Goal: Information Seeking & Learning: Check status

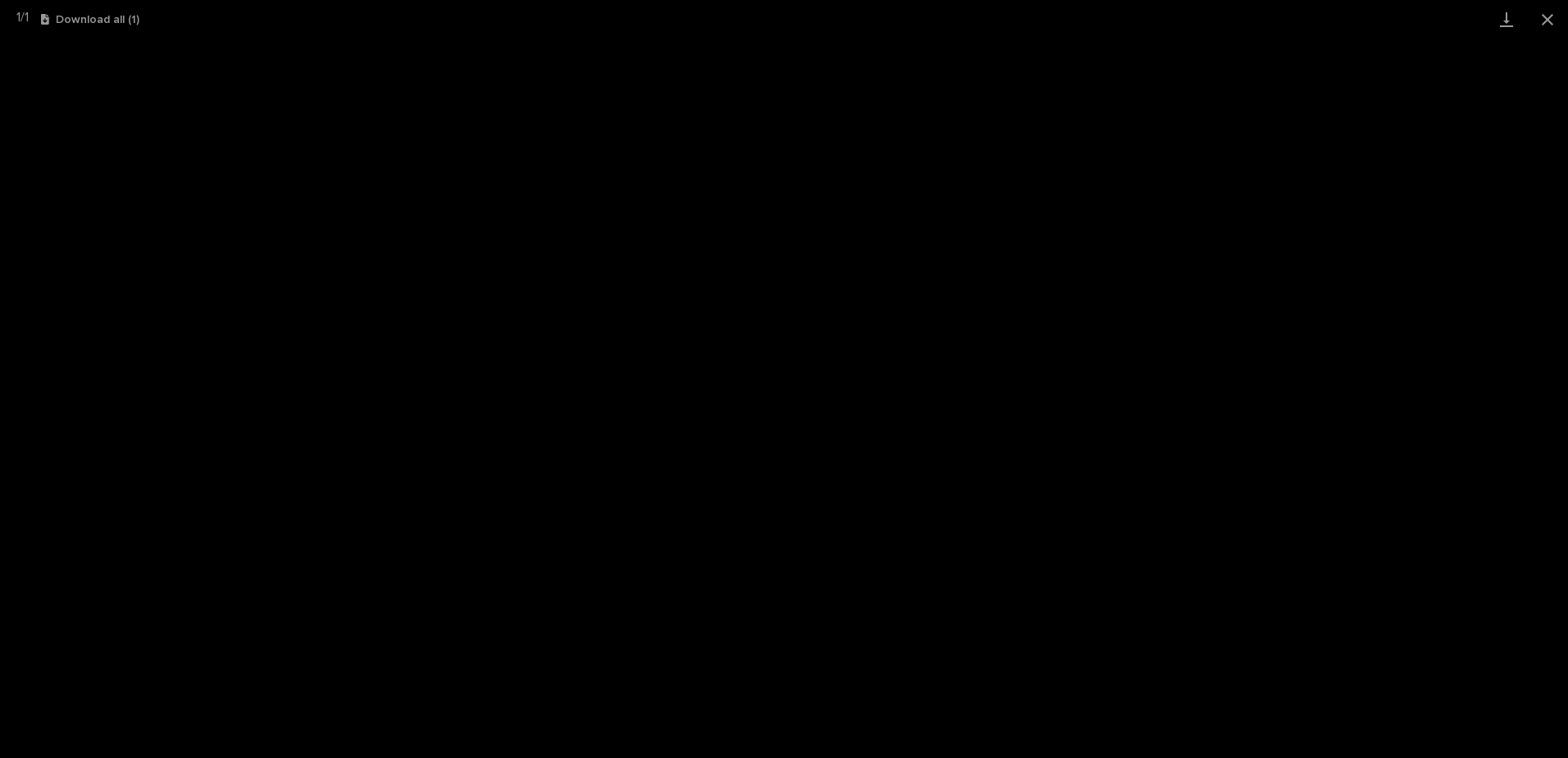
click at [1538, 25] on button "Close gallery" at bounding box center [1547, 19] width 41 height 39
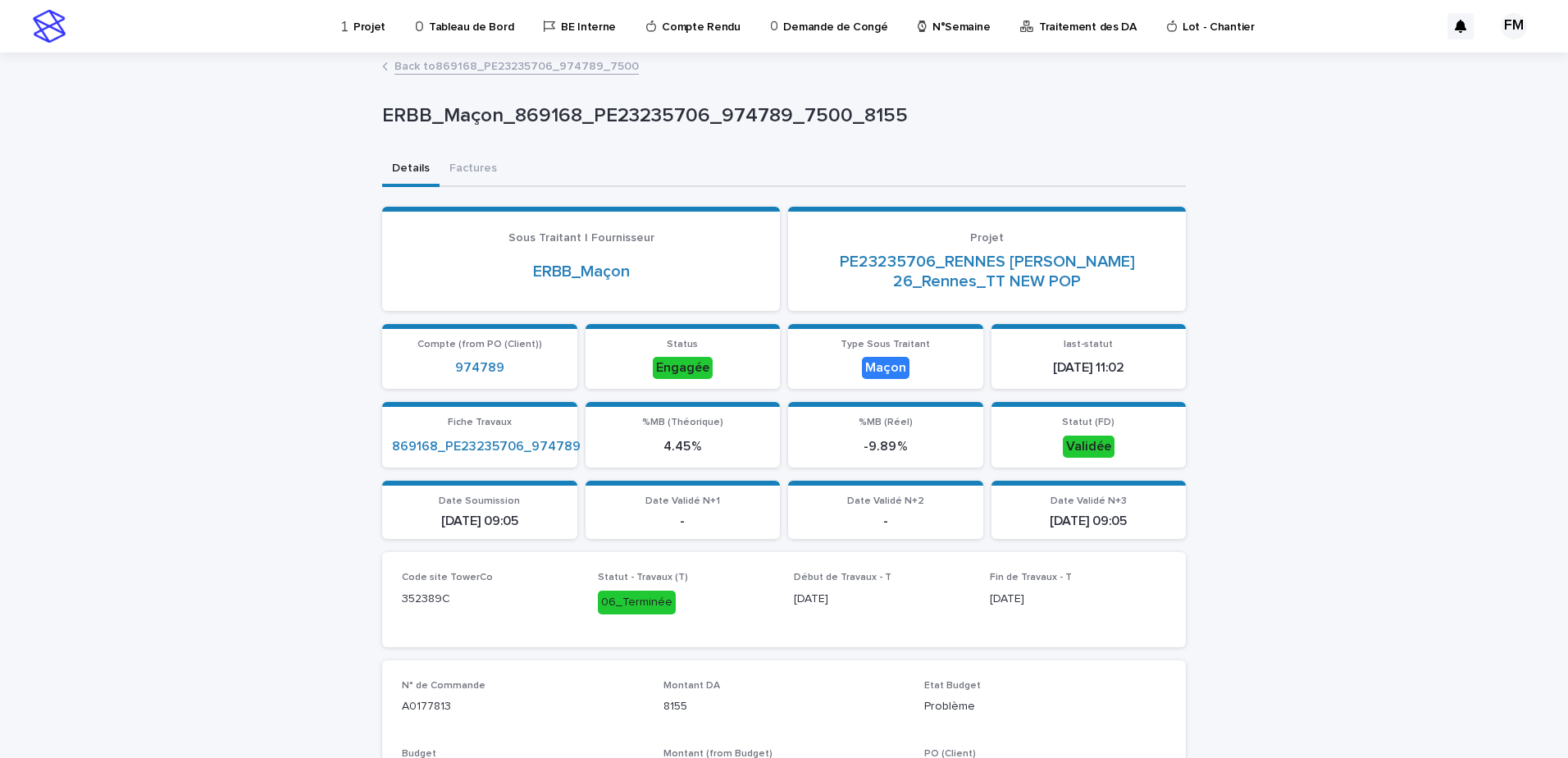
click at [355, 36] on link "Projet" at bounding box center [367, 25] width 53 height 51
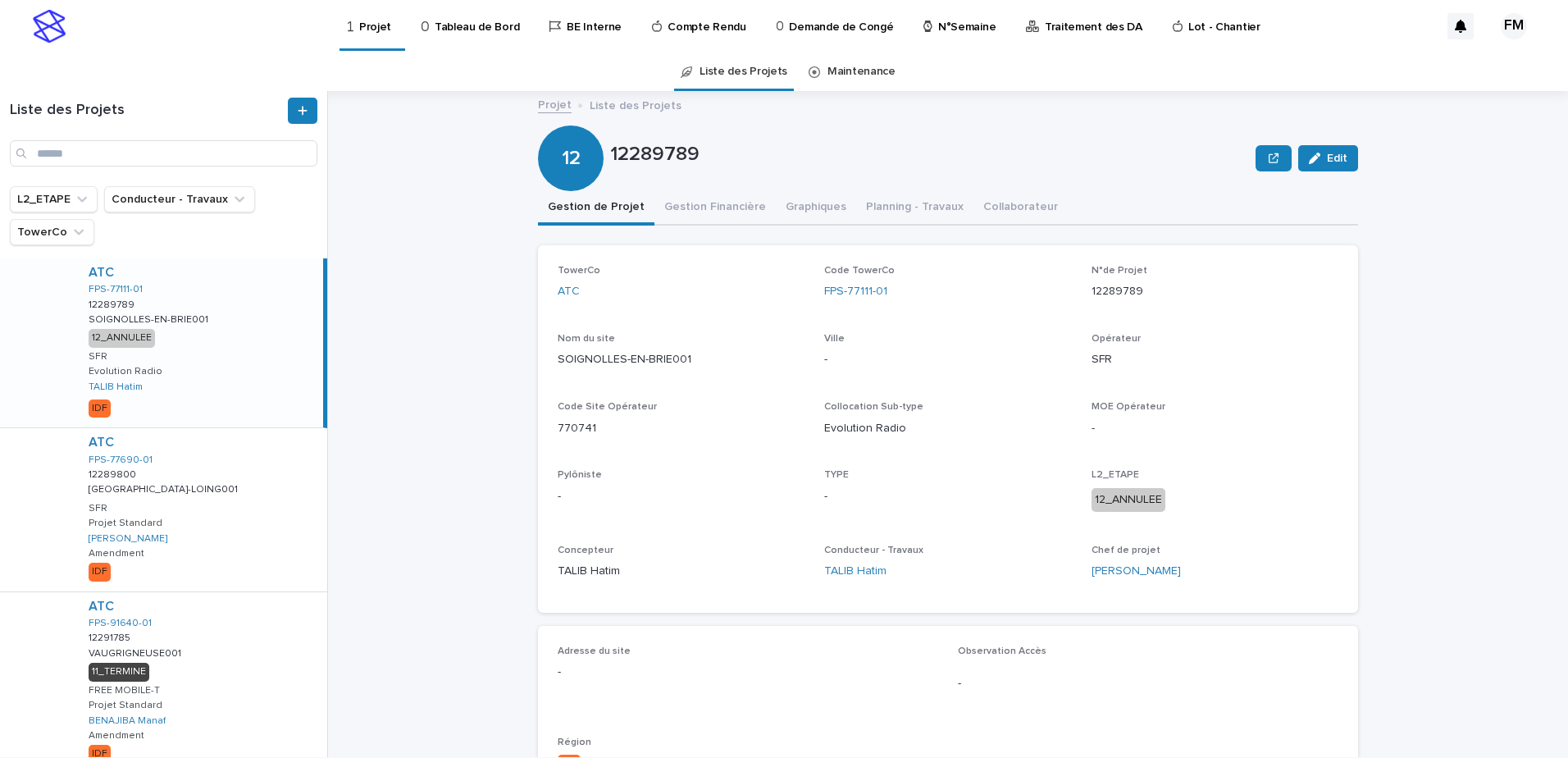
click at [469, 35] on link "Tableau de Bord" at bounding box center [474, 25] width 107 height 51
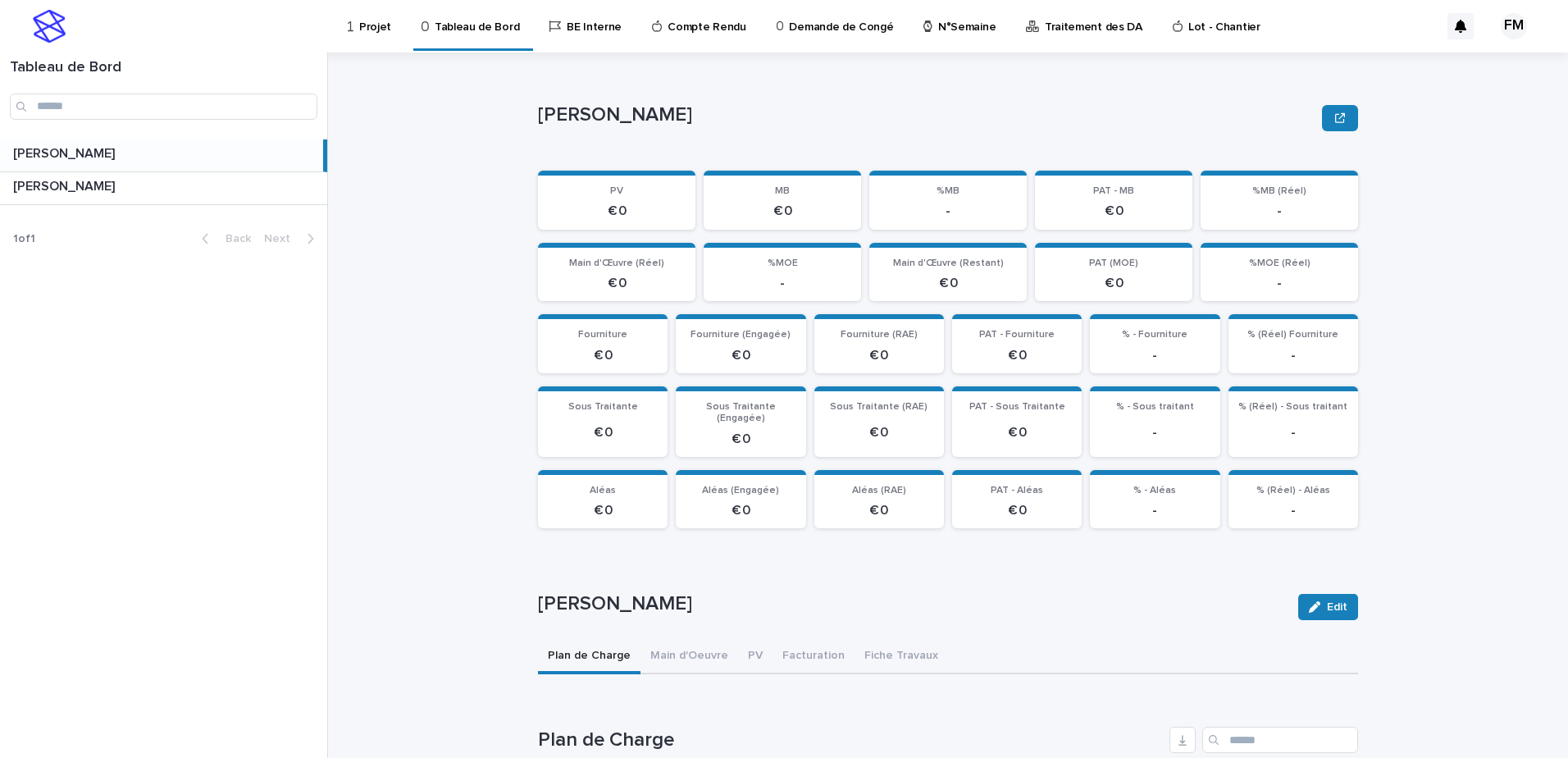
click at [356, 32] on div "Projet" at bounding box center [372, 17] width 53 height 34
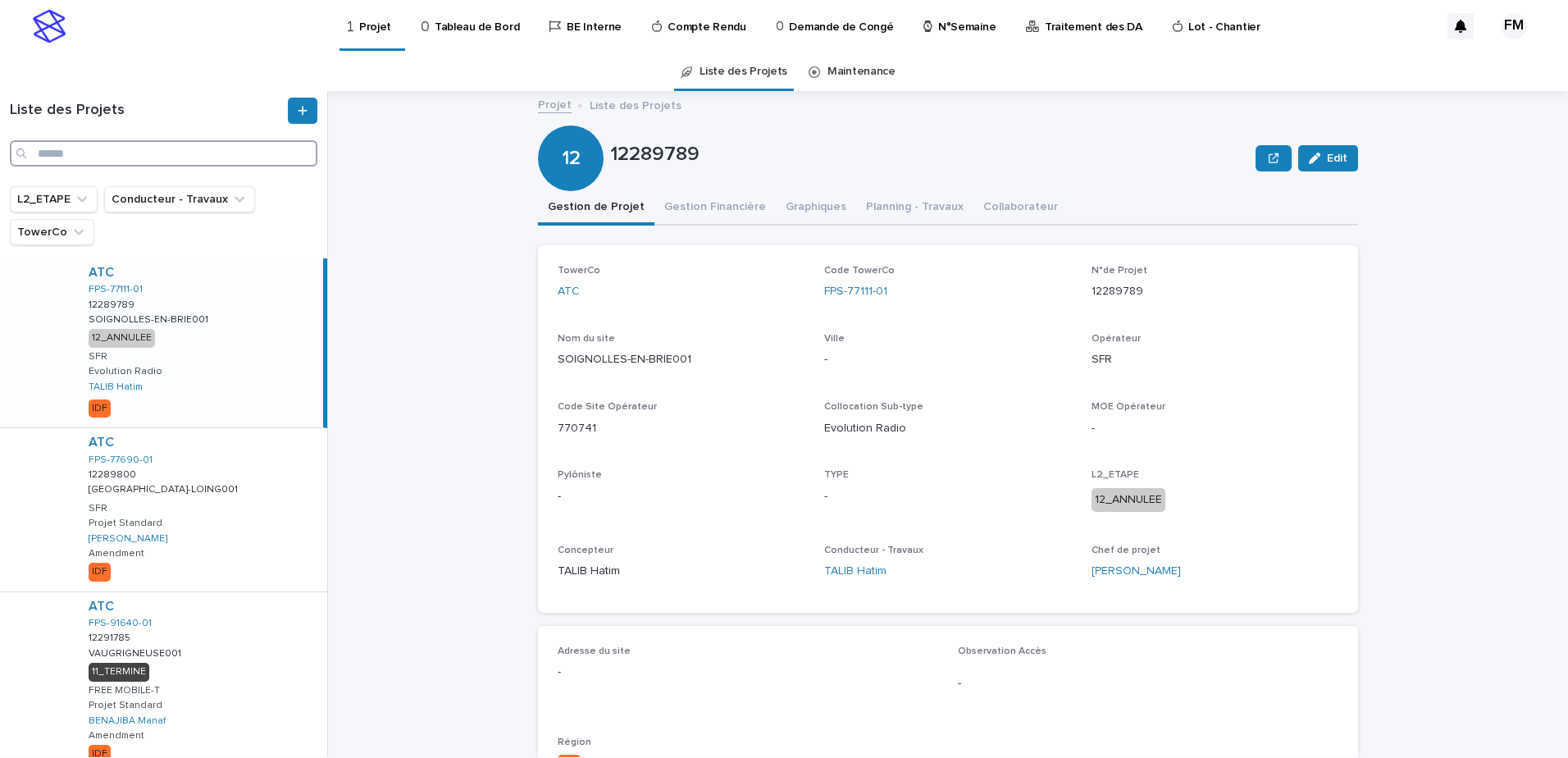
click at [164, 149] on input "Search" at bounding box center [163, 153] width 307 height 26
type input "*"
click at [356, 42] on link "Projet" at bounding box center [372, 24] width 53 height 48
click at [122, 159] on input "Search" at bounding box center [163, 153] width 307 height 26
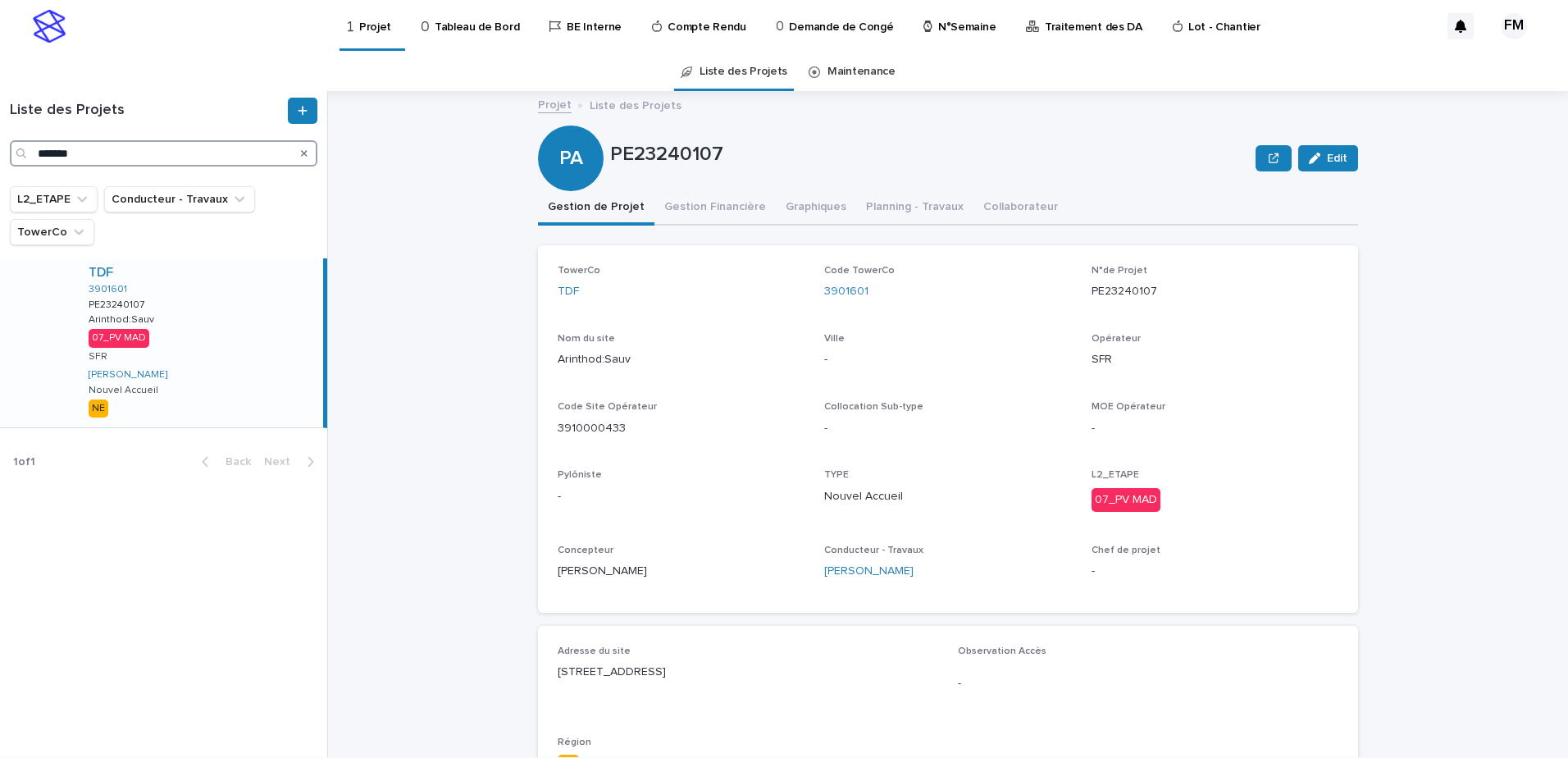
type input "*******"
click at [254, 324] on div "TDF 3901601 PE23240107 PE23240107 Arinthod:Sauv Arinthod:Sauv 07_PV MAD SFR FER…" at bounding box center [199, 342] width 248 height 169
click at [697, 211] on button "Gestion Financière" at bounding box center [715, 207] width 122 height 34
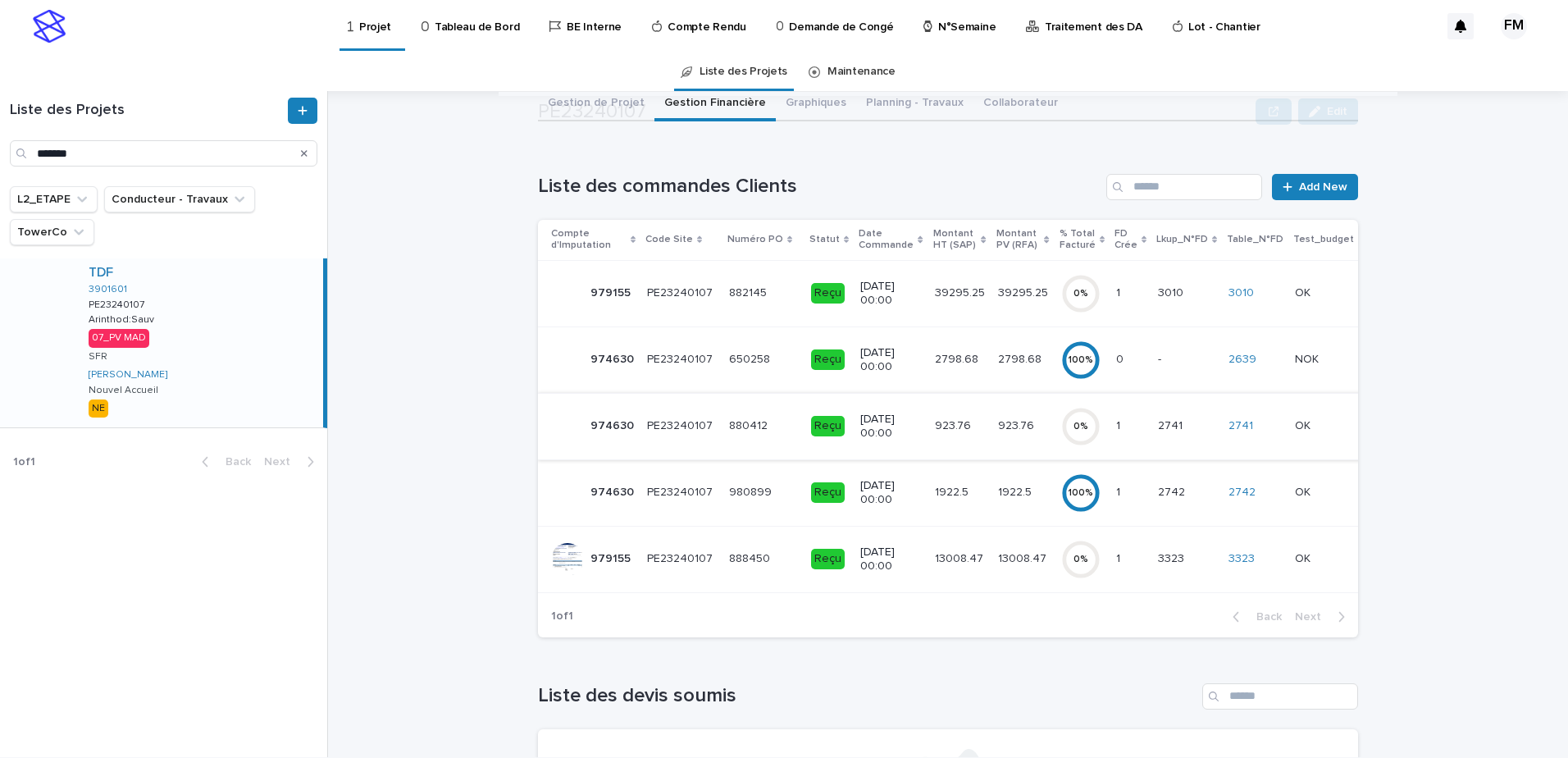
scroll to position [164, 0]
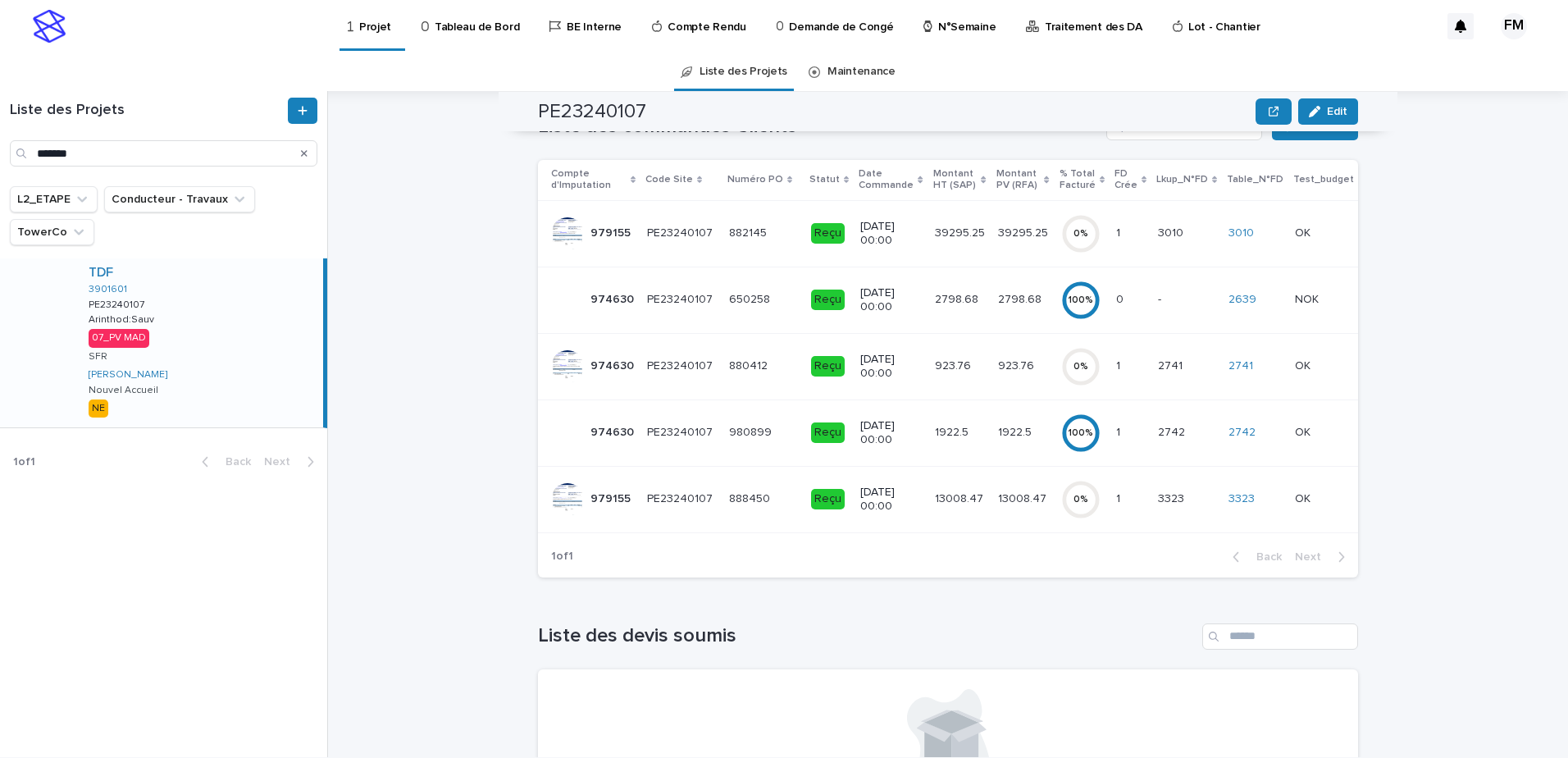
click at [876, 259] on td "27/1/2025 00:00" at bounding box center [890, 234] width 74 height 67
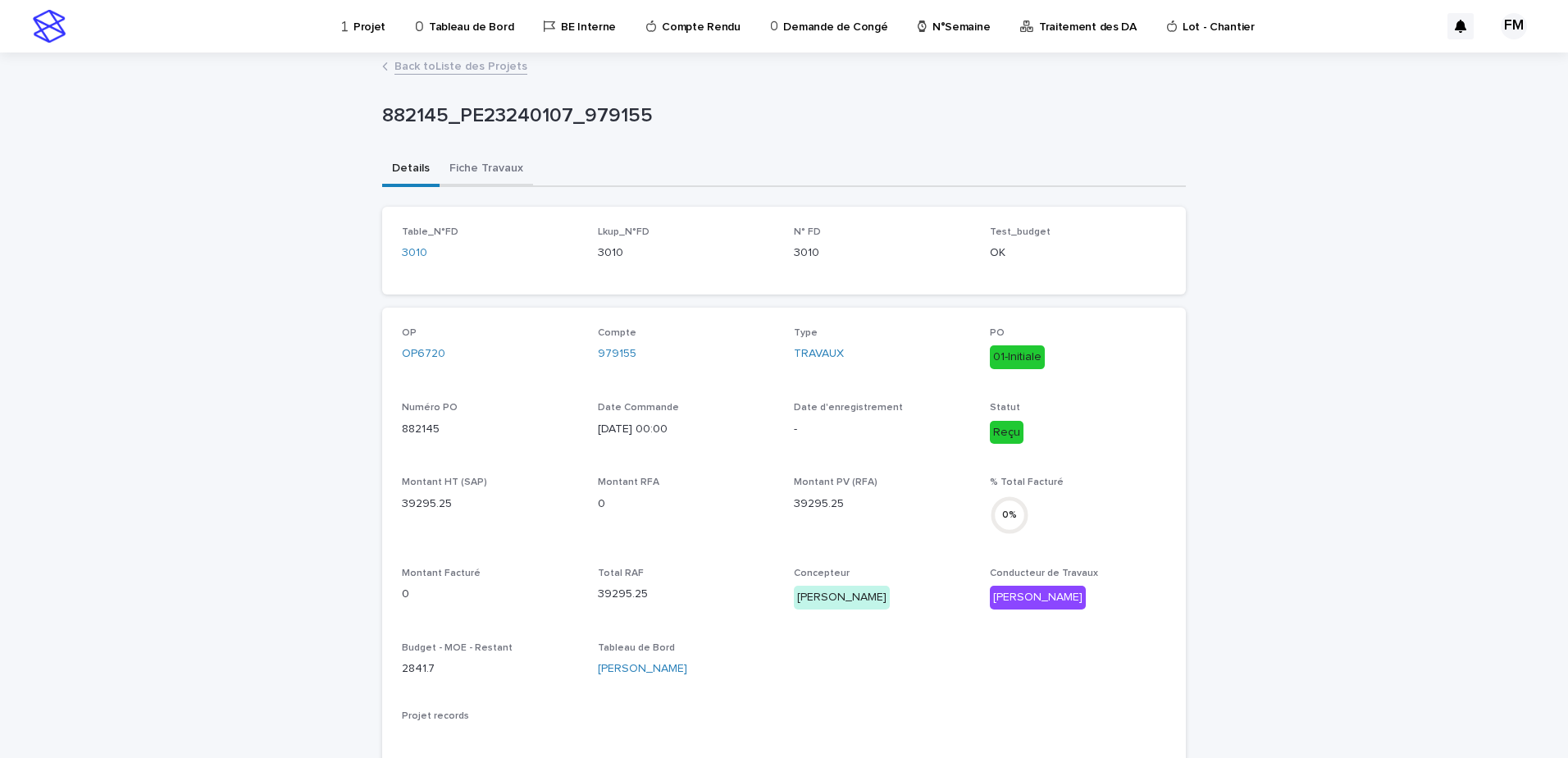
click at [461, 181] on button "Fiche Travaux" at bounding box center [486, 169] width 94 height 34
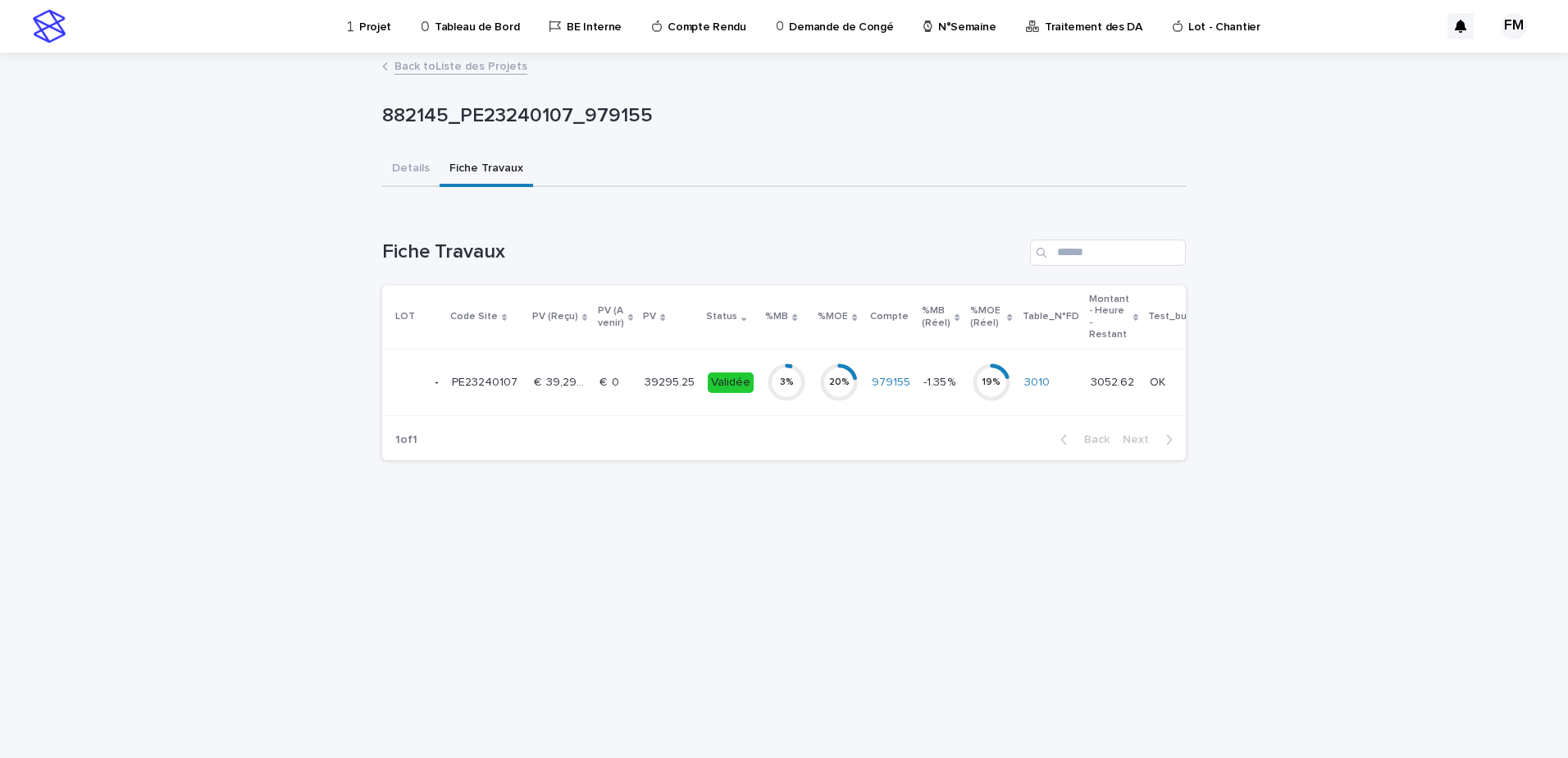
click at [594, 383] on td "€  0 €  0" at bounding box center [615, 383] width 46 height 67
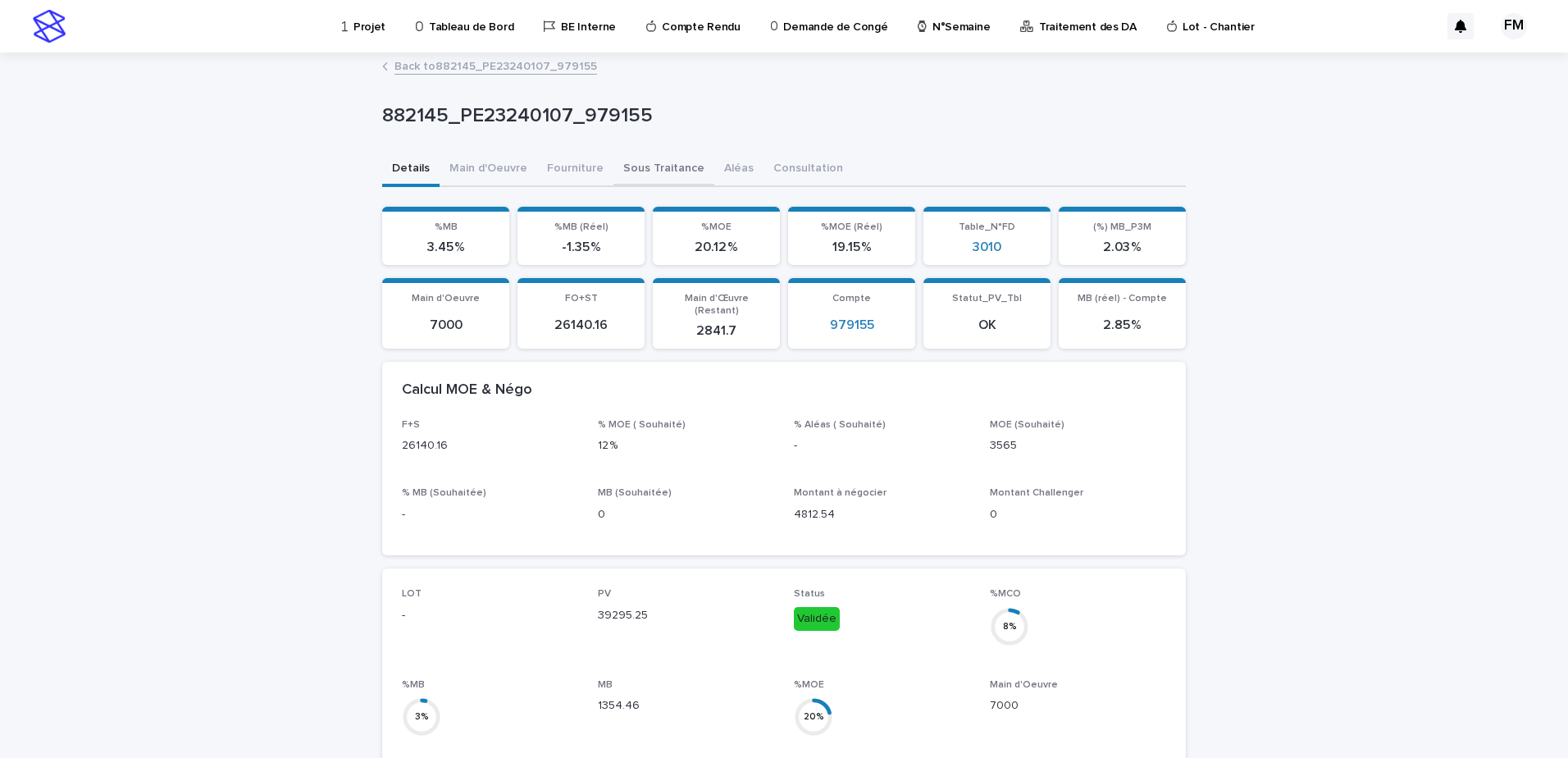
click at [646, 174] on button "Sous Traitance" at bounding box center [664, 169] width 101 height 34
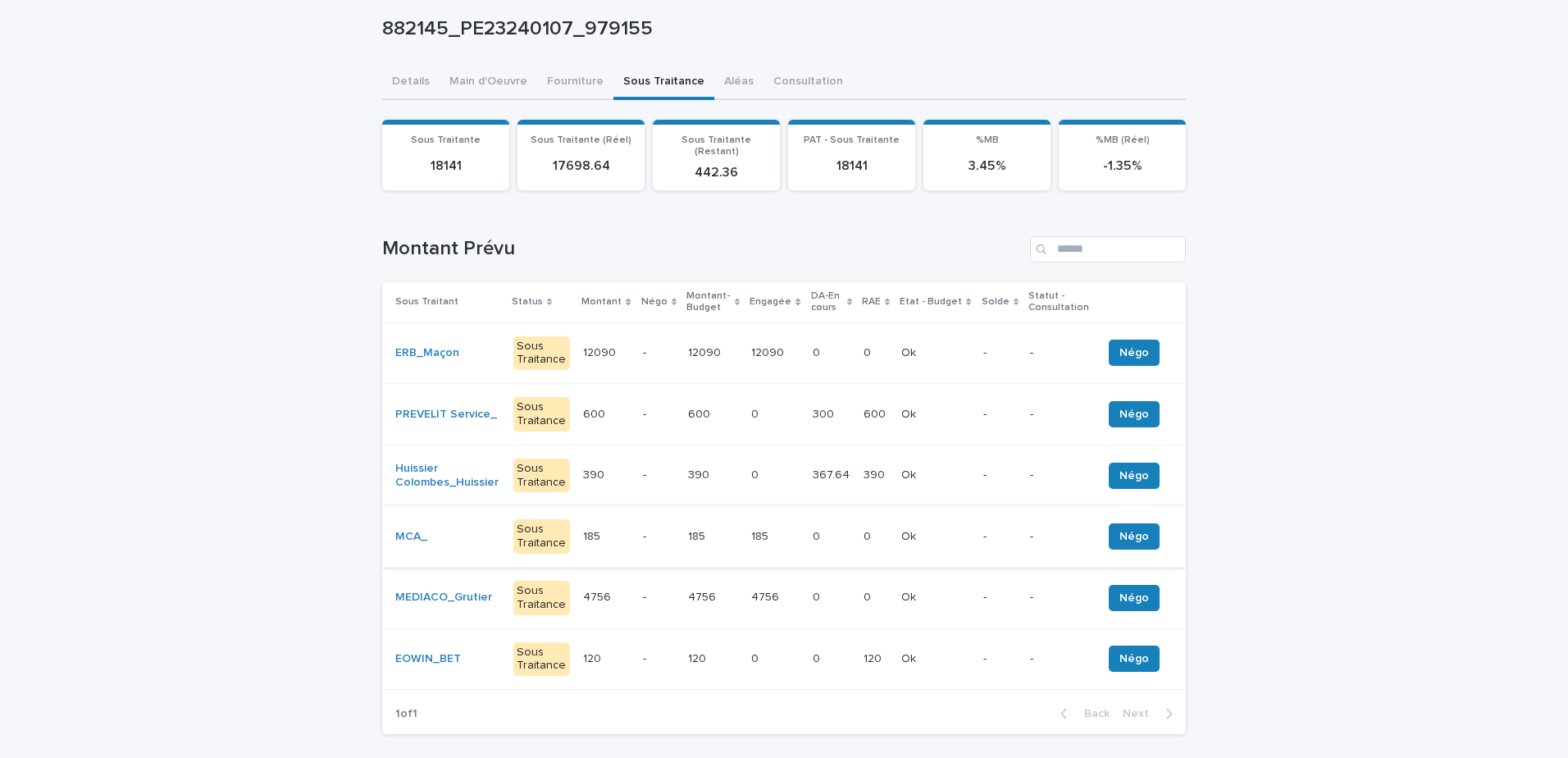
scroll to position [164, 0]
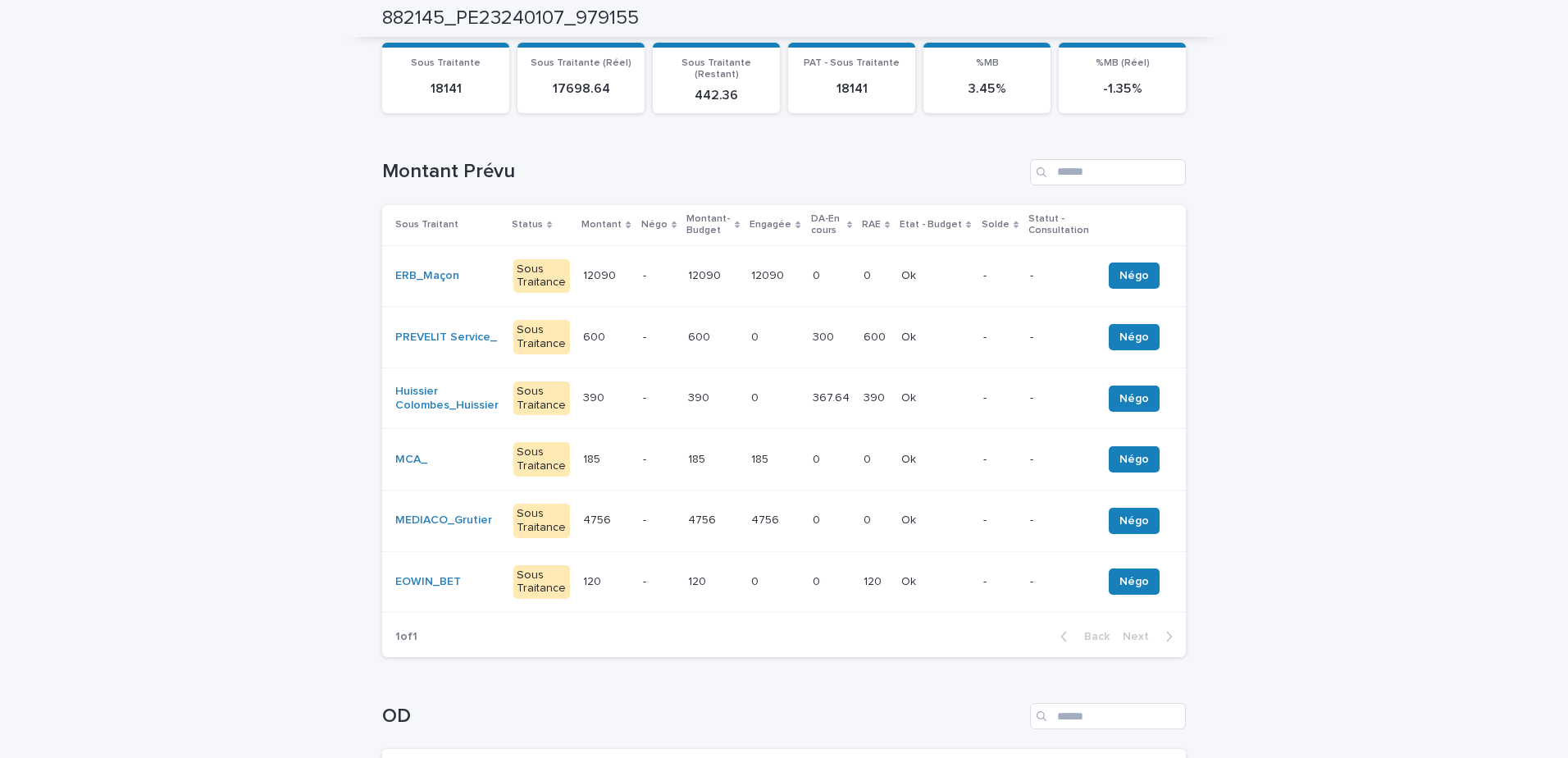
click at [668, 333] on div "-" at bounding box center [658, 337] width 32 height 27
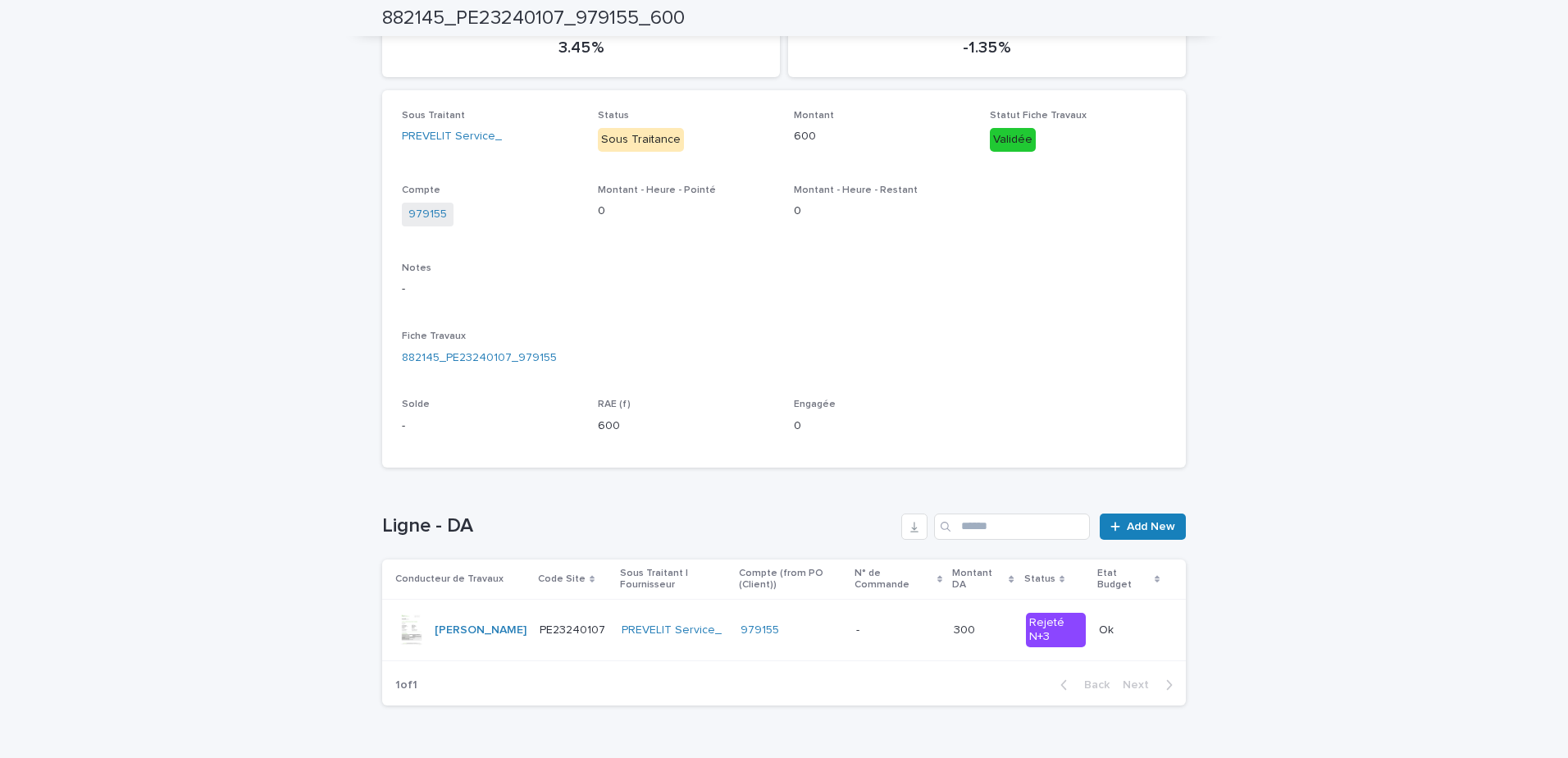
scroll to position [256, 0]
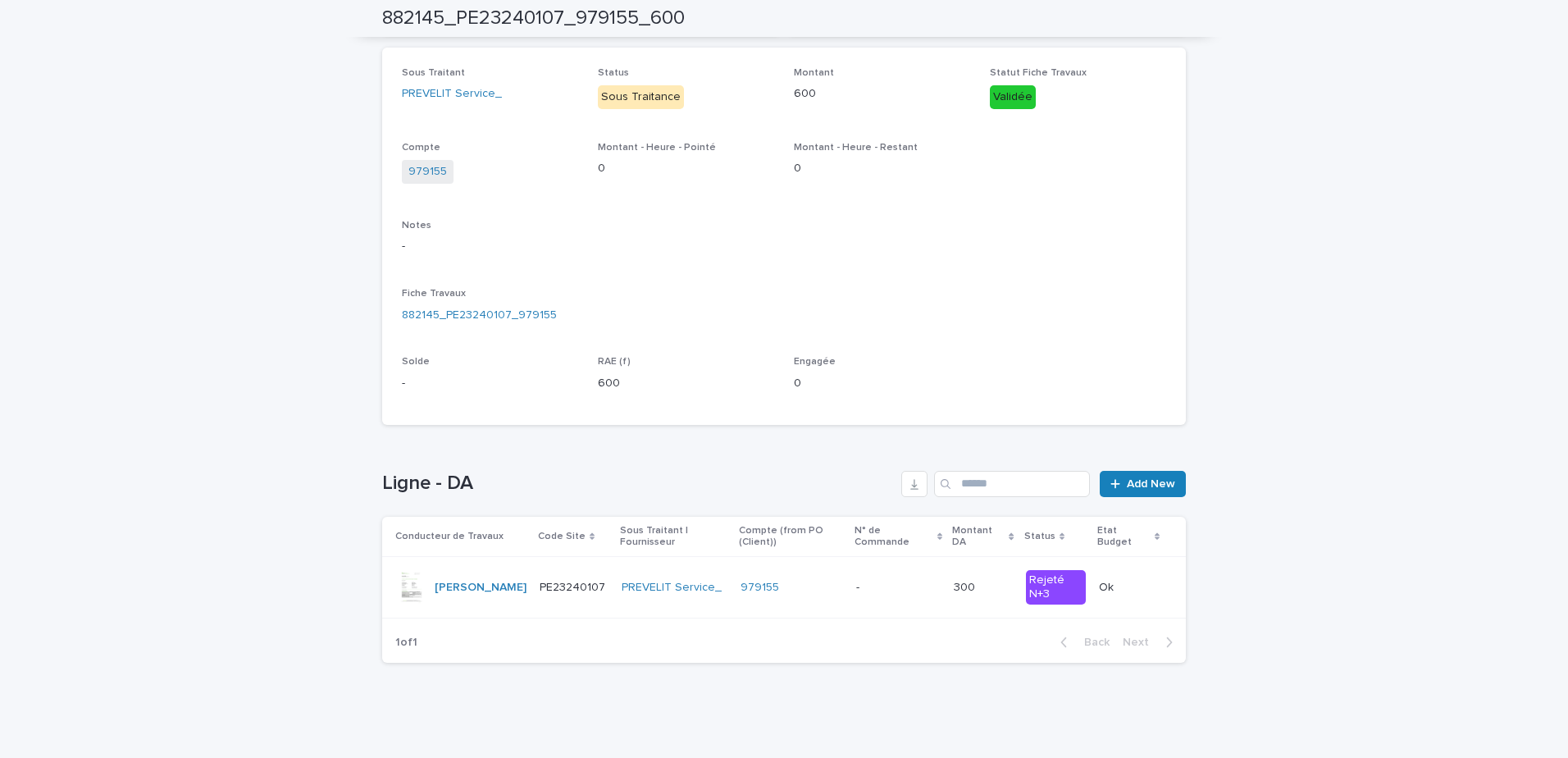
click at [882, 615] on td "- -" at bounding box center [897, 587] width 97 height 61
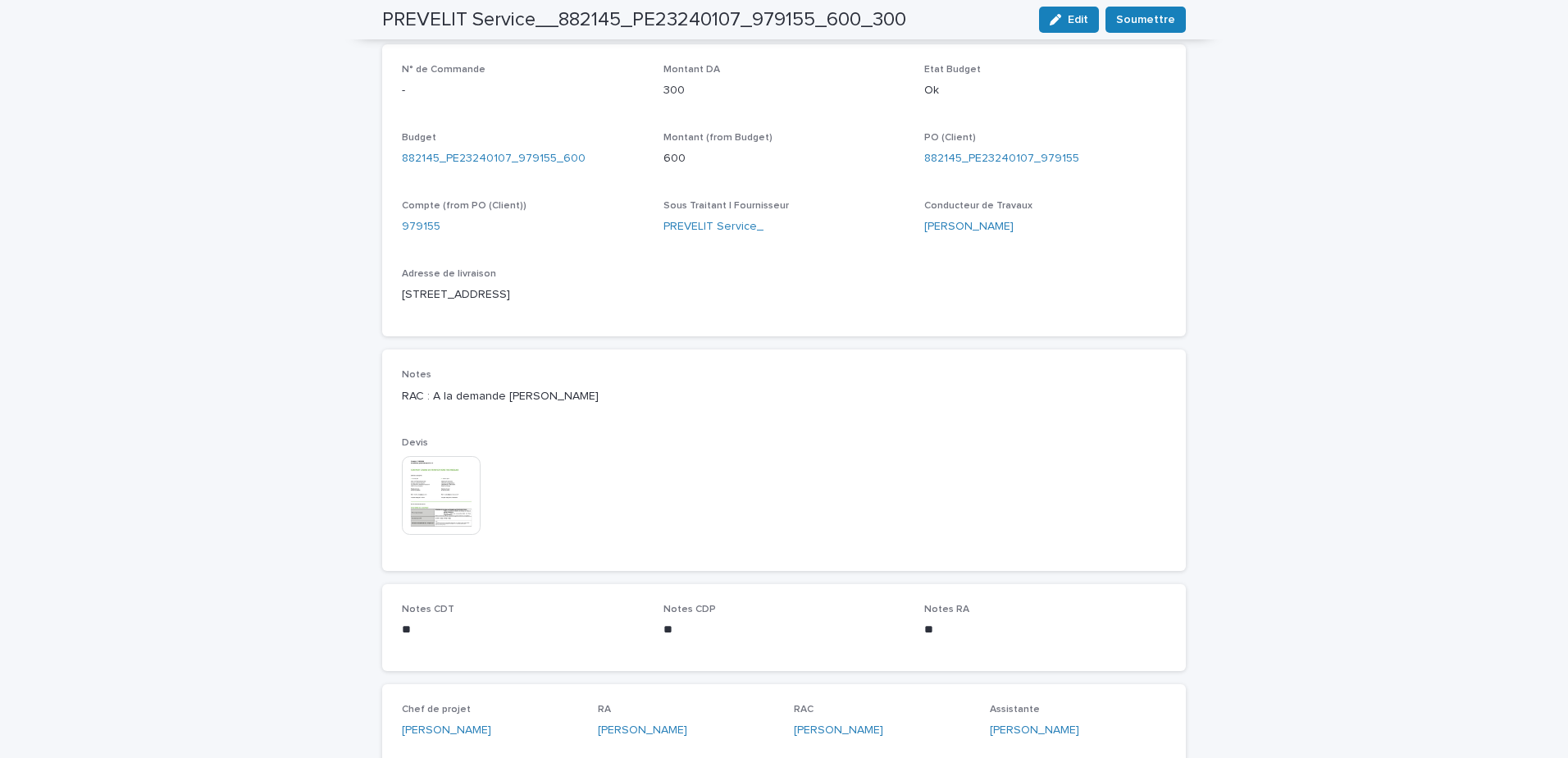
scroll to position [705, 0]
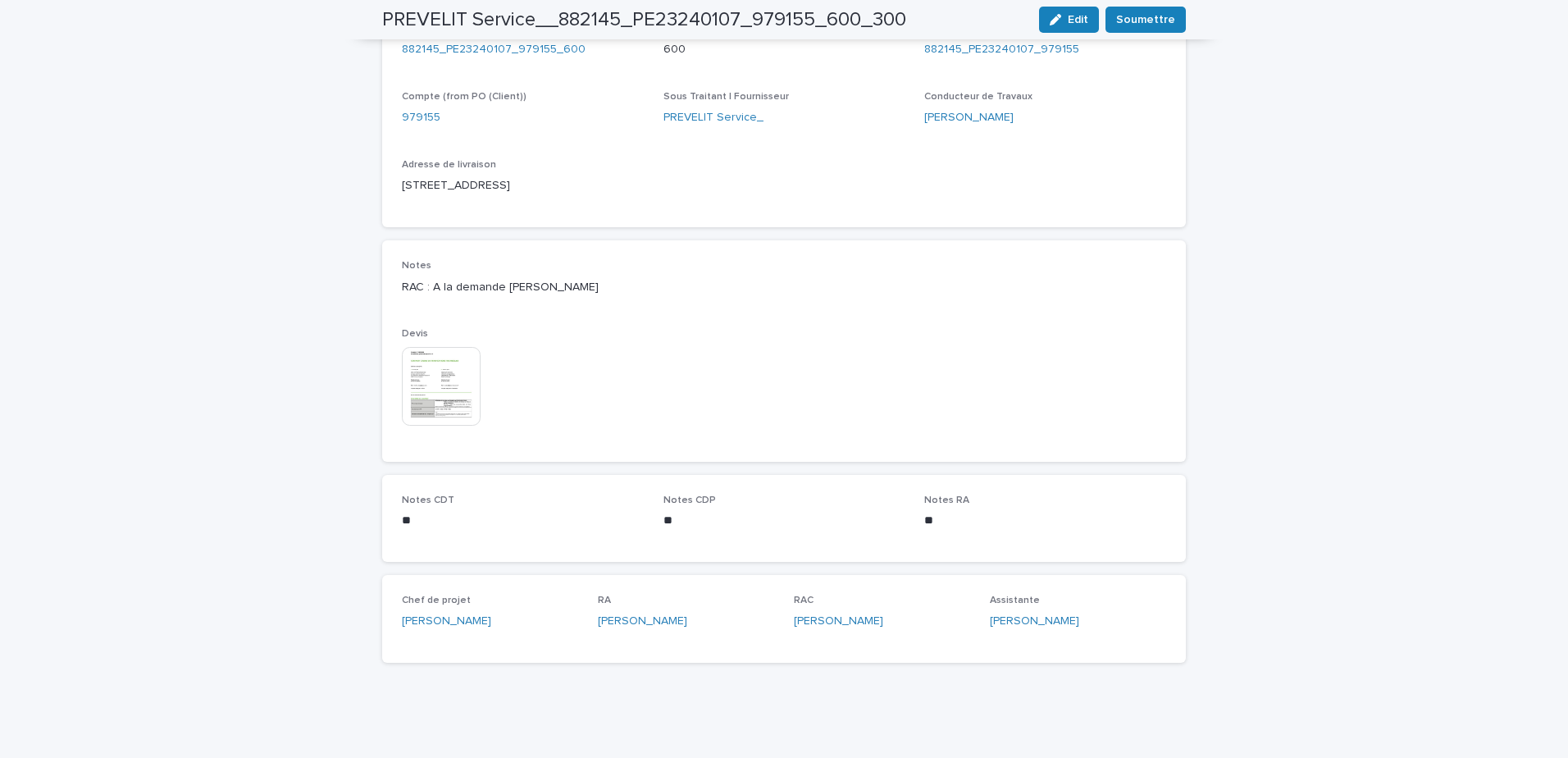
click at [425, 386] on img at bounding box center [441, 386] width 79 height 79
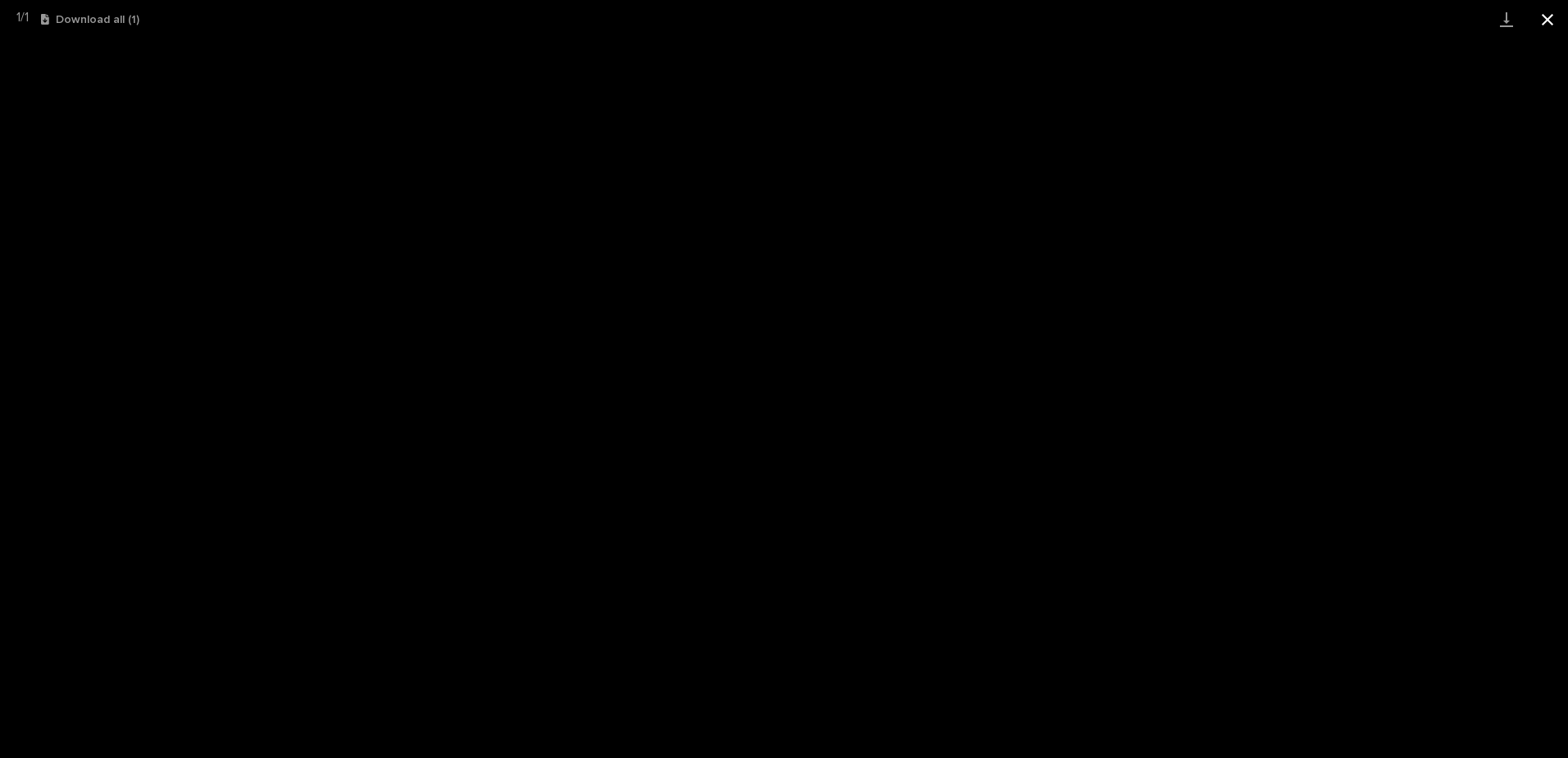
drag, startPoint x: 1539, startPoint y: 25, endPoint x: 1532, endPoint y: 35, distance: 12.2
click at [1539, 25] on button "Close gallery" at bounding box center [1547, 19] width 41 height 39
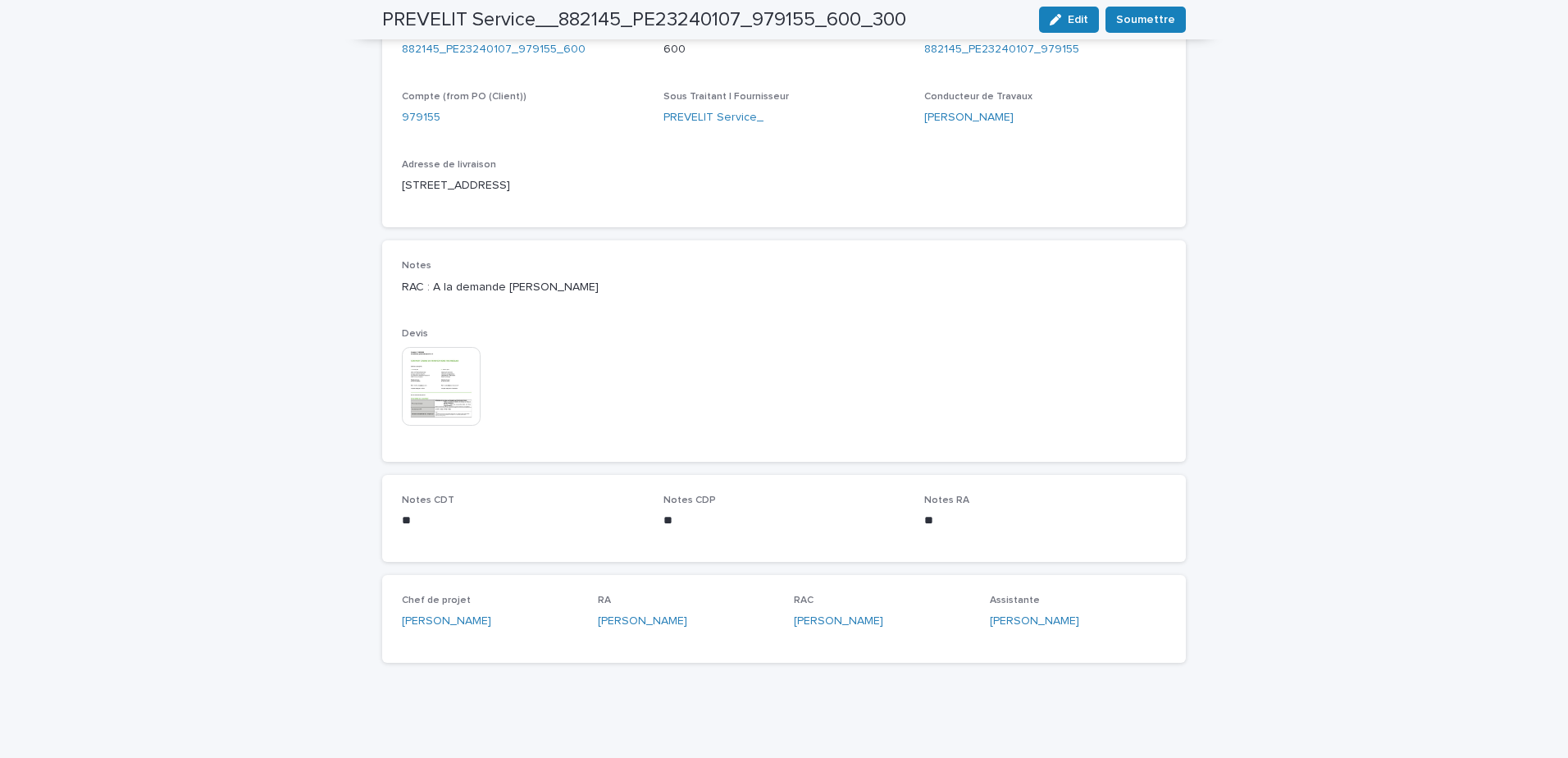
drag, startPoint x: 1057, startPoint y: 29, endPoint x: 851, endPoint y: 210, distance: 274.2
click at [1058, 27] on button "Edit" at bounding box center [1069, 19] width 60 height 26
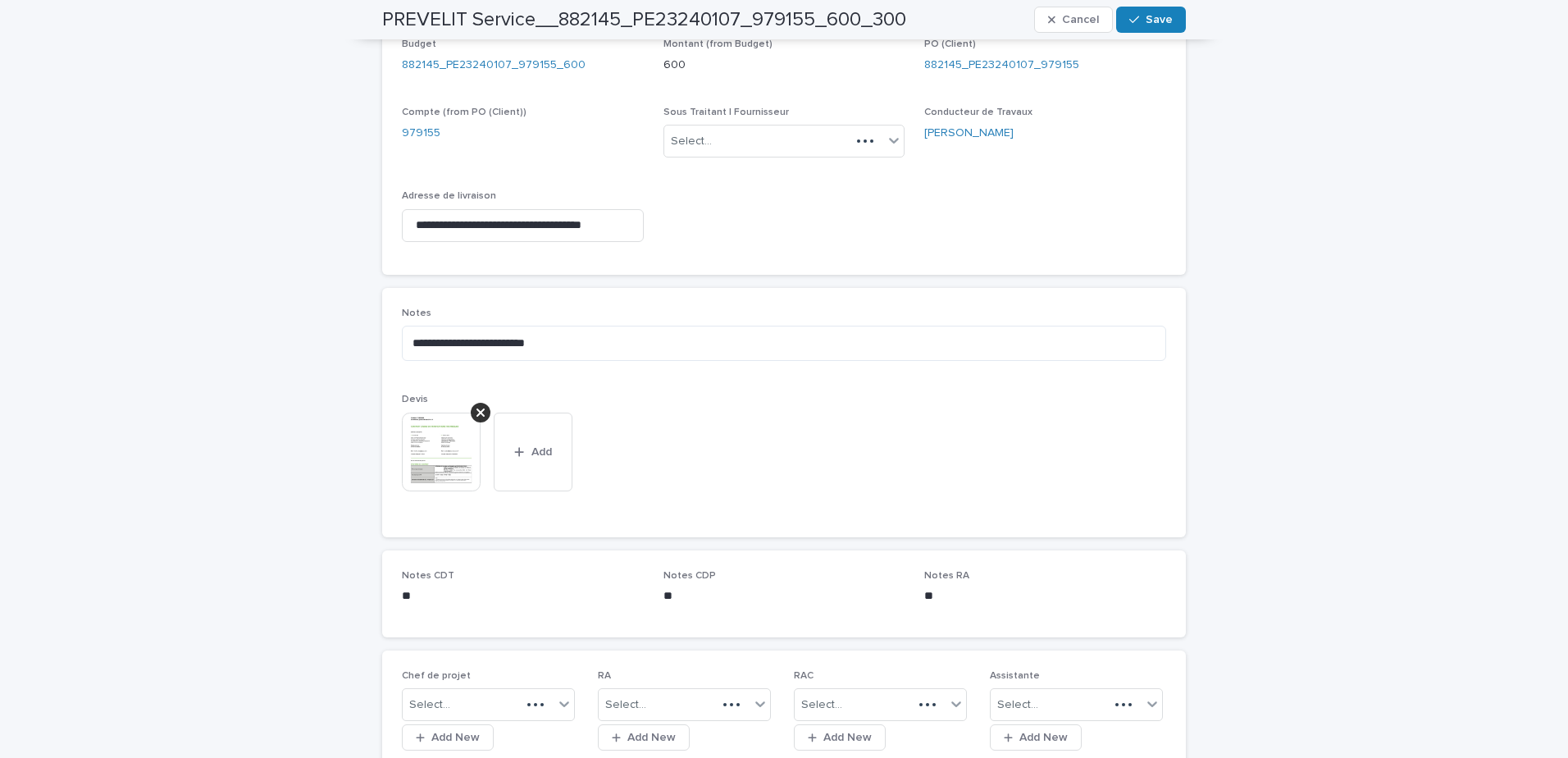
scroll to position [765, 0]
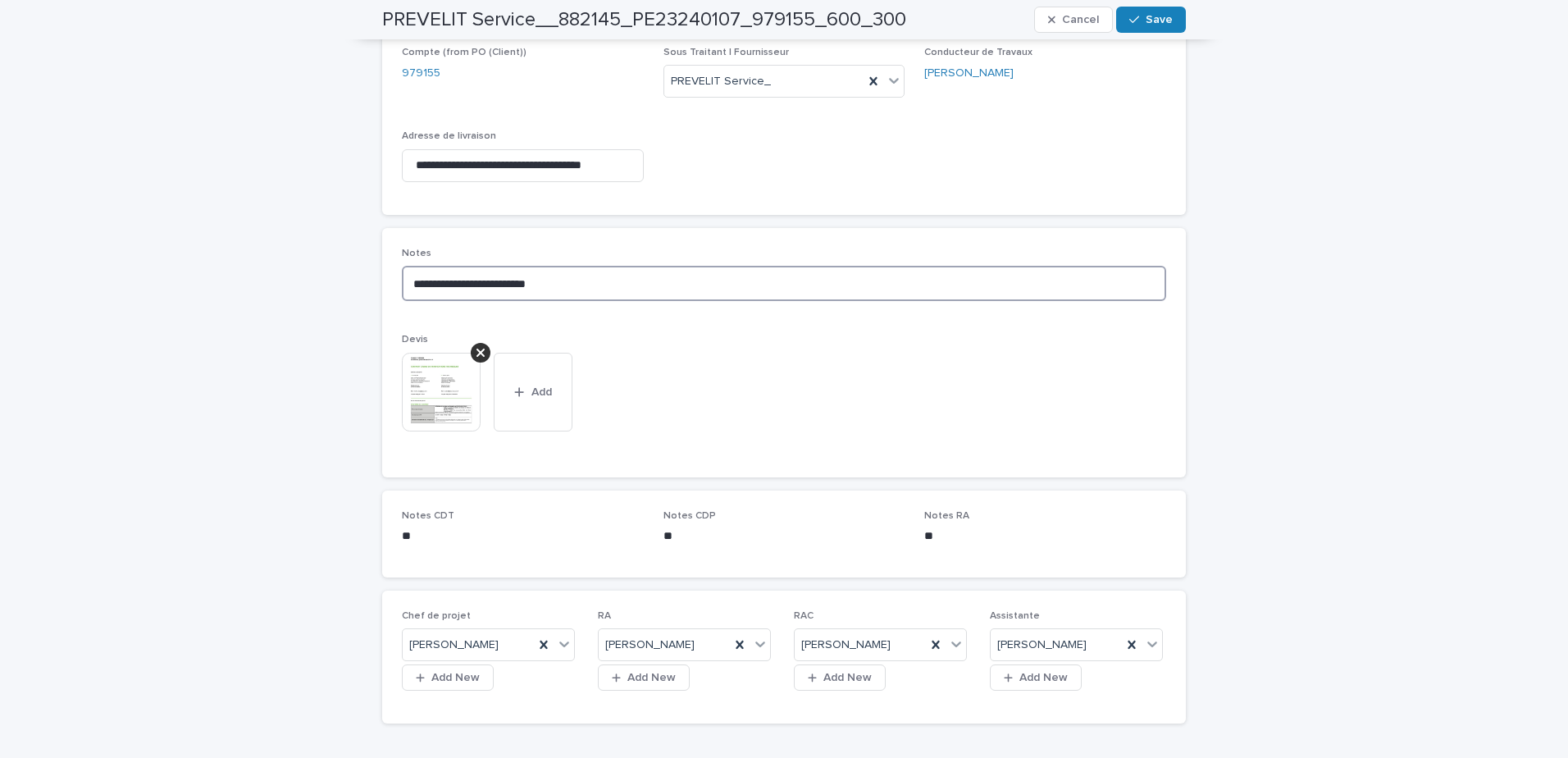
click at [566, 291] on textarea "**********" at bounding box center [784, 284] width 764 height 35
type textarea "*"
type textarea "**********"
click at [1140, 8] on button "Save" at bounding box center [1151, 19] width 70 height 26
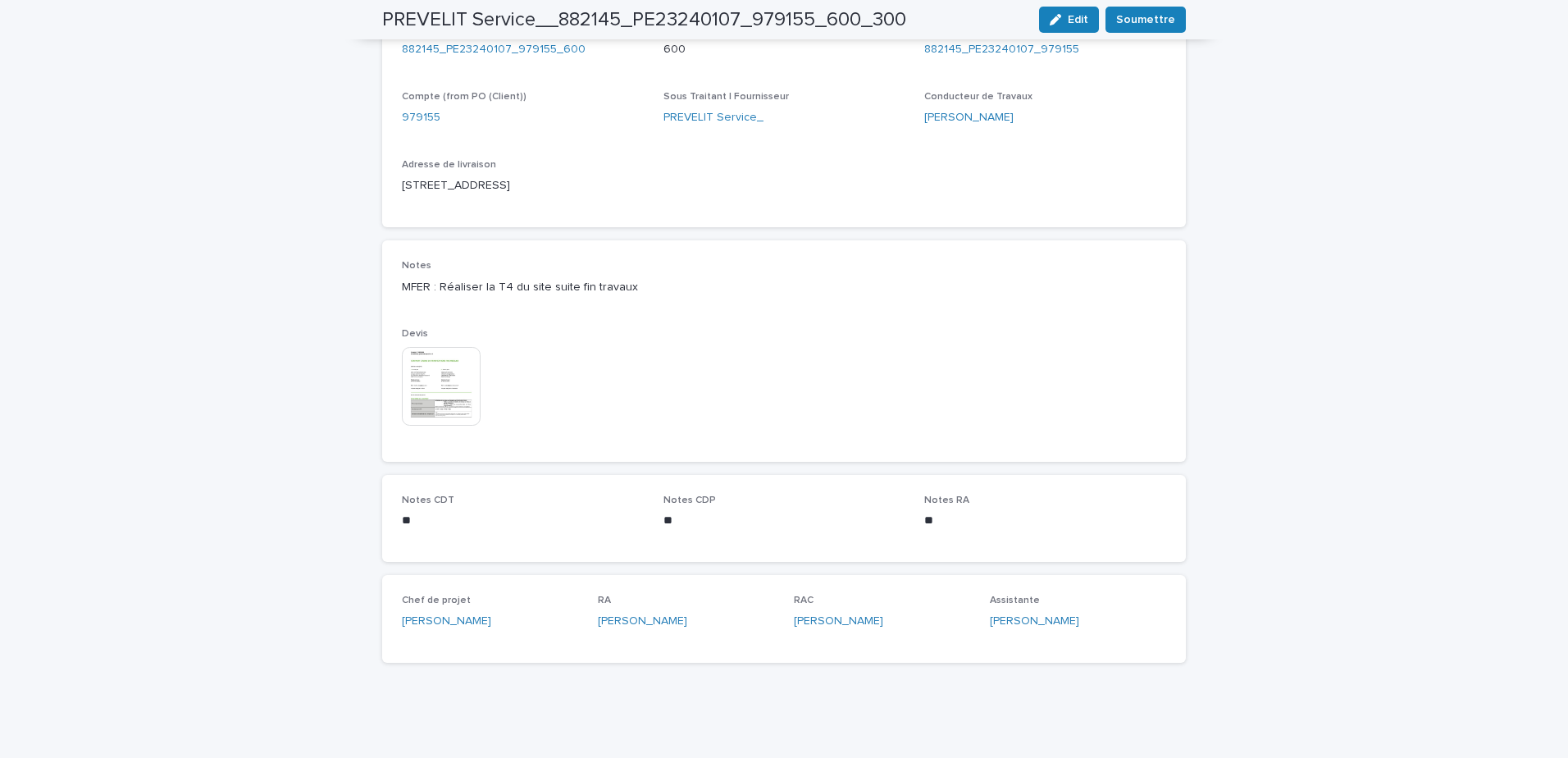
scroll to position [705, 0]
click at [454, 377] on img at bounding box center [441, 386] width 79 height 79
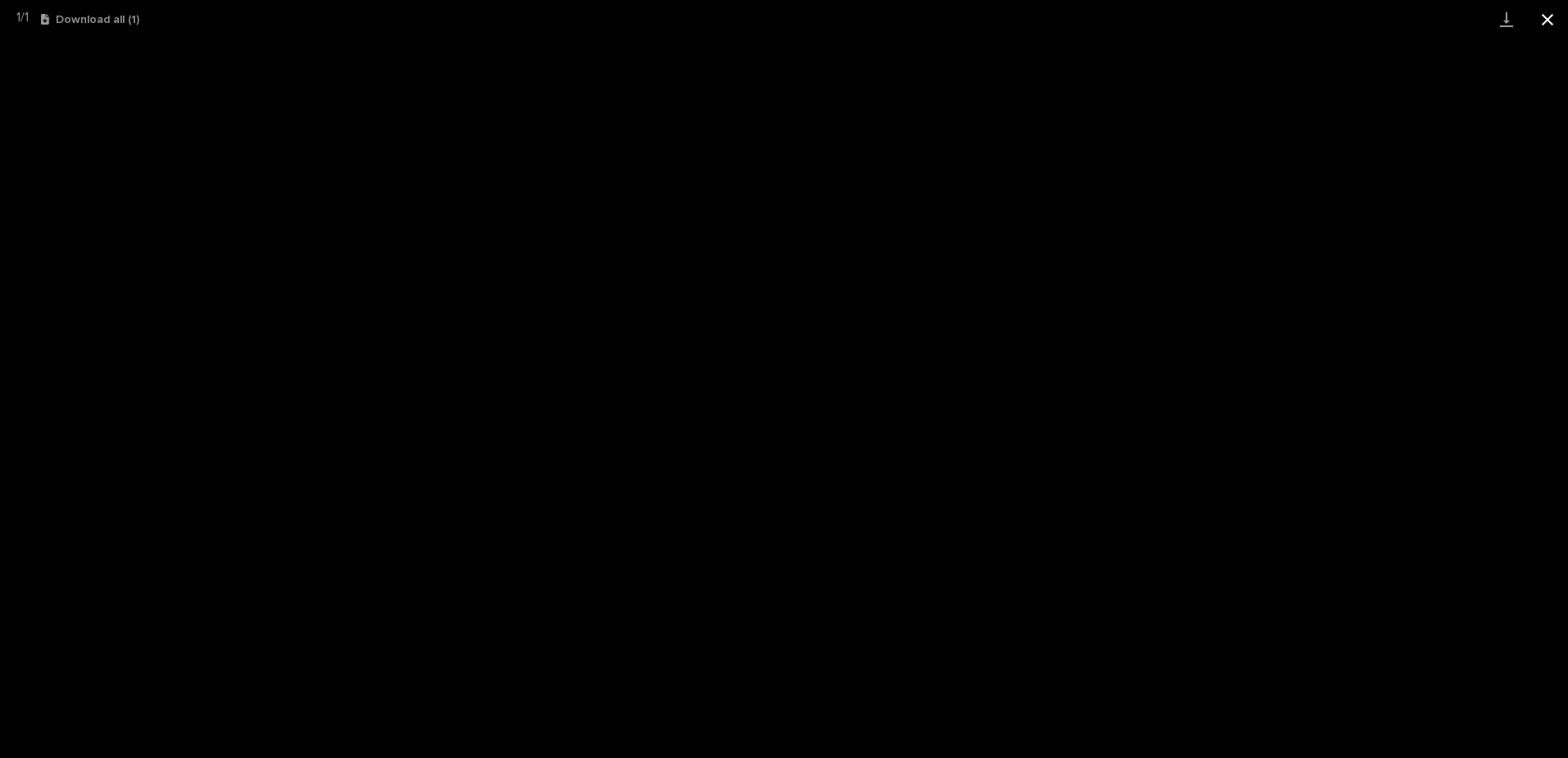
click at [1562, 10] on button "Close gallery" at bounding box center [1547, 19] width 41 height 39
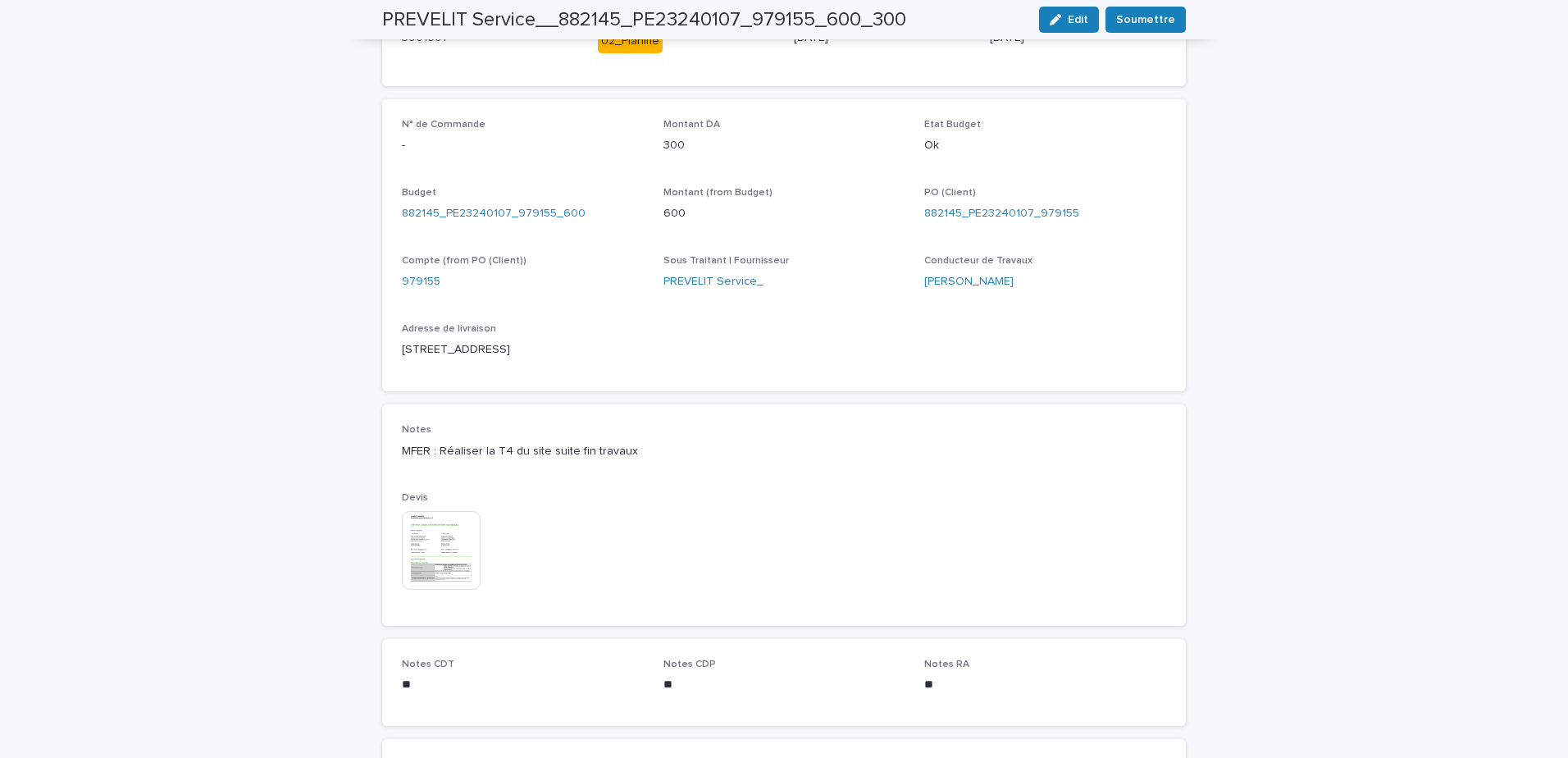
scroll to position [460, 0]
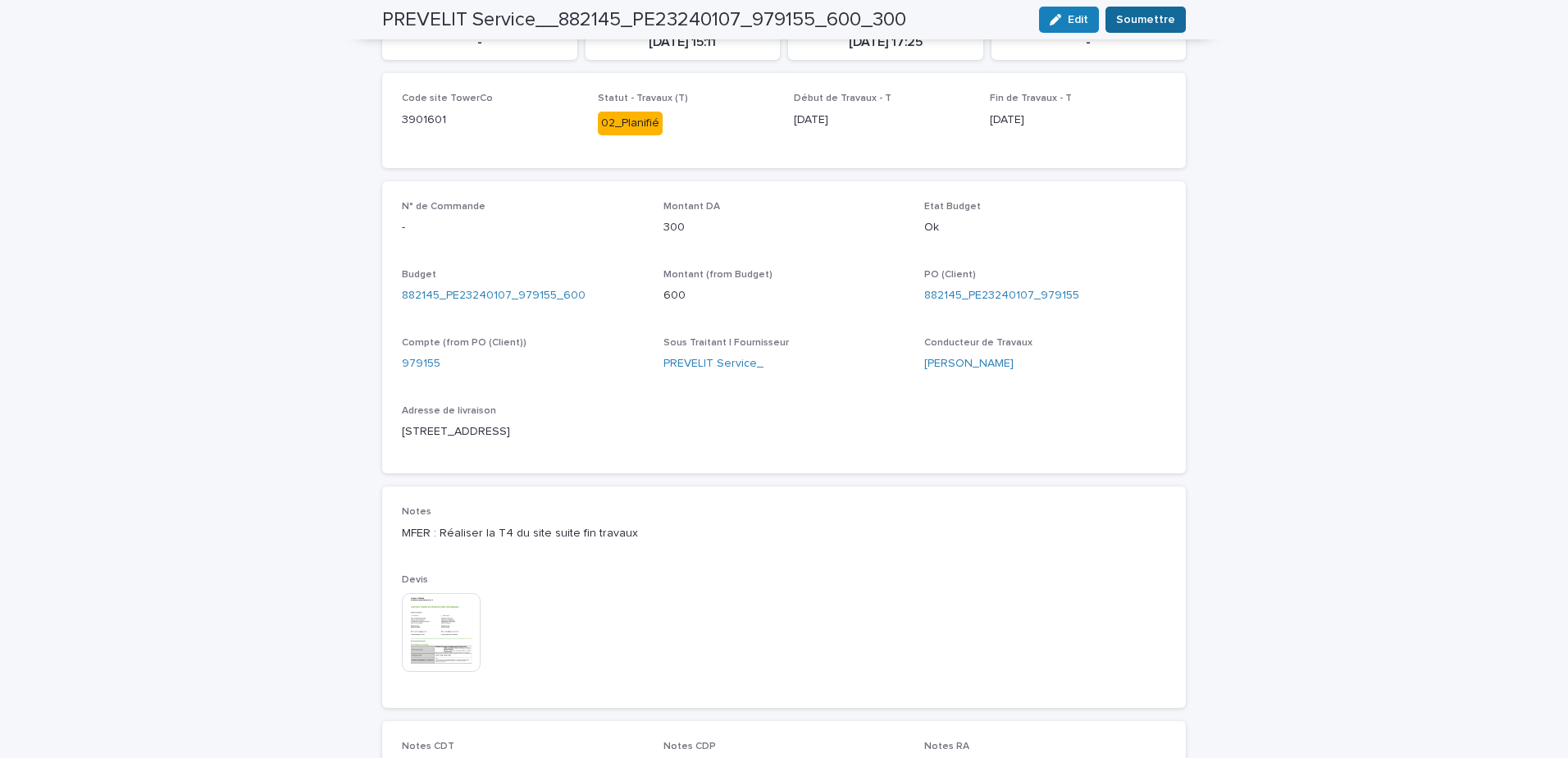
click at [1166, 21] on span "Soumettre" at bounding box center [1145, 19] width 59 height 17
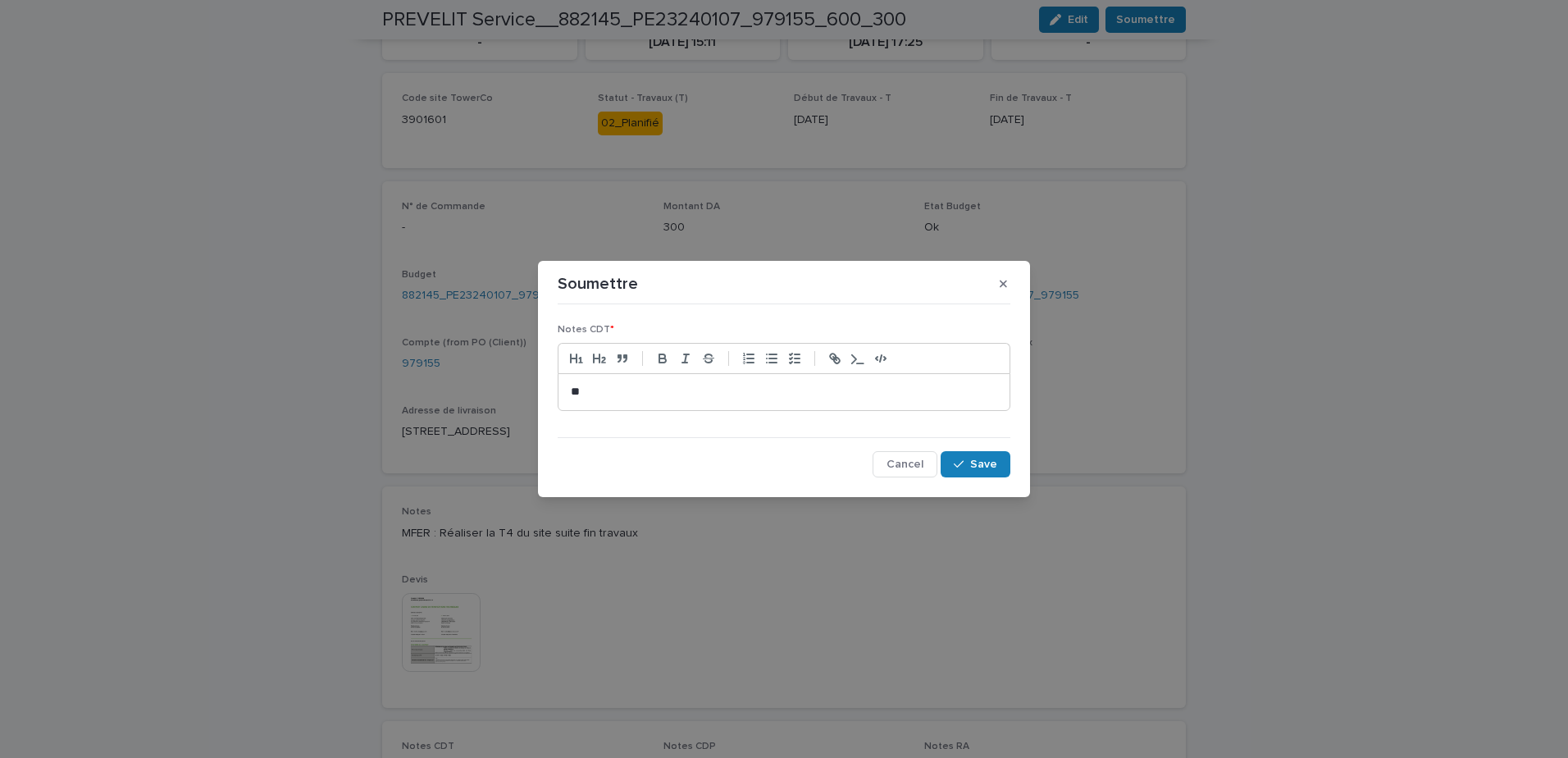
click at [821, 384] on p "**" at bounding box center [784, 391] width 426 height 17
click at [980, 464] on span "Save" at bounding box center [983, 464] width 27 height 11
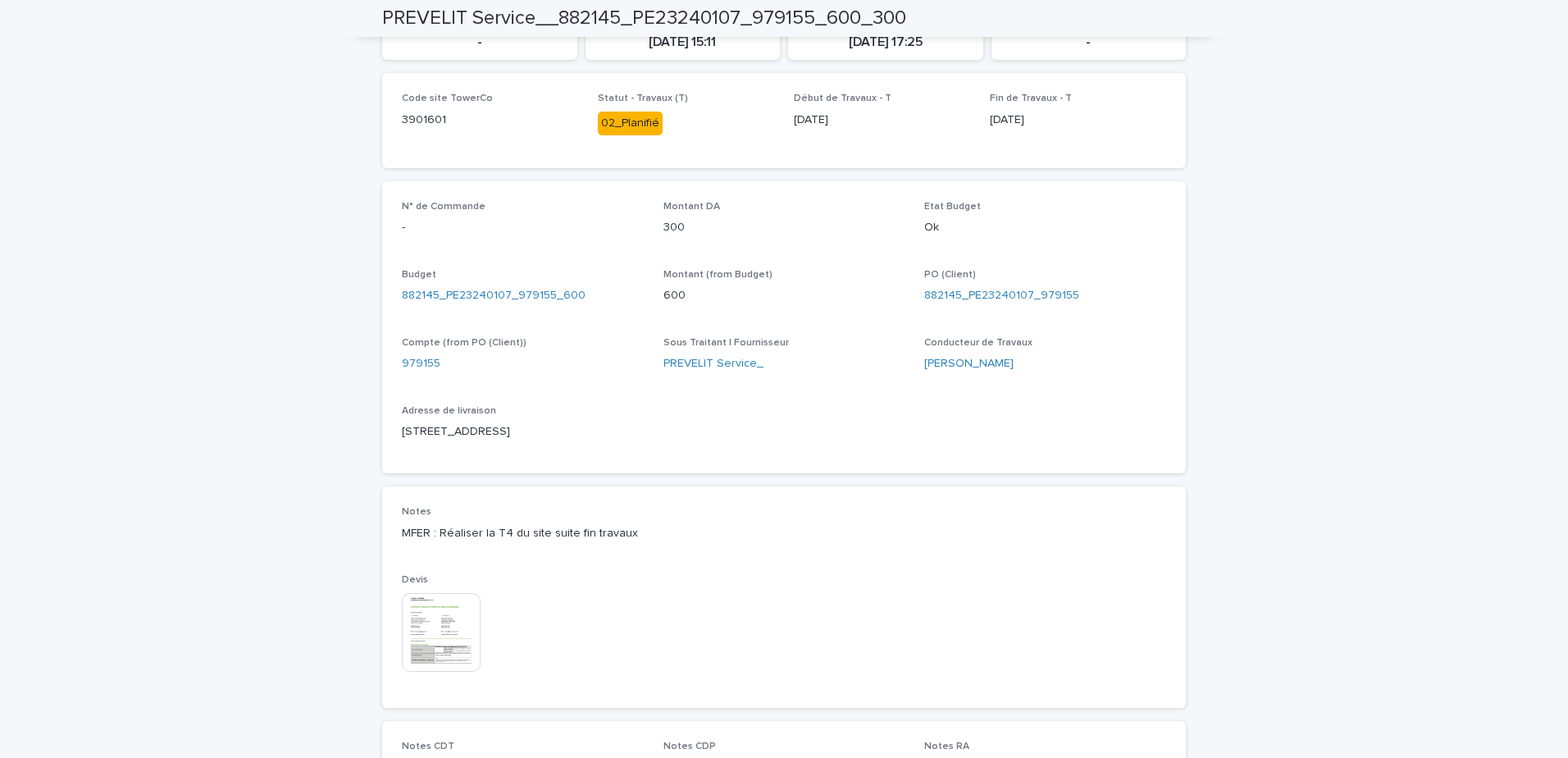
click at [1349, 397] on div "Loading... Saving… Loading... Saving… PREVELIT Service__882145_PE23240107_97915…" at bounding box center [784, 298] width 1568 height 1408
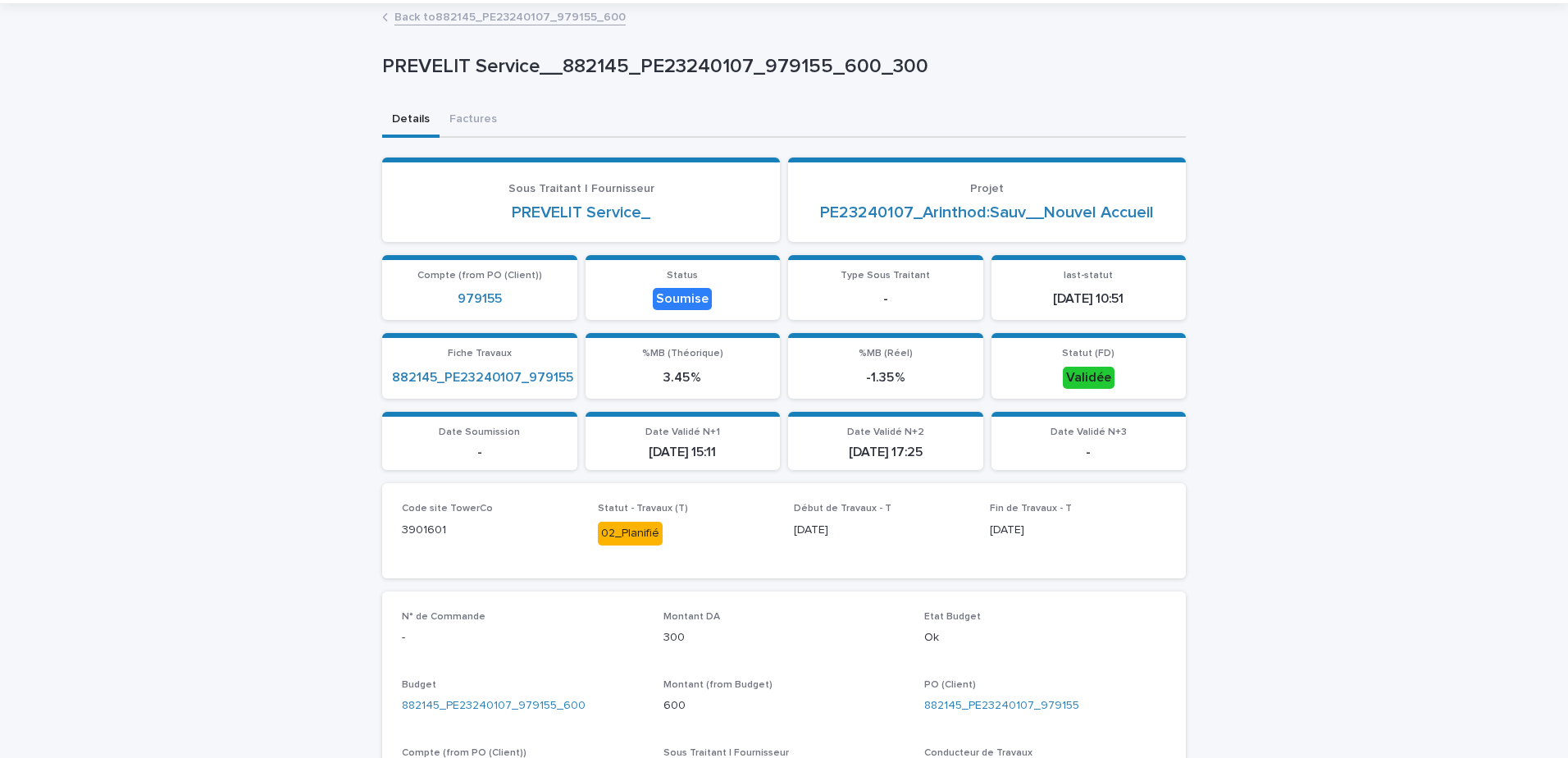
scroll to position [0, 0]
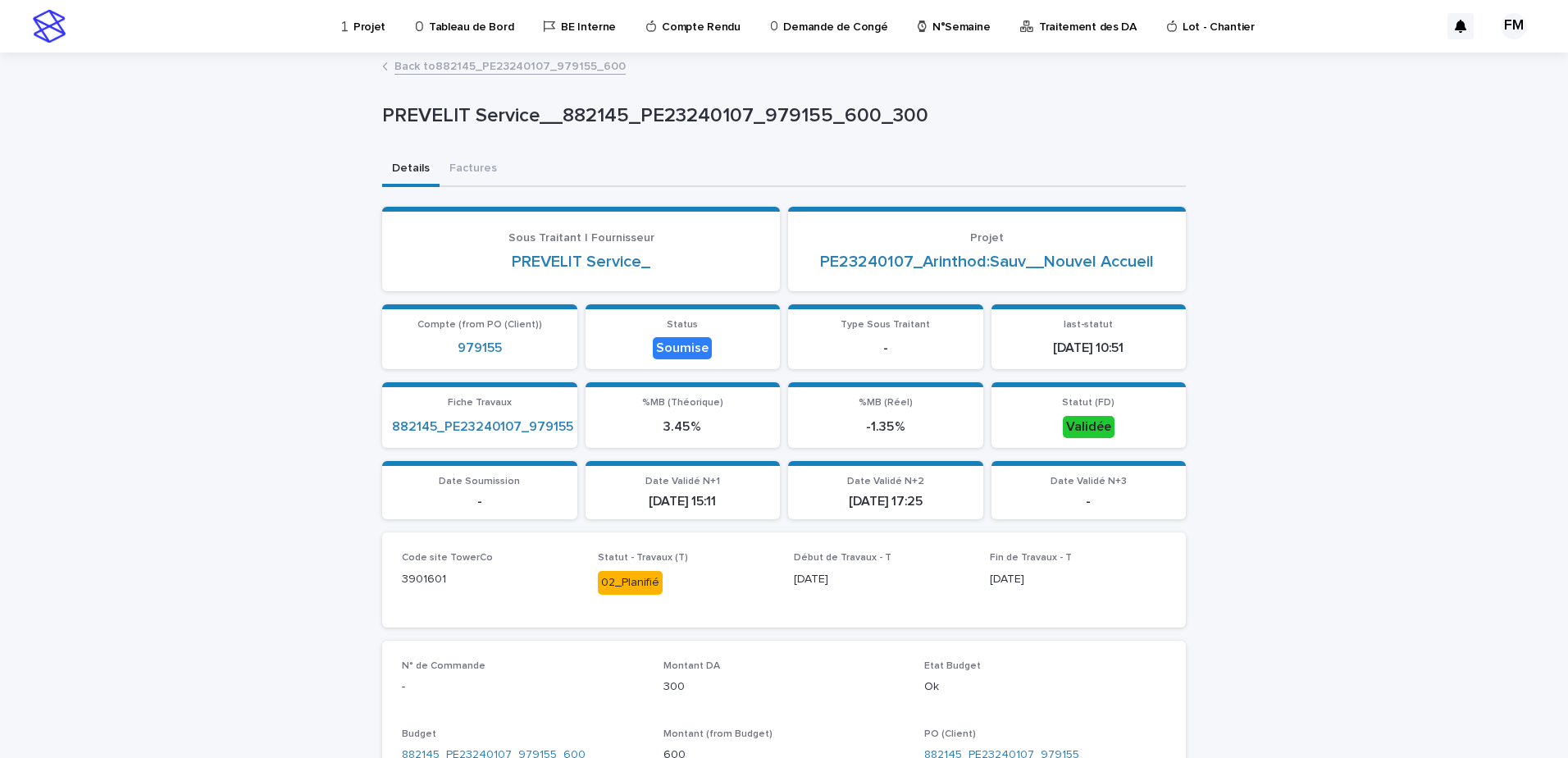
click at [404, 17] on div "Projet Tableau de Bord BE Interne Compte Rendu Demande de Congé N°Semaine Trait…" at bounding box center [797, 25] width 943 height 51
click at [382, 26] on p "Projet" at bounding box center [369, 17] width 32 height 34
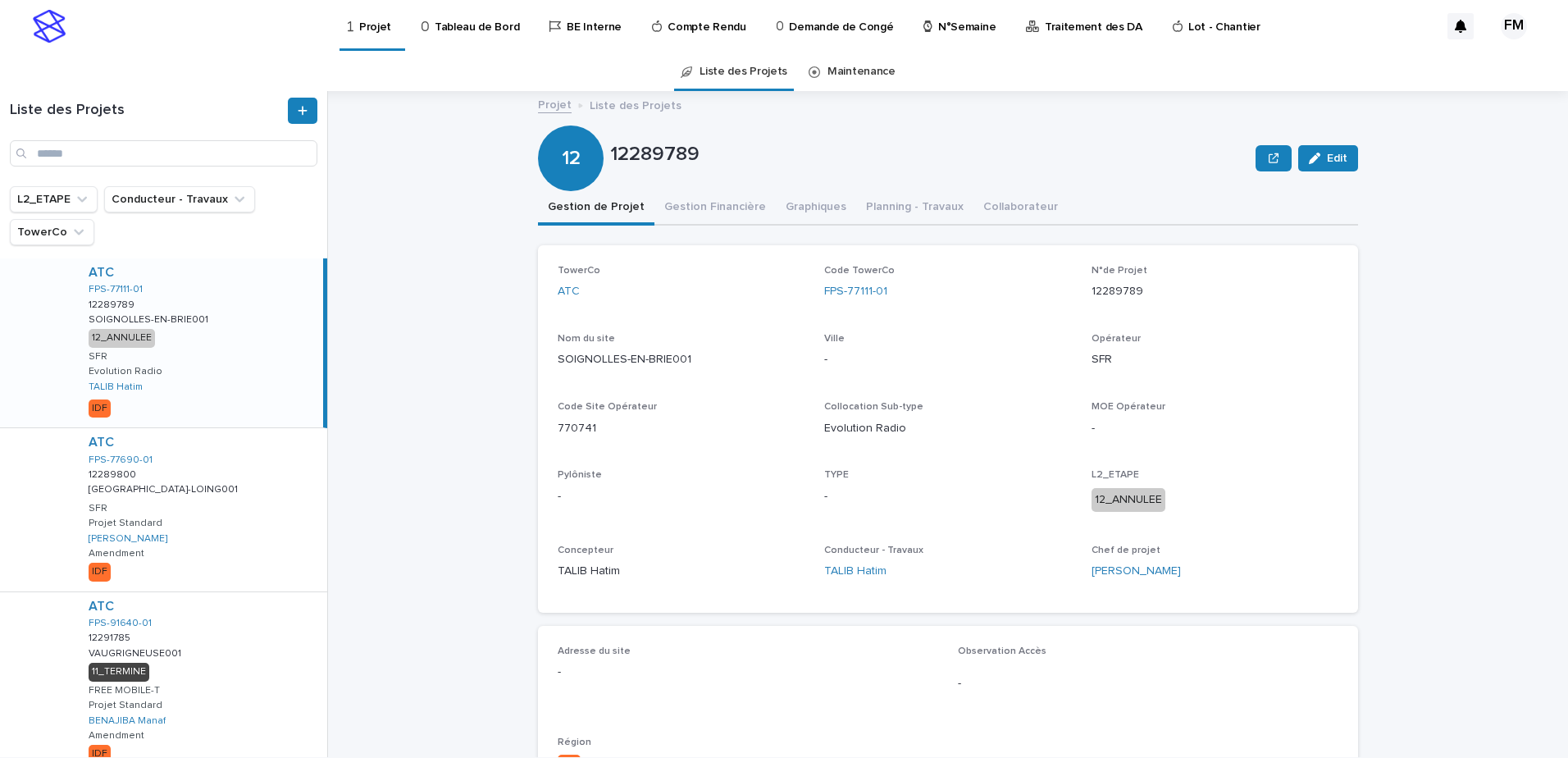
click at [362, 34] on link "Projet" at bounding box center [372, 24] width 53 height 48
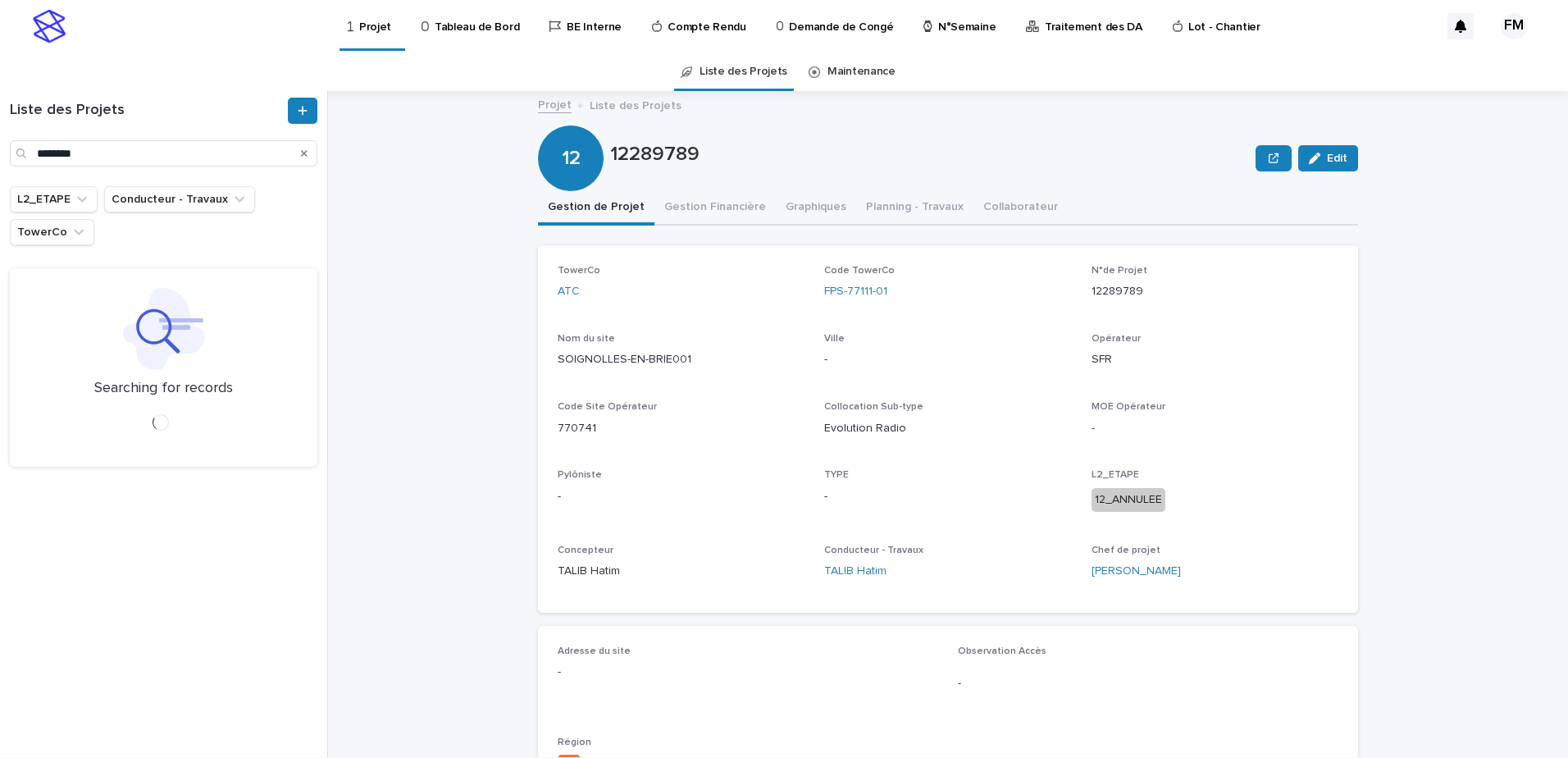
type input "********"
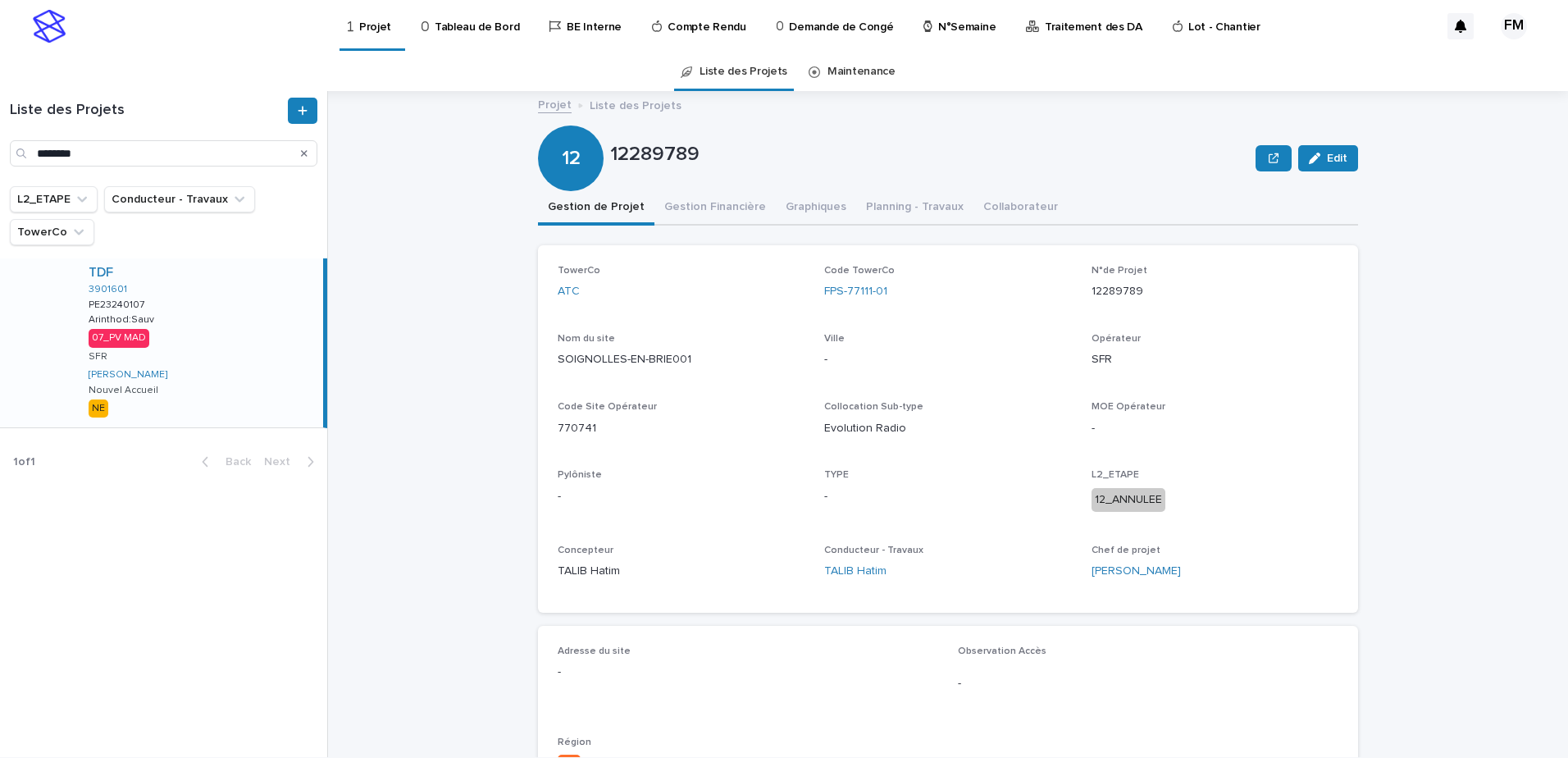
click at [242, 375] on div "TDF 3901601 PE23240107 PE23240107 Arinthod:Sauv Arinthod:Sauv 07_PV MAD SFR FER…" at bounding box center [199, 342] width 248 height 169
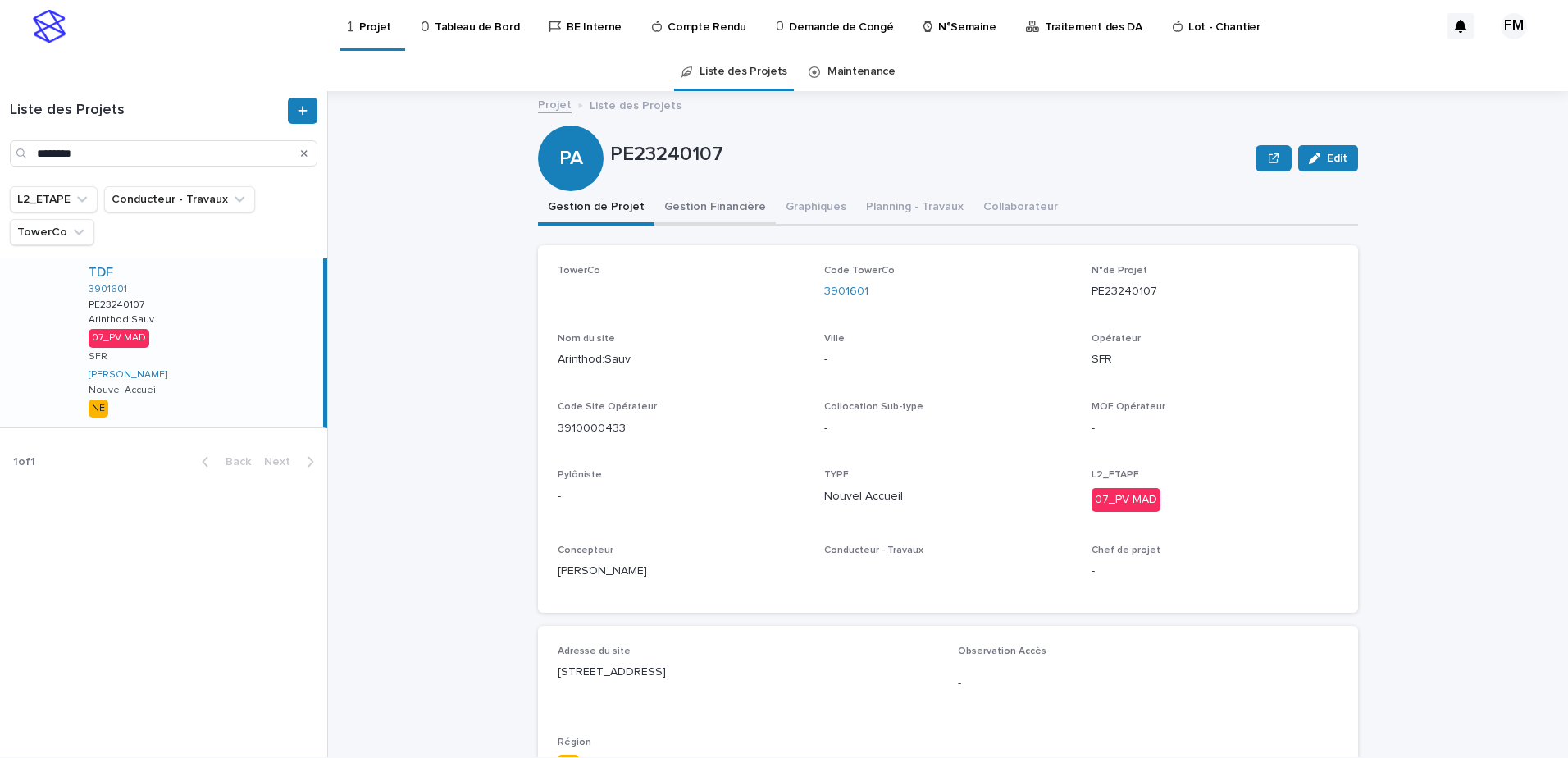
click at [752, 200] on button "Gestion Financière" at bounding box center [715, 207] width 122 height 34
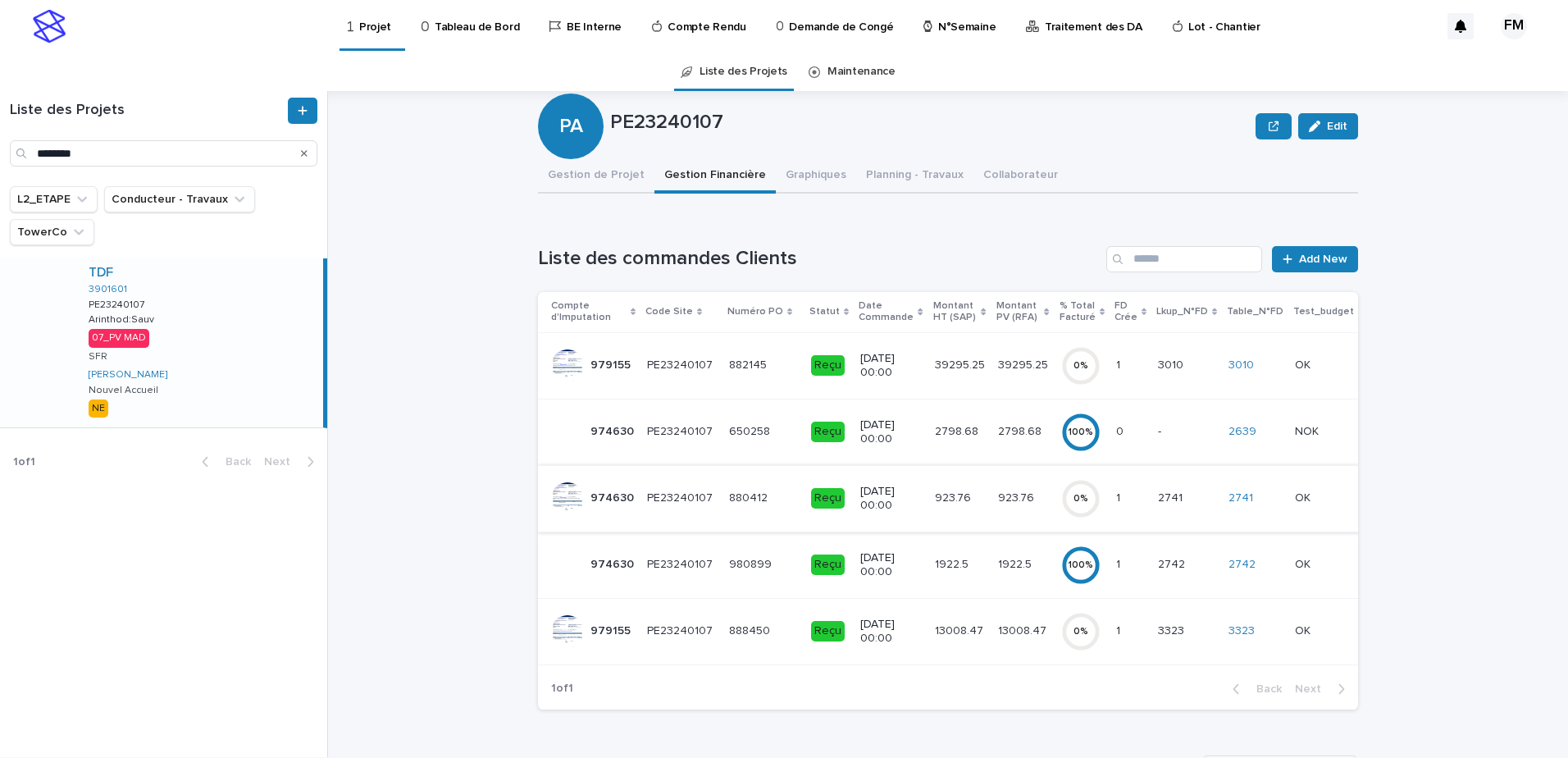
scroll to position [82, 0]
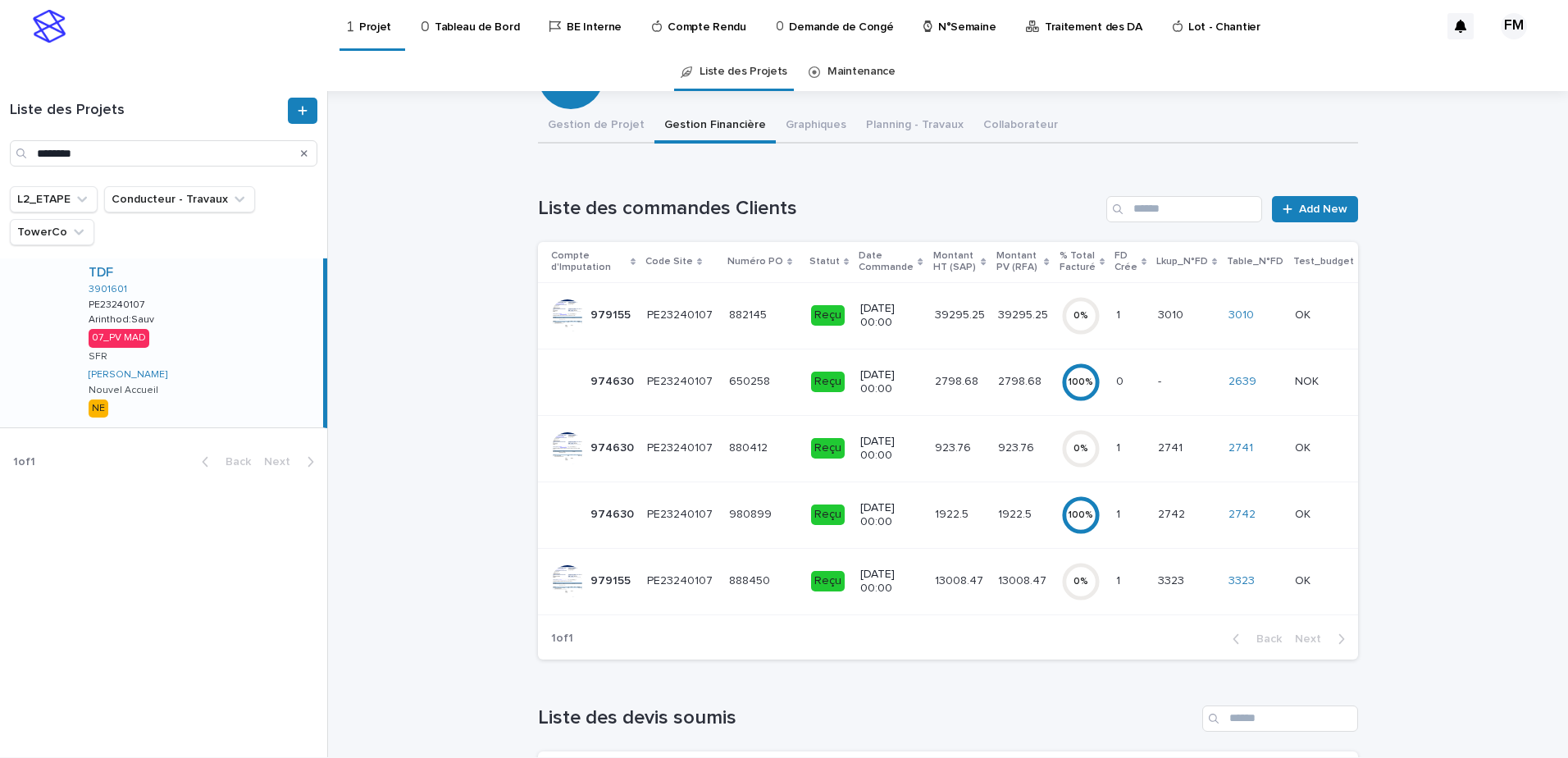
click at [772, 328] on div "882145 882145" at bounding box center [763, 315] width 69 height 27
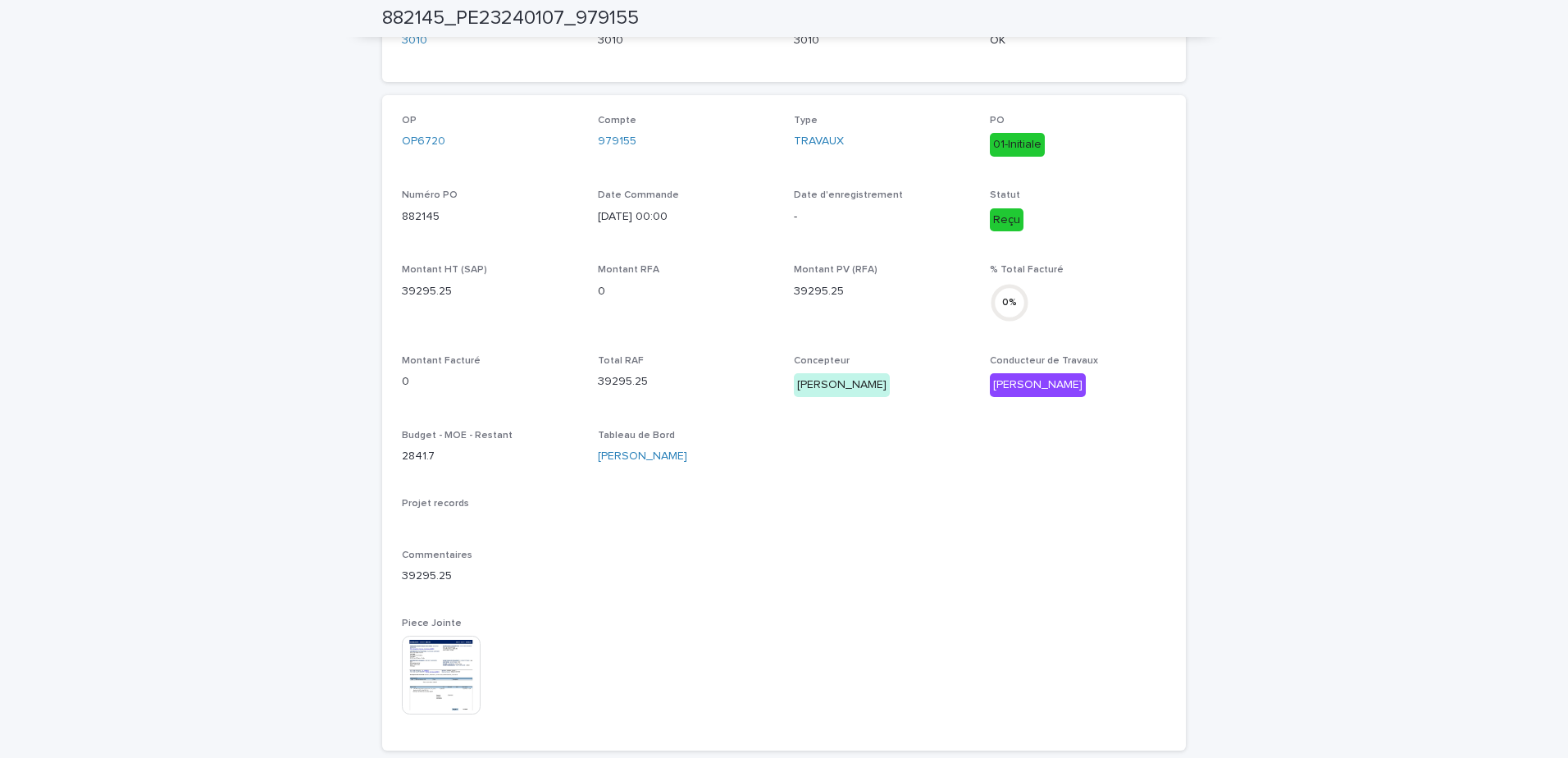
scroll to position [14, 0]
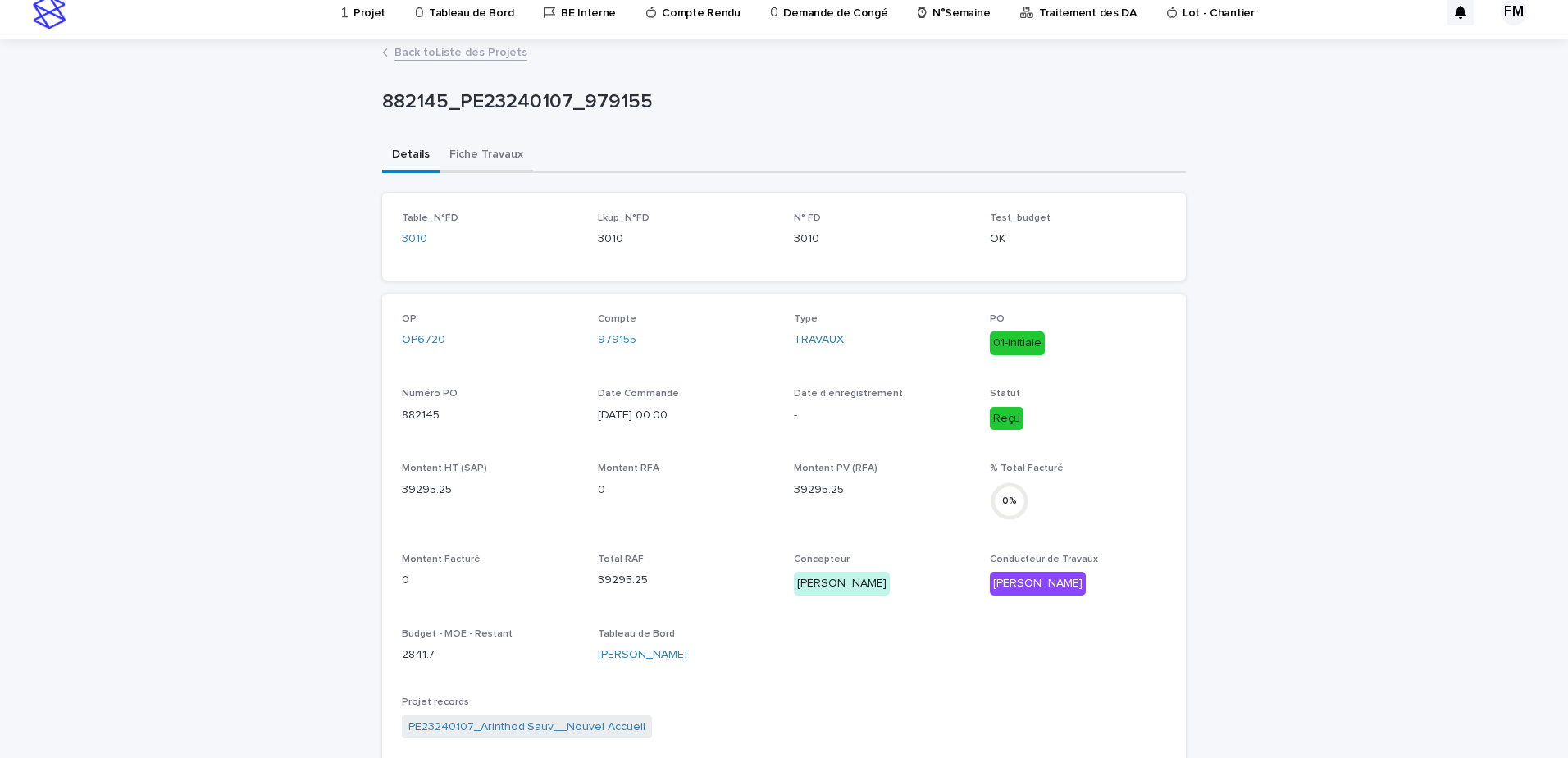
click at [509, 155] on button "Fiche Travaux" at bounding box center [486, 155] width 94 height 34
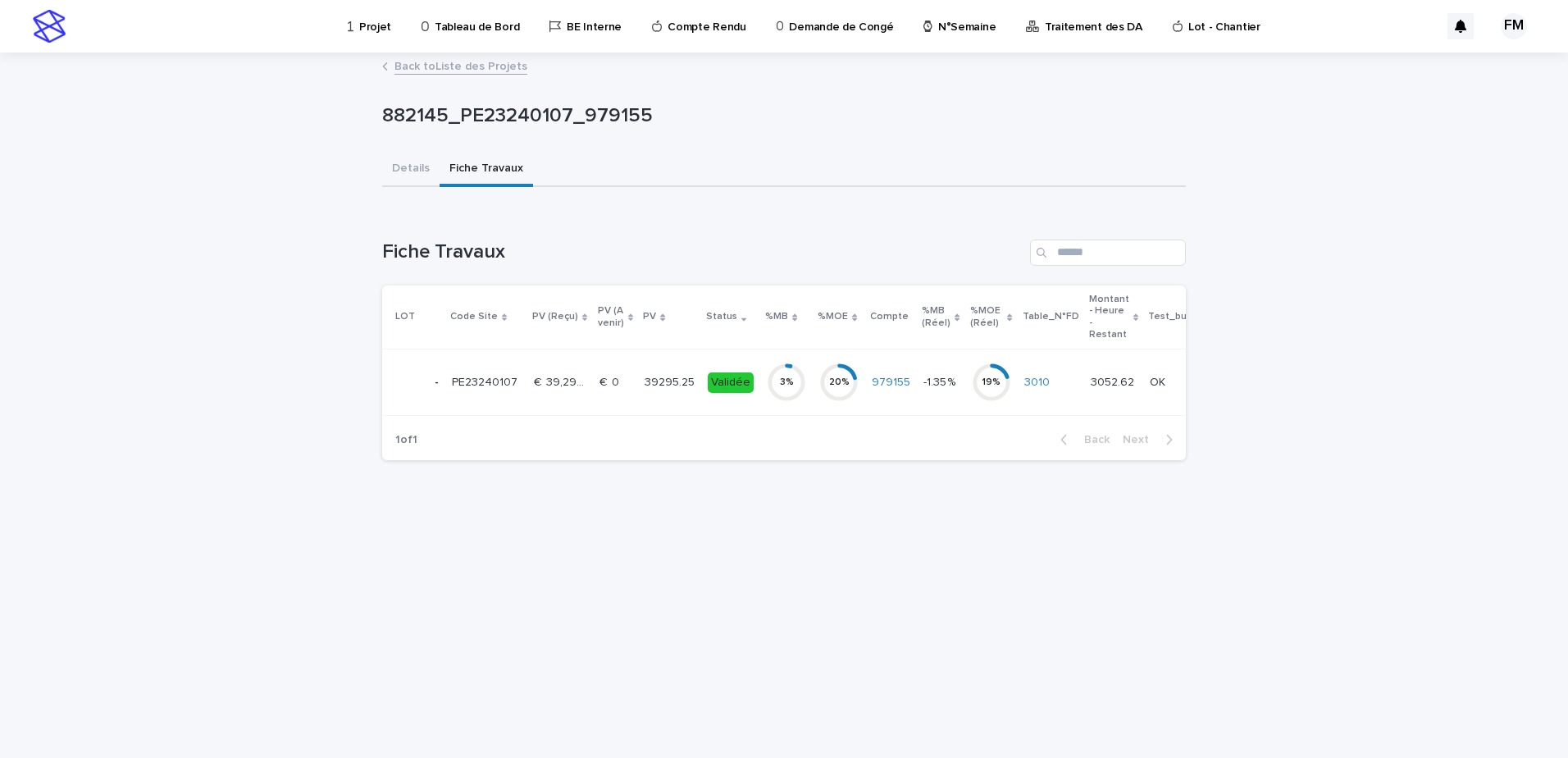
click at [755, 382] on td "Validée" at bounding box center [730, 383] width 59 height 67
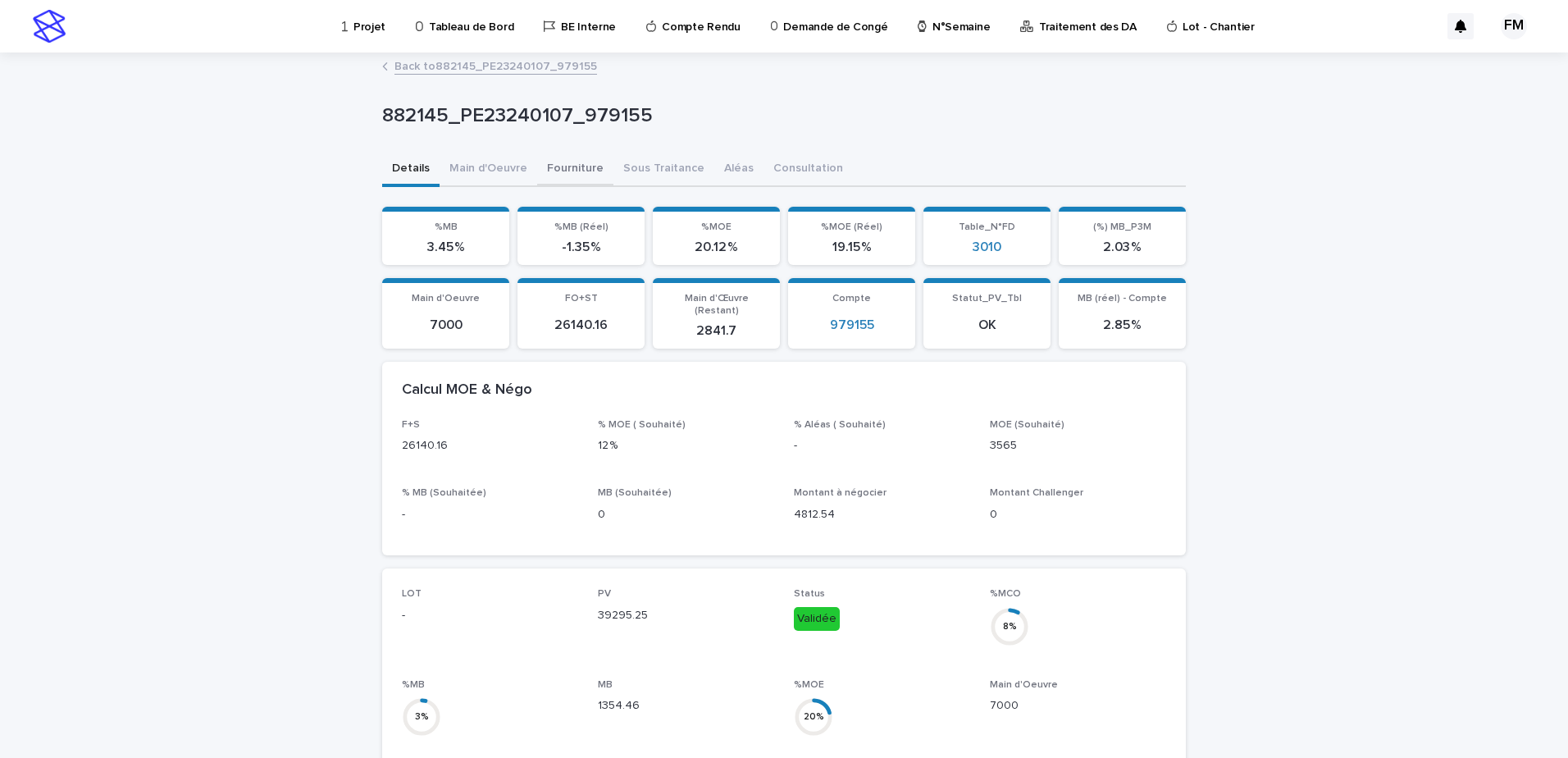
click at [538, 160] on button "Fourniture" at bounding box center [575, 169] width 76 height 34
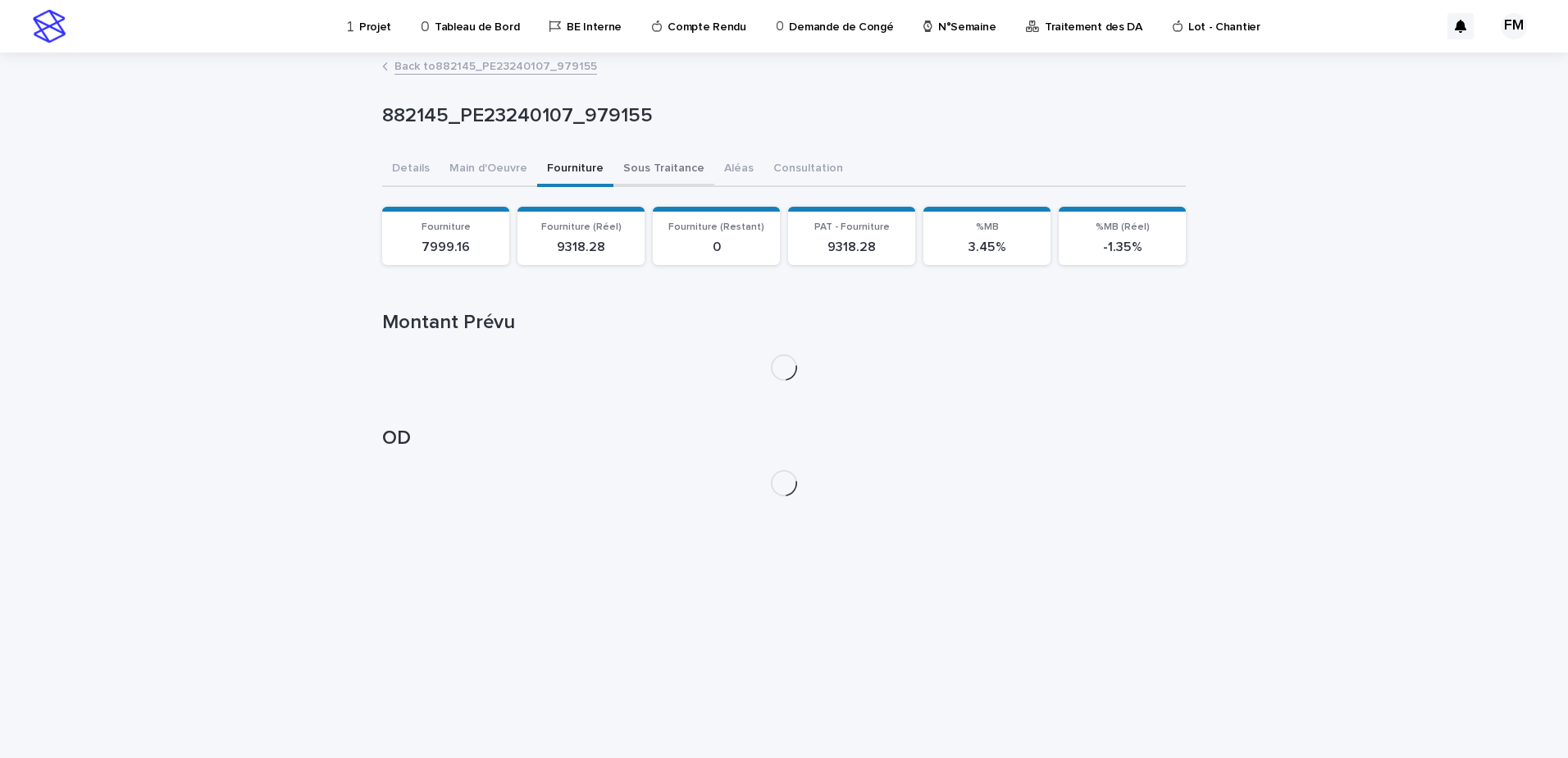
click at [670, 168] on button "Sous Traitance" at bounding box center [664, 169] width 101 height 34
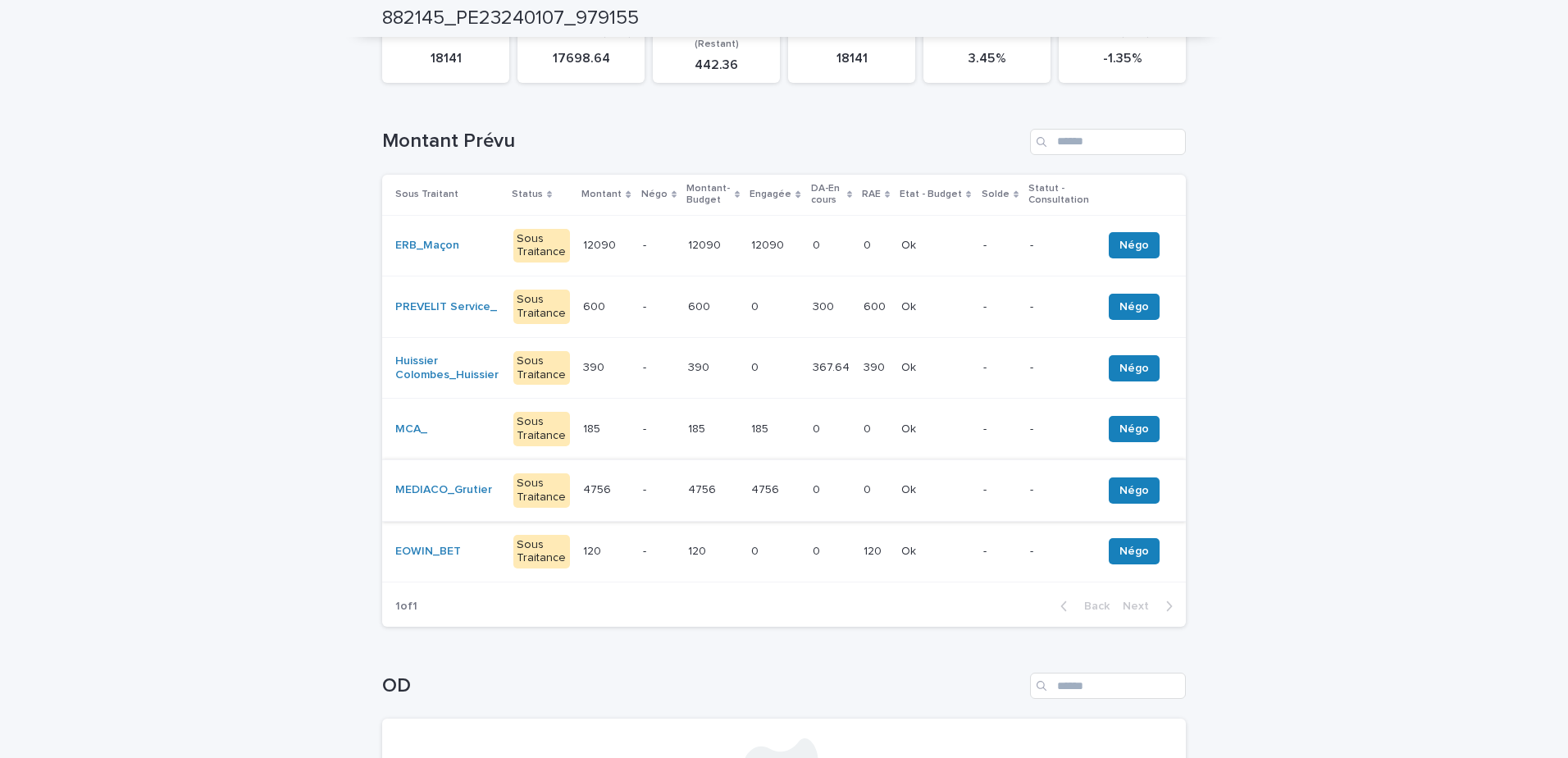
scroll to position [164, 0]
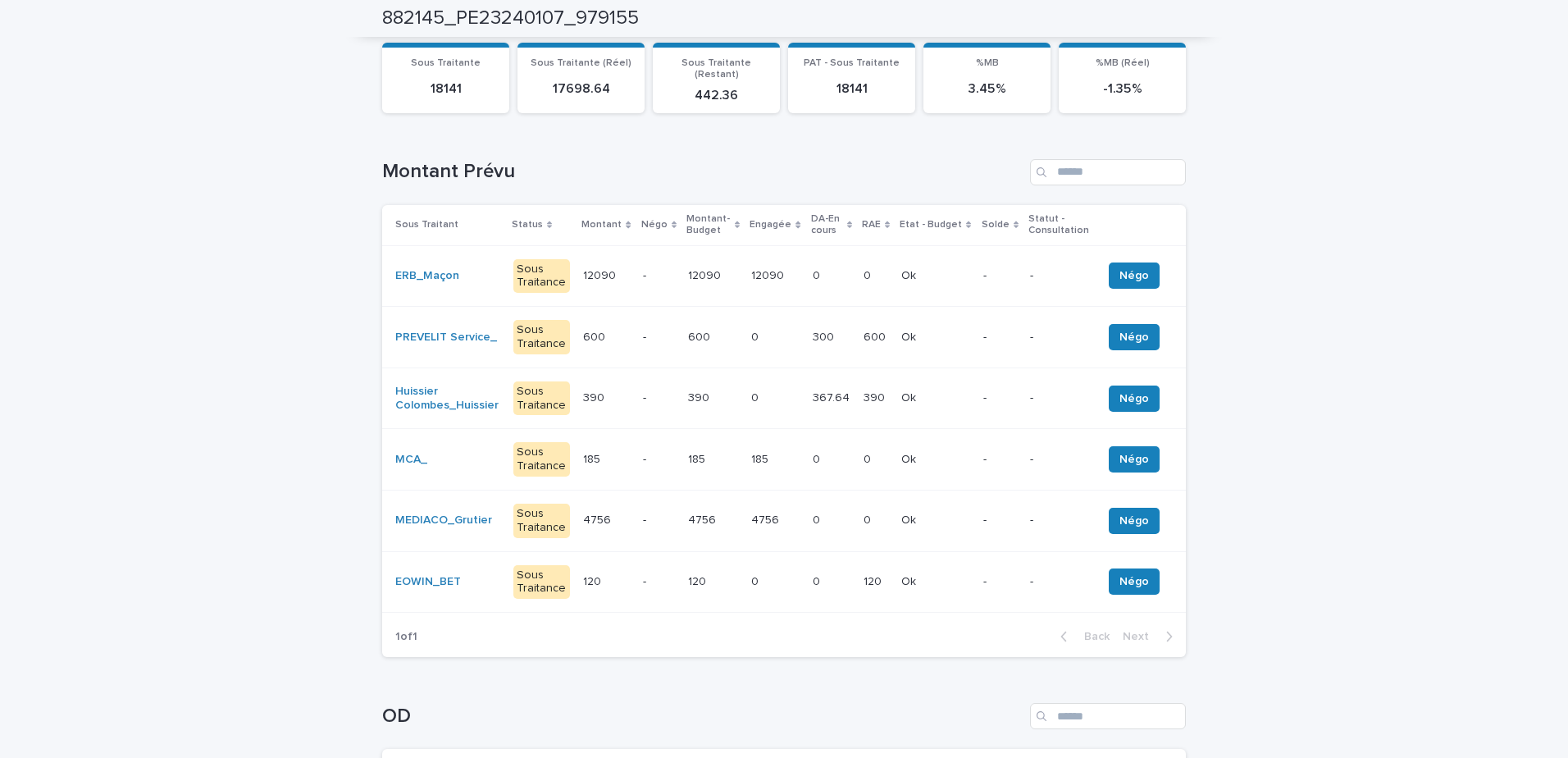
click at [711, 575] on p at bounding box center [714, 582] width 51 height 14
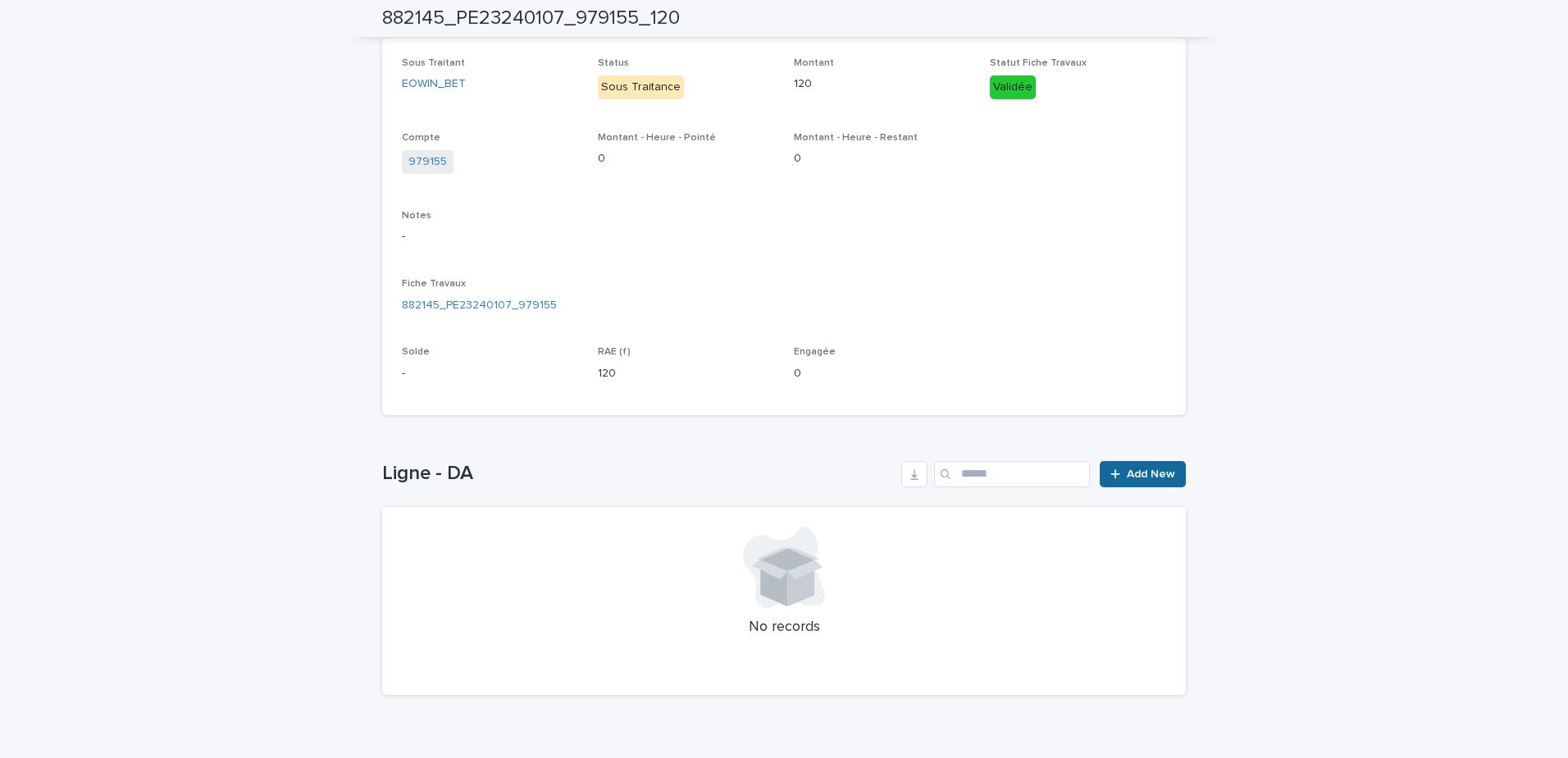
scroll to position [293, 0]
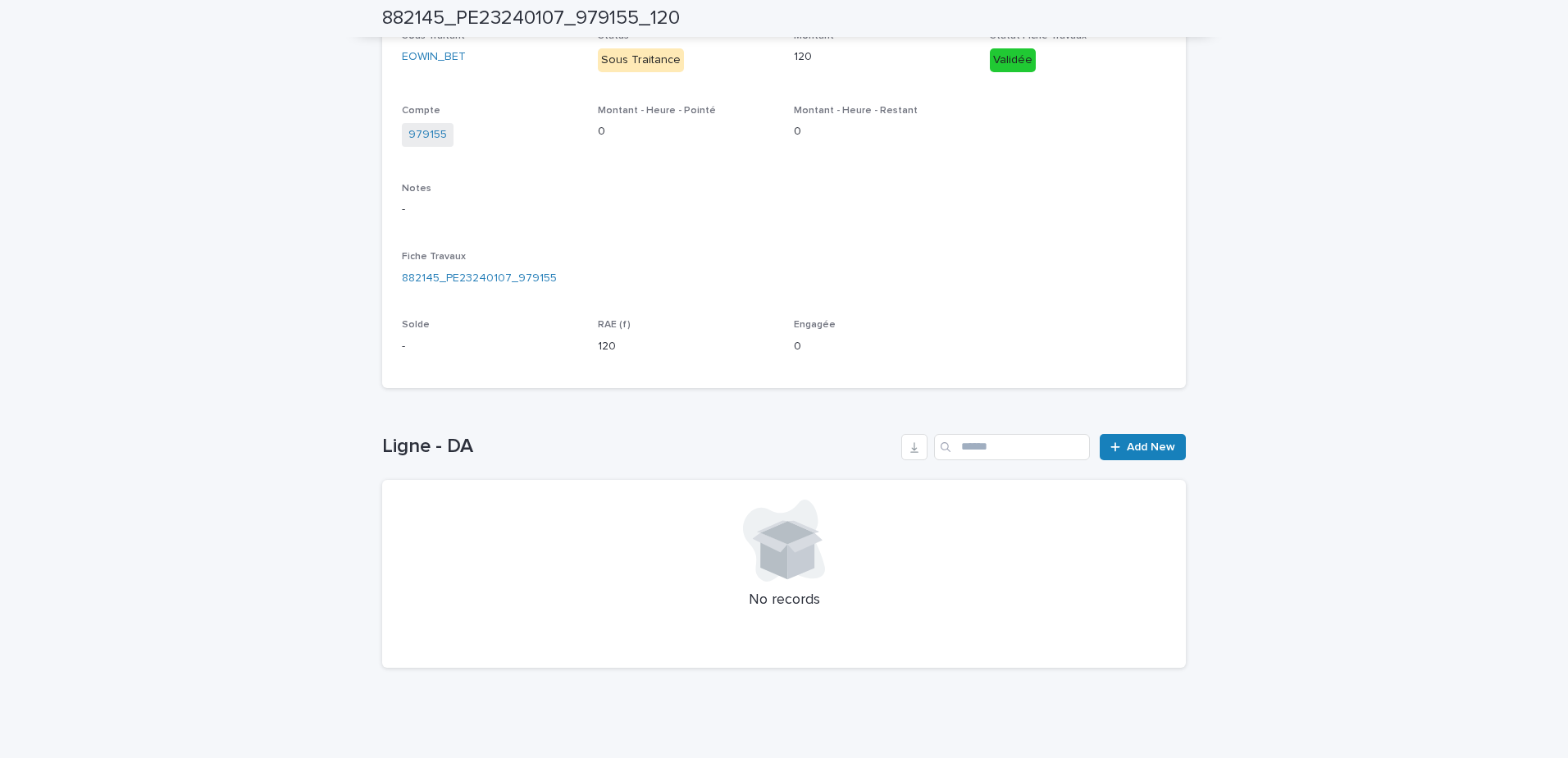
click at [1123, 463] on div "Ligne - DA Add New No records" at bounding box center [784, 551] width 804 height 235
click at [1127, 454] on link "Add New" at bounding box center [1143, 447] width 86 height 26
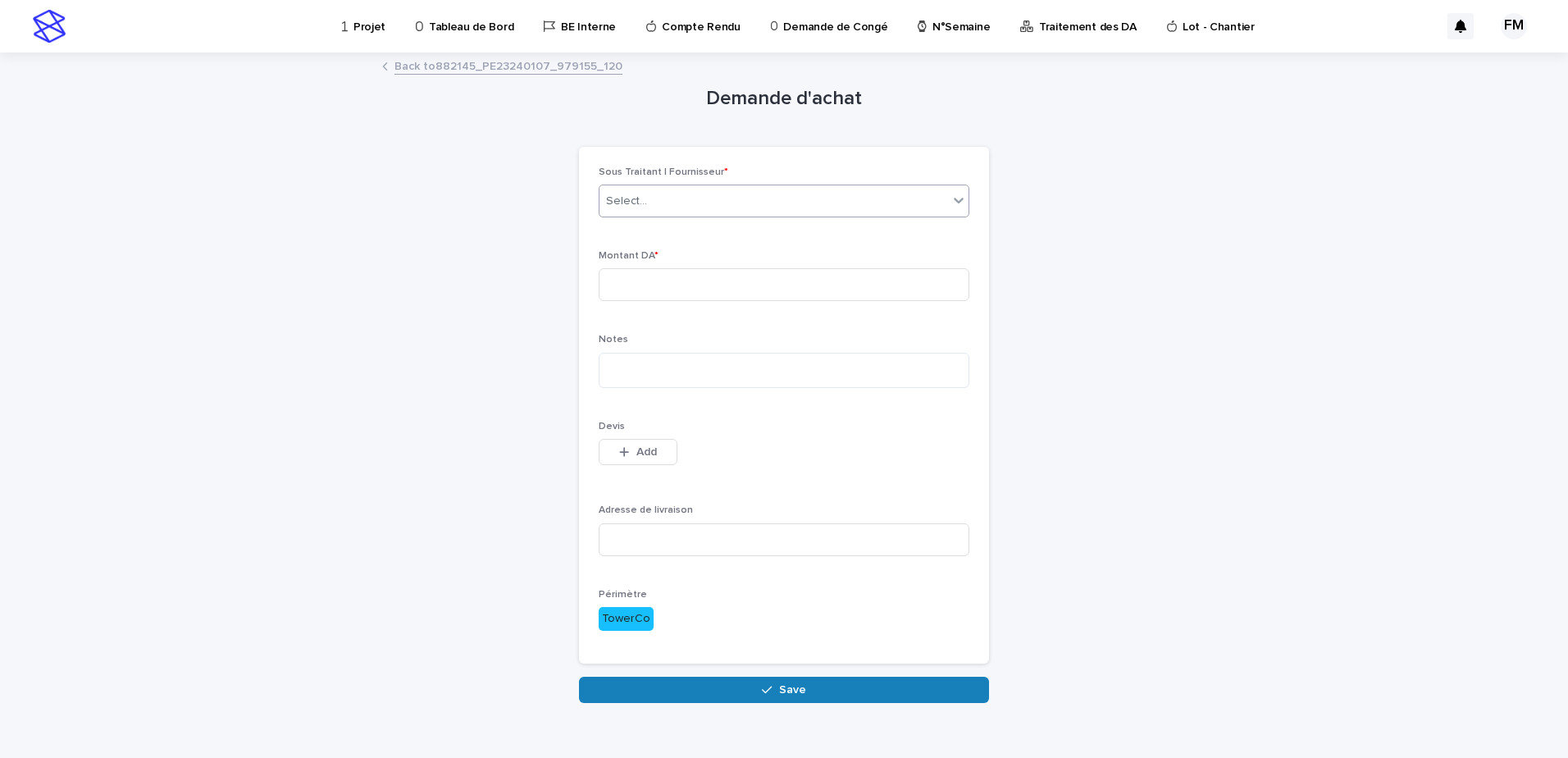
click at [706, 211] on div "Select..." at bounding box center [774, 201] width 348 height 27
type input "****"
click at [605, 287] on input at bounding box center [784, 284] width 370 height 32
click at [669, 451] on button "Add" at bounding box center [638, 452] width 79 height 26
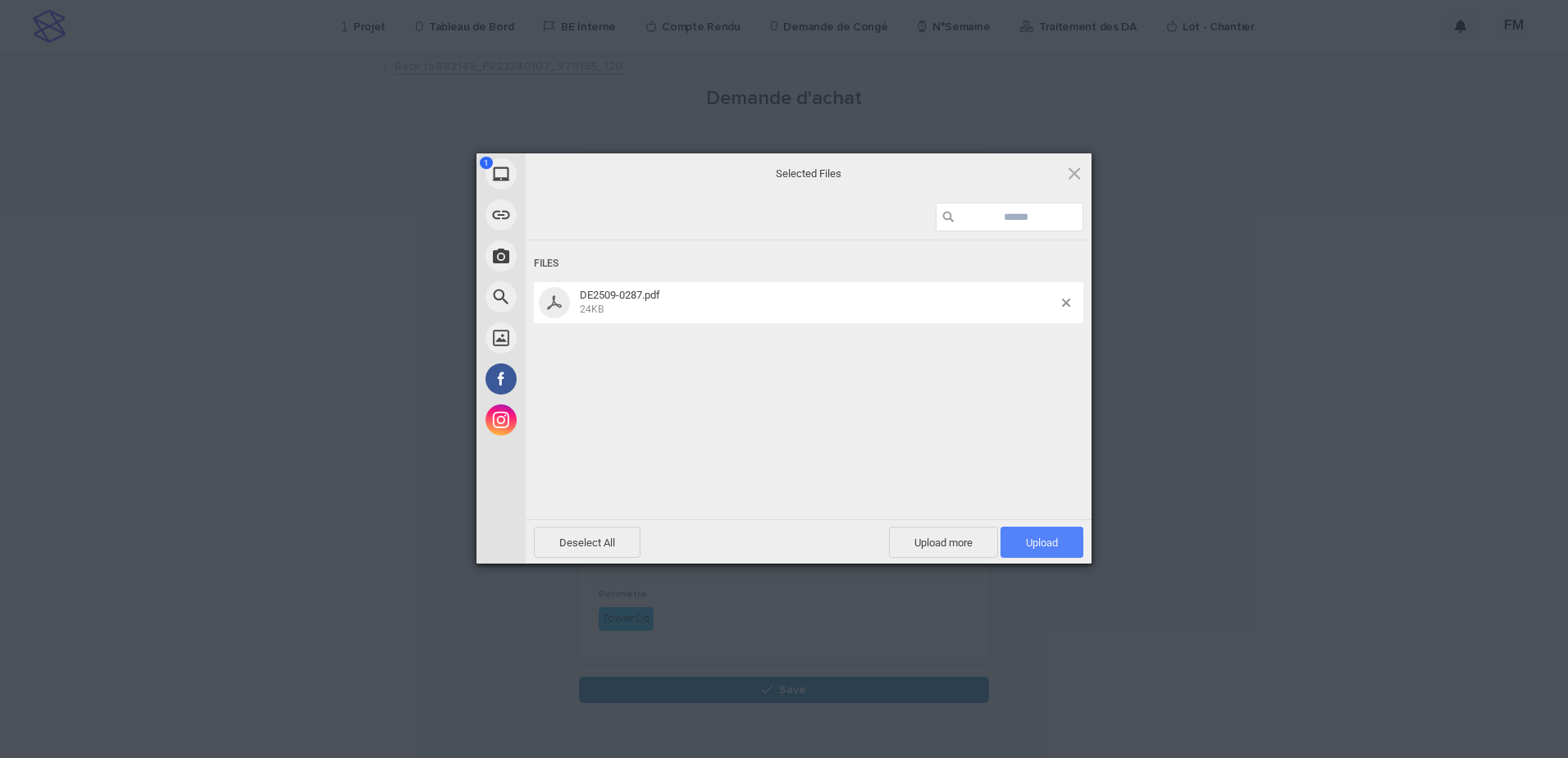
click at [1045, 531] on span "Upload 1" at bounding box center [1042, 542] width 83 height 32
drag, startPoint x: 1177, startPoint y: 474, endPoint x: 1169, endPoint y: 474, distance: 8.0
click at [1176, 474] on div "My Device Link (URL) Take Photo Web Search Unsplash Facebook Instagram Uploaded…" at bounding box center [784, 379] width 1568 height 758
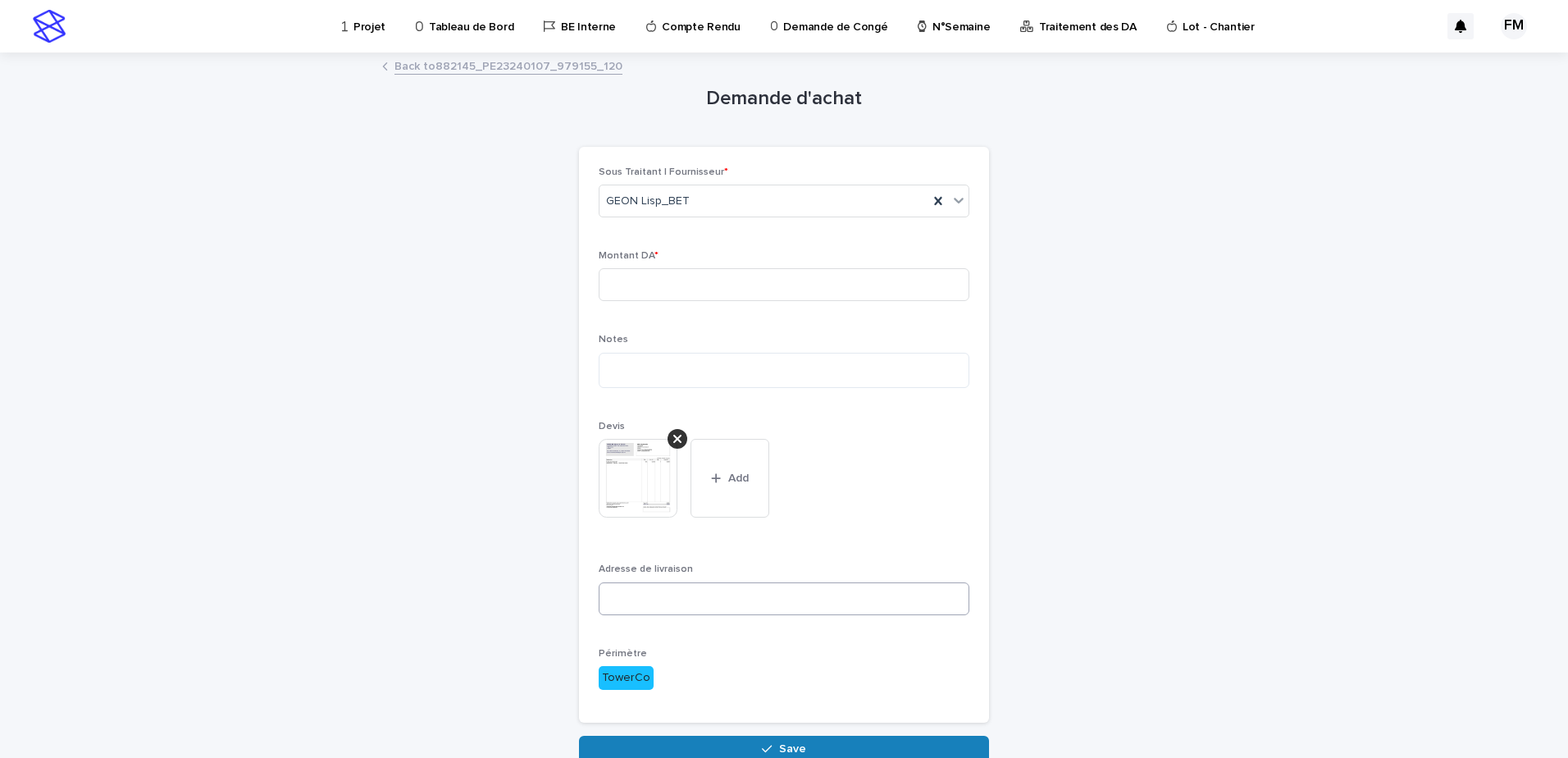
click at [695, 582] on div "Adresse de livraison" at bounding box center [784, 595] width 370 height 64
click at [695, 588] on input at bounding box center [784, 598] width 370 height 32
click at [636, 363] on textarea at bounding box center [784, 370] width 370 height 35
type textarea "**********"
click at [671, 265] on div "Montant DA *" at bounding box center [784, 282] width 370 height 64
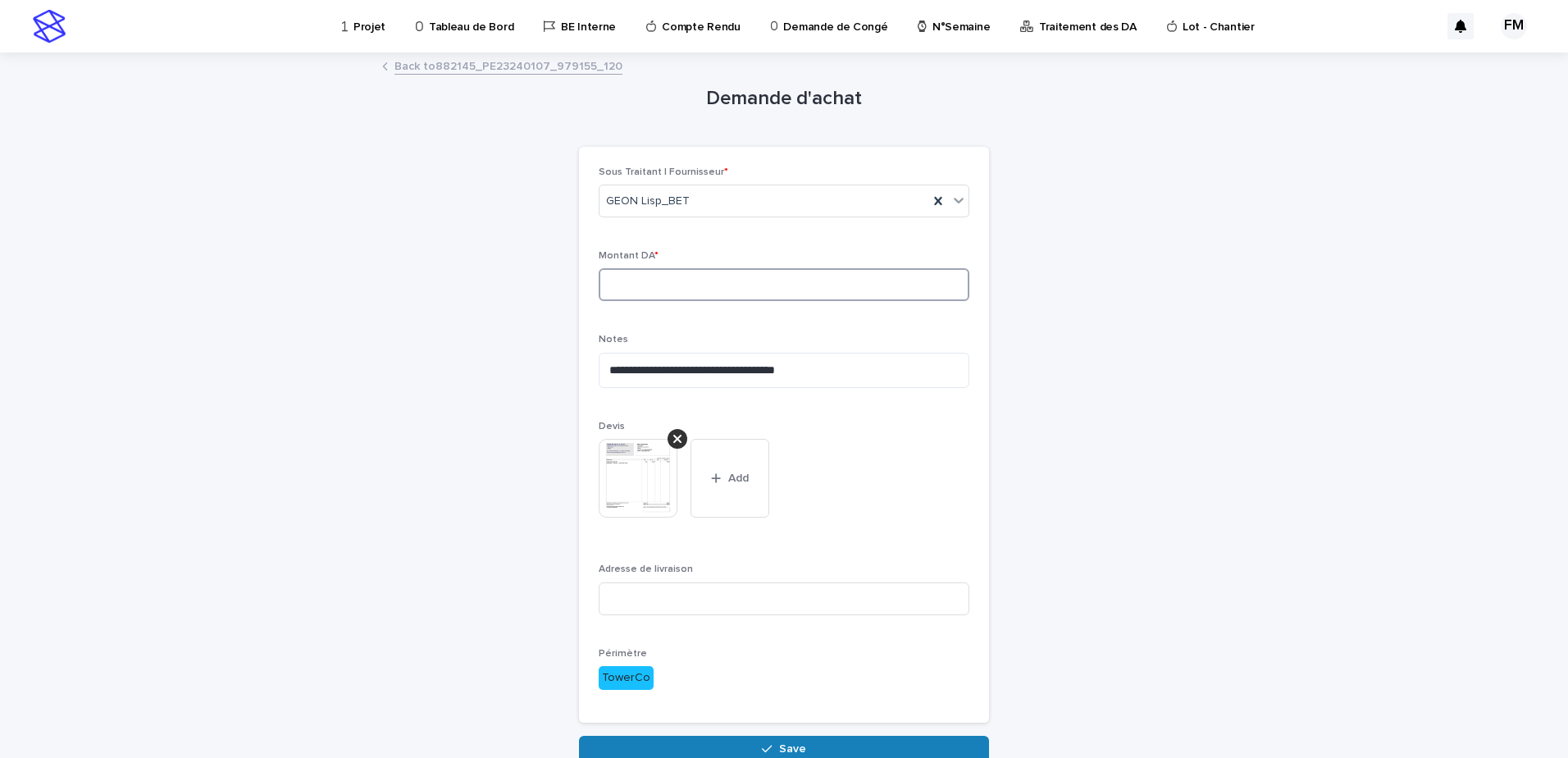
click at [763, 286] on input at bounding box center [784, 284] width 370 height 32
type input "***"
click at [902, 612] on input at bounding box center [784, 598] width 370 height 32
type input "*"
drag, startPoint x: 666, startPoint y: 598, endPoint x: 407, endPoint y: 613, distance: 259.4
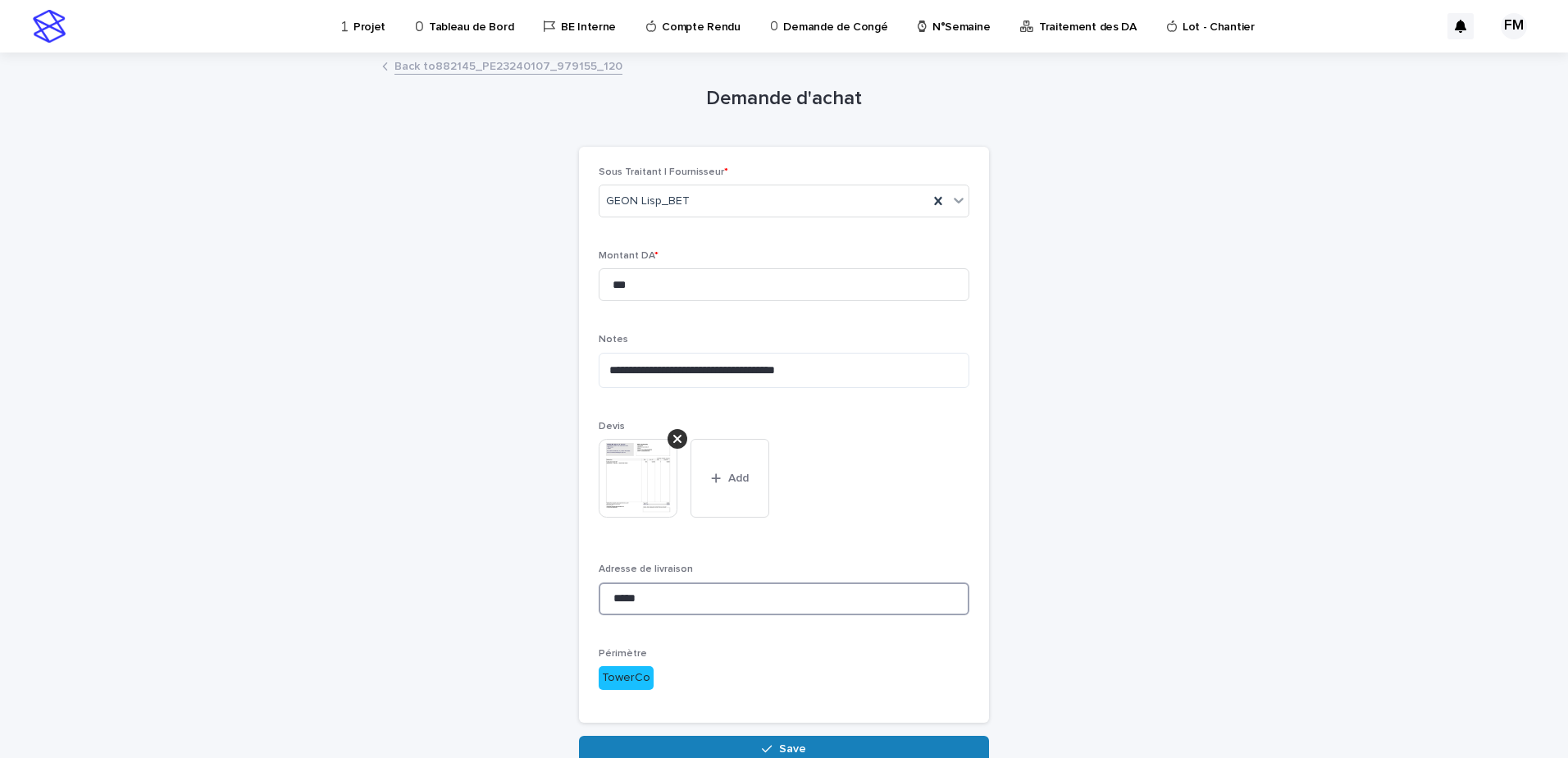
click at [407, 613] on div "**********" at bounding box center [784, 408] width 804 height 707
drag, startPoint x: 667, startPoint y: 590, endPoint x: 439, endPoint y: 590, distance: 228.0
click at [439, 590] on div "**********" at bounding box center [784, 408] width 804 height 707
paste input "**********"
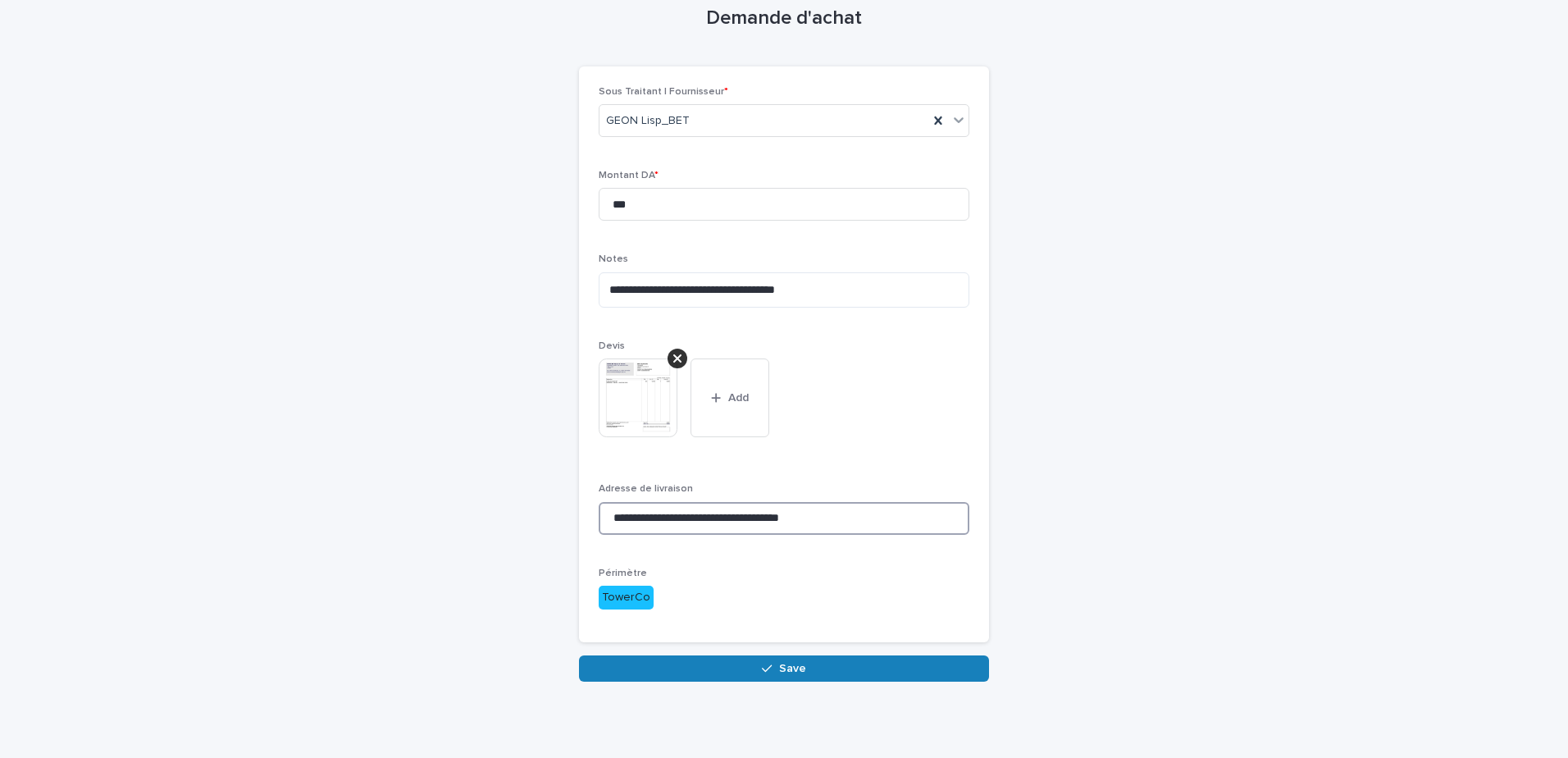
scroll to position [86, 0]
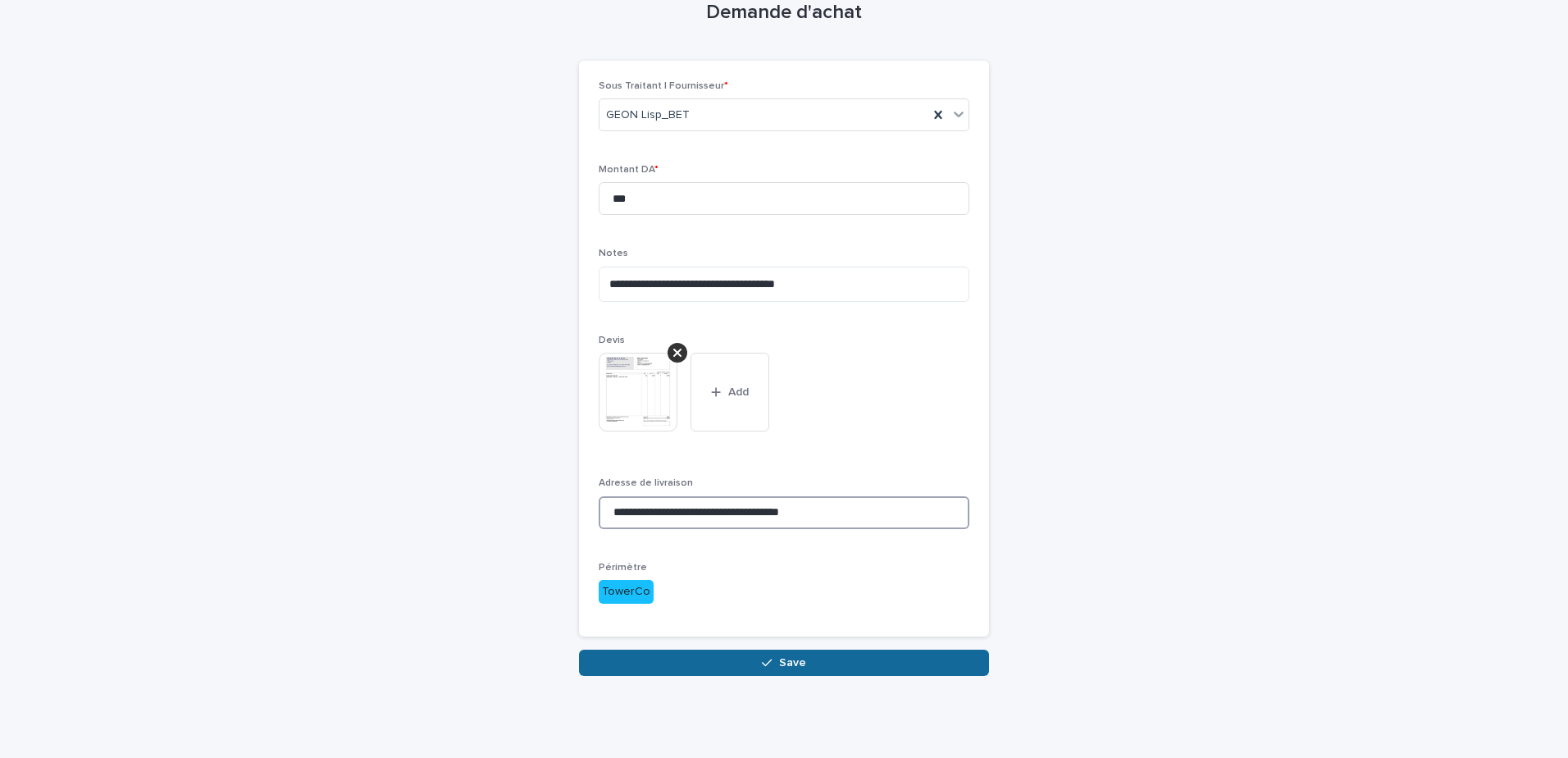
type input "**********"
click at [787, 664] on span "Save" at bounding box center [792, 662] width 27 height 11
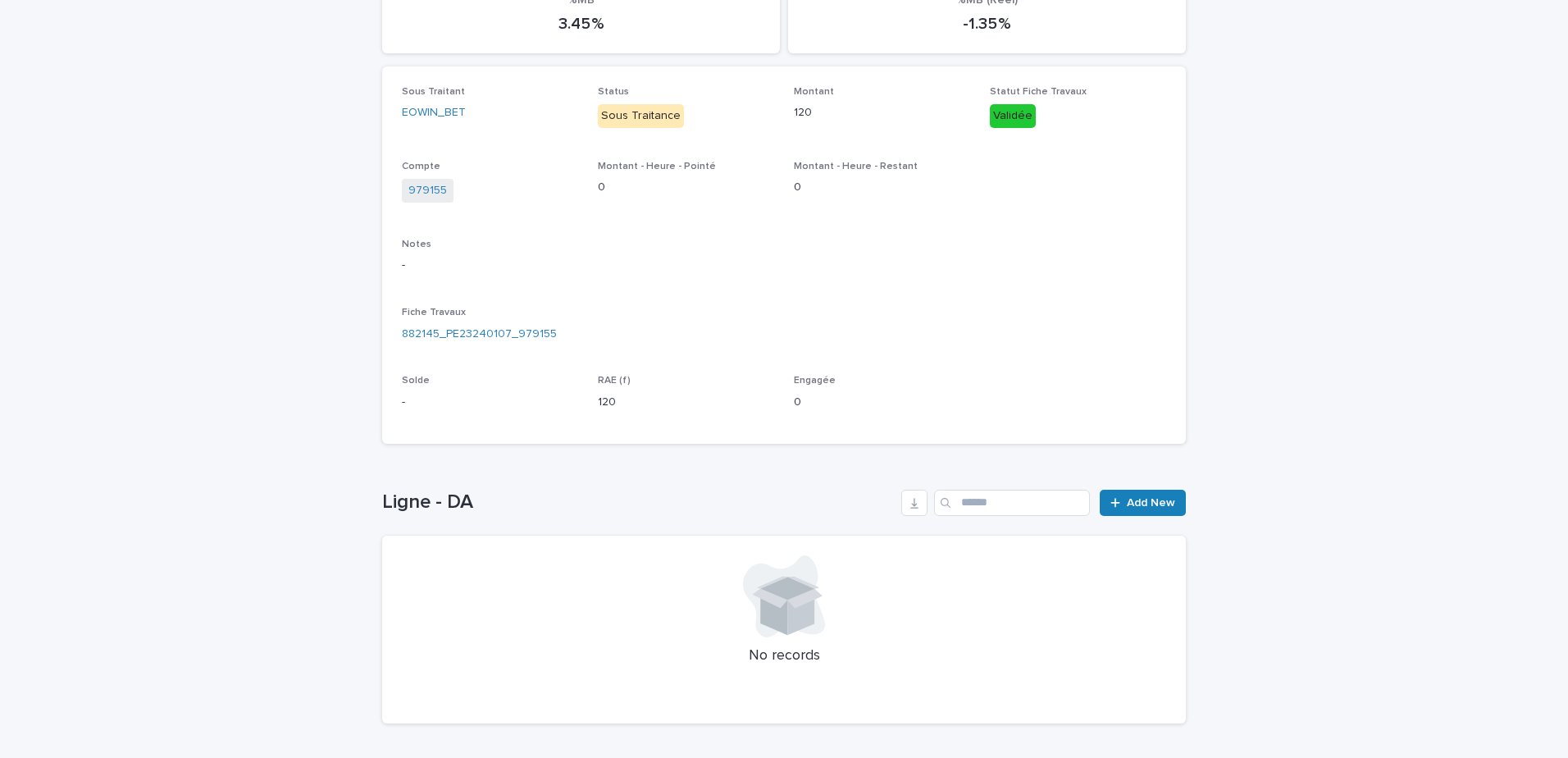
scroll to position [246, 0]
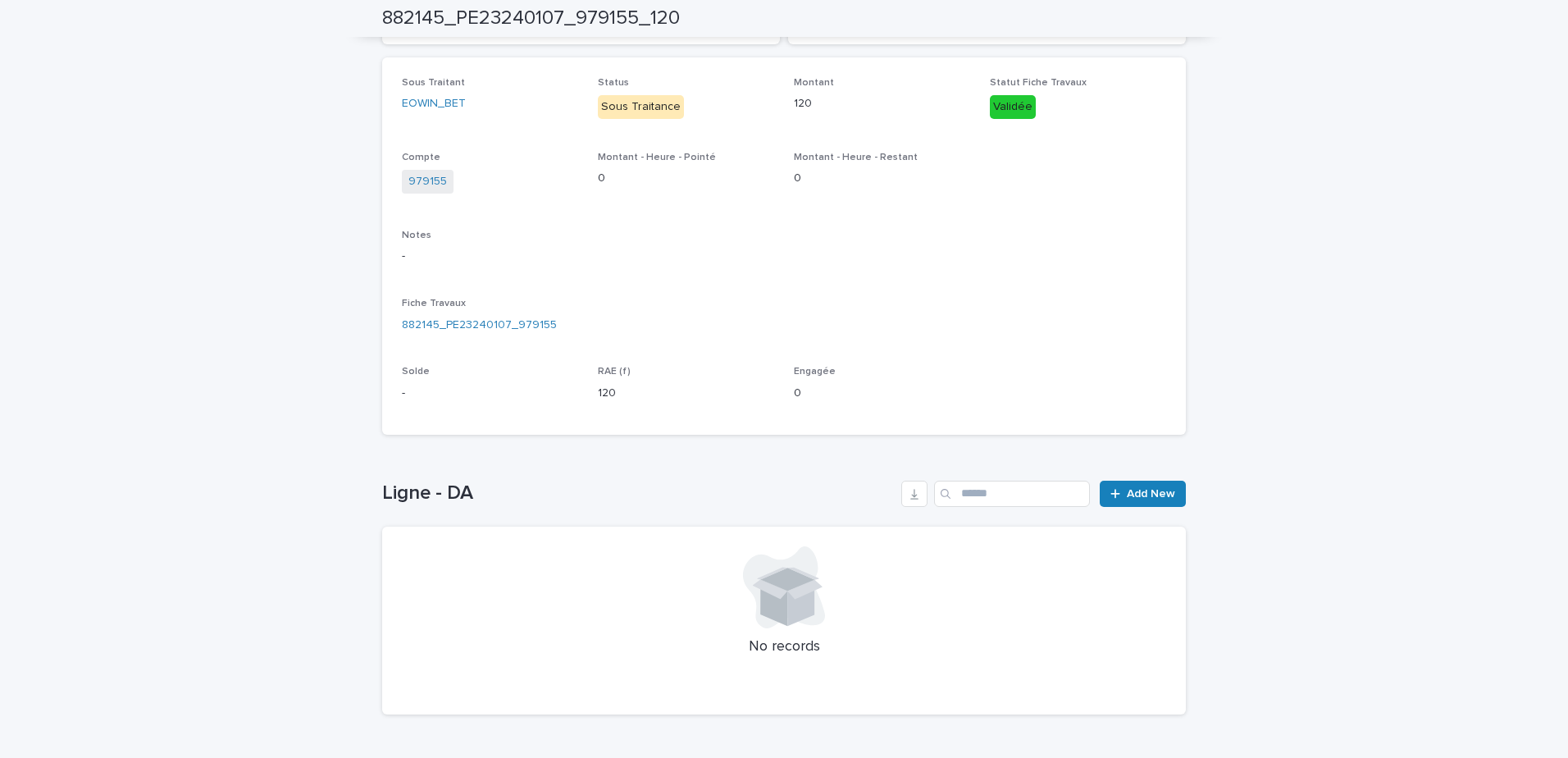
click at [918, 579] on div at bounding box center [784, 587] width 764 height 82
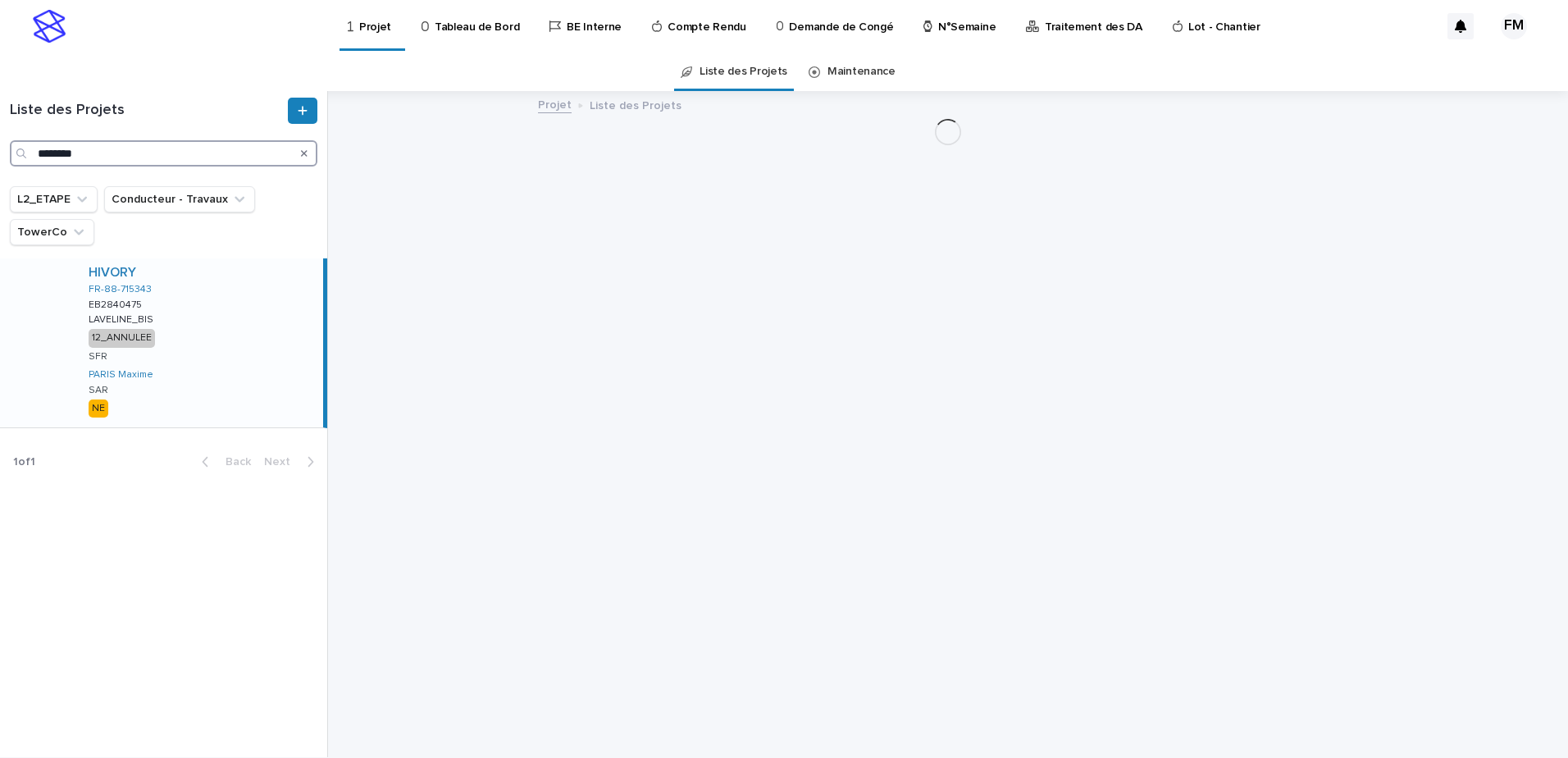
click at [165, 158] on input "********" at bounding box center [163, 153] width 307 height 26
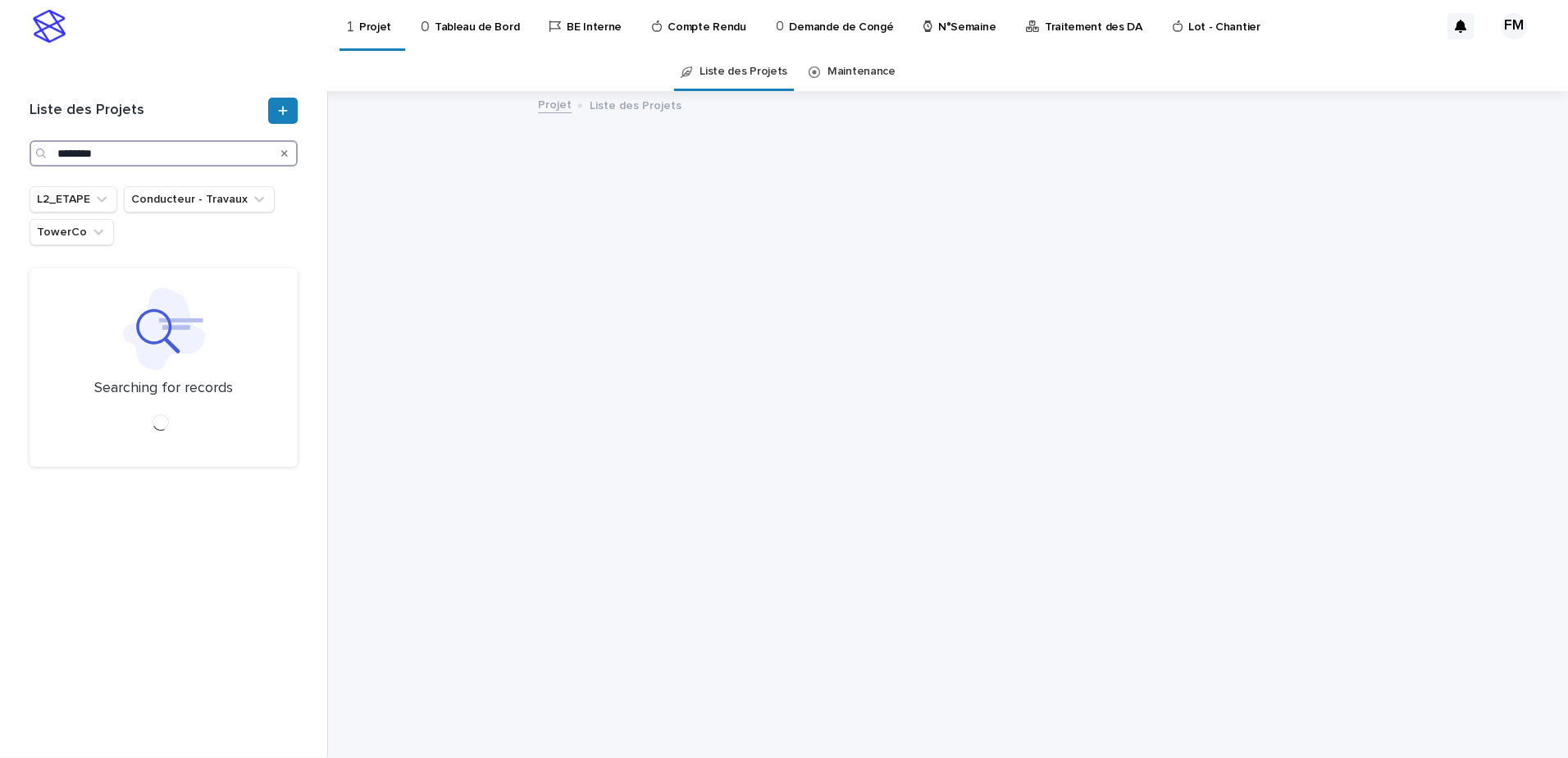
type input "********"
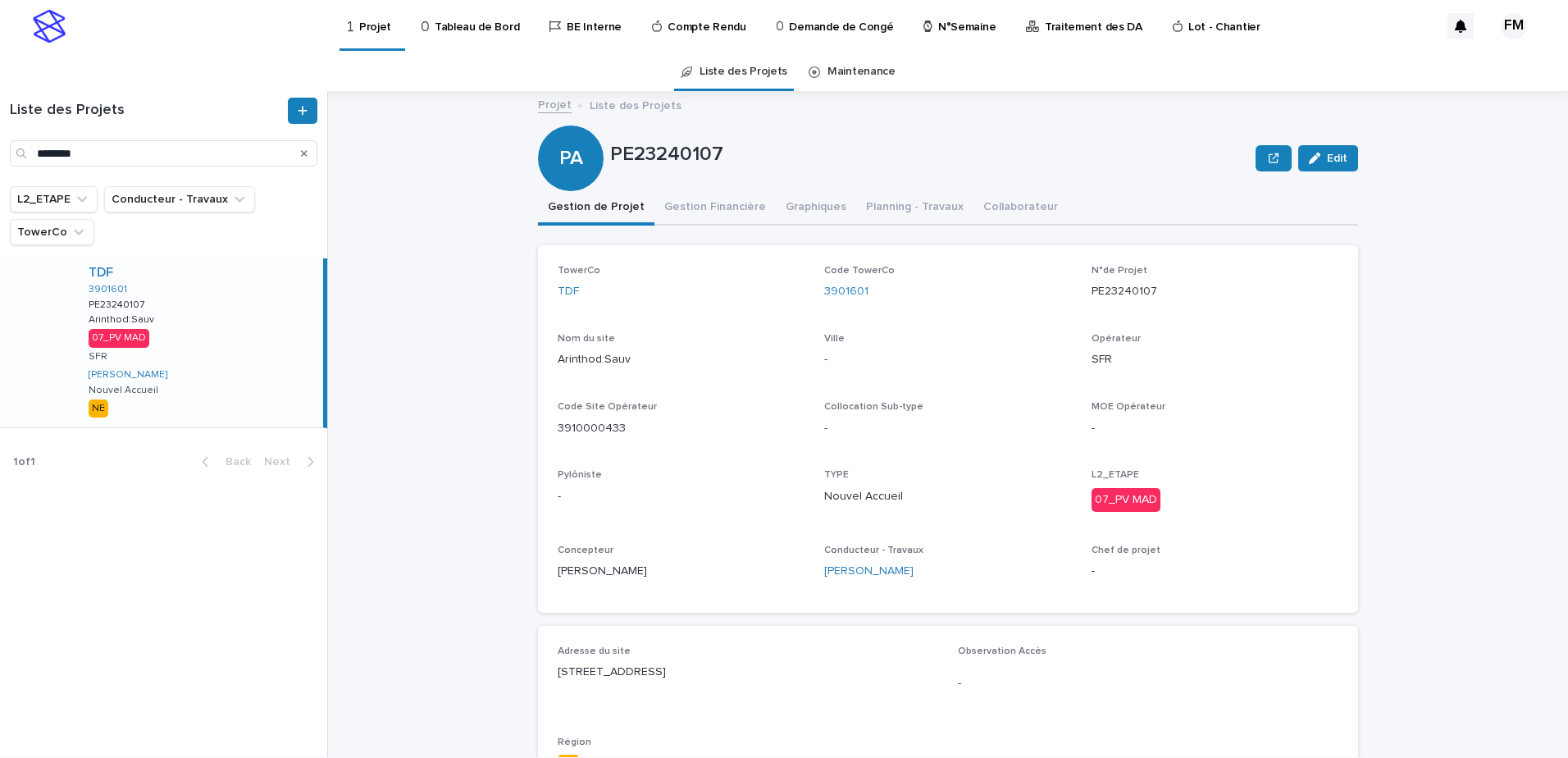
click at [581, 670] on p "[STREET_ADDRESS]" at bounding box center [748, 672] width 381 height 18
copy p "[STREET_ADDRESS]"
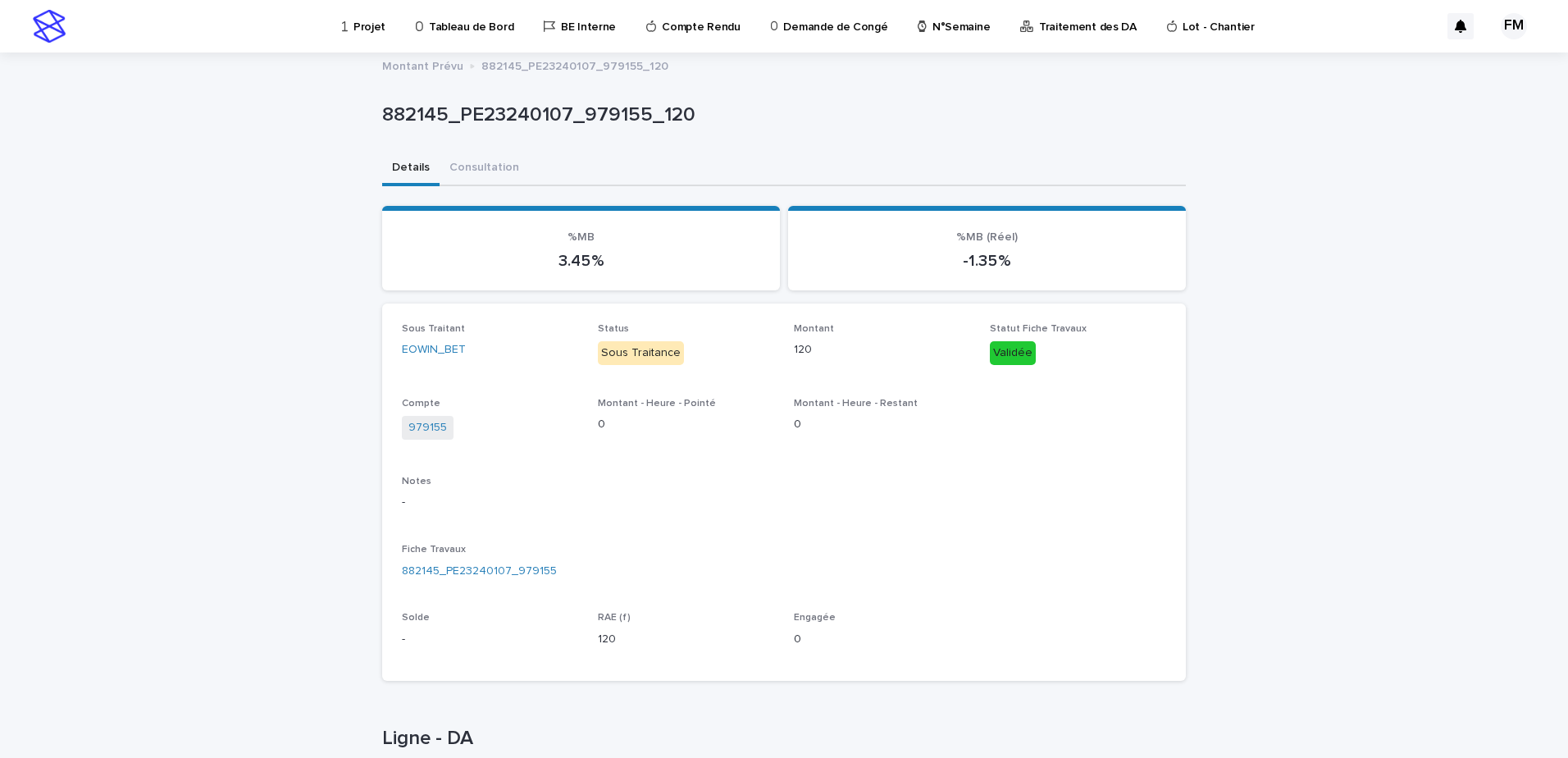
scroll to position [123, 0]
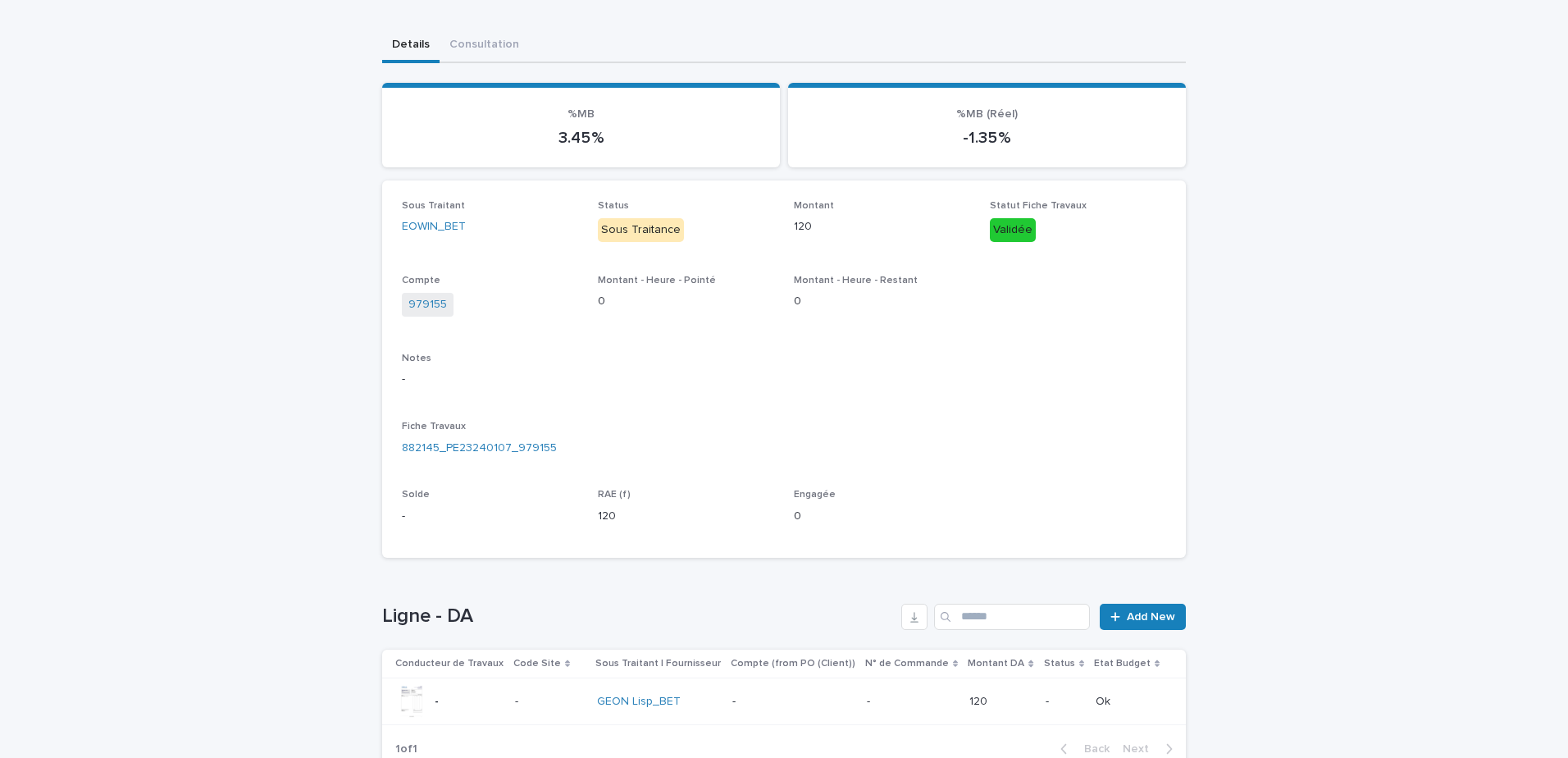
click at [900, 704] on p at bounding box center [911, 701] width 89 height 14
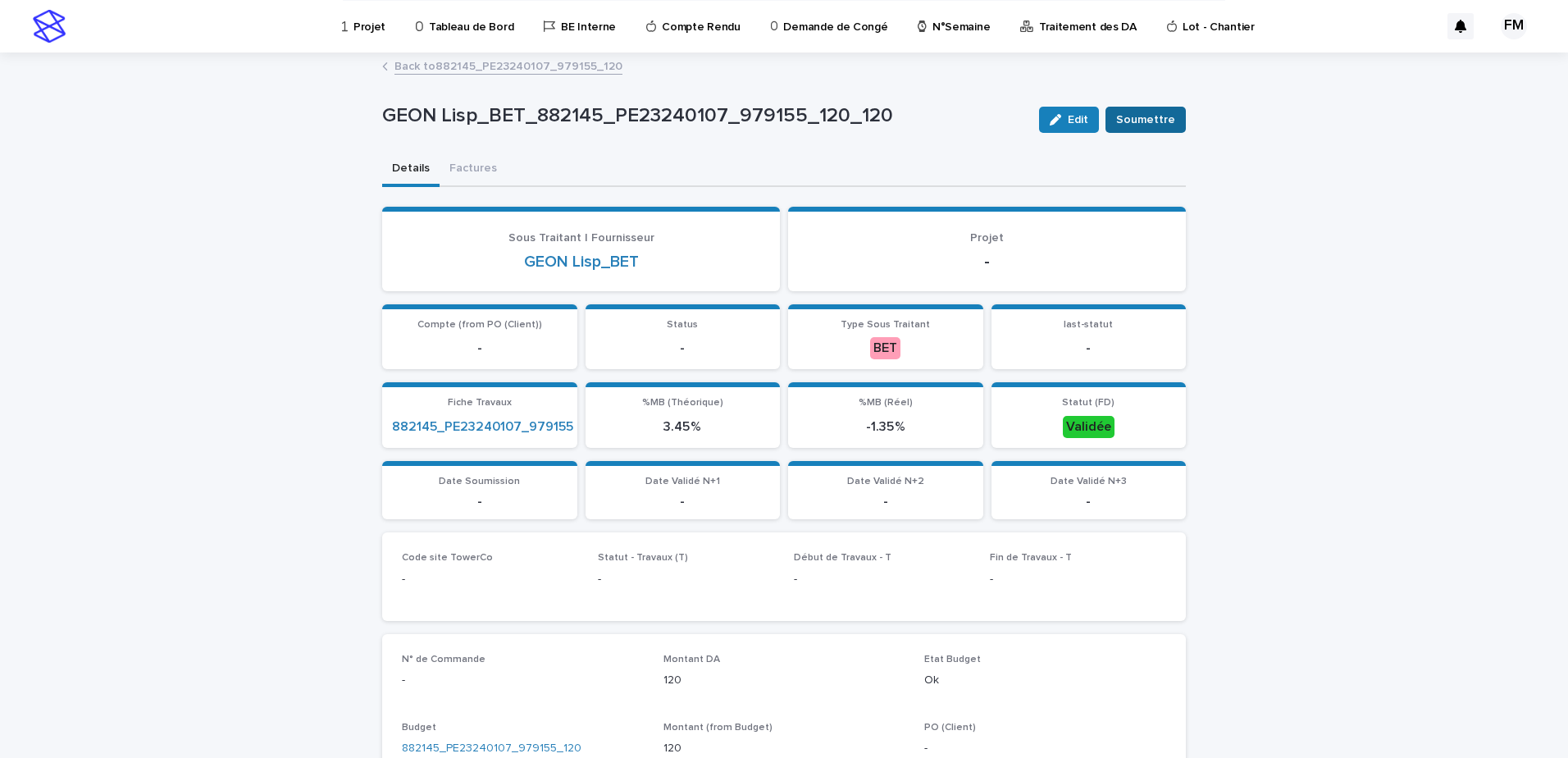
click at [1142, 114] on span "Soumettre" at bounding box center [1145, 119] width 59 height 17
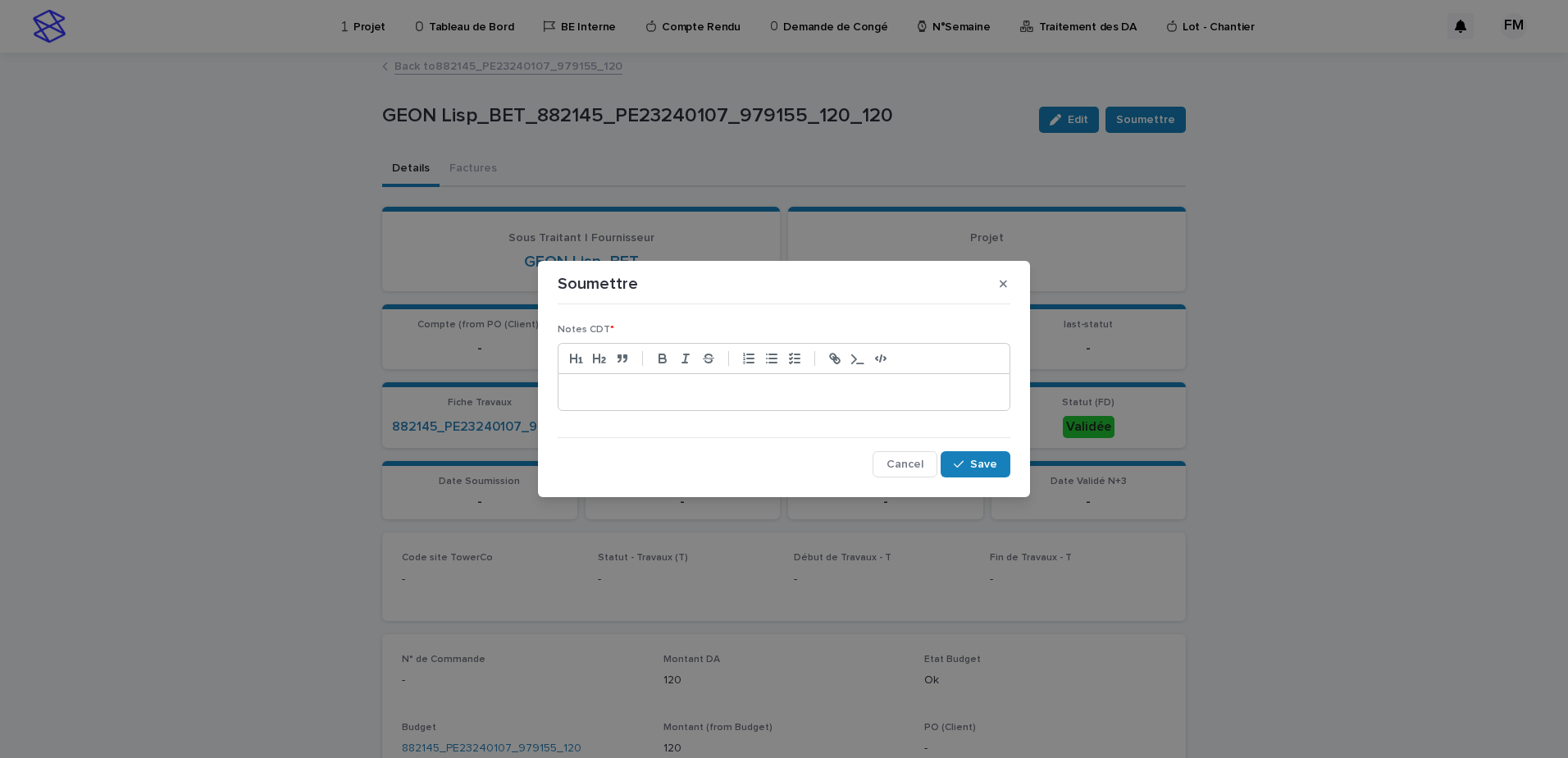
click at [773, 407] on div at bounding box center [784, 391] width 451 height 36
click at [977, 486] on section "Soumettre Notes CDT * ********* Cancel Save" at bounding box center [784, 378] width 492 height 235
click at [976, 468] on span "Save" at bounding box center [983, 464] width 27 height 11
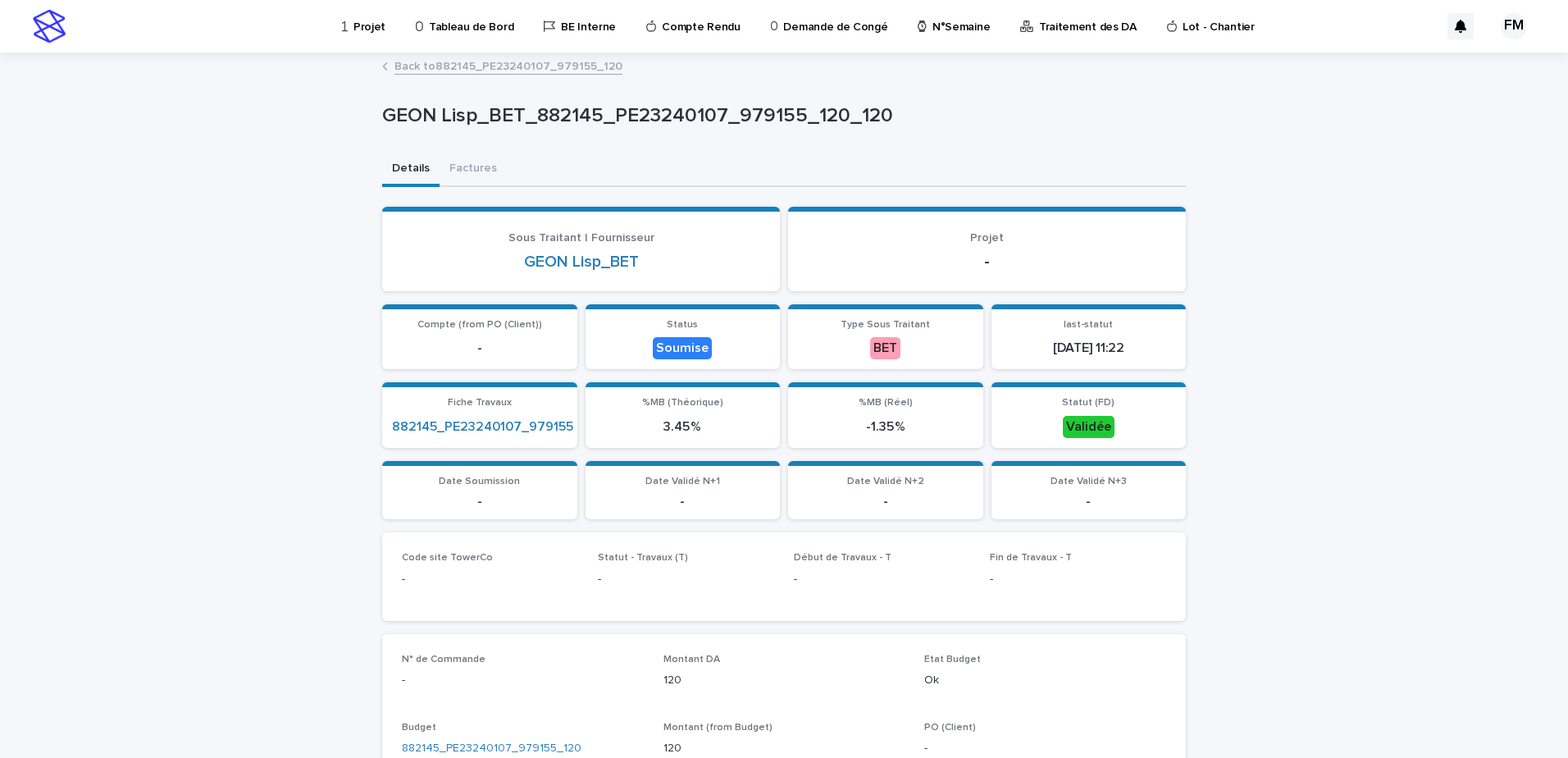
click at [423, 72] on link "Back to 882145_PE23240107_979155_120" at bounding box center [509, 66] width 228 height 19
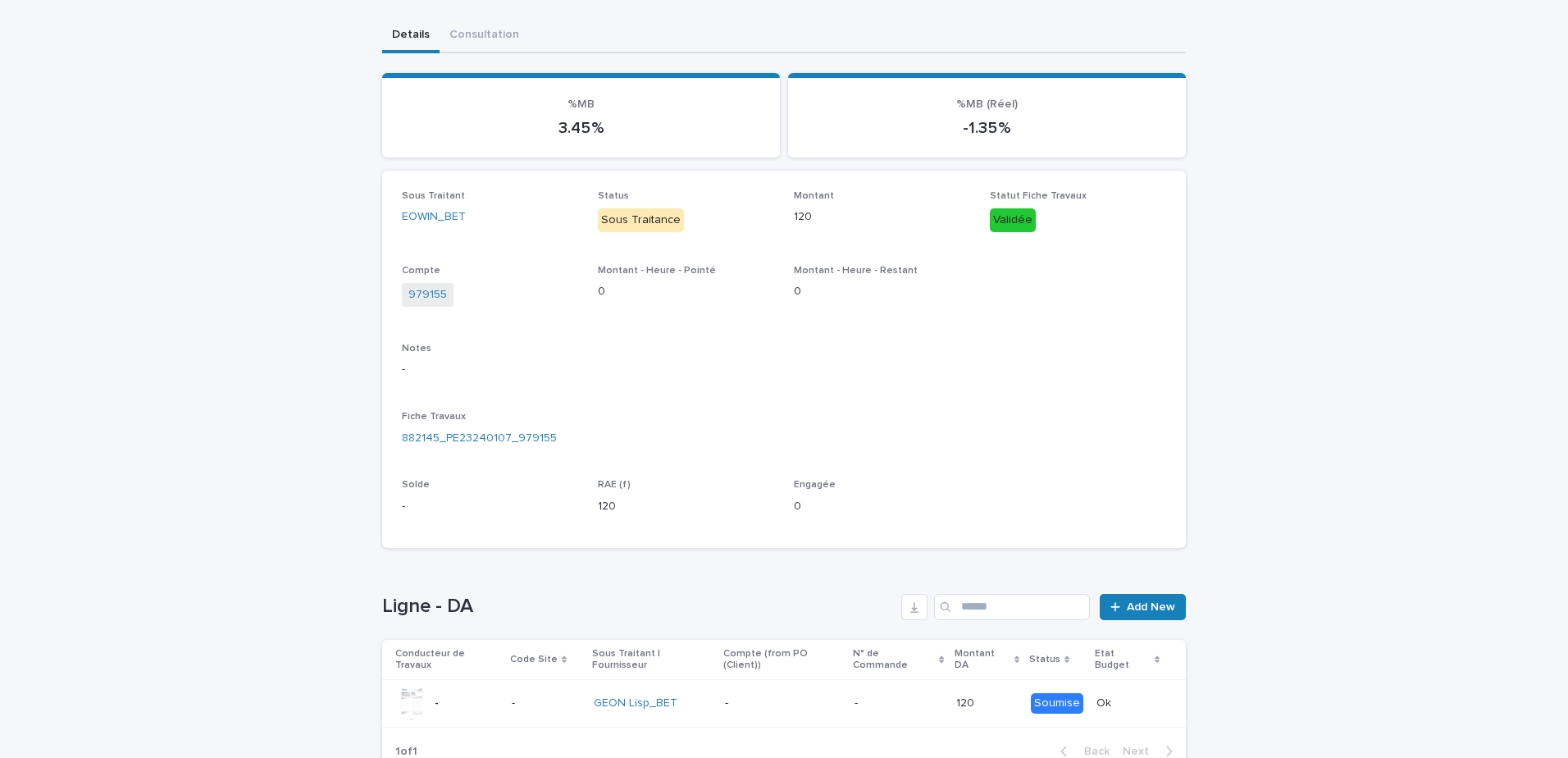
scroll to position [181, 0]
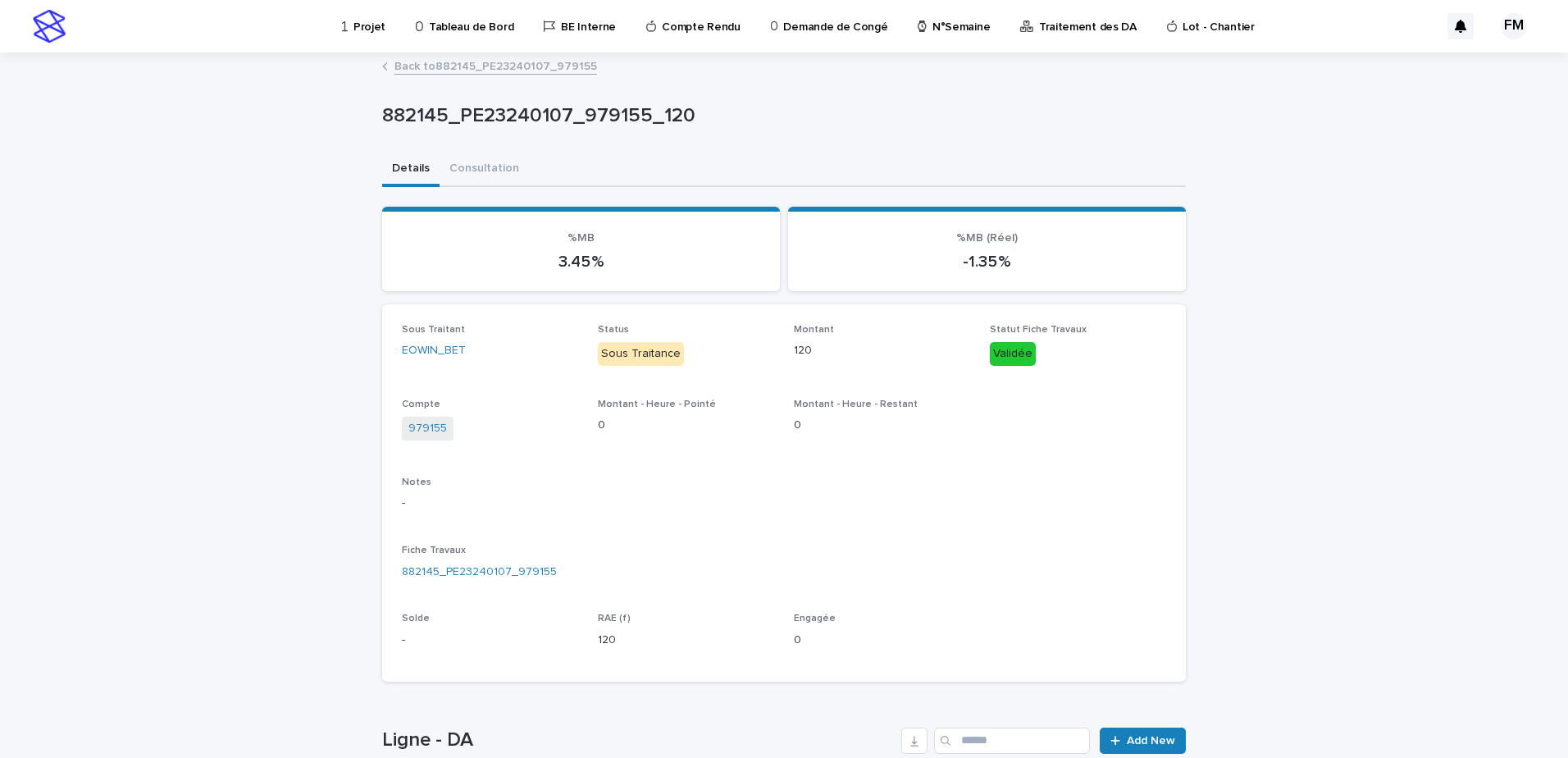
click at [448, 67] on link "Back to 882145_PE23240107_979155" at bounding box center [496, 66] width 202 height 19
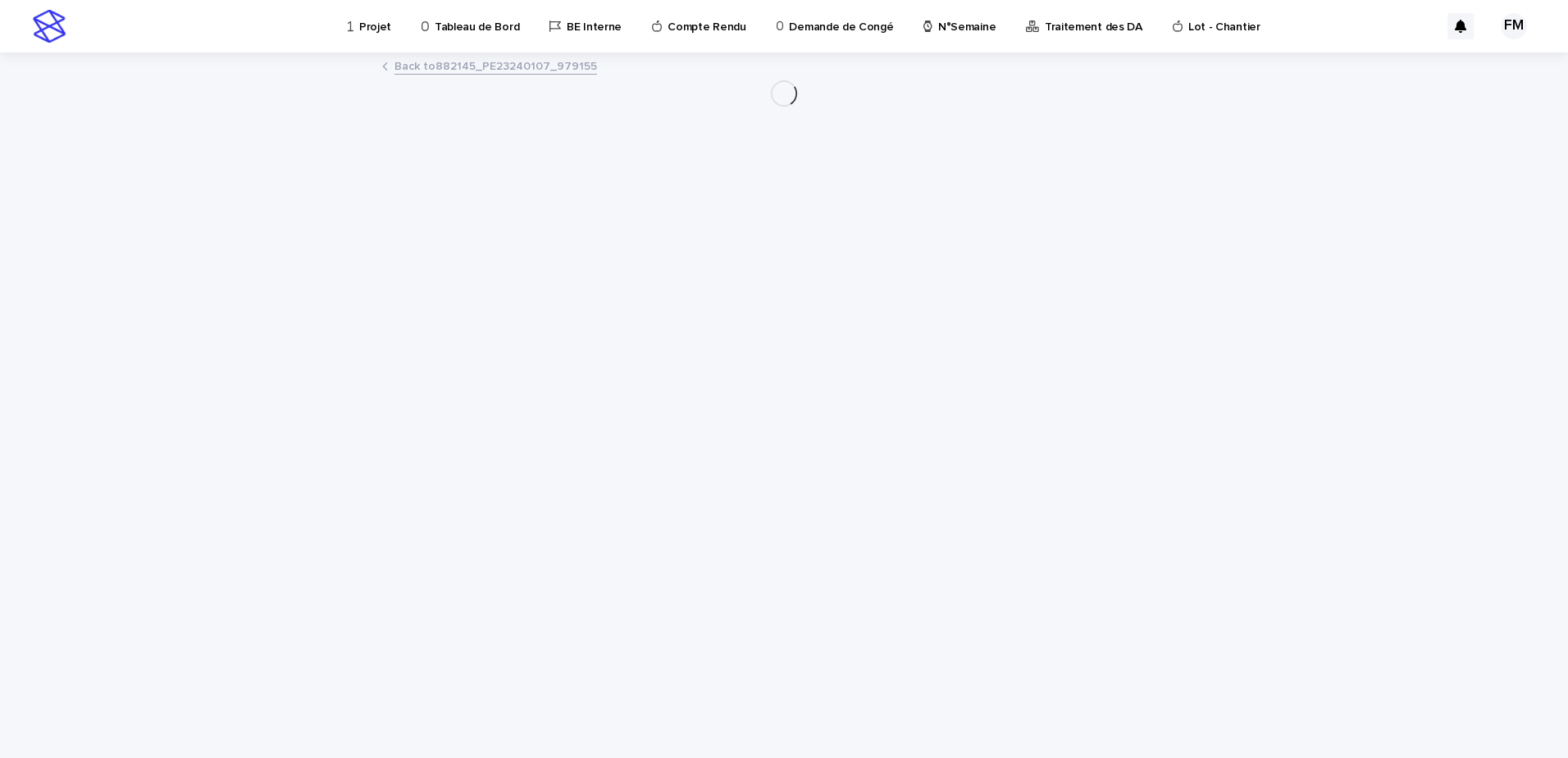
click at [448, 67] on link "Back to 882145_PE23240107_979155" at bounding box center [496, 66] width 202 height 19
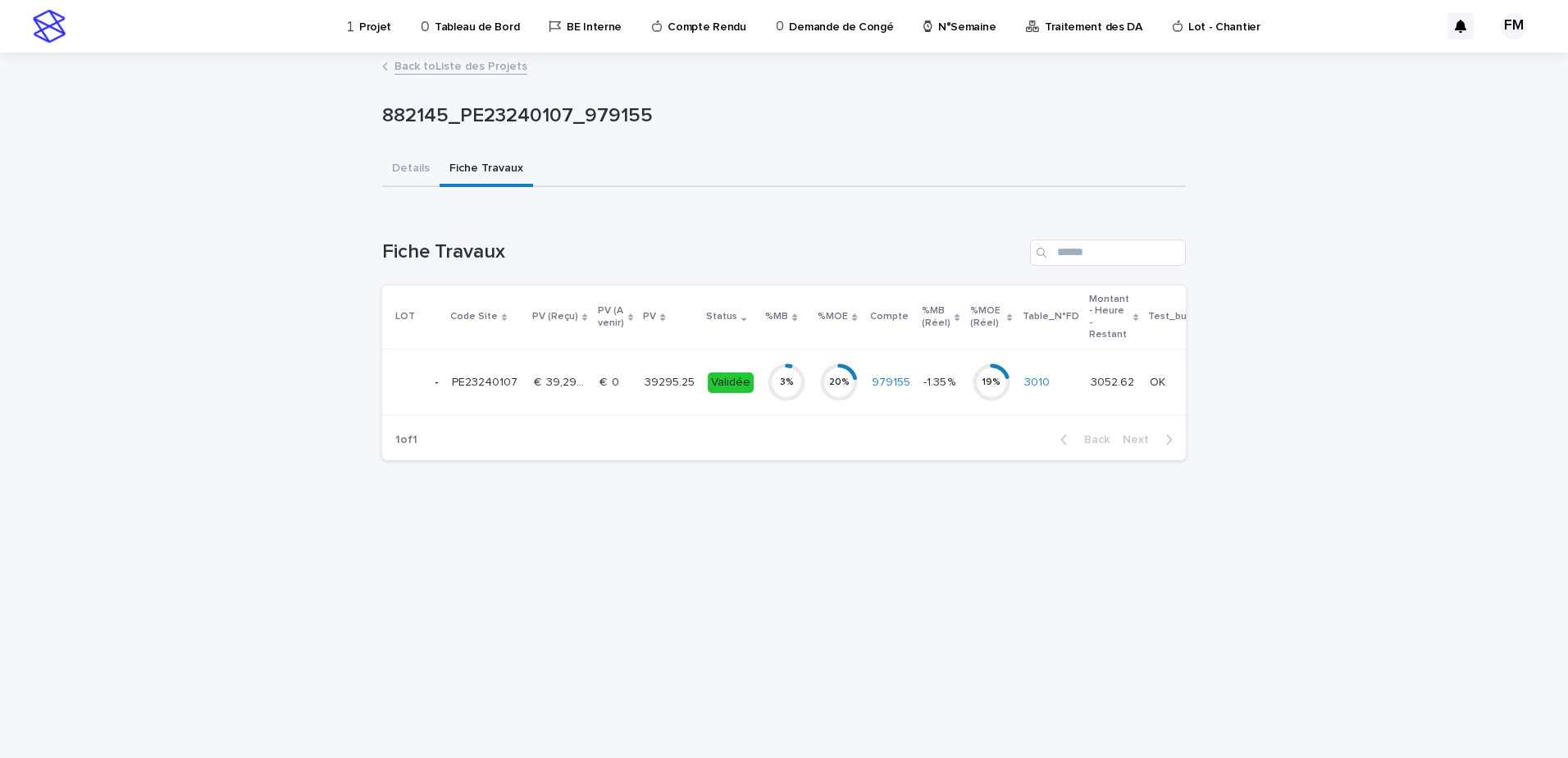
click at [796, 359] on div "3 %" at bounding box center [786, 383] width 39 height 53
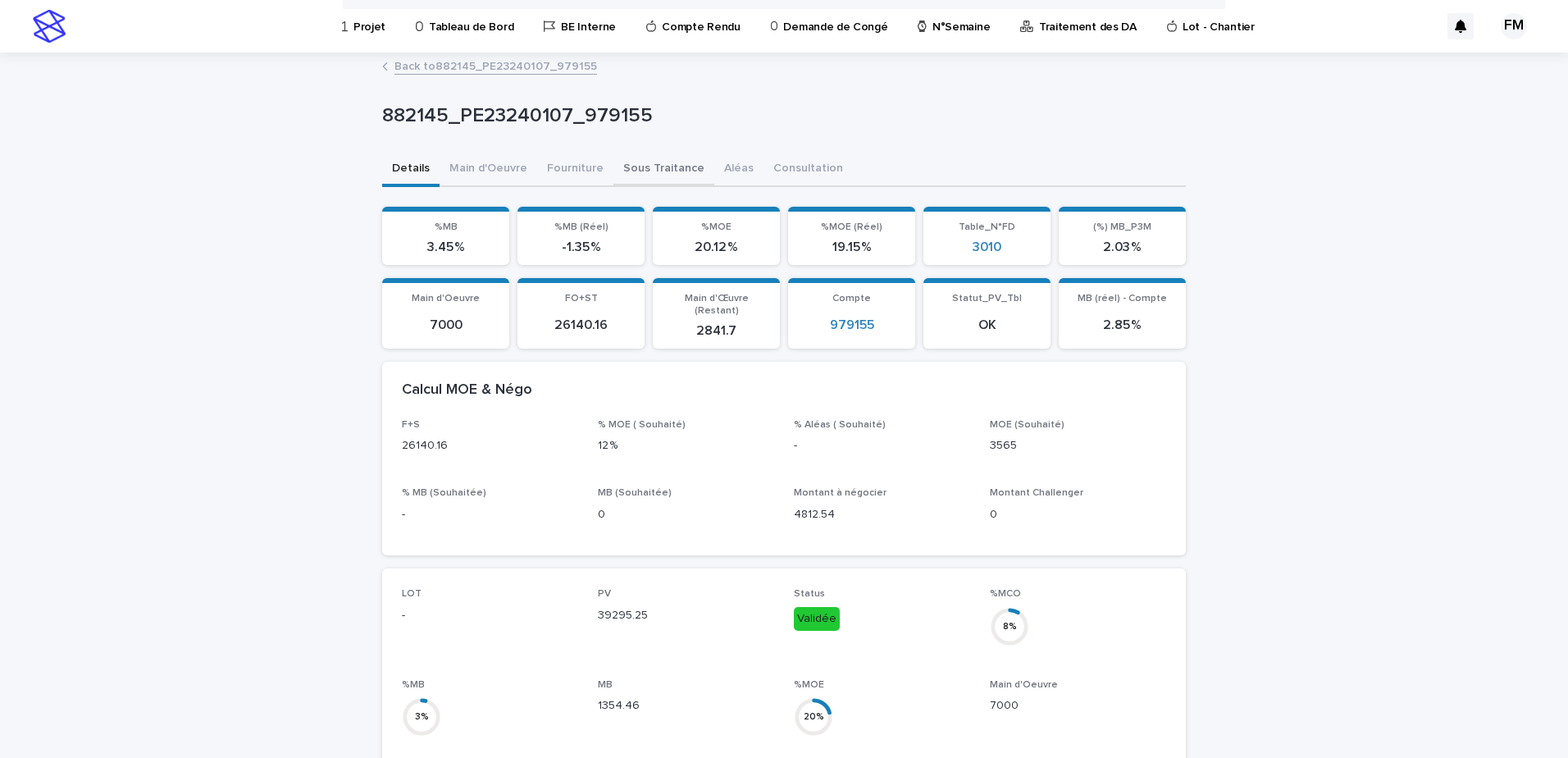
click at [618, 177] on button "Sous Traitance" at bounding box center [664, 169] width 101 height 34
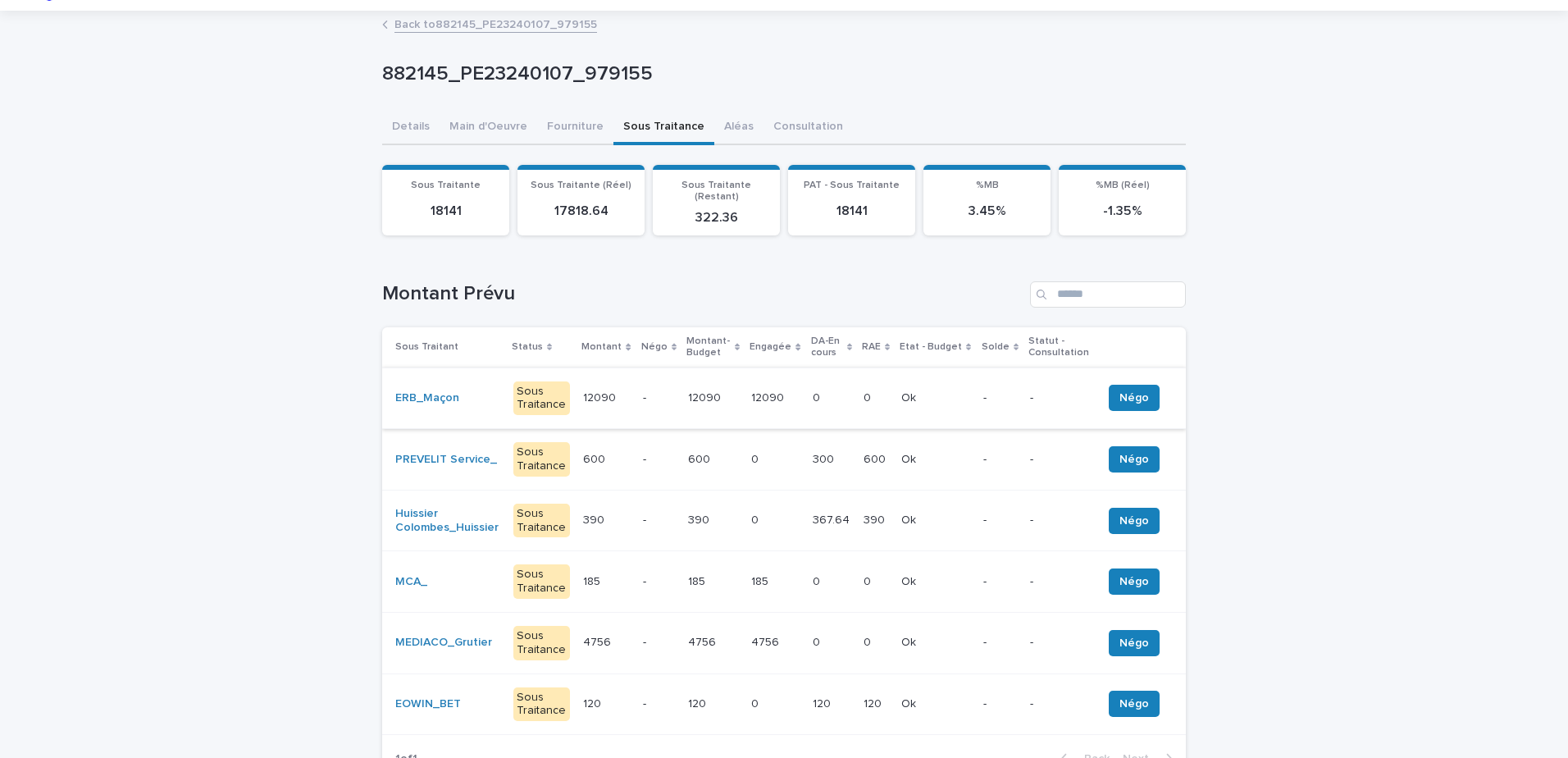
scroll to position [82, 0]
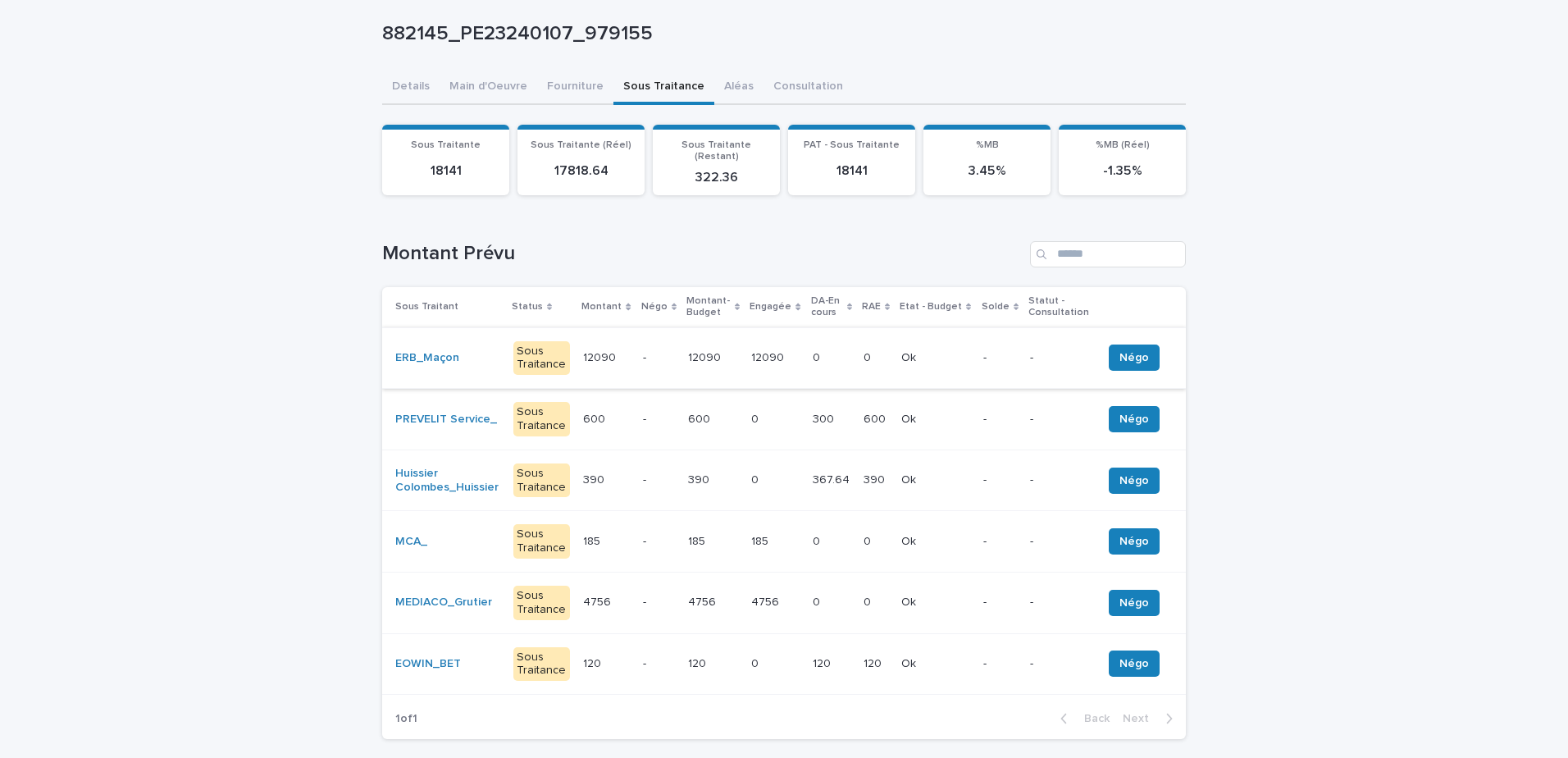
click at [716, 473] on p at bounding box center [714, 480] width 51 height 14
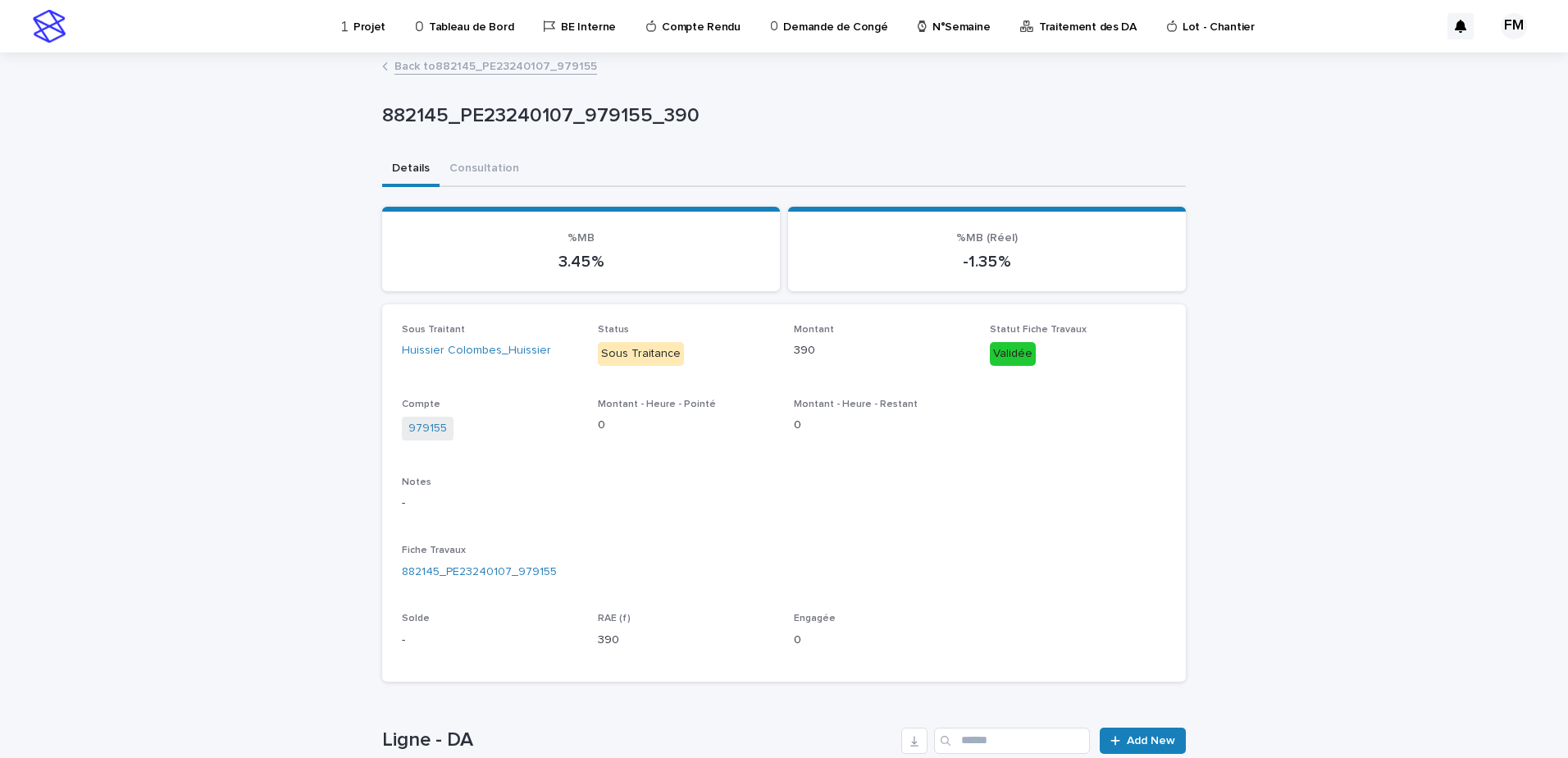
click at [508, 76] on div "Back to 882145_PE23240107_979155" at bounding box center [784, 67] width 820 height 23
click at [510, 71] on link "Back to 882145_PE23240107_979155" at bounding box center [496, 66] width 202 height 19
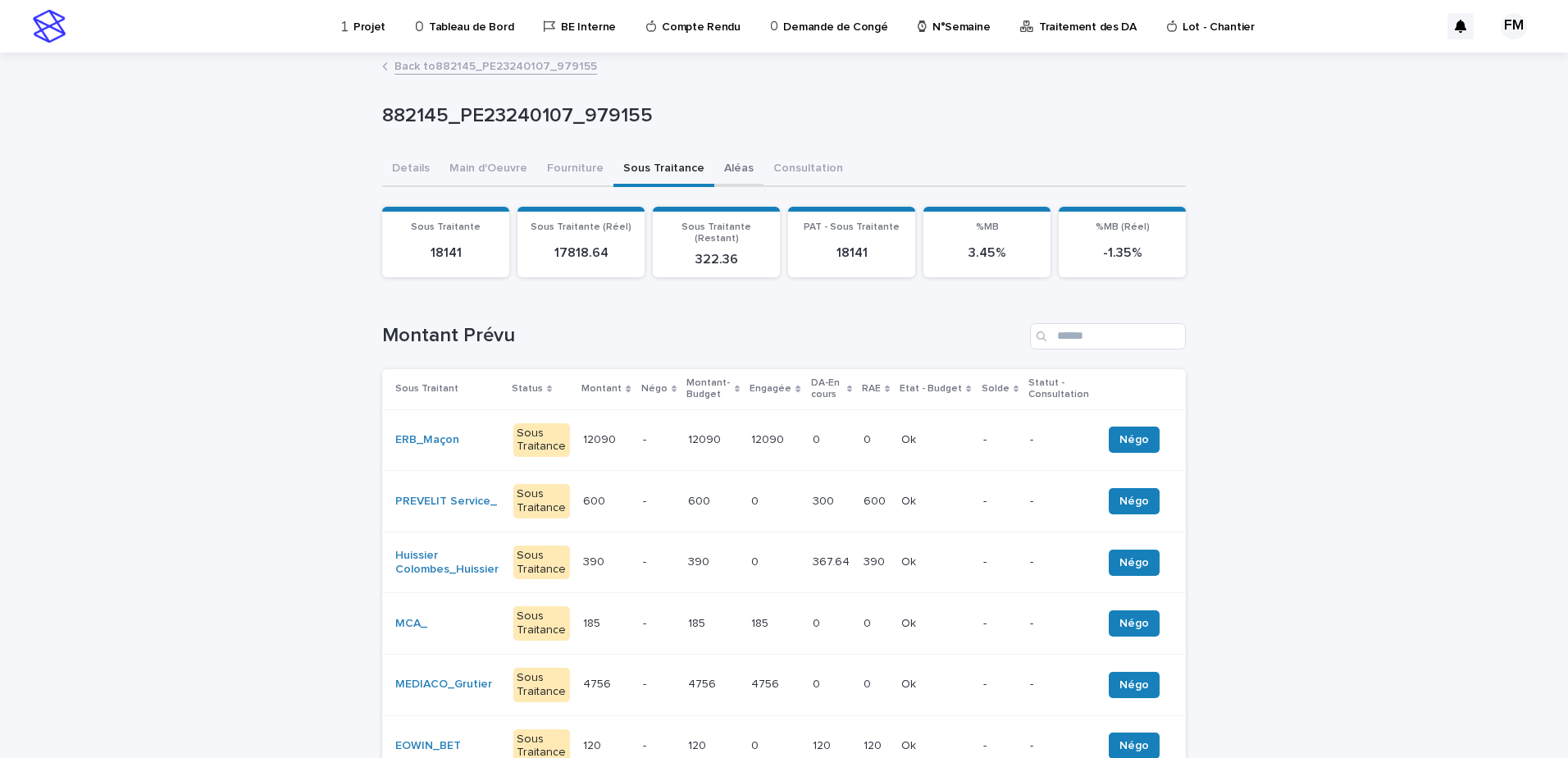
click at [729, 165] on button "Aléas" at bounding box center [739, 169] width 49 height 34
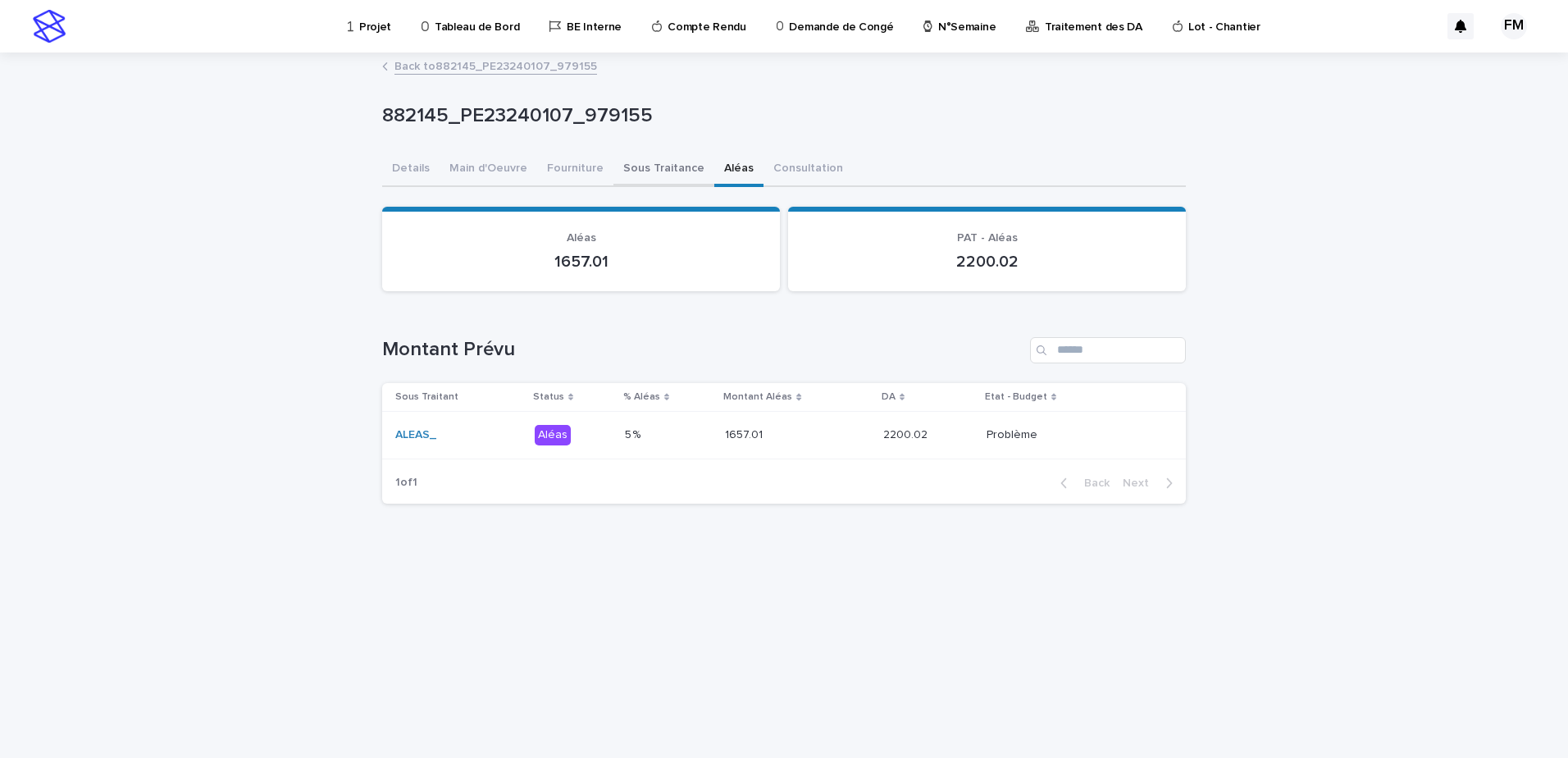
click at [659, 177] on button "Sous Traitance" at bounding box center [664, 169] width 101 height 34
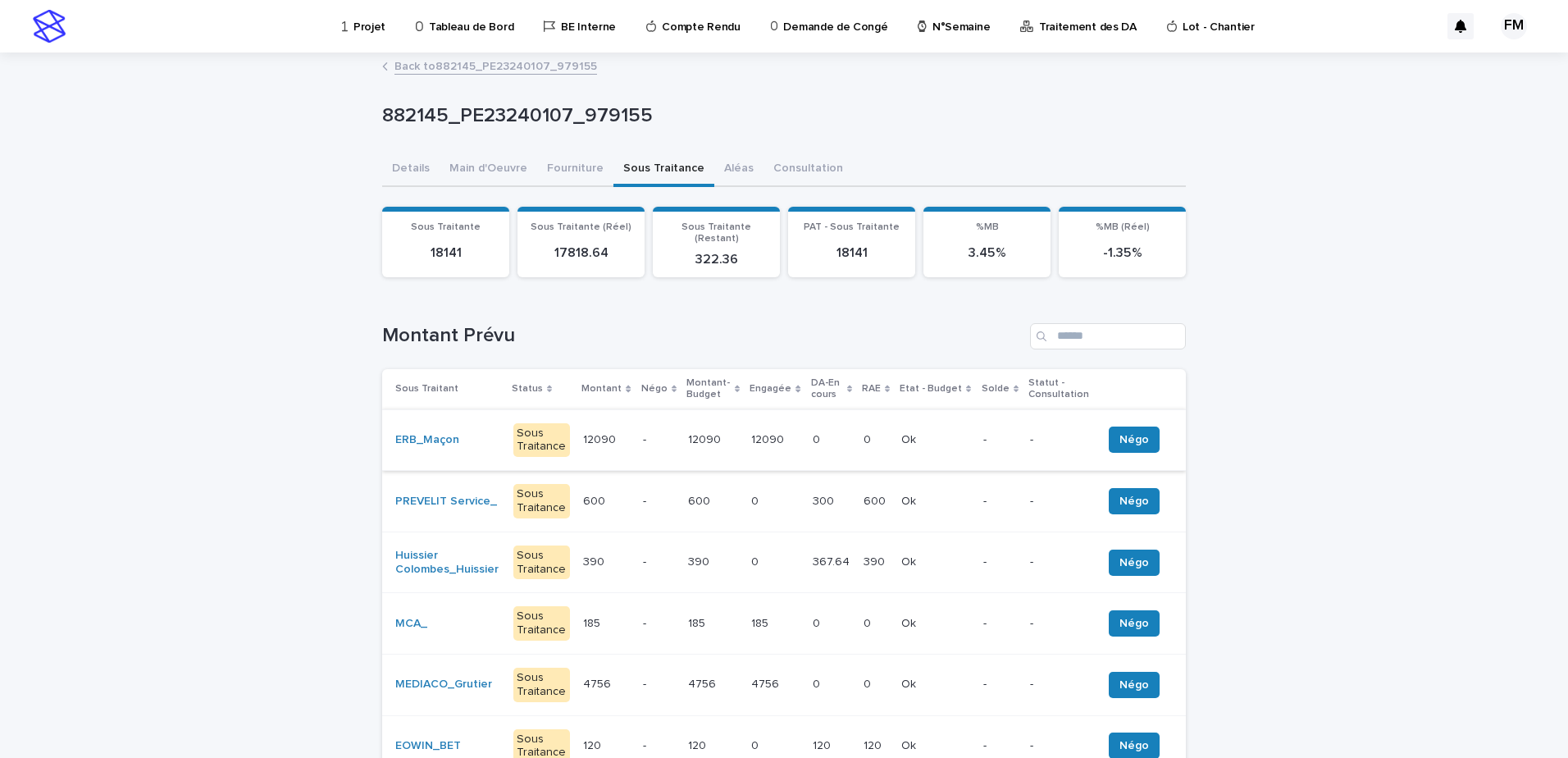
scroll to position [82, 0]
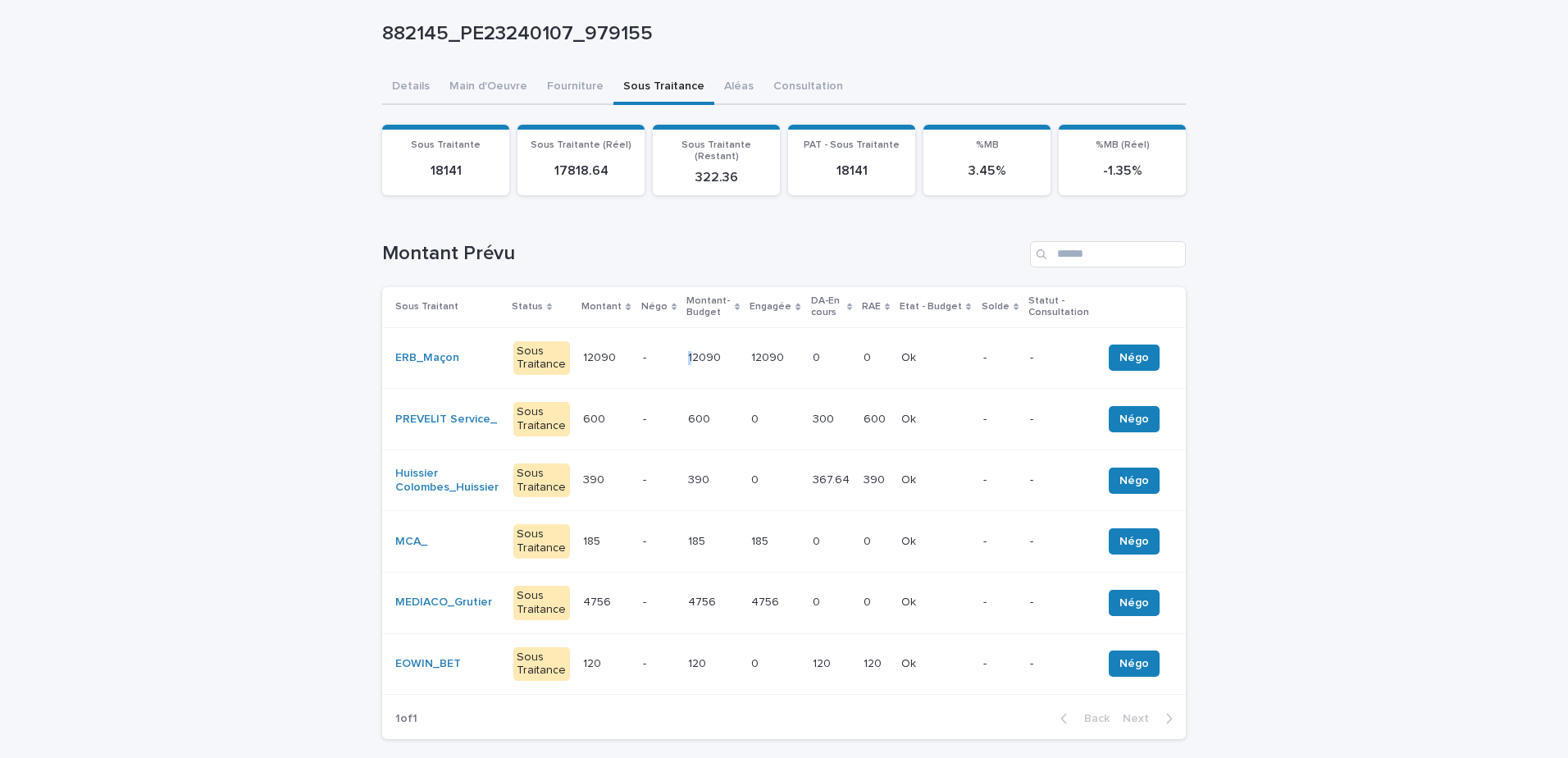
click at [686, 361] on td "12090 12090" at bounding box center [713, 358] width 64 height 61
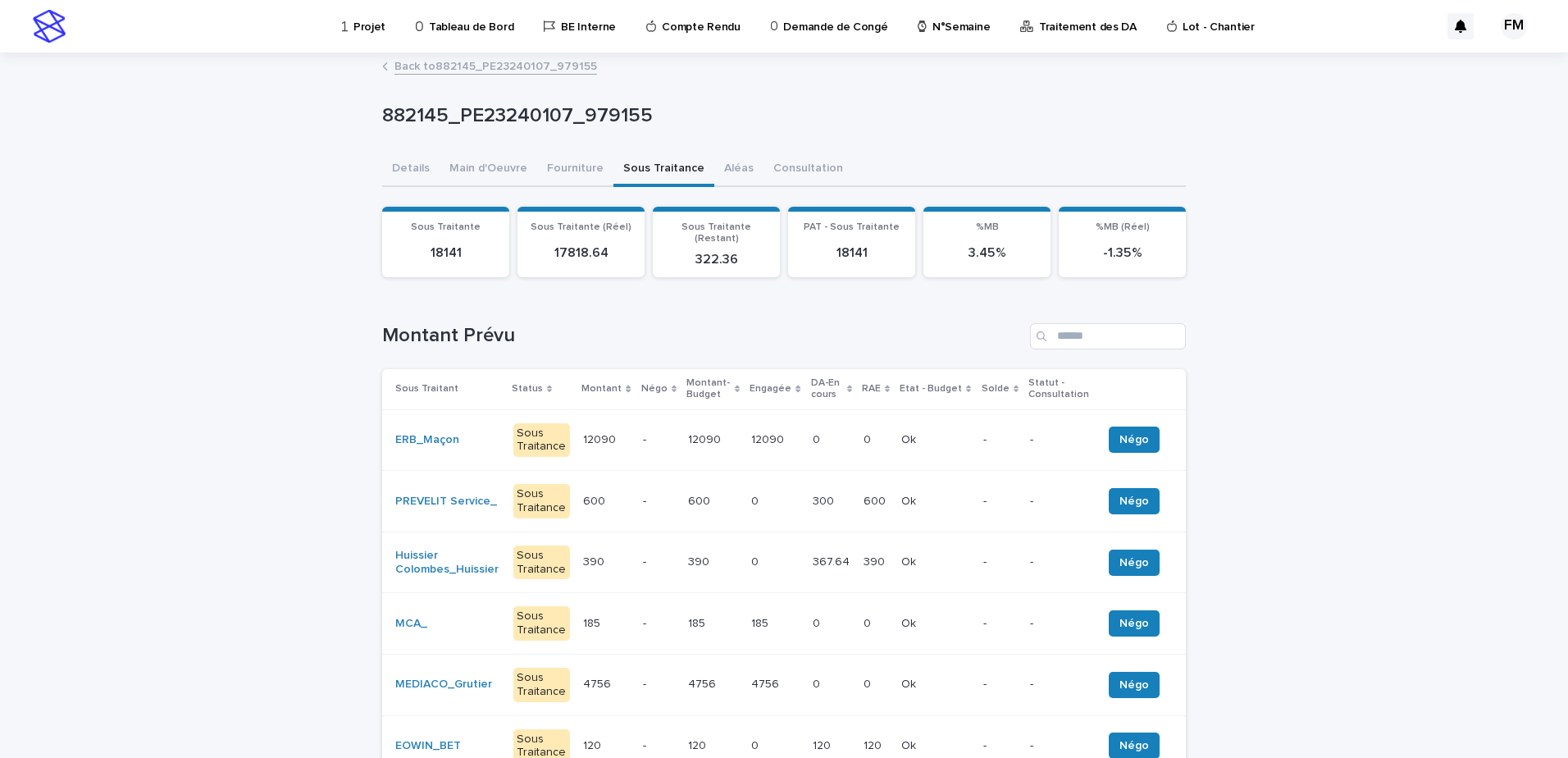
click at [757, 488] on div "0 0" at bounding box center [775, 501] width 47 height 27
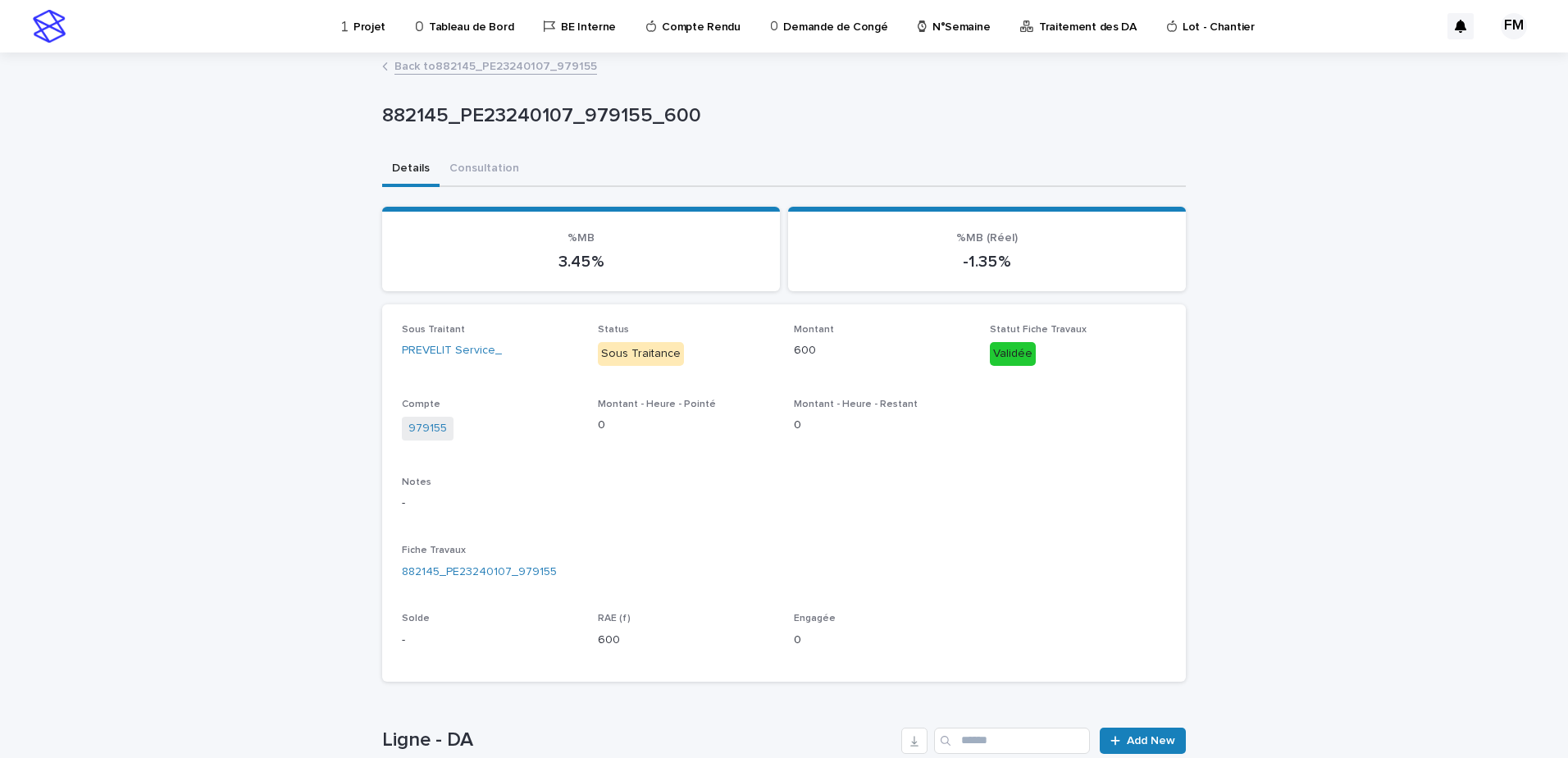
click at [443, 59] on link "Back to 882145_PE23240107_979155" at bounding box center [496, 66] width 202 height 19
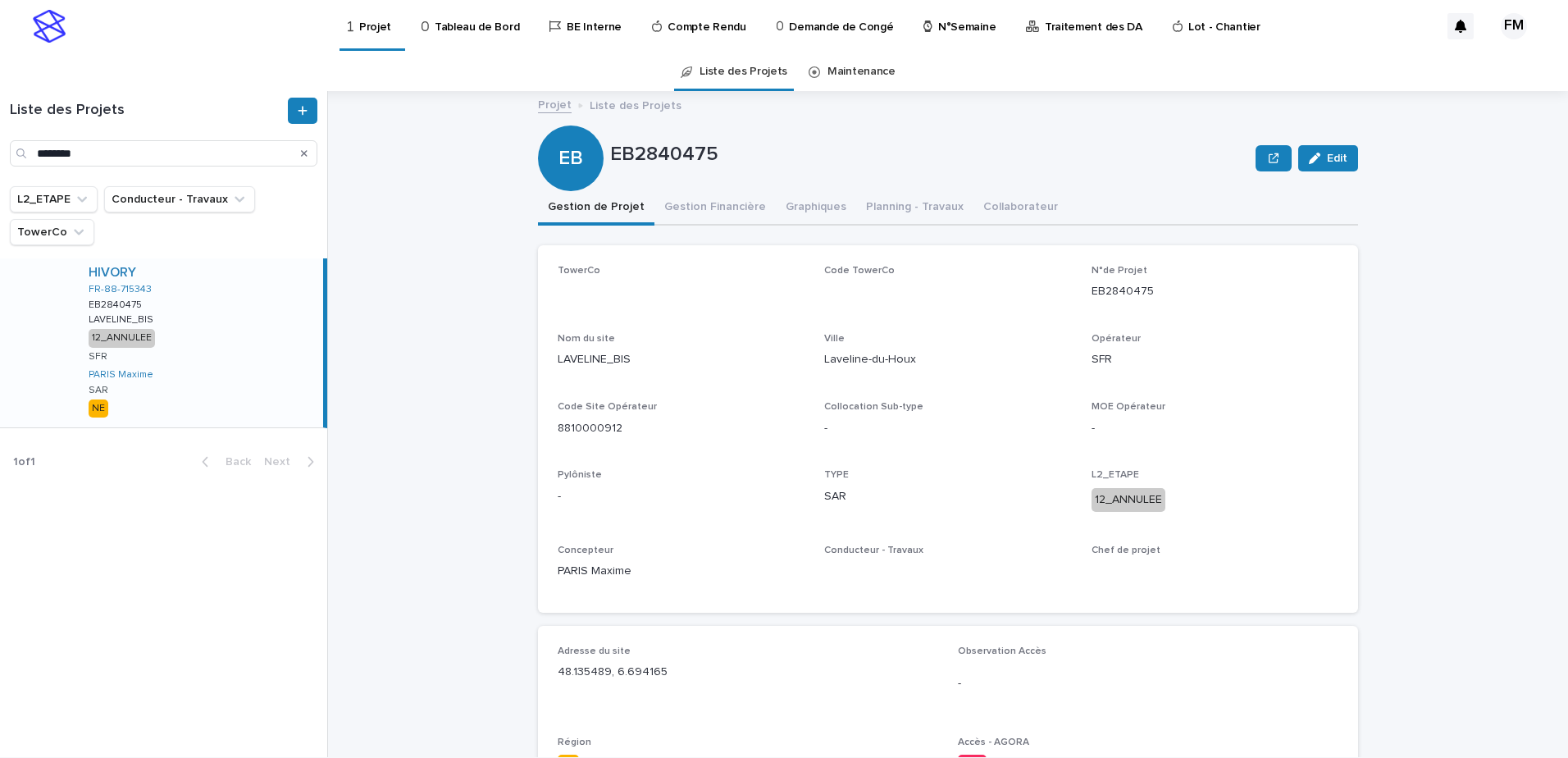
click at [454, 39] on link "Tableau de Bord" at bounding box center [474, 25] width 107 height 51
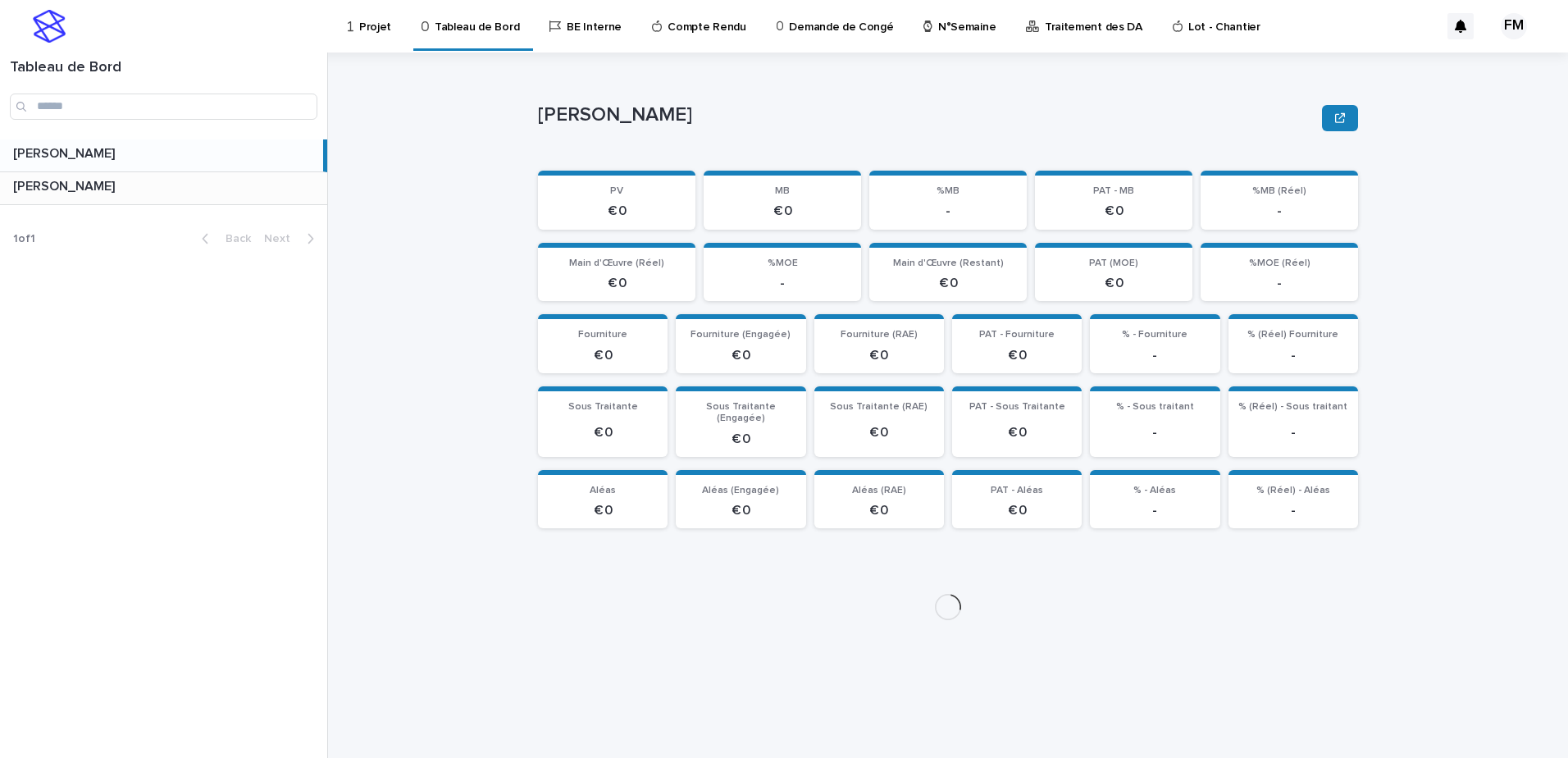
click at [189, 193] on p at bounding box center [166, 186] width 307 height 16
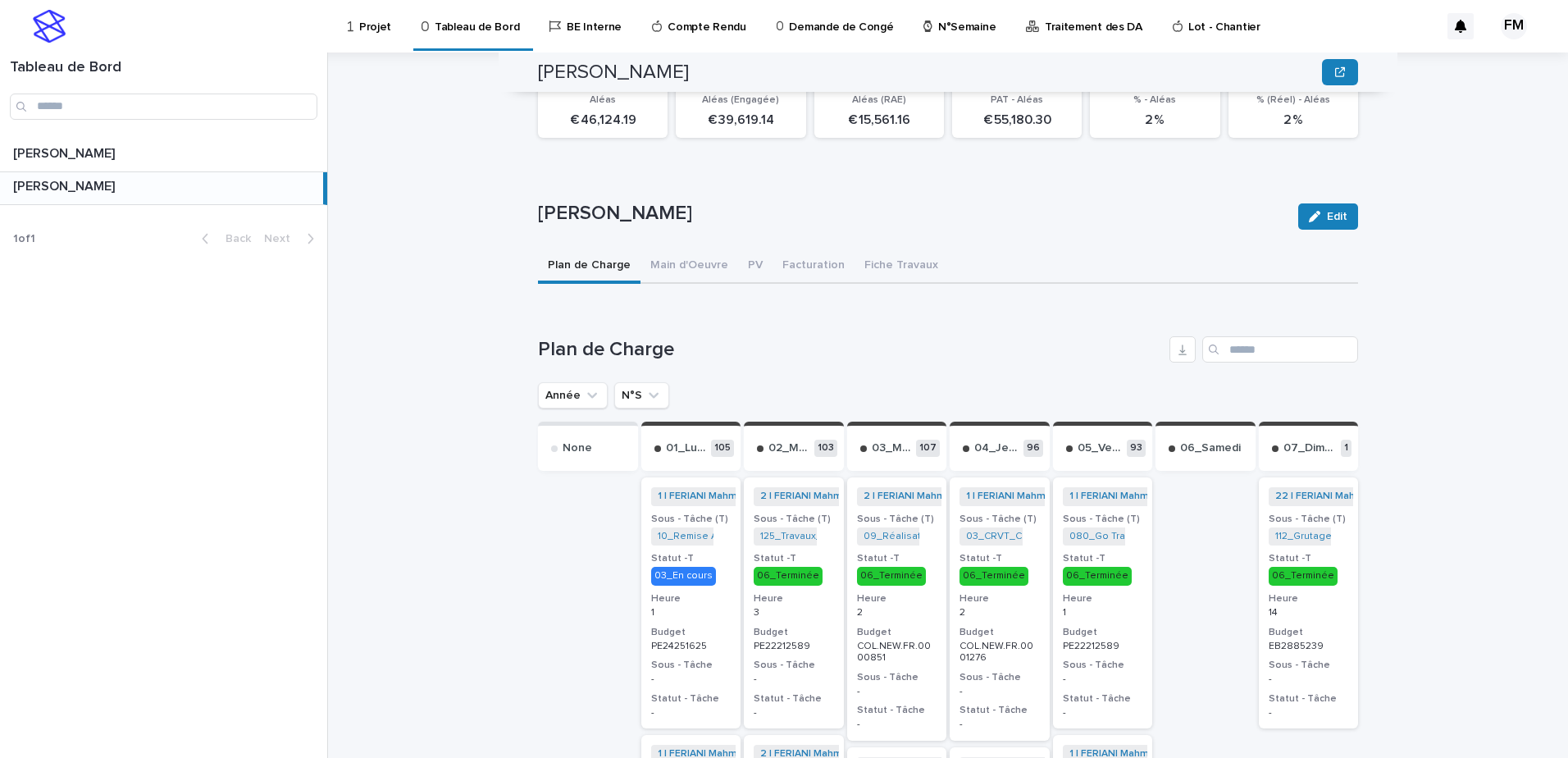
scroll to position [406, 0]
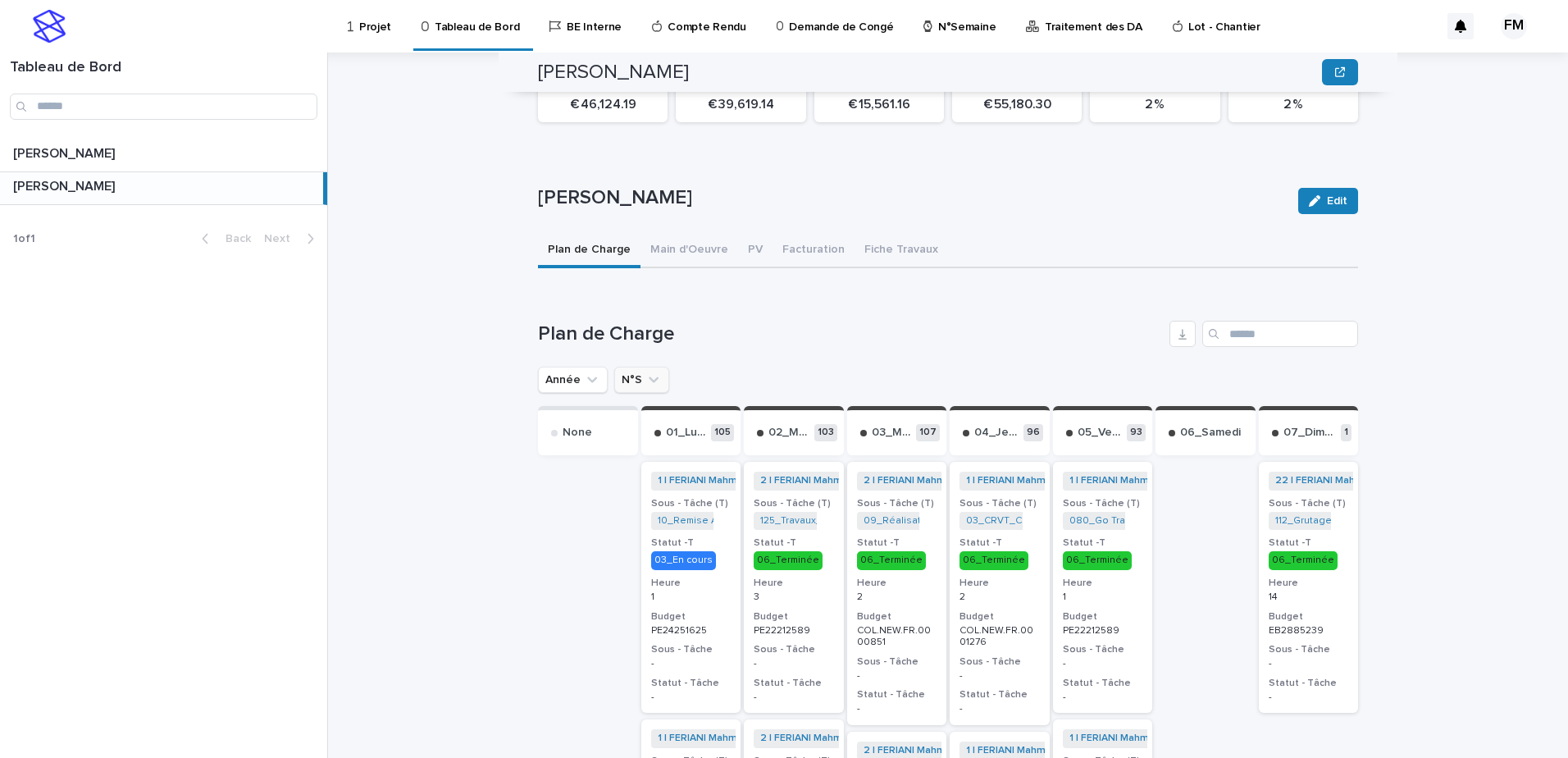
click at [625, 368] on button "N°S" at bounding box center [642, 380] width 55 height 26
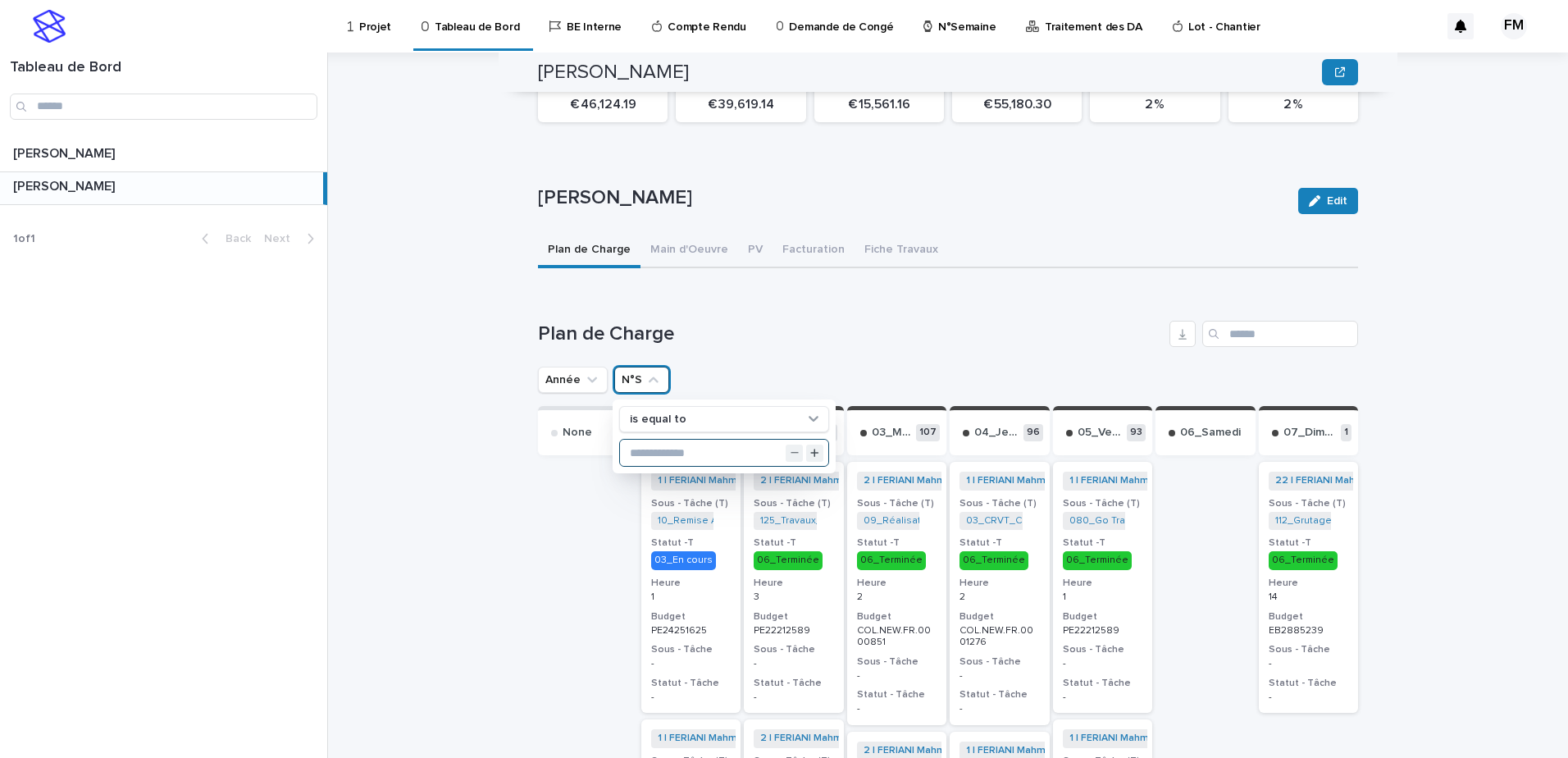
click at [695, 447] on input "text" at bounding box center [724, 453] width 208 height 26
type input "**"
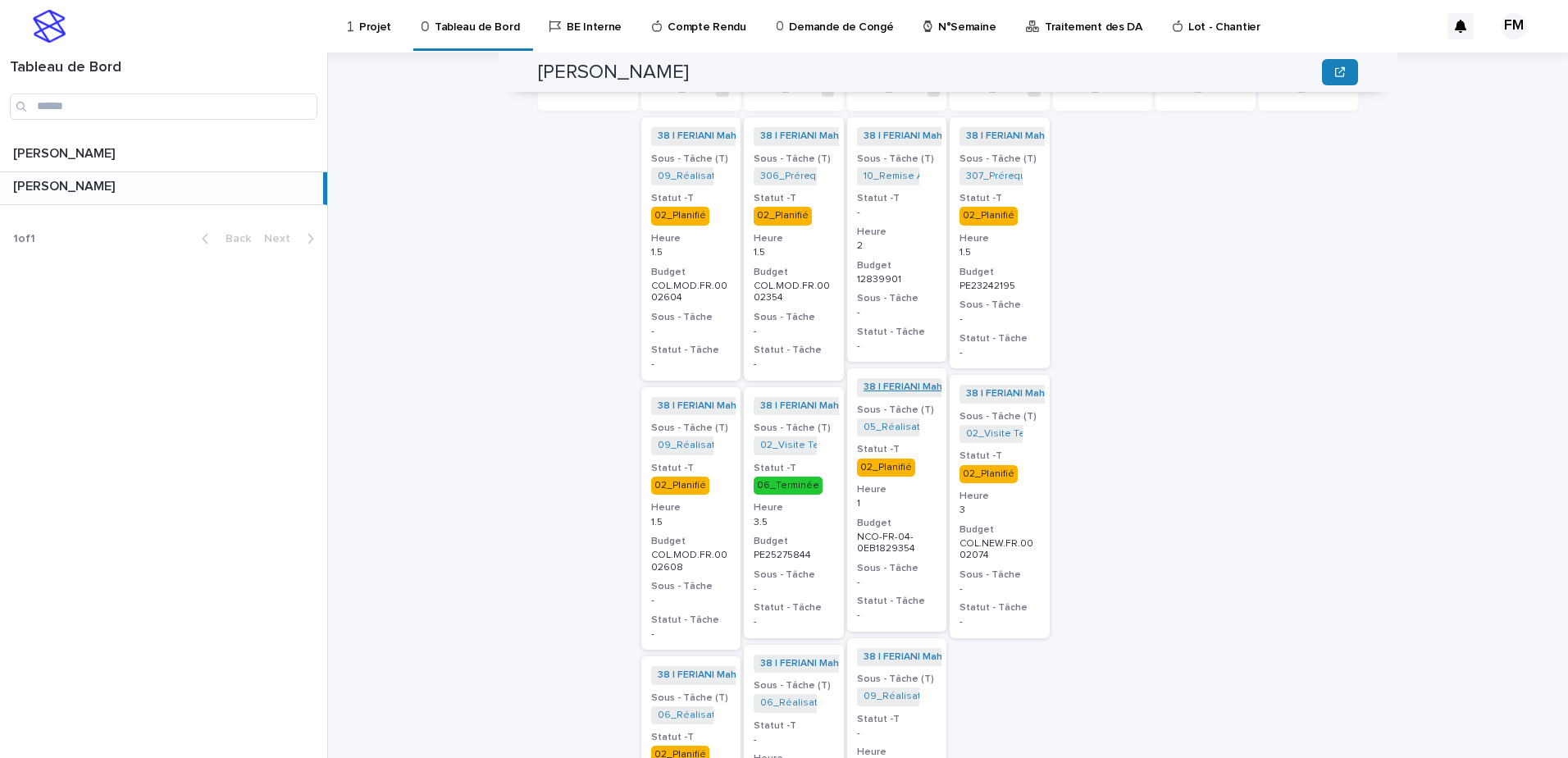
scroll to position [570, 0]
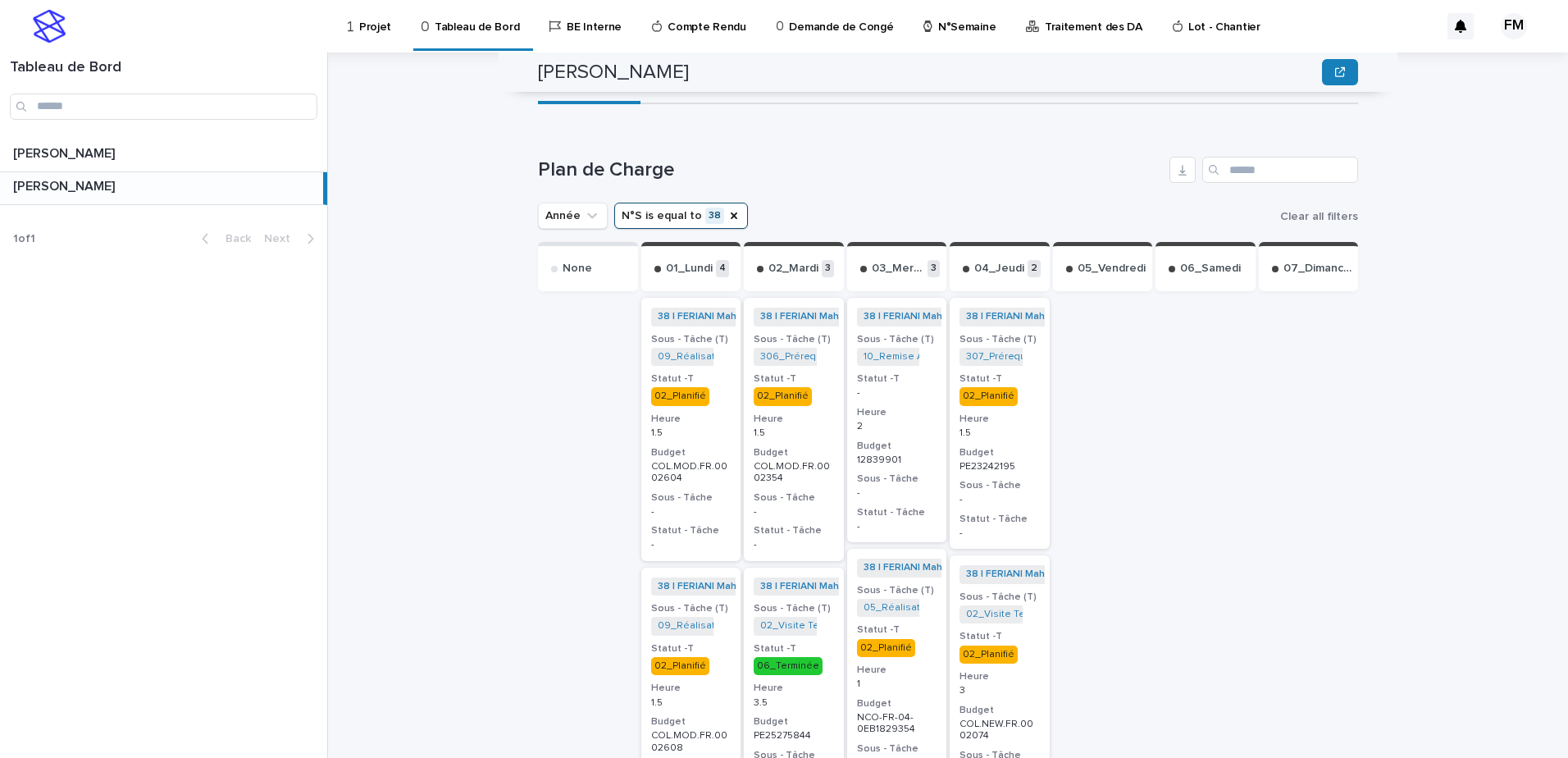
click at [915, 406] on h3 "Heure" at bounding box center [897, 412] width 81 height 13
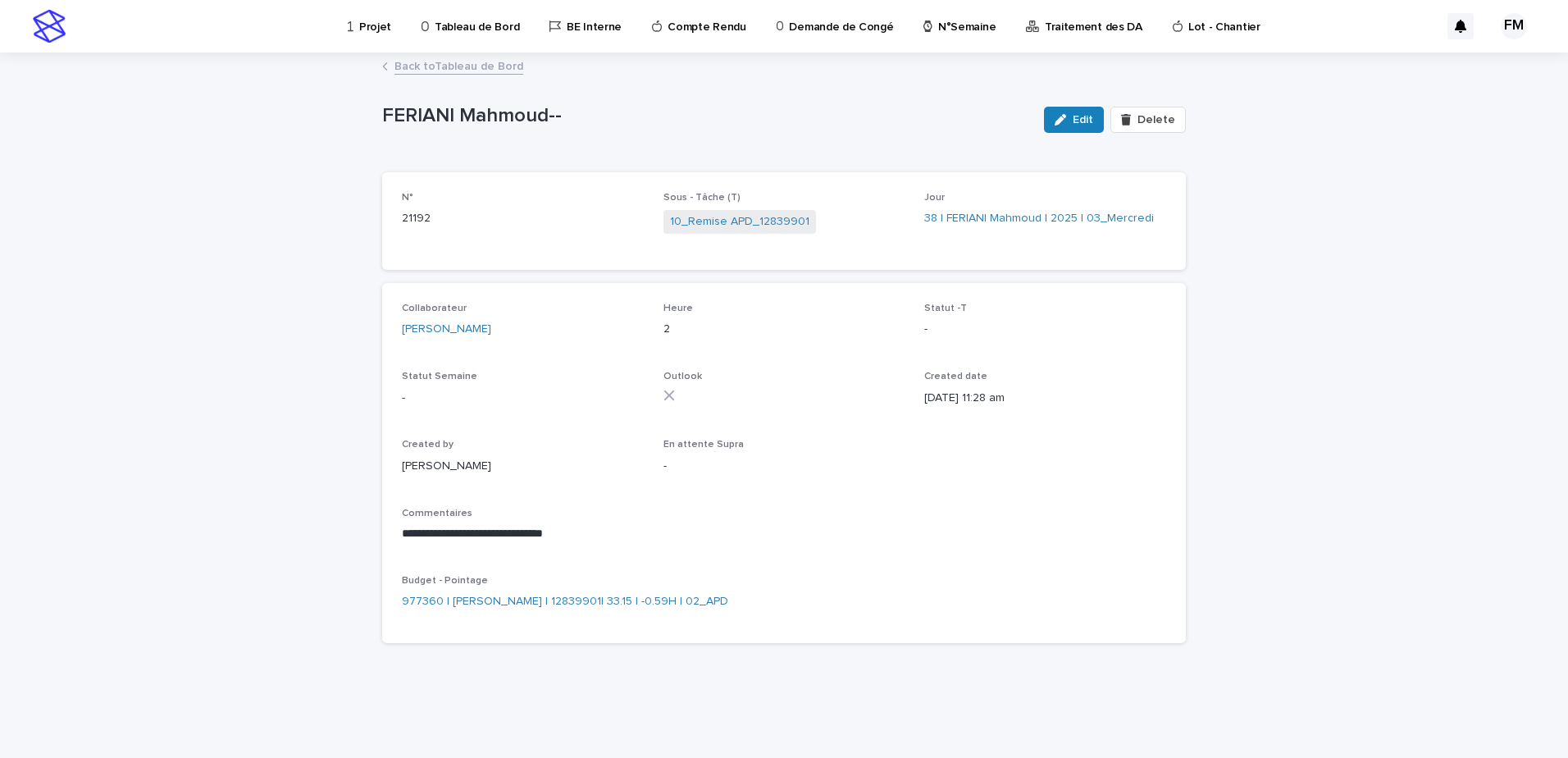
click at [805, 519] on div "**********" at bounding box center [784, 531] width 764 height 47
click at [742, 219] on link "10_Remise APD_12839901" at bounding box center [739, 222] width 139 height 18
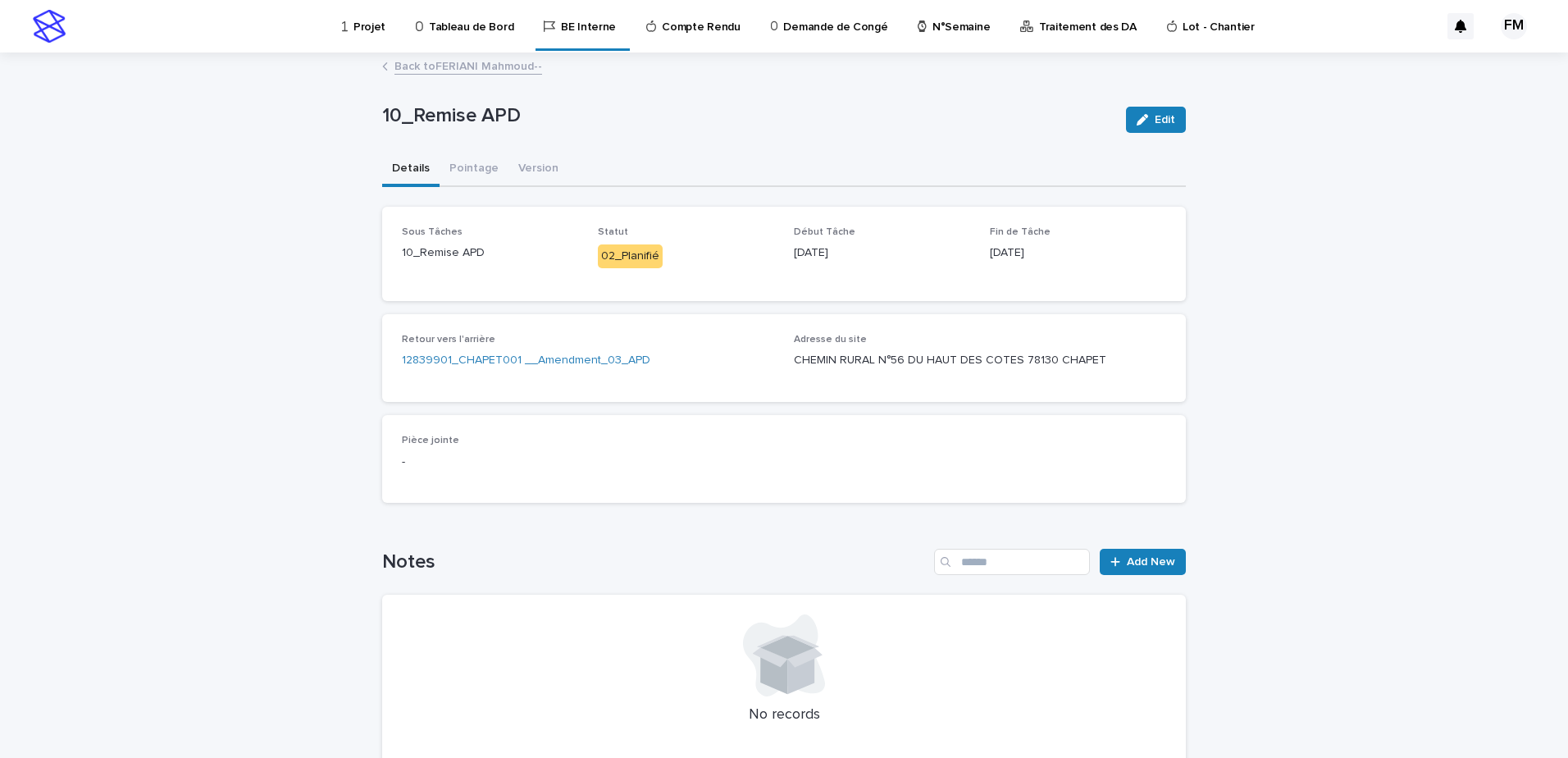
click at [383, 39] on link "Projet" at bounding box center [367, 25] width 53 height 51
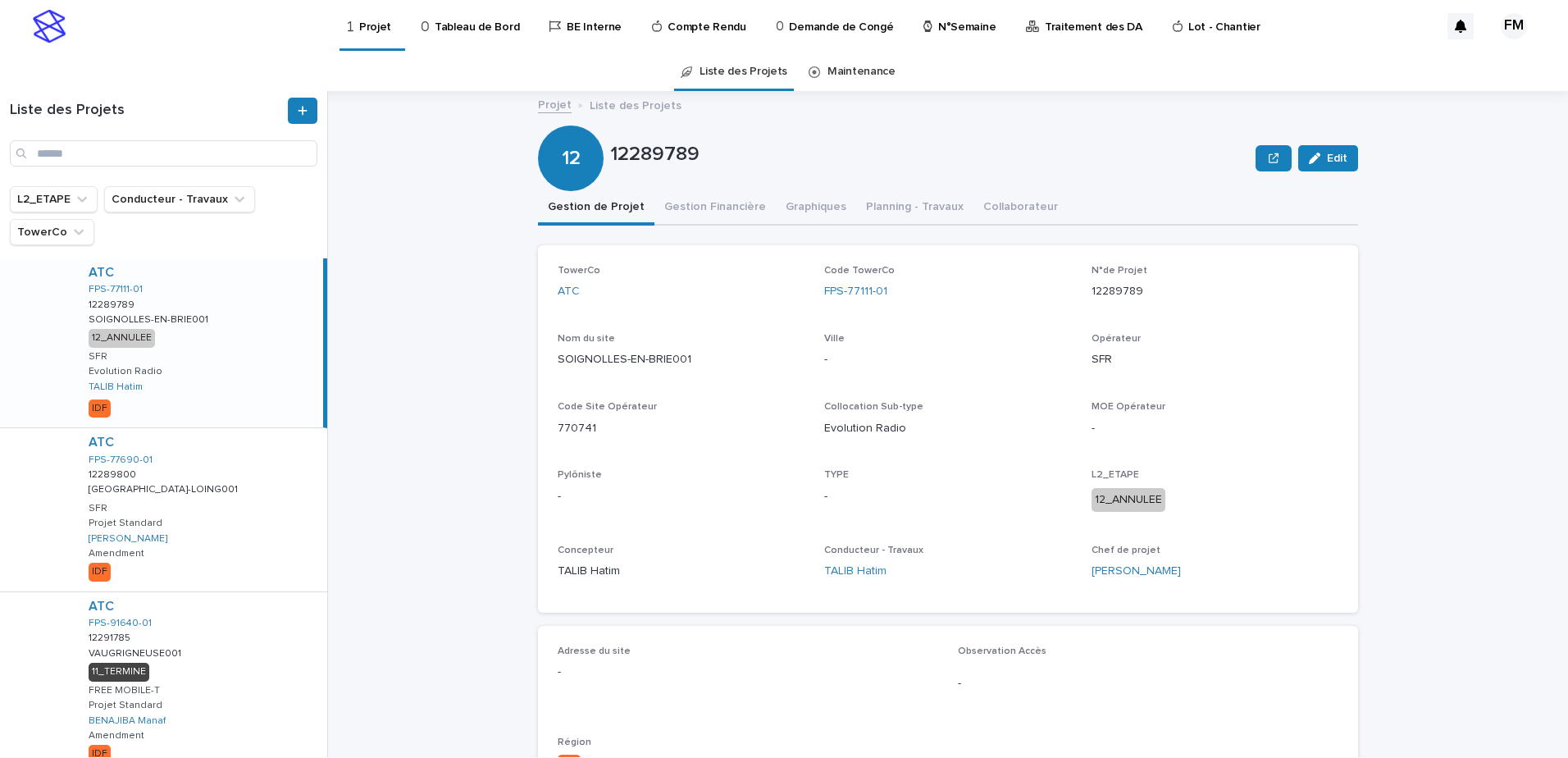
click at [211, 173] on div "Liste des Projets" at bounding box center [164, 138] width 327 height 95
click at [212, 159] on input "Search" at bounding box center [163, 153] width 307 height 26
click at [460, 37] on link "Tableau de Bord" at bounding box center [474, 25] width 107 height 51
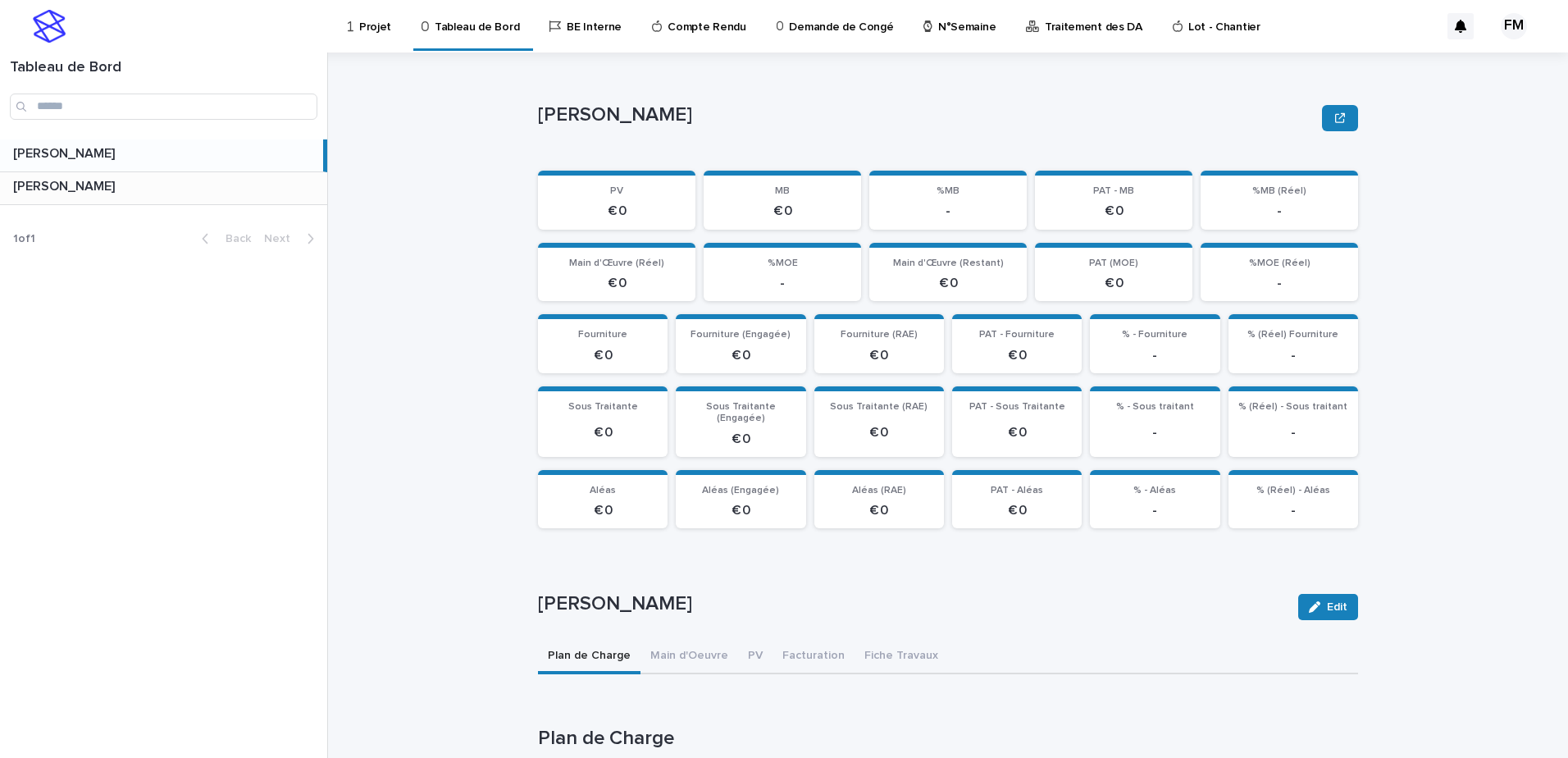
click at [282, 184] on p at bounding box center [166, 186] width 307 height 16
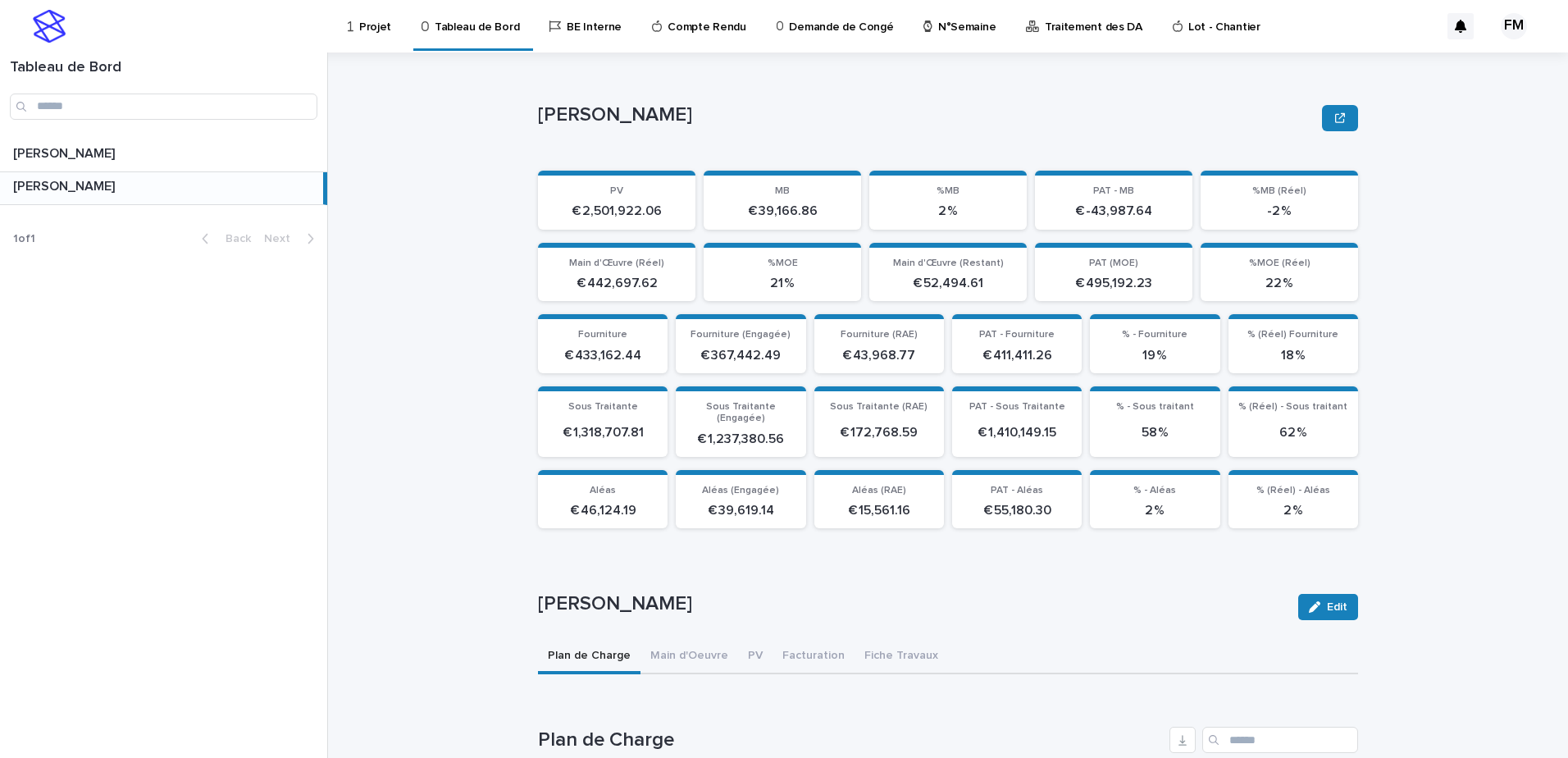
click at [377, 36] on link "Projet" at bounding box center [372, 25] width 53 height 51
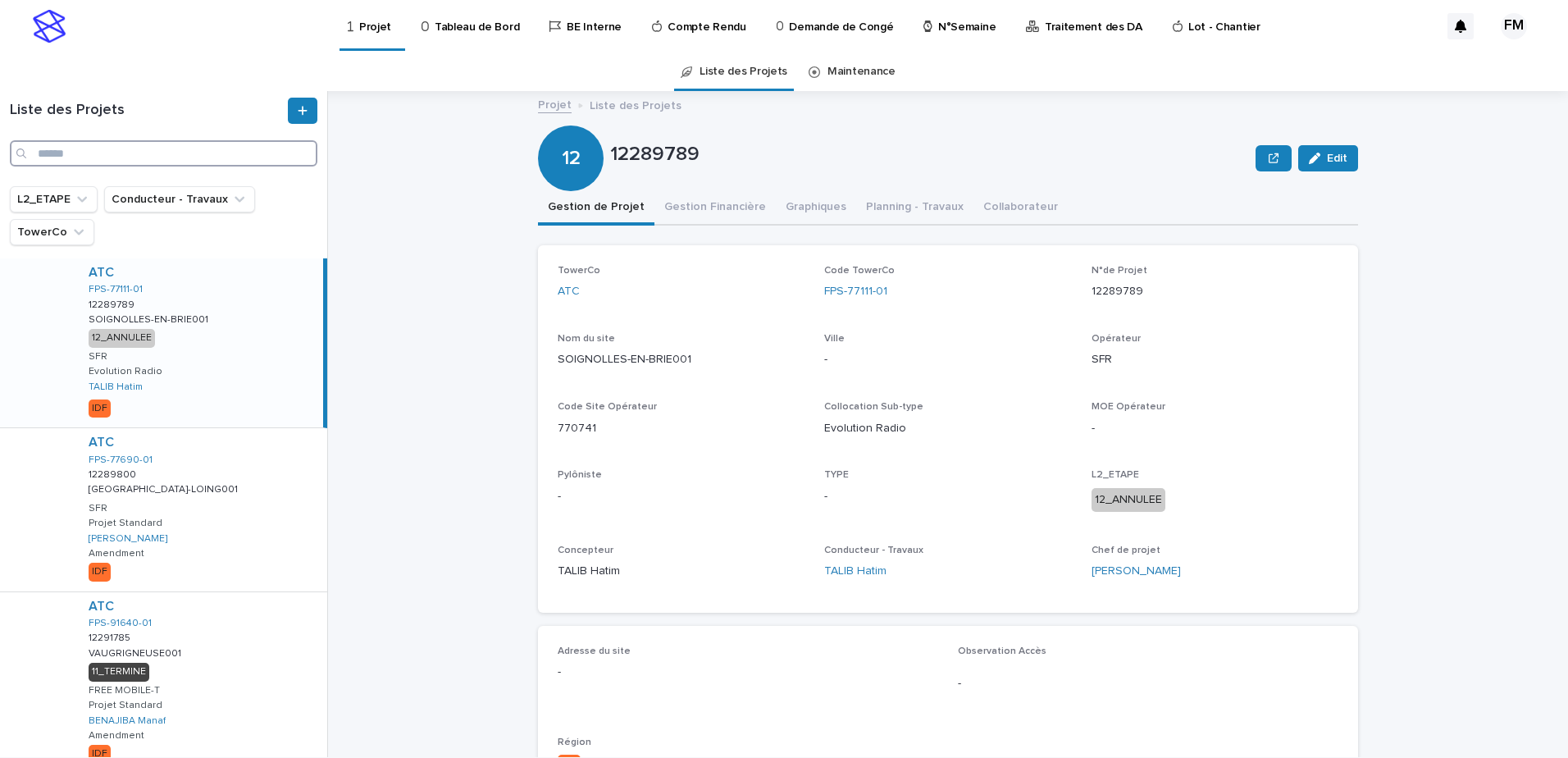
click at [243, 157] on input "Search" at bounding box center [163, 153] width 307 height 26
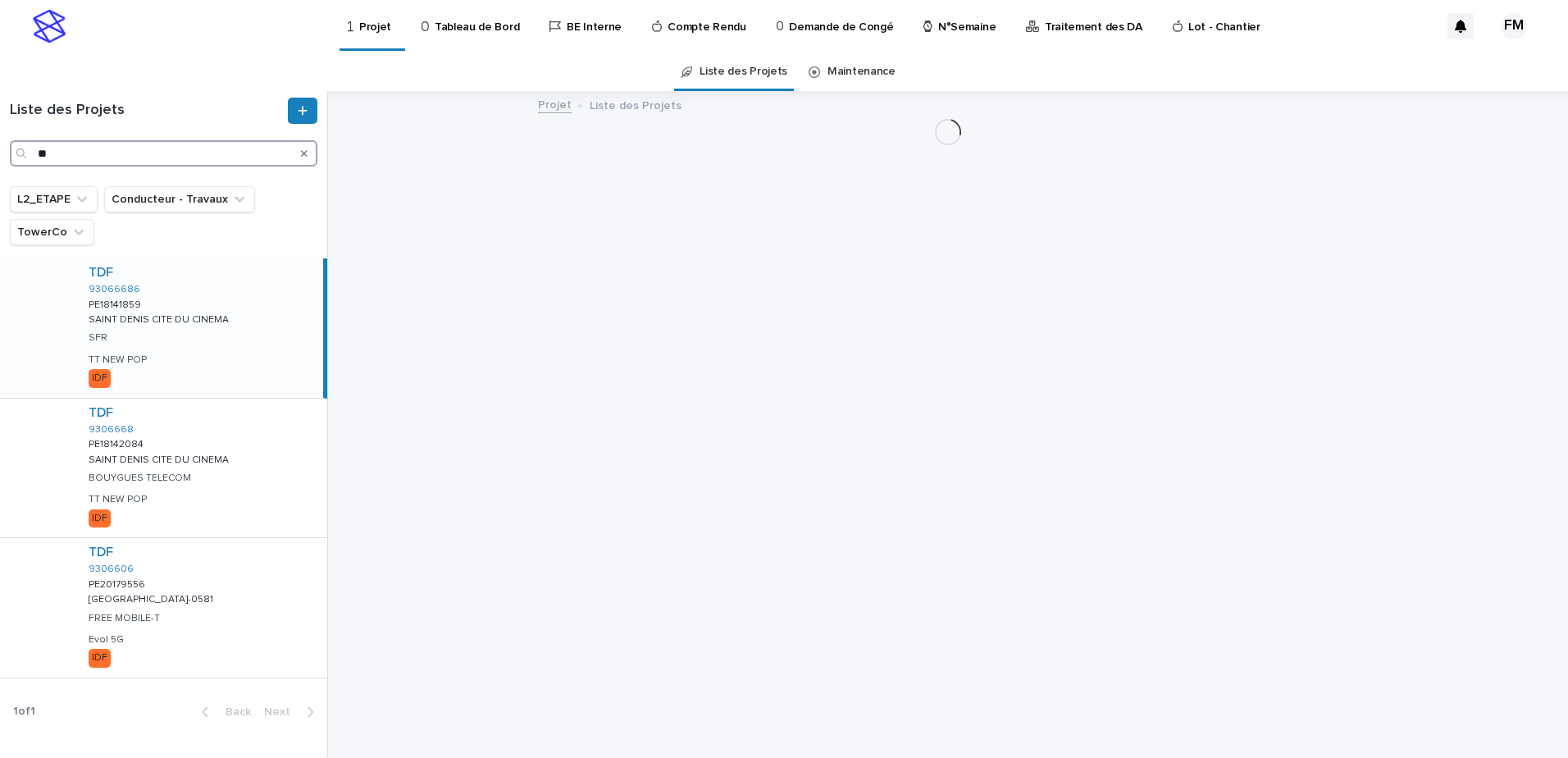
type input "*"
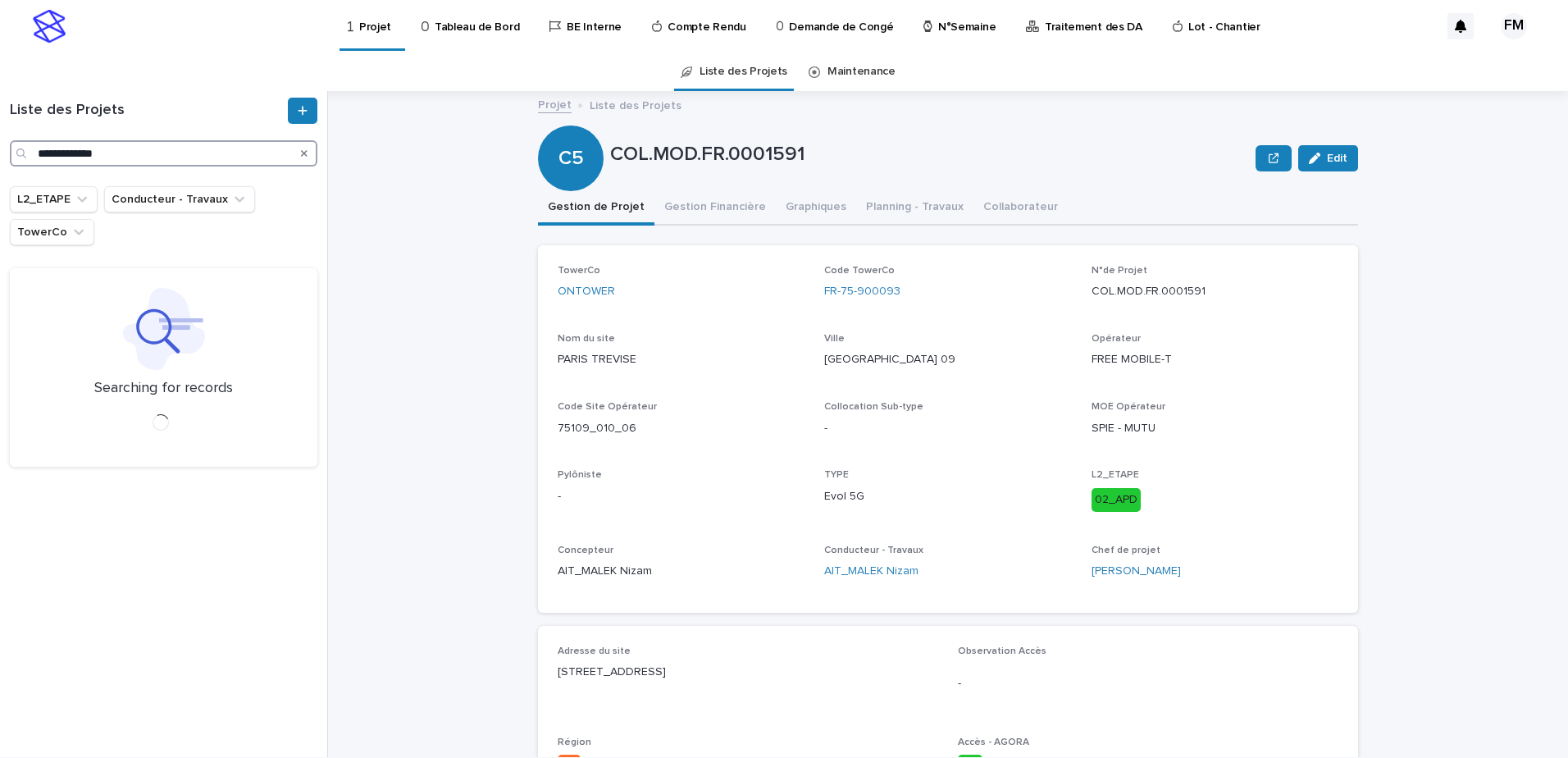
type input "**********"
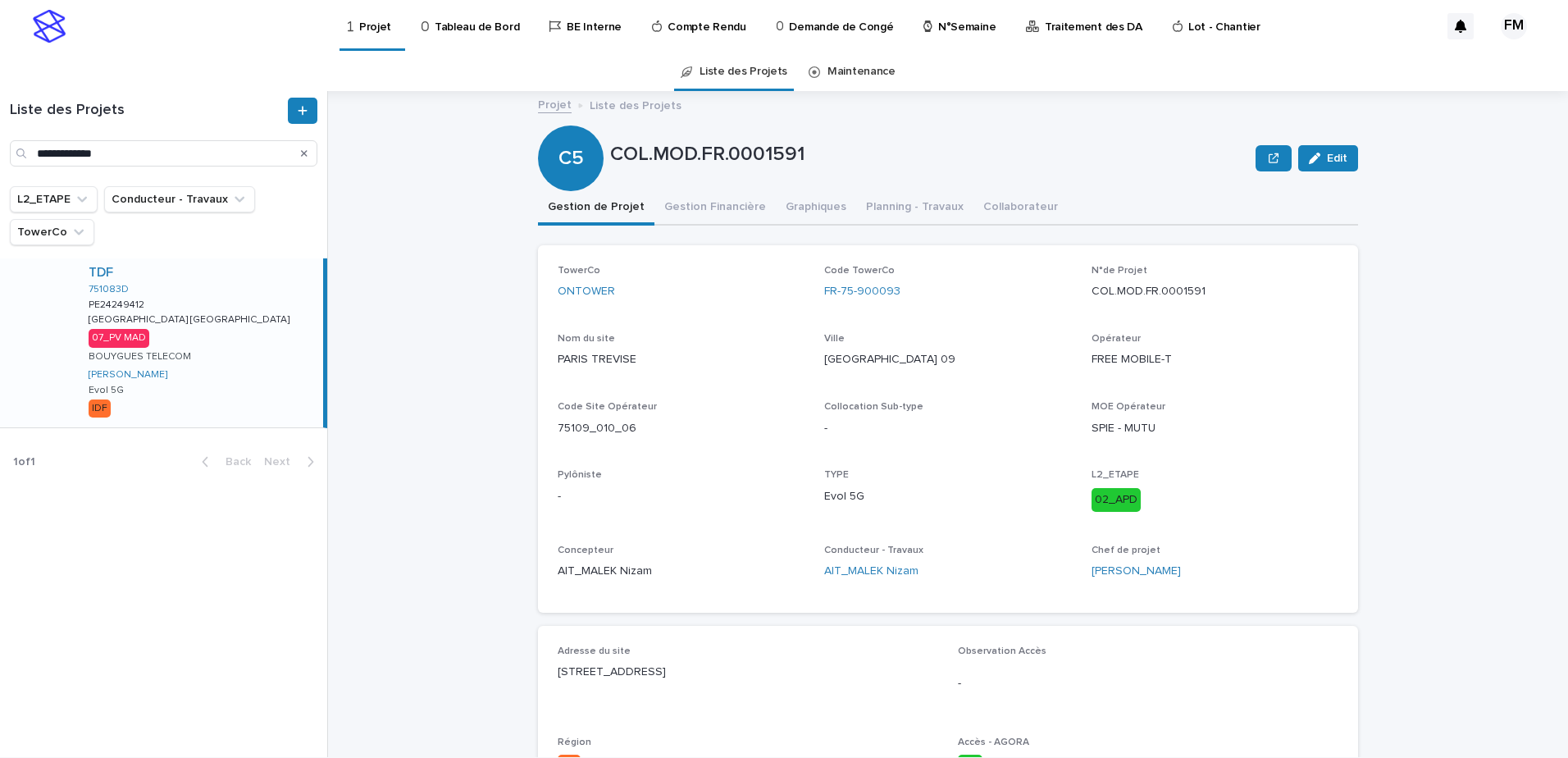
click at [209, 368] on div "TDF 751083D PE24249412 PE24249412 Paris Londres Paris Londres 07_PV MAD BOUYGUE…" at bounding box center [199, 342] width 248 height 169
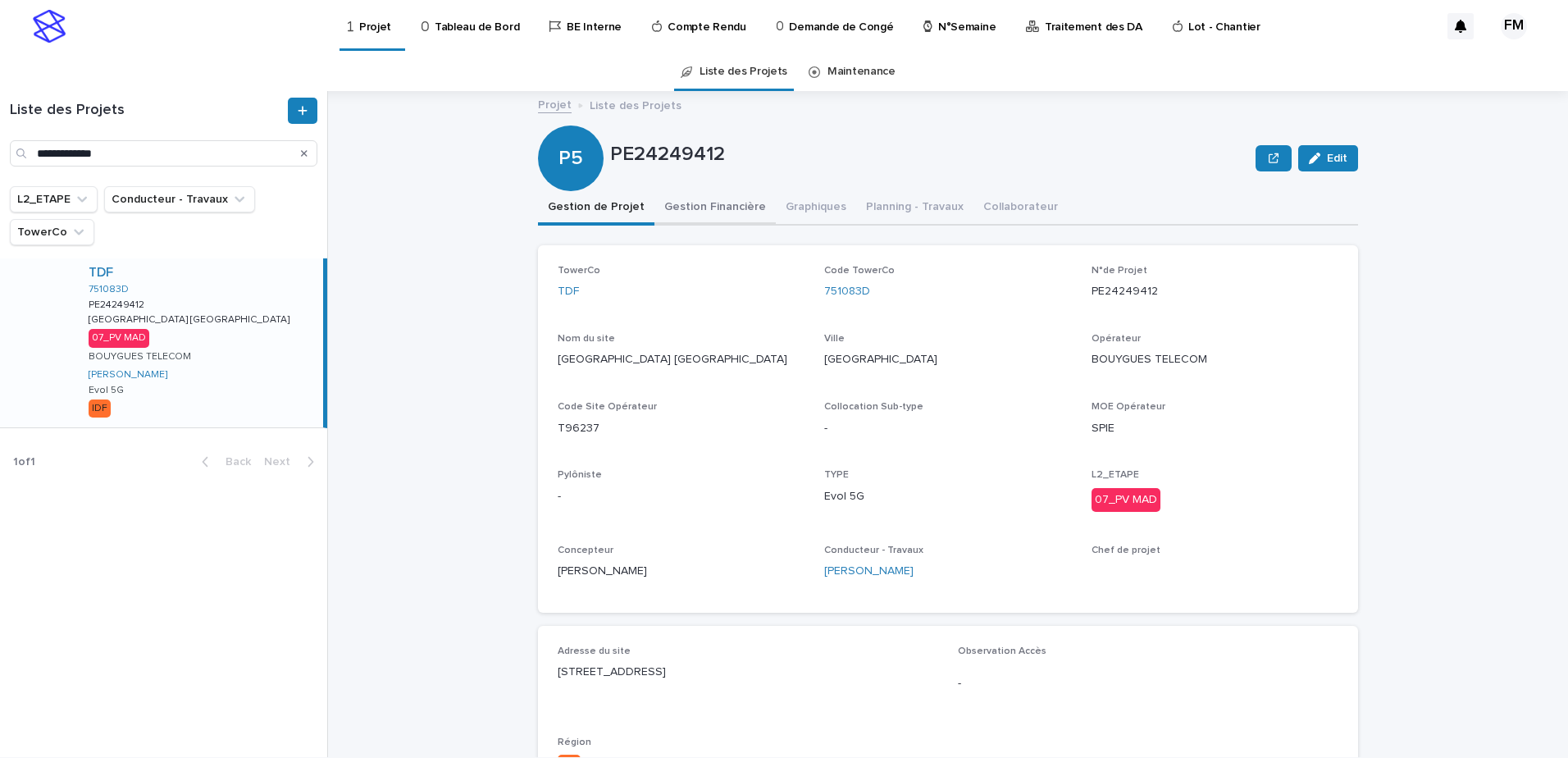
click at [735, 213] on button "Gestion Financière" at bounding box center [715, 207] width 122 height 34
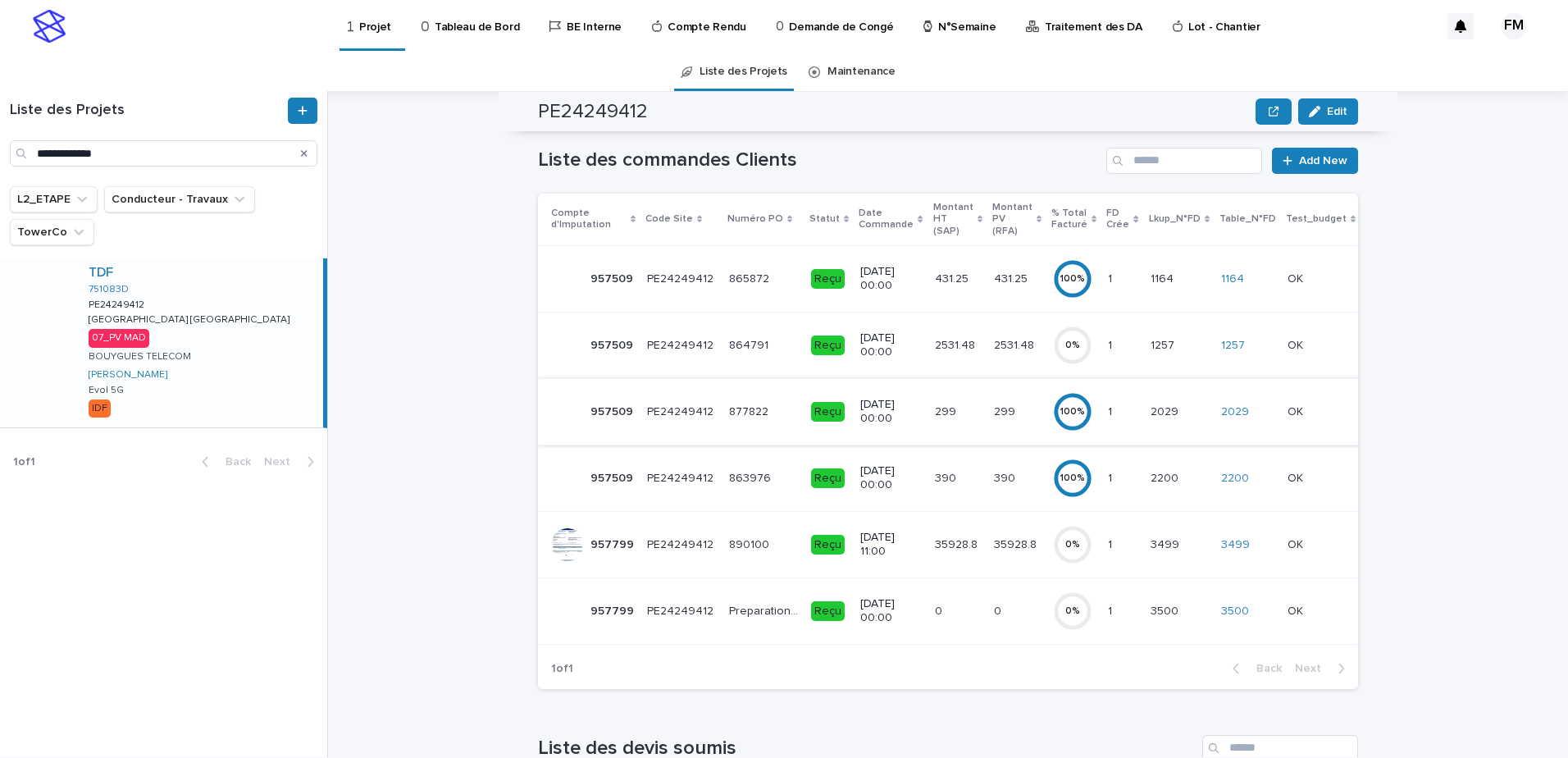
scroll to position [82, 0]
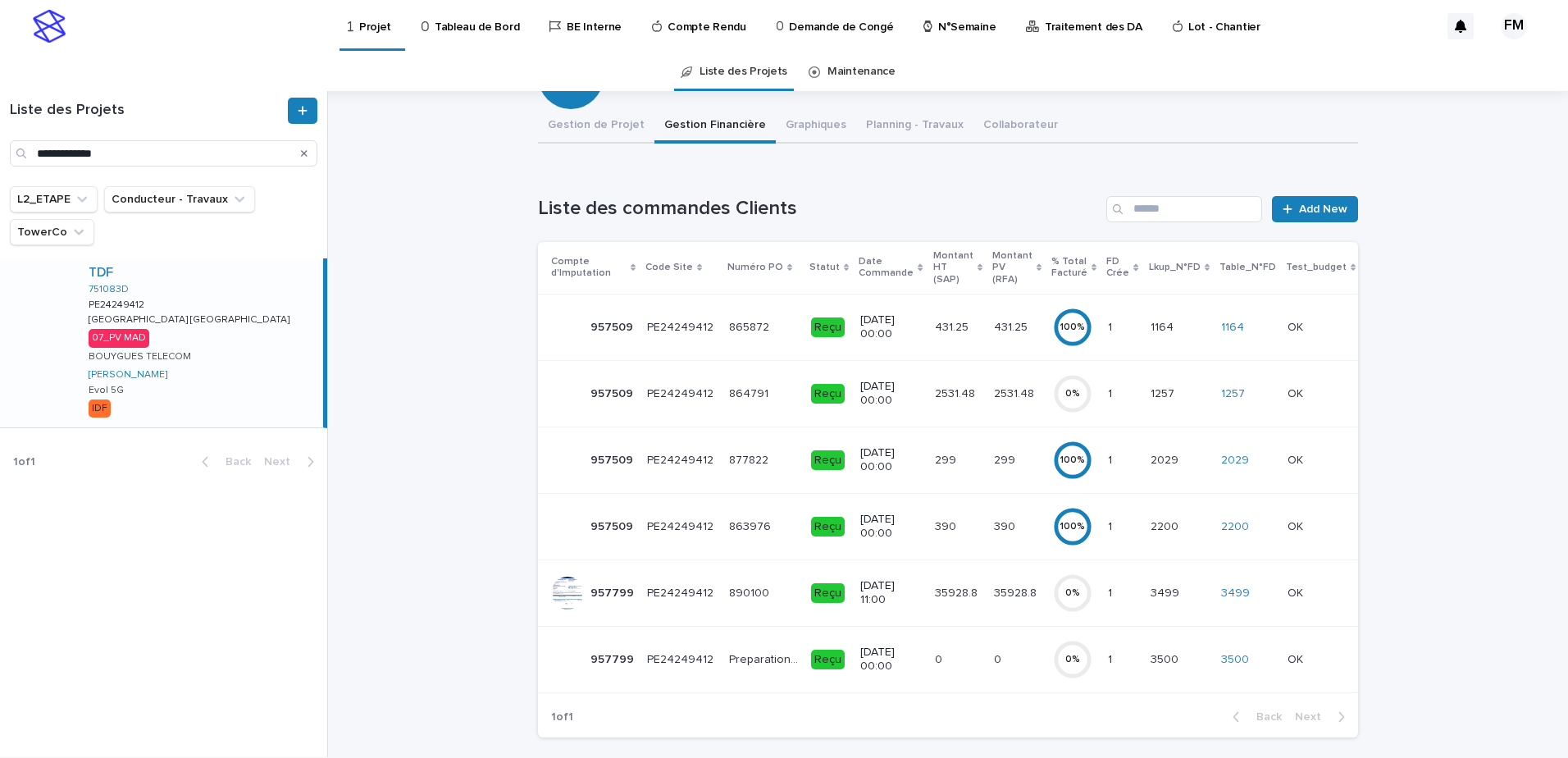
click at [771, 607] on td "890100 890100" at bounding box center [763, 593] width 82 height 67
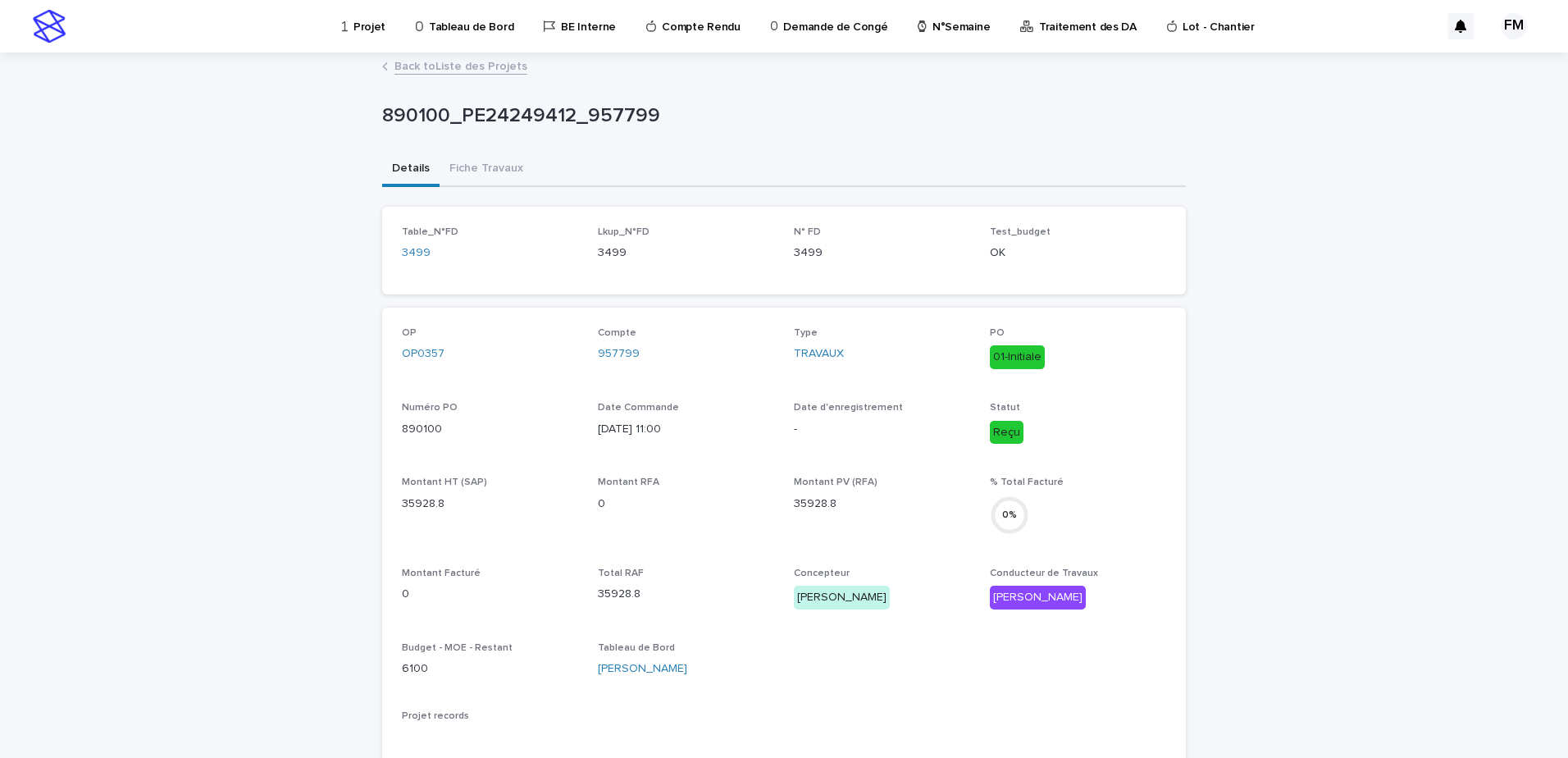
click at [492, 145] on div "890100_PE24249412_957799" at bounding box center [784, 119] width 804 height 66
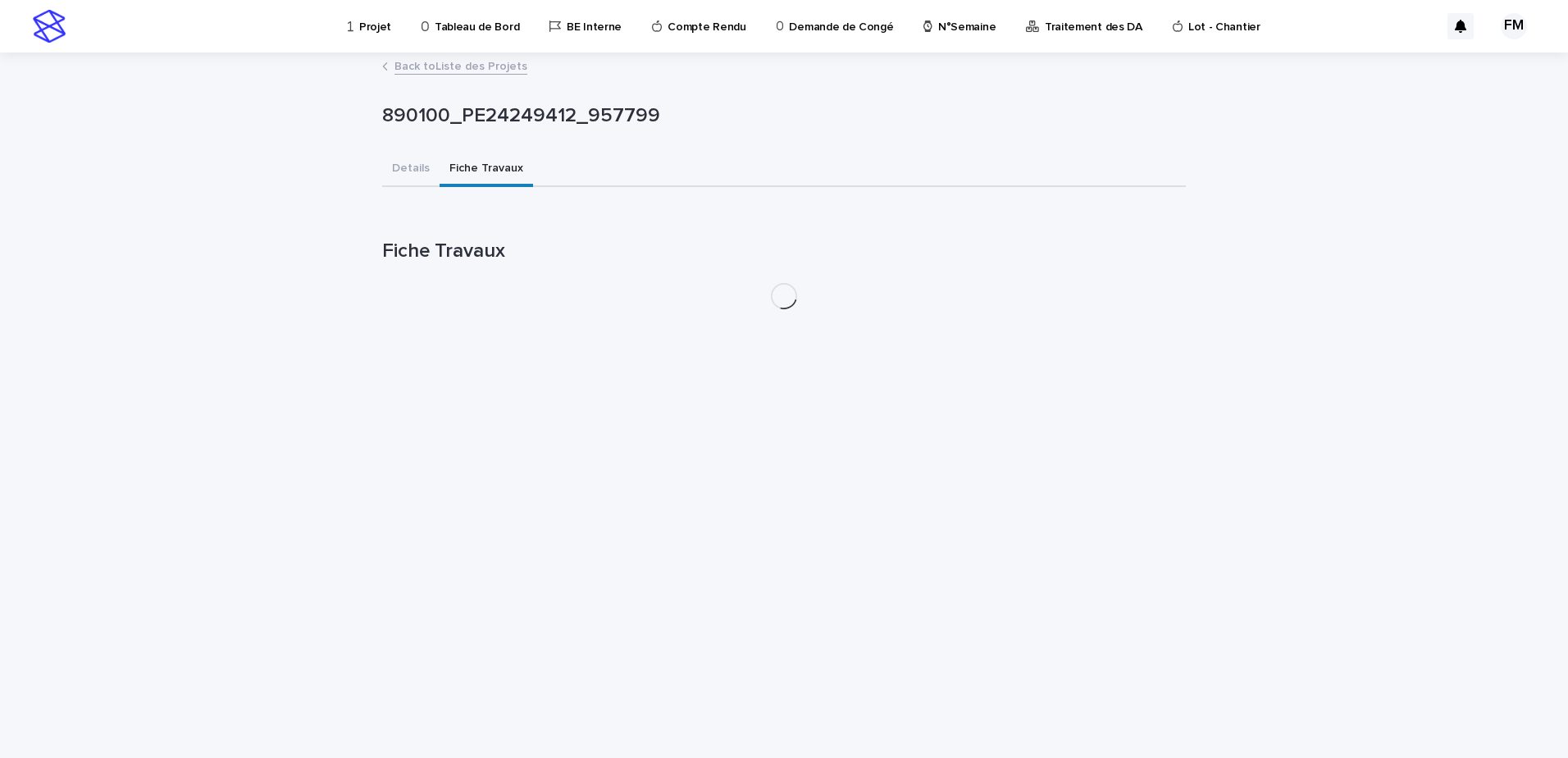
click at [497, 172] on button "Fiche Travaux" at bounding box center [486, 169] width 94 height 34
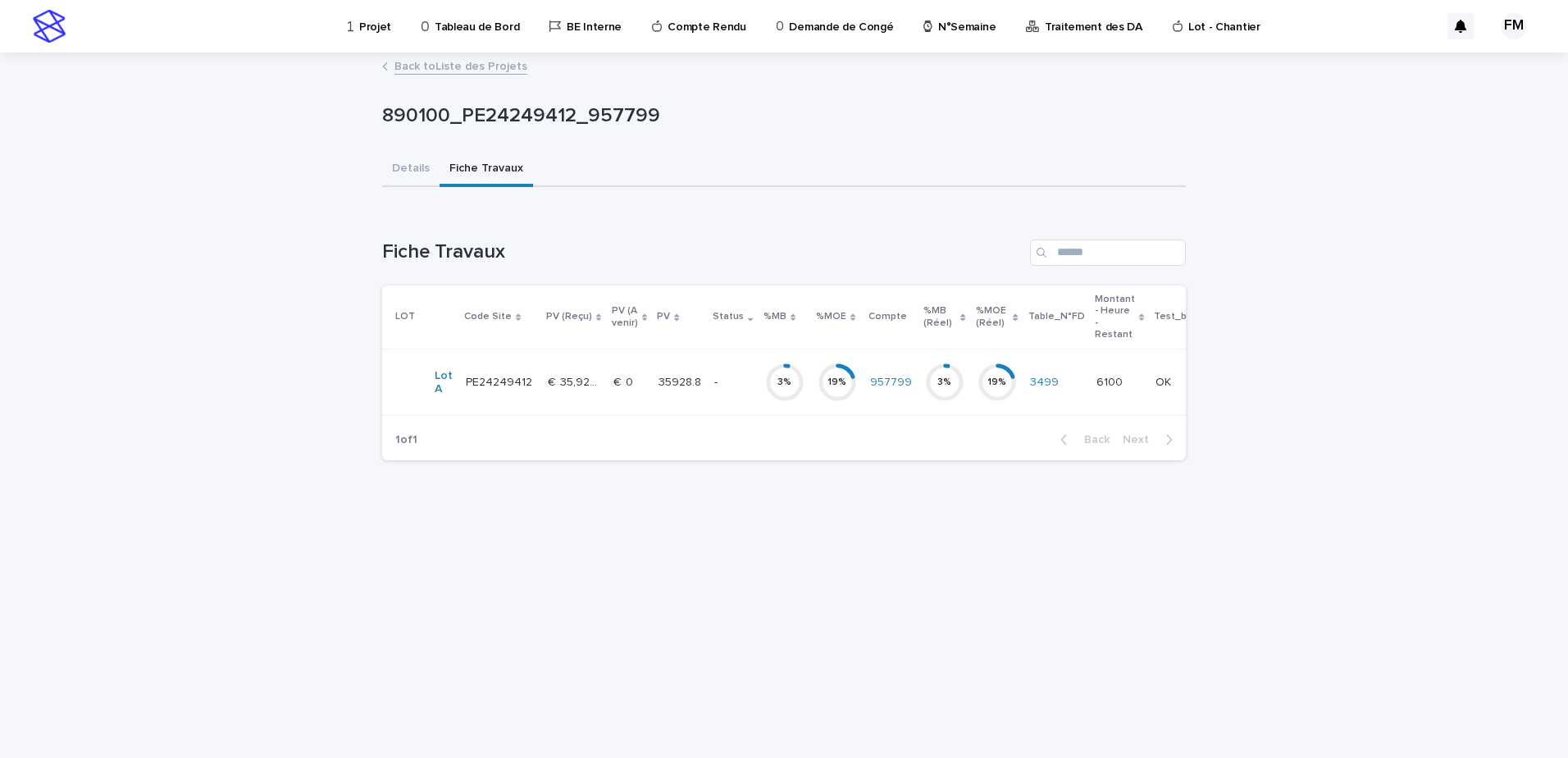
click at [713, 354] on td "-" at bounding box center [732, 383] width 50 height 67
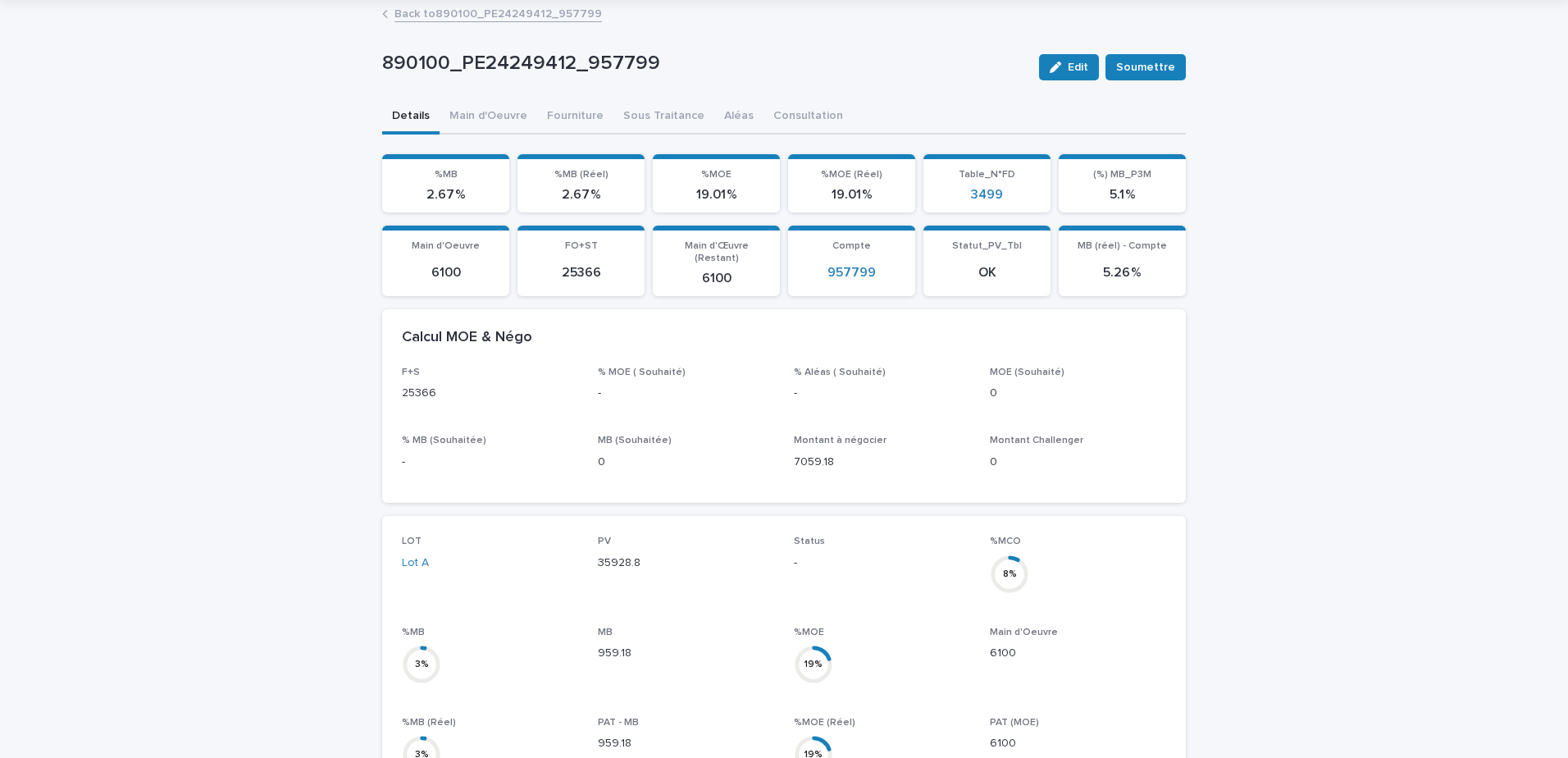
scroll to position [82, 0]
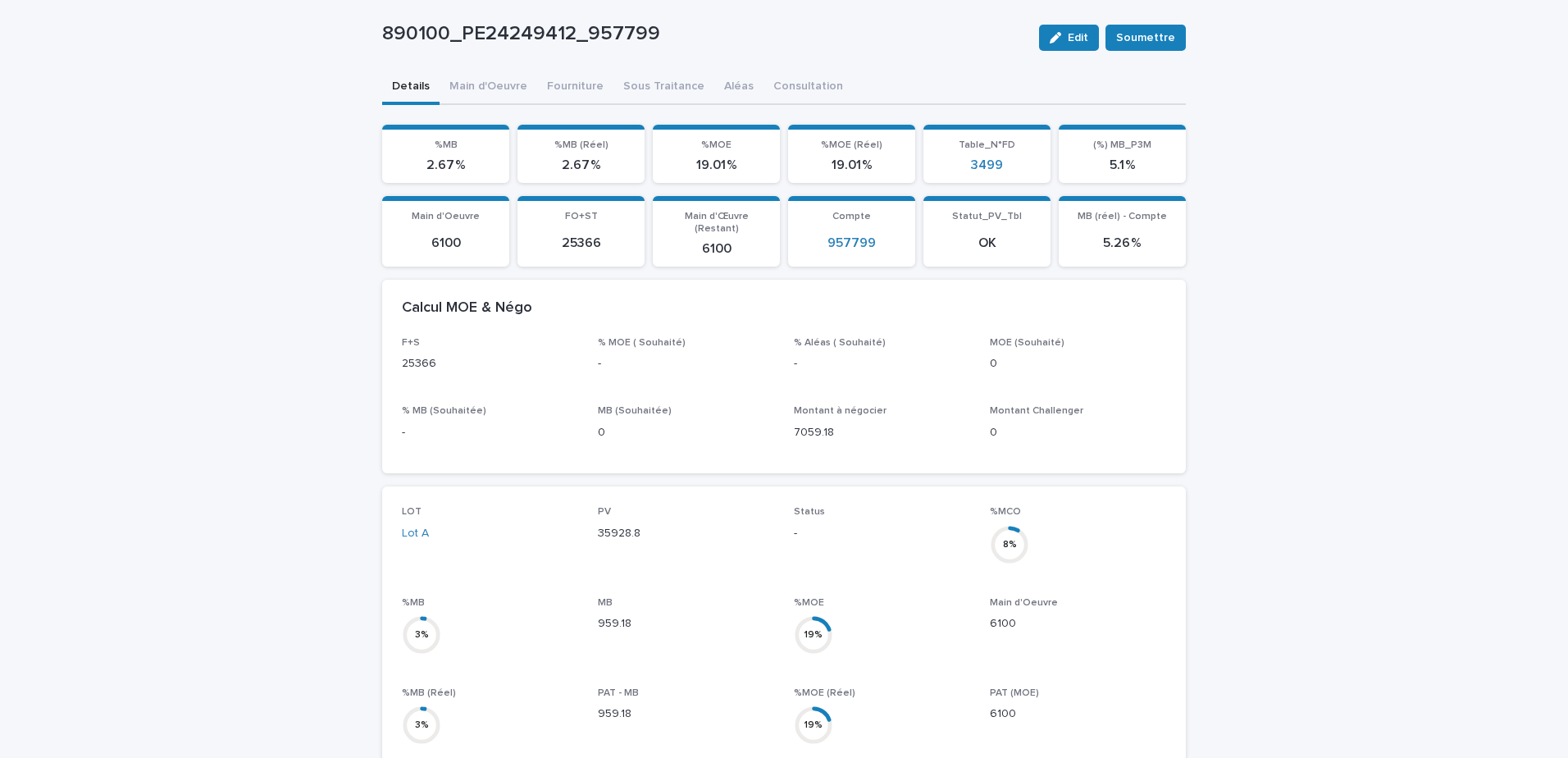
click at [604, 81] on div "890100_PE24249412_957799 Edit Soumettre 890100_PE24249412_957799 Edit Soumettre…" at bounding box center [784, 630] width 804 height 1316
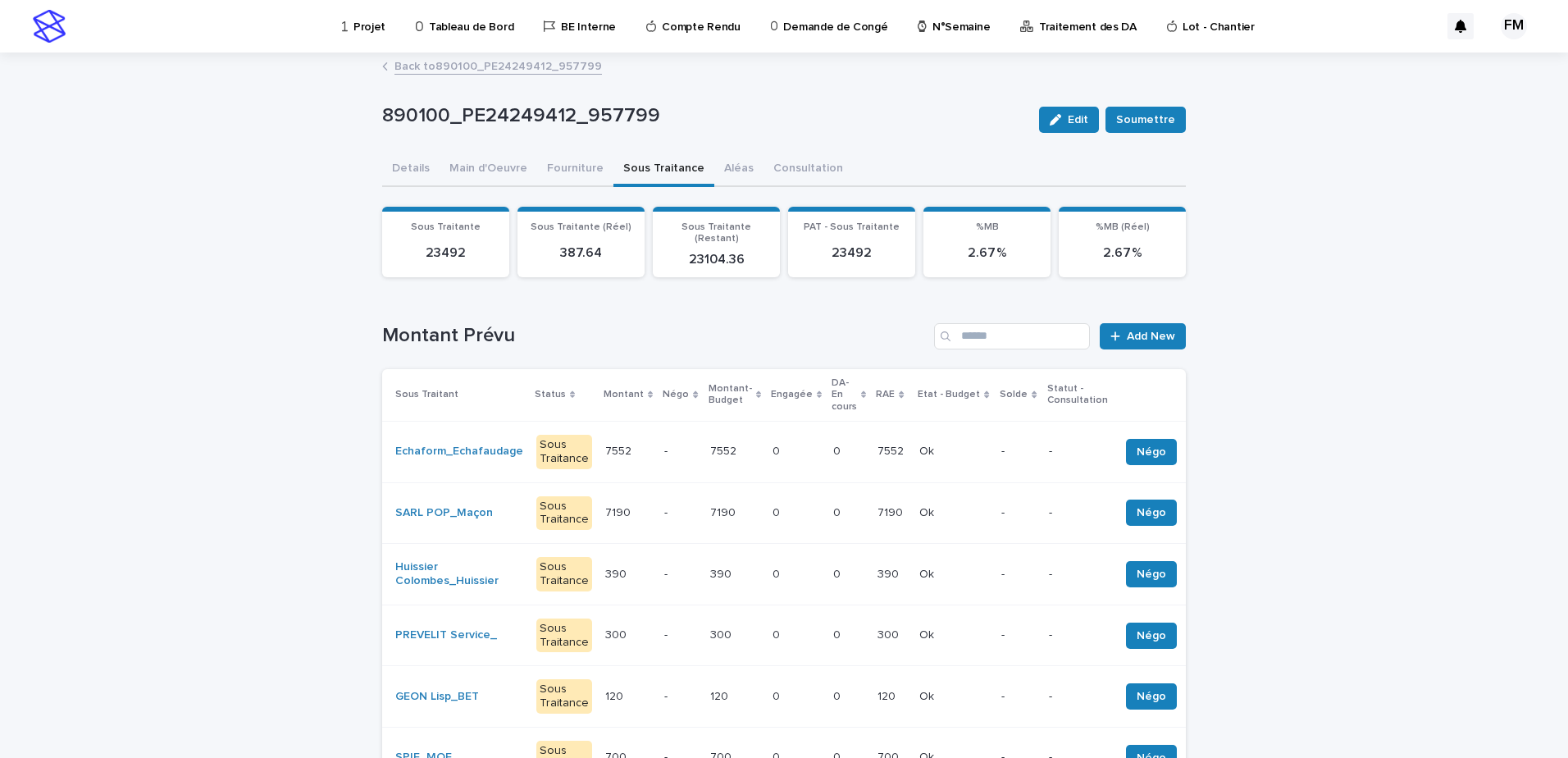
click at [522, 58] on link "Back to 890100_PE24249412_957799" at bounding box center [498, 66] width 207 height 19
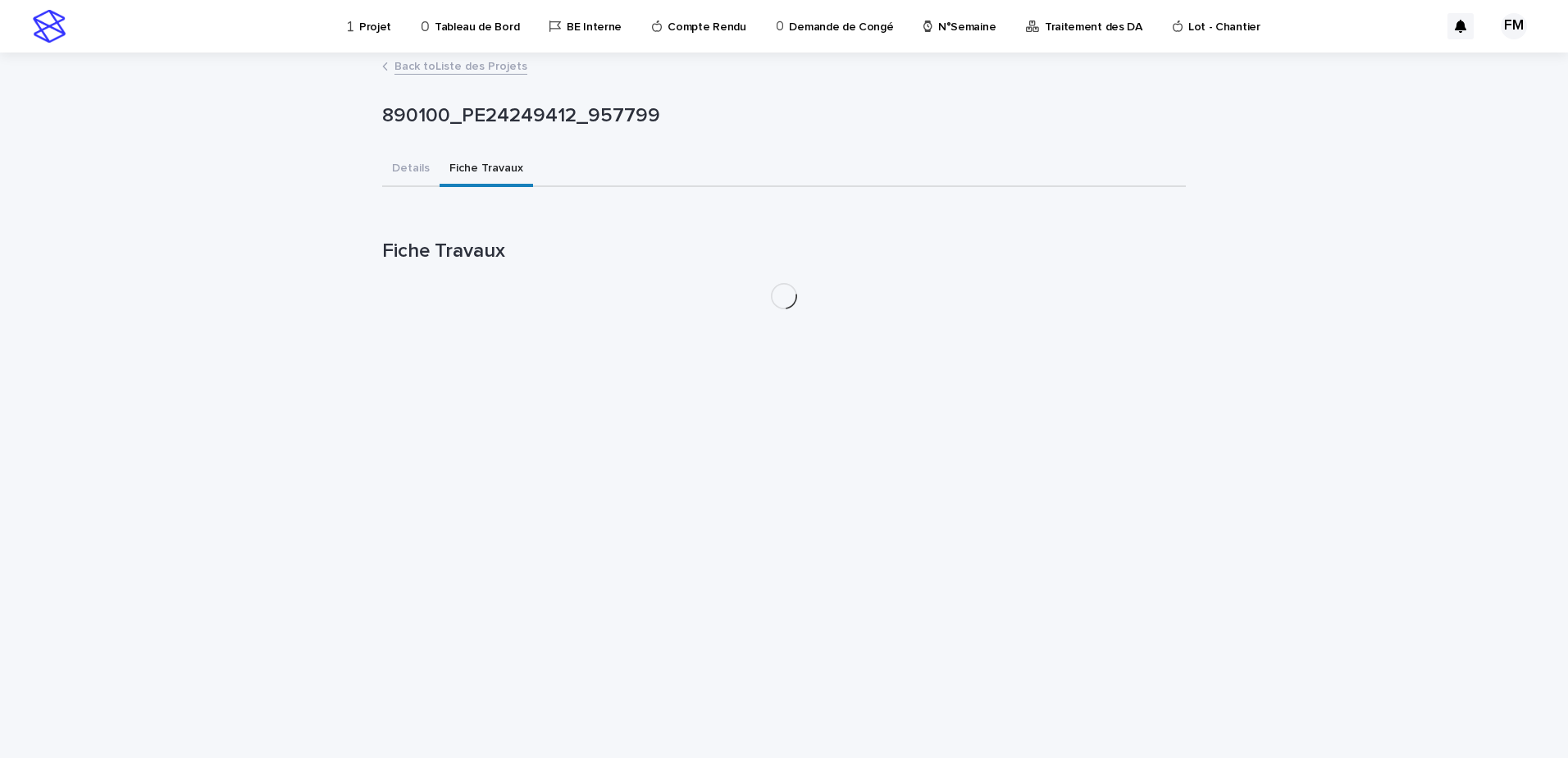
click at [380, 32] on p "Projet" at bounding box center [375, 17] width 32 height 34
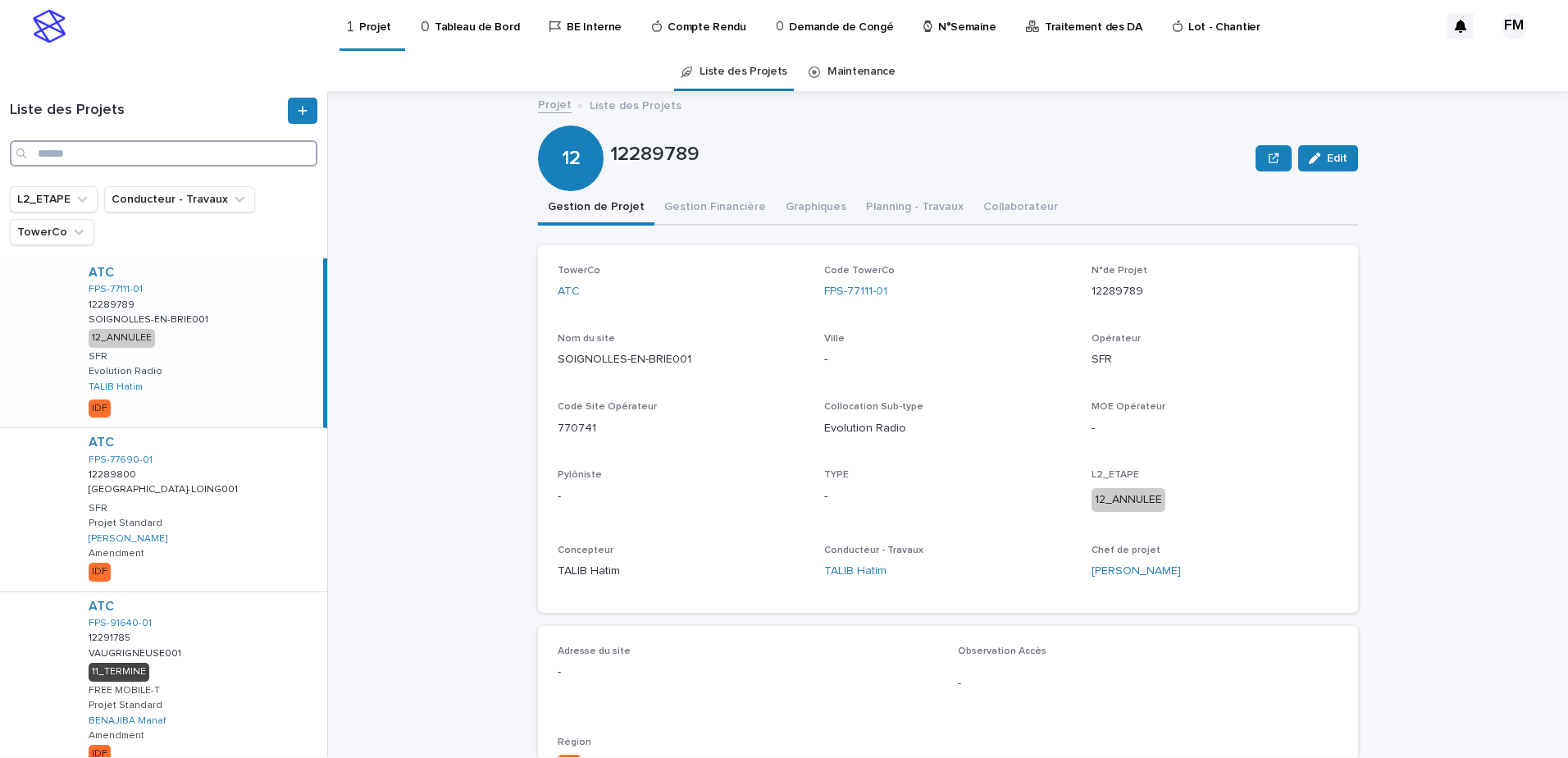
click at [188, 156] on input "Search" at bounding box center [163, 153] width 307 height 26
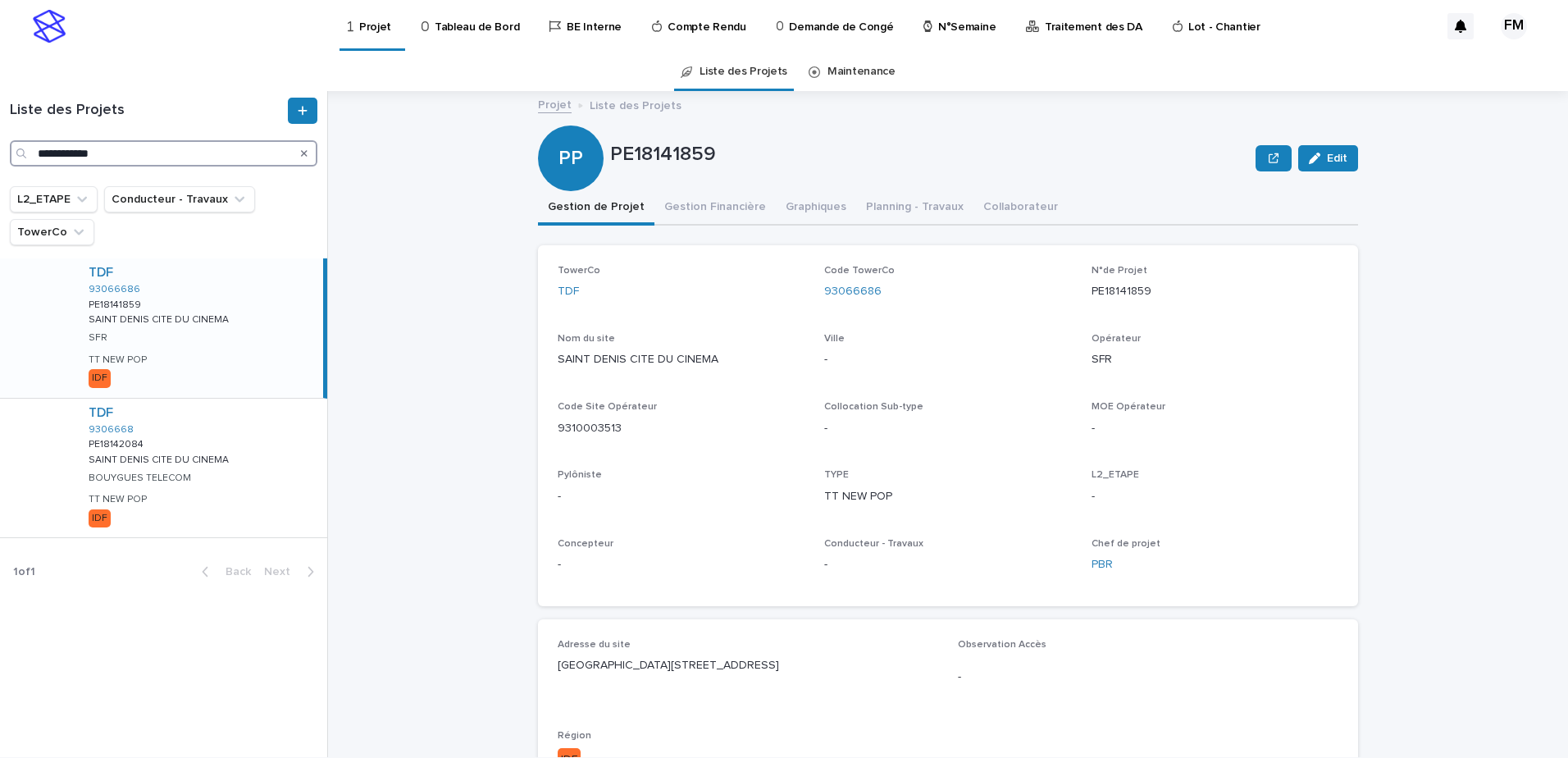
type input "**********"
click at [486, 37] on link "Tableau de Bord" at bounding box center [474, 25] width 107 height 51
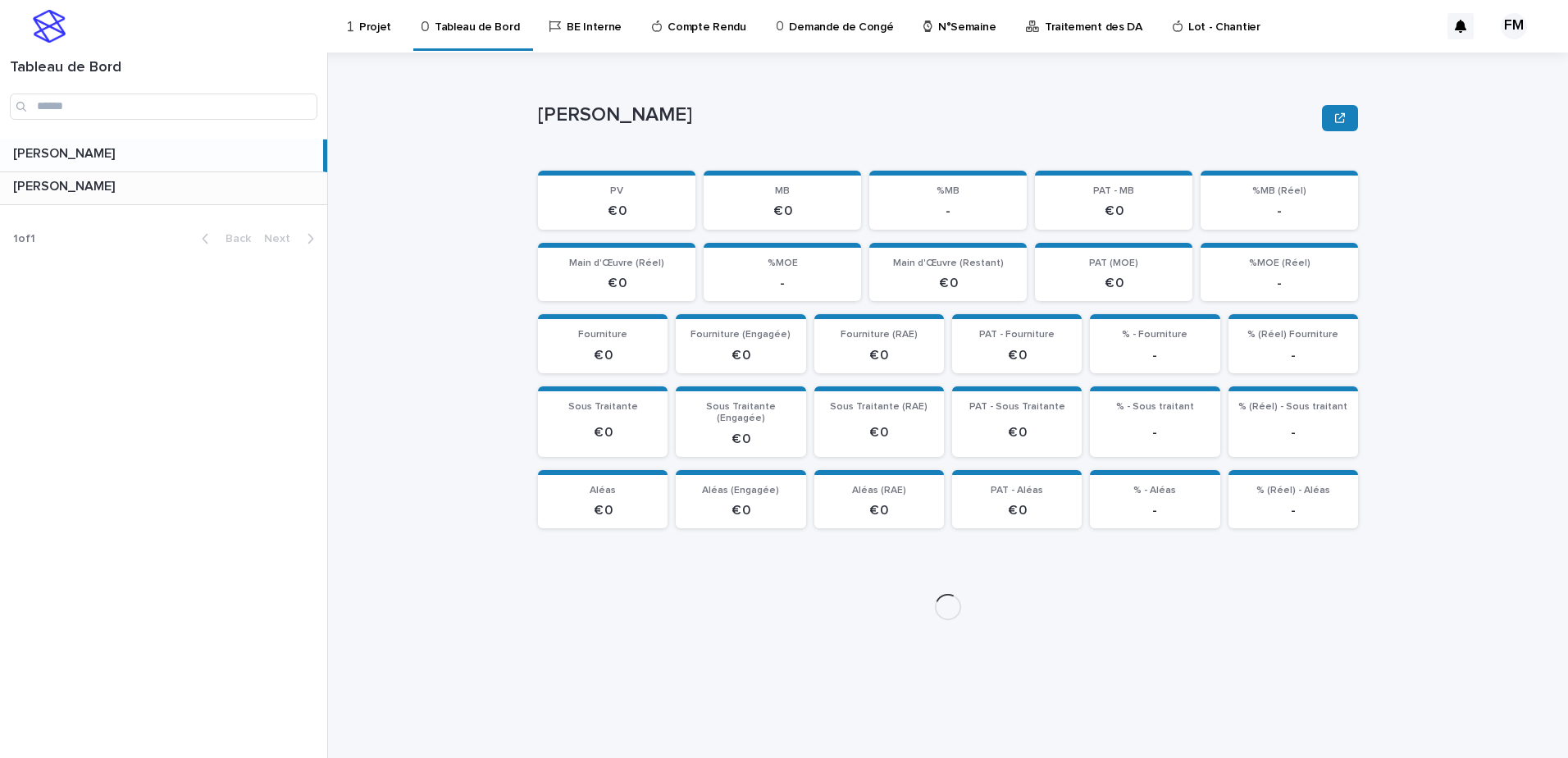
click at [199, 191] on p at bounding box center [166, 186] width 307 height 16
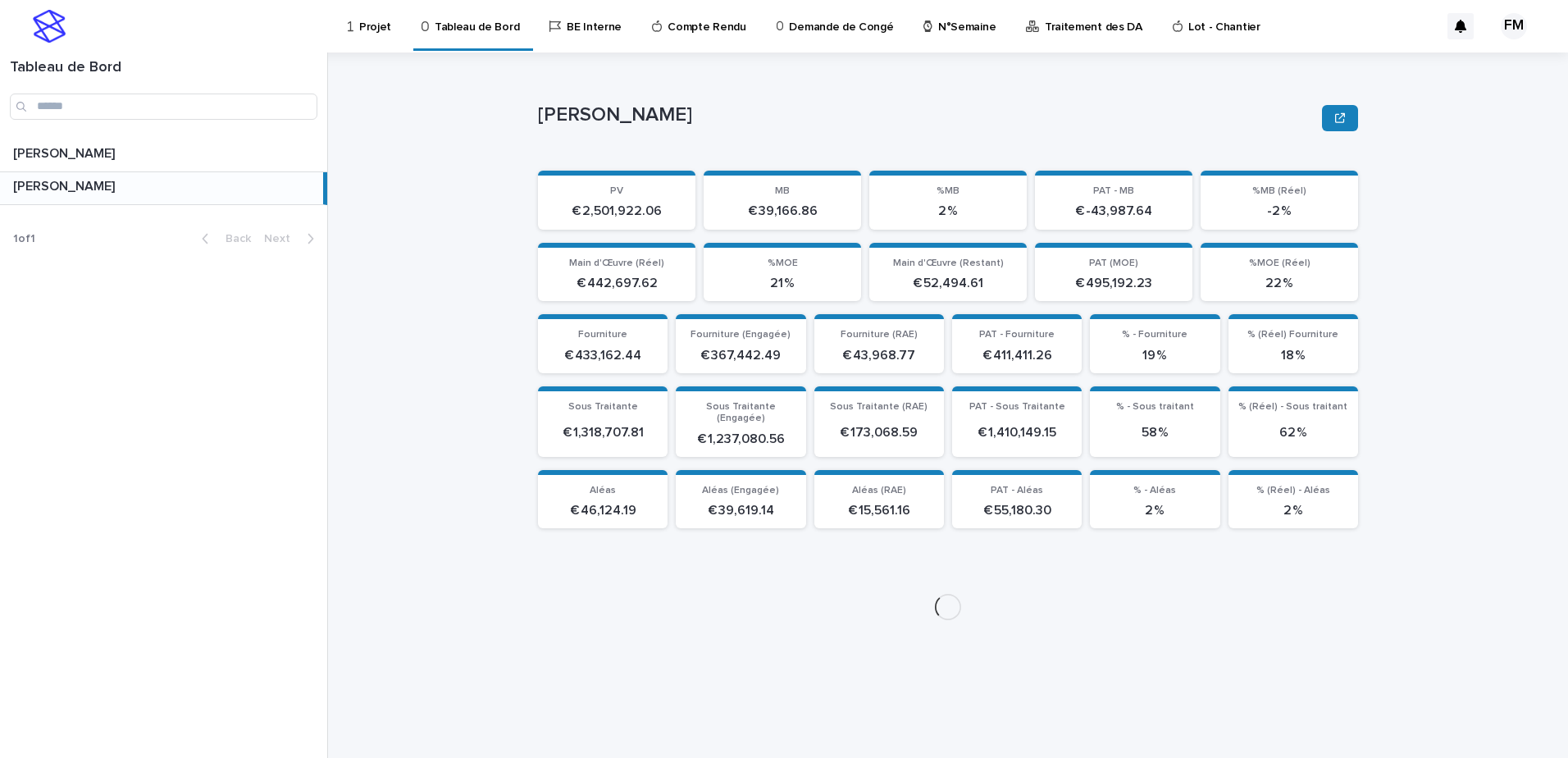
click at [371, 30] on p "Projet" at bounding box center [375, 17] width 32 height 34
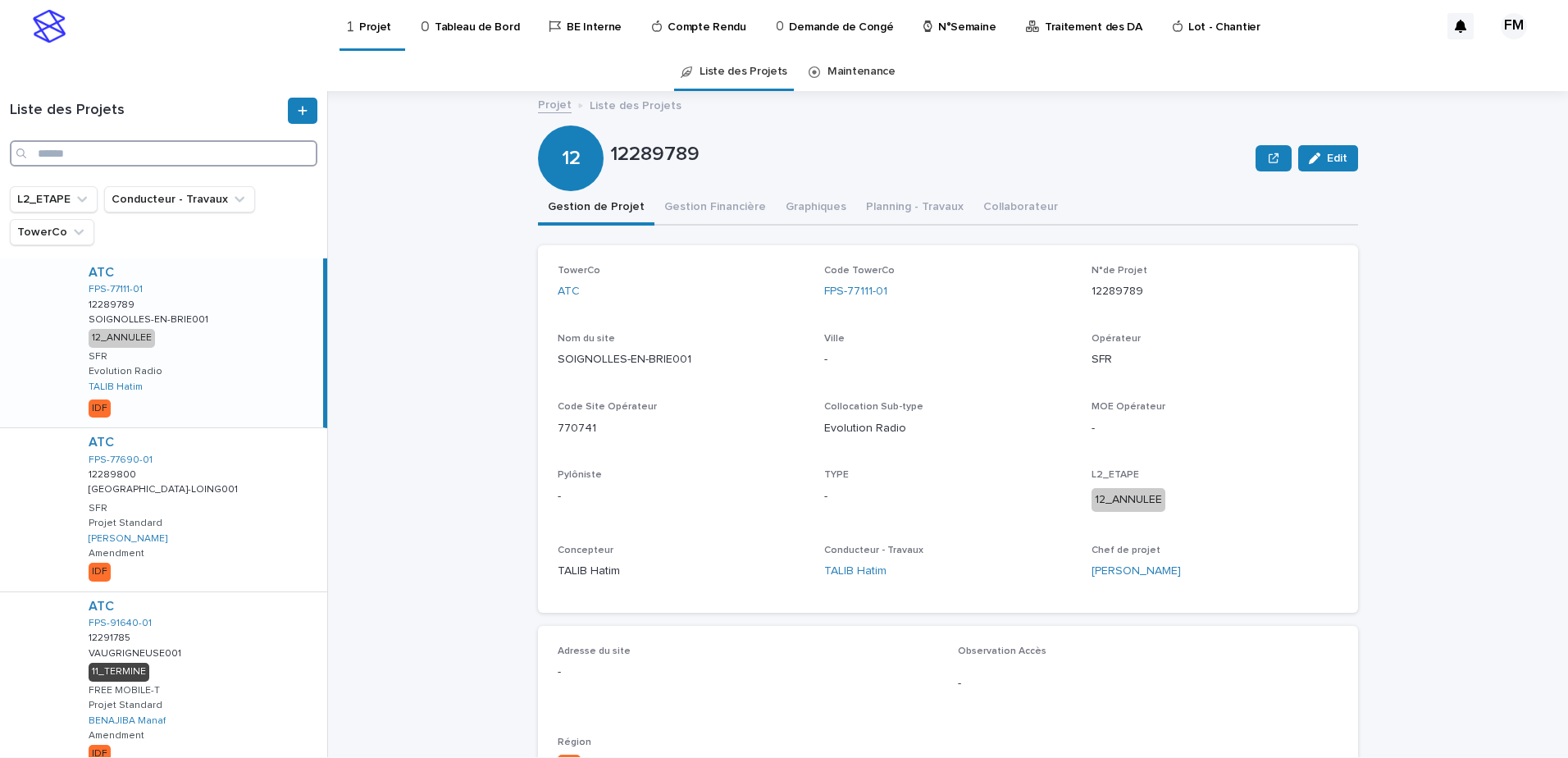
click at [170, 151] on input "Search" at bounding box center [163, 153] width 307 height 26
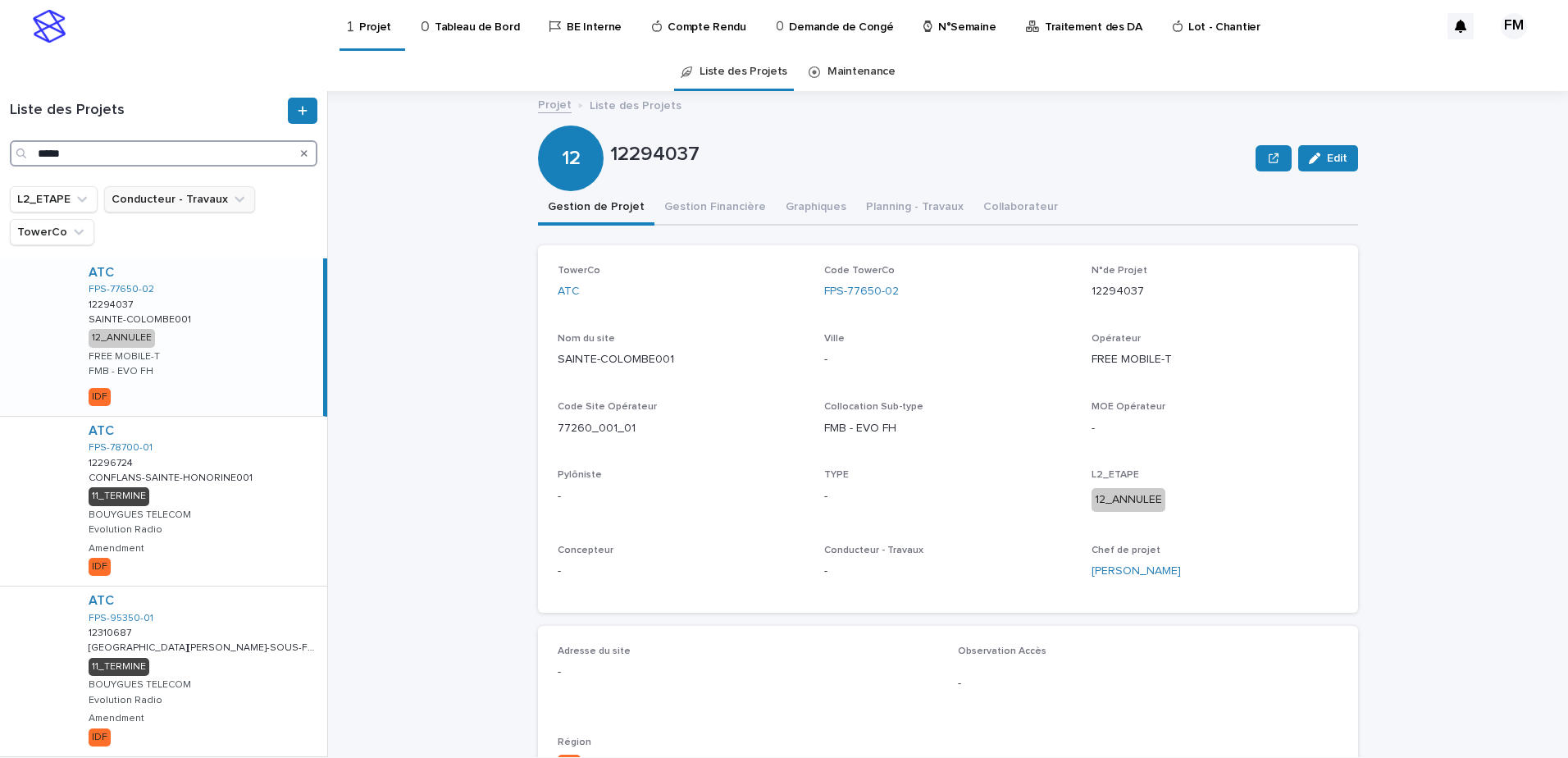
type input "*****"
click at [198, 191] on button "Conducteur - Travaux" at bounding box center [179, 200] width 151 height 26
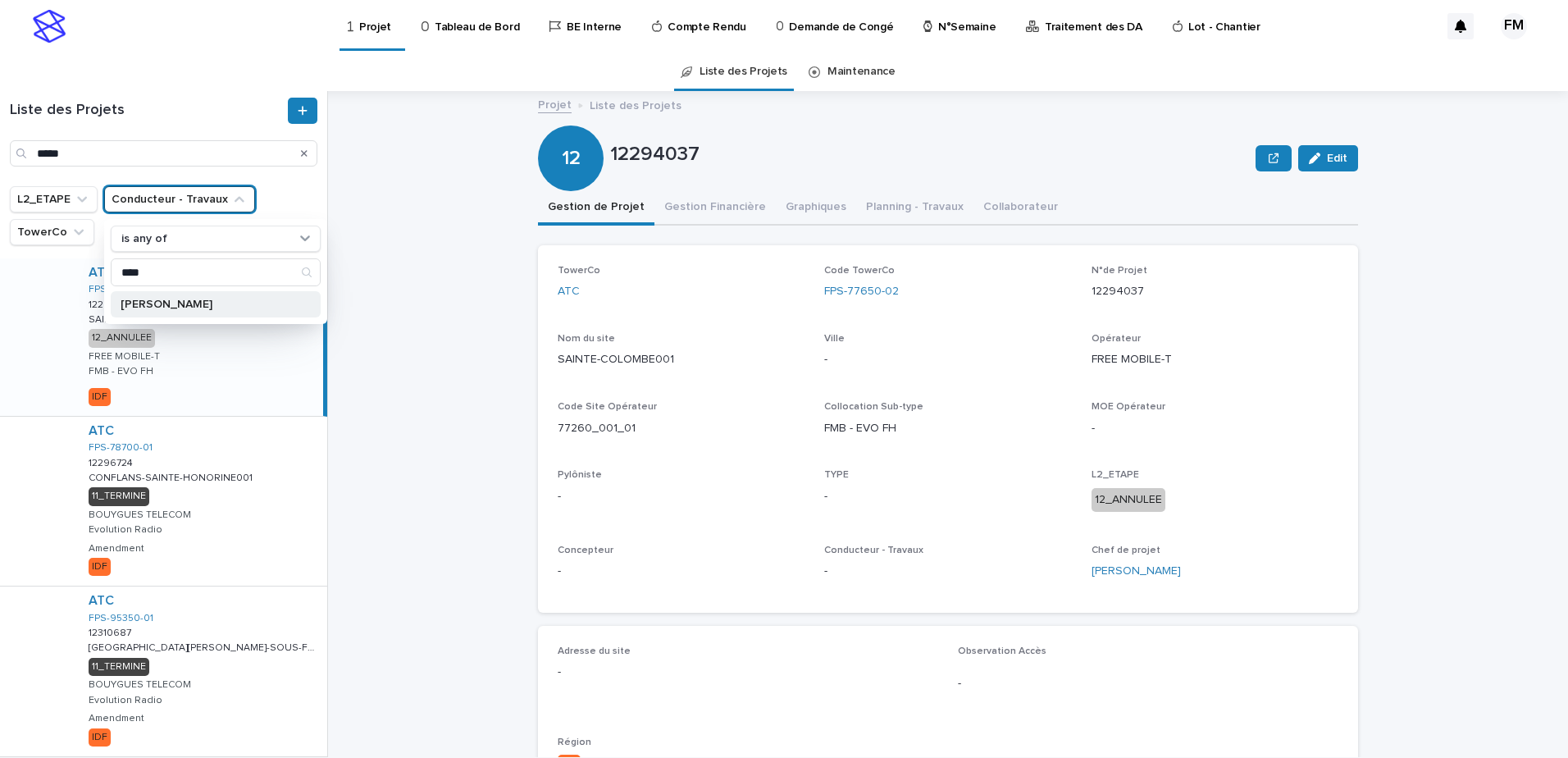
type input "****"
click at [175, 294] on div "[PERSON_NAME]" at bounding box center [215, 305] width 210 height 26
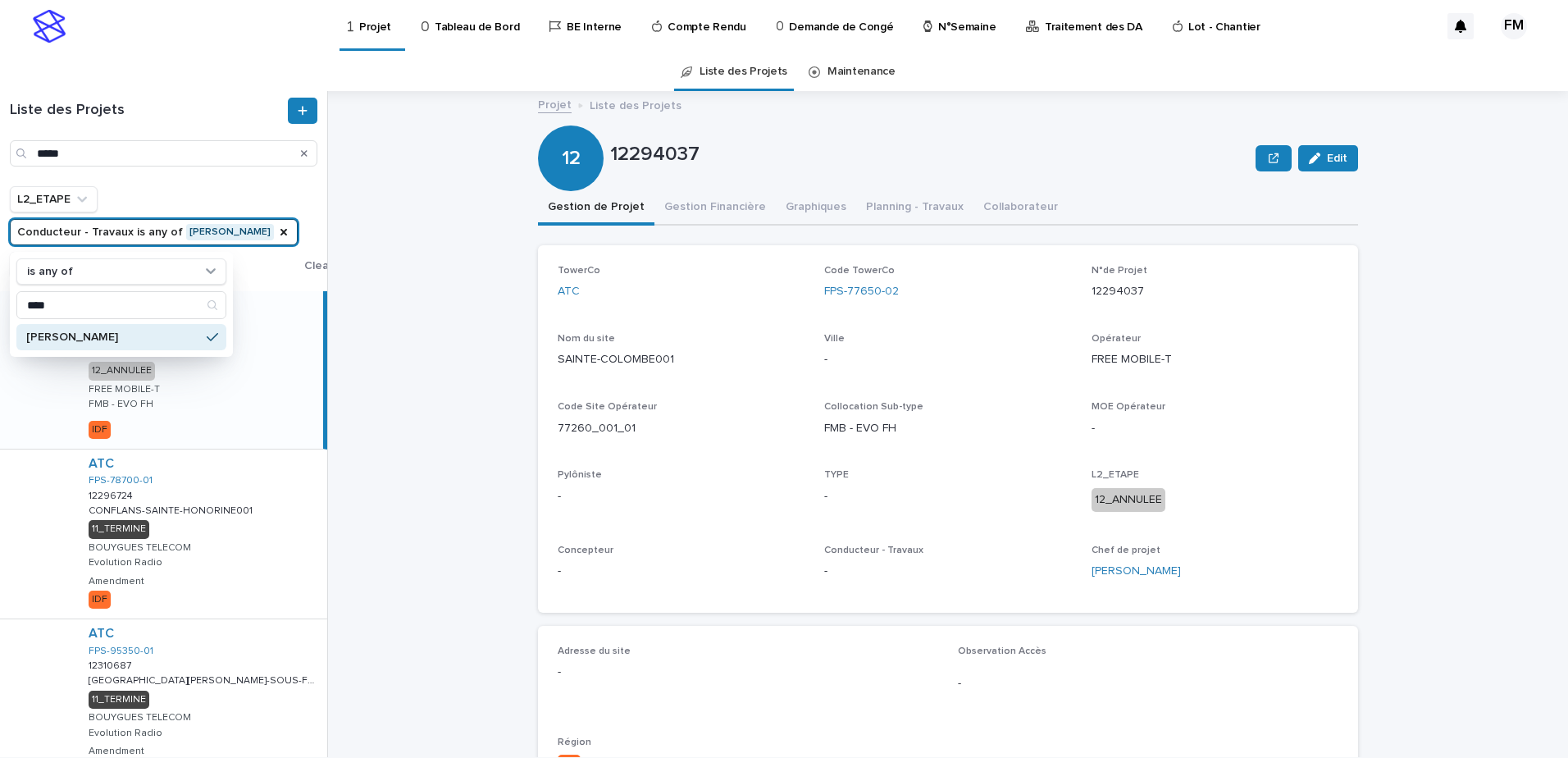
click at [403, 297] on div "Projet Liste des Projets 12294037 Edit 12 12294037 Edit Sorry, there was an err…" at bounding box center [958, 424] width 1220 height 666
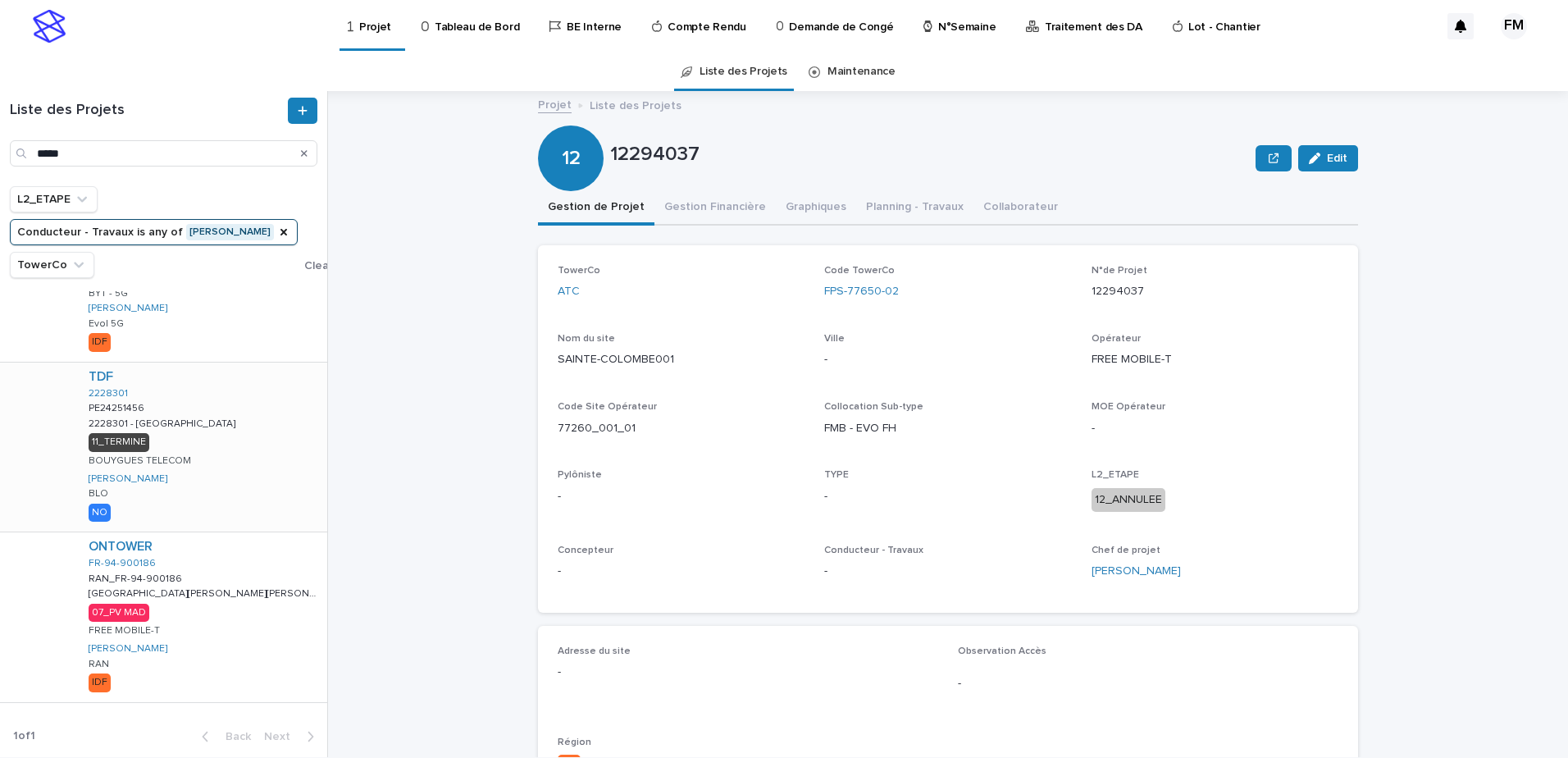
scroll to position [211, 0]
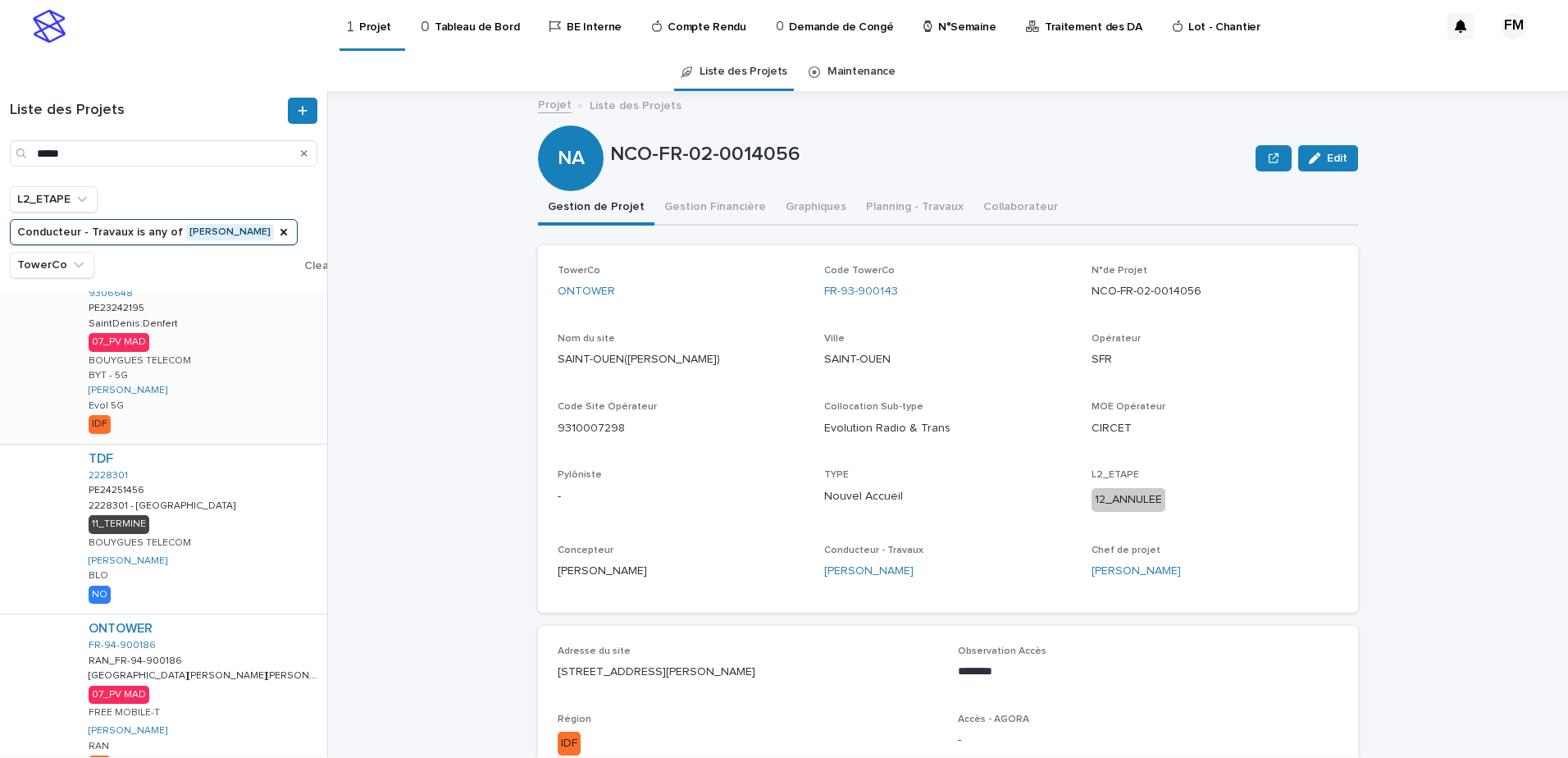
click at [200, 396] on div "TDF 9306648 PE23242195 PE23242195 SaintDenis:Denfert SaintDenis:Denfert 07_PV M…" at bounding box center [201, 353] width 252 height 181
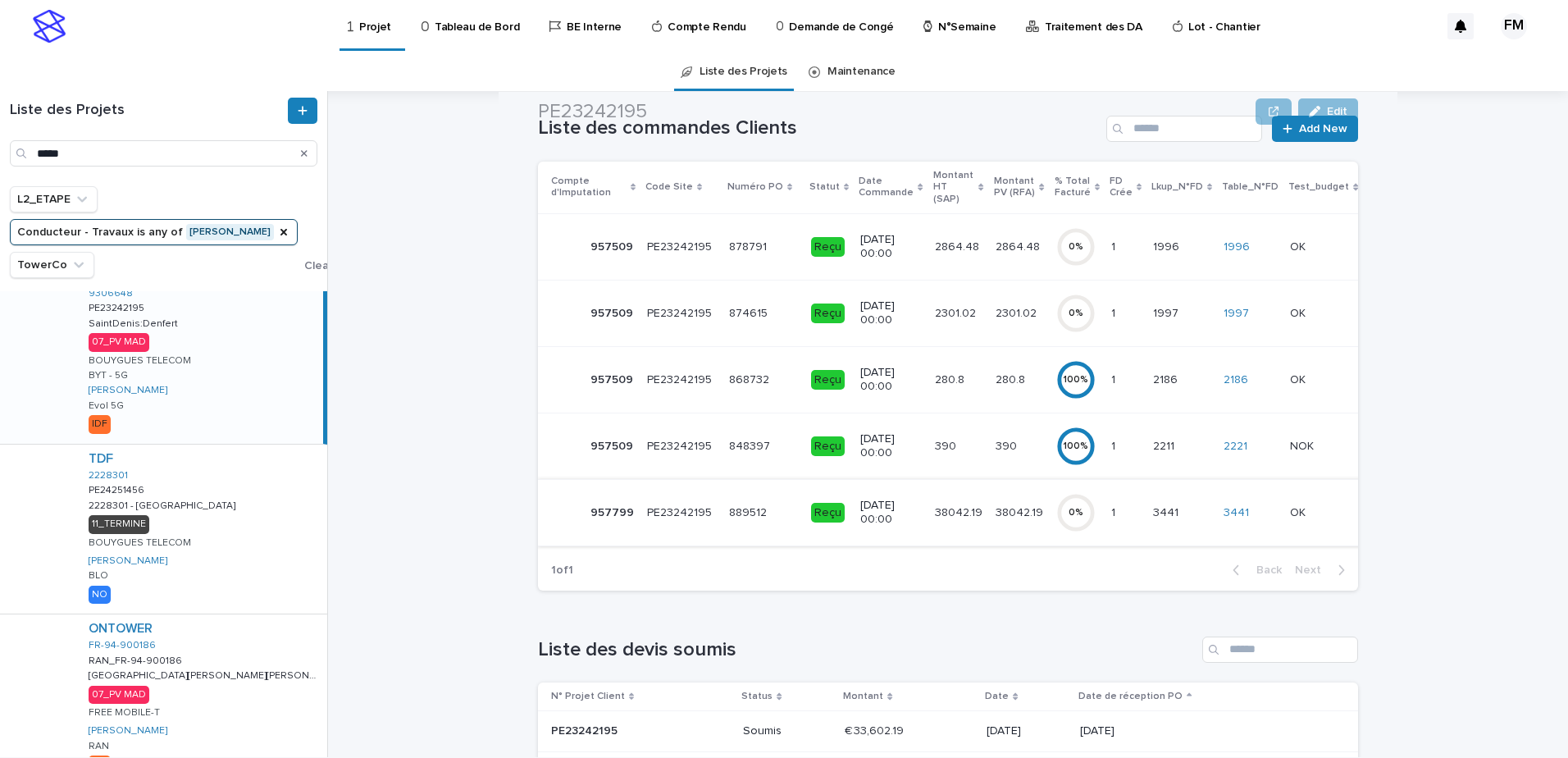
scroll to position [164, 0]
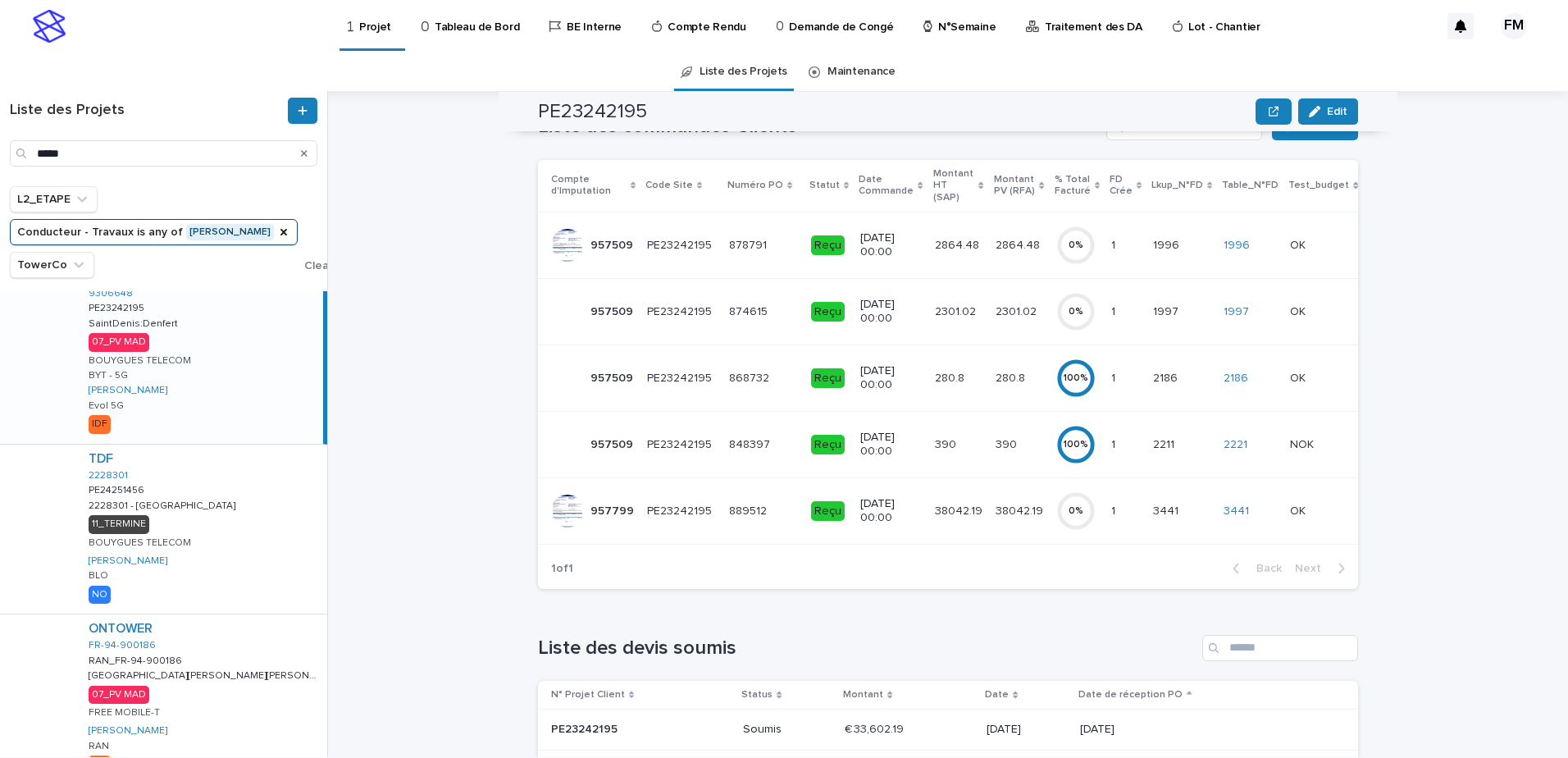
click at [872, 499] on p "1/8/2025 00:00" at bounding box center [890, 511] width 60 height 28
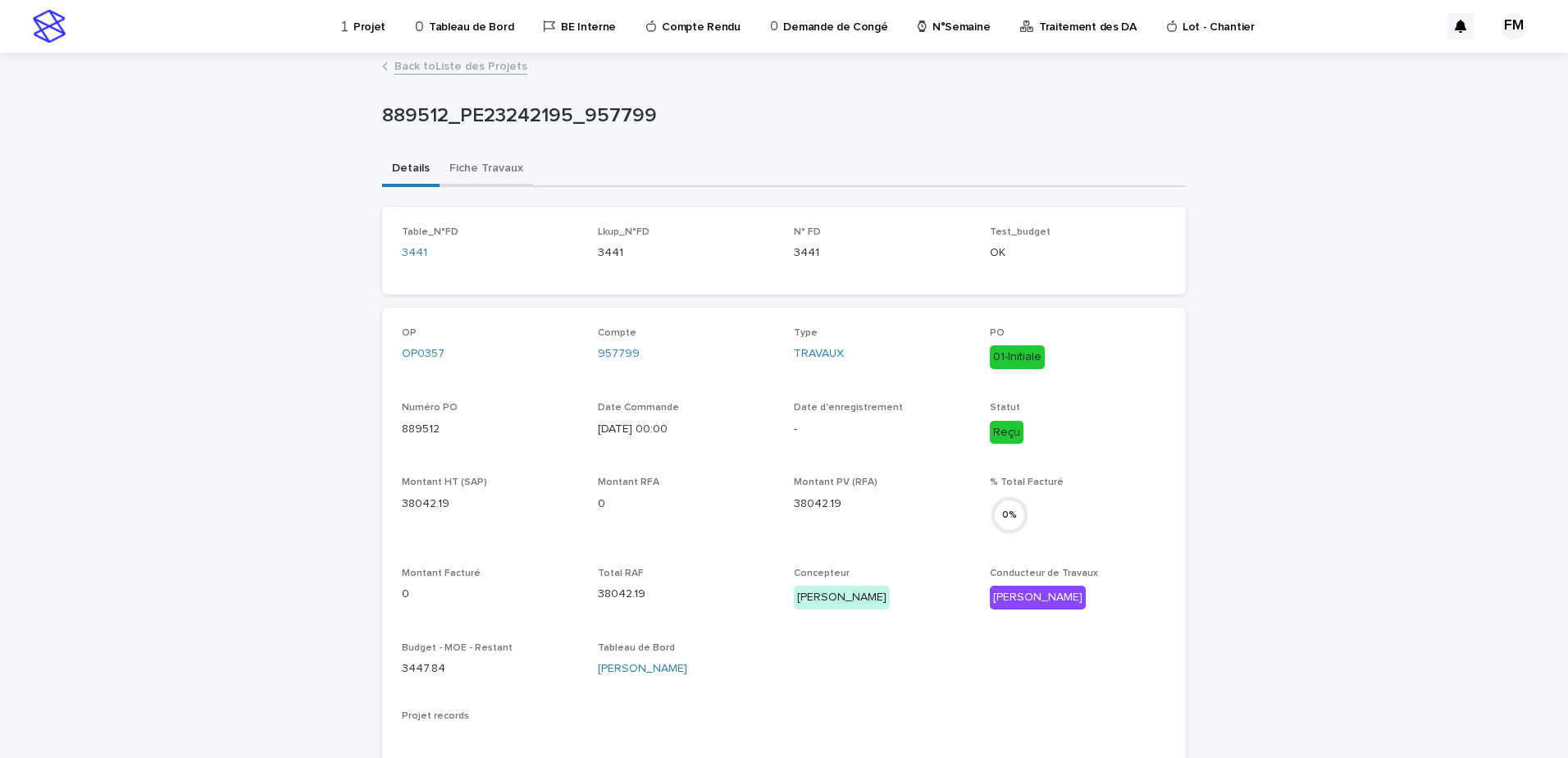
click at [481, 172] on button "Fiche Travaux" at bounding box center [486, 169] width 94 height 34
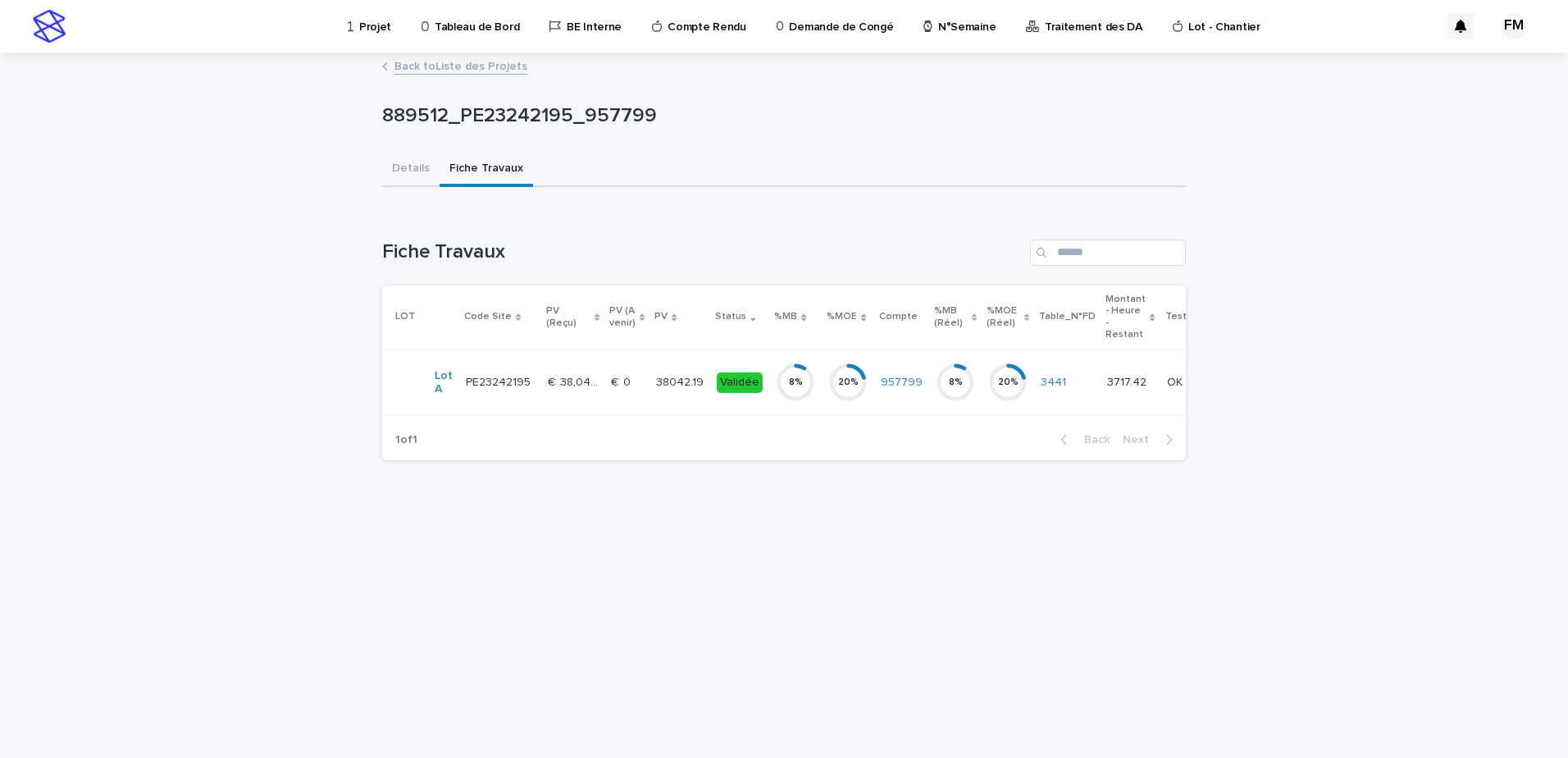
click at [650, 379] on td "38042.19 38042.19" at bounding box center [679, 383] width 60 height 67
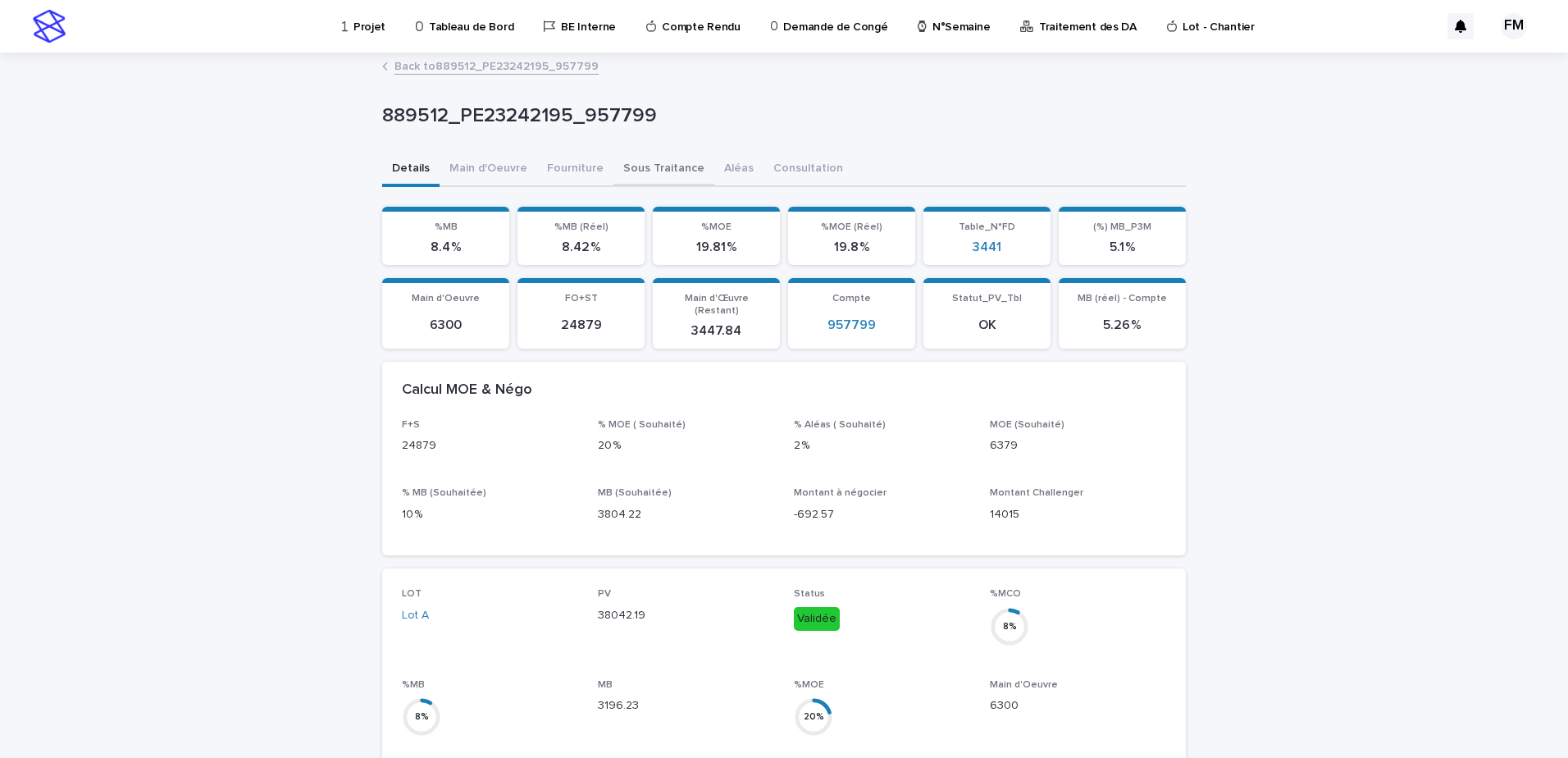
click at [666, 159] on button "Sous Traitance" at bounding box center [664, 169] width 101 height 34
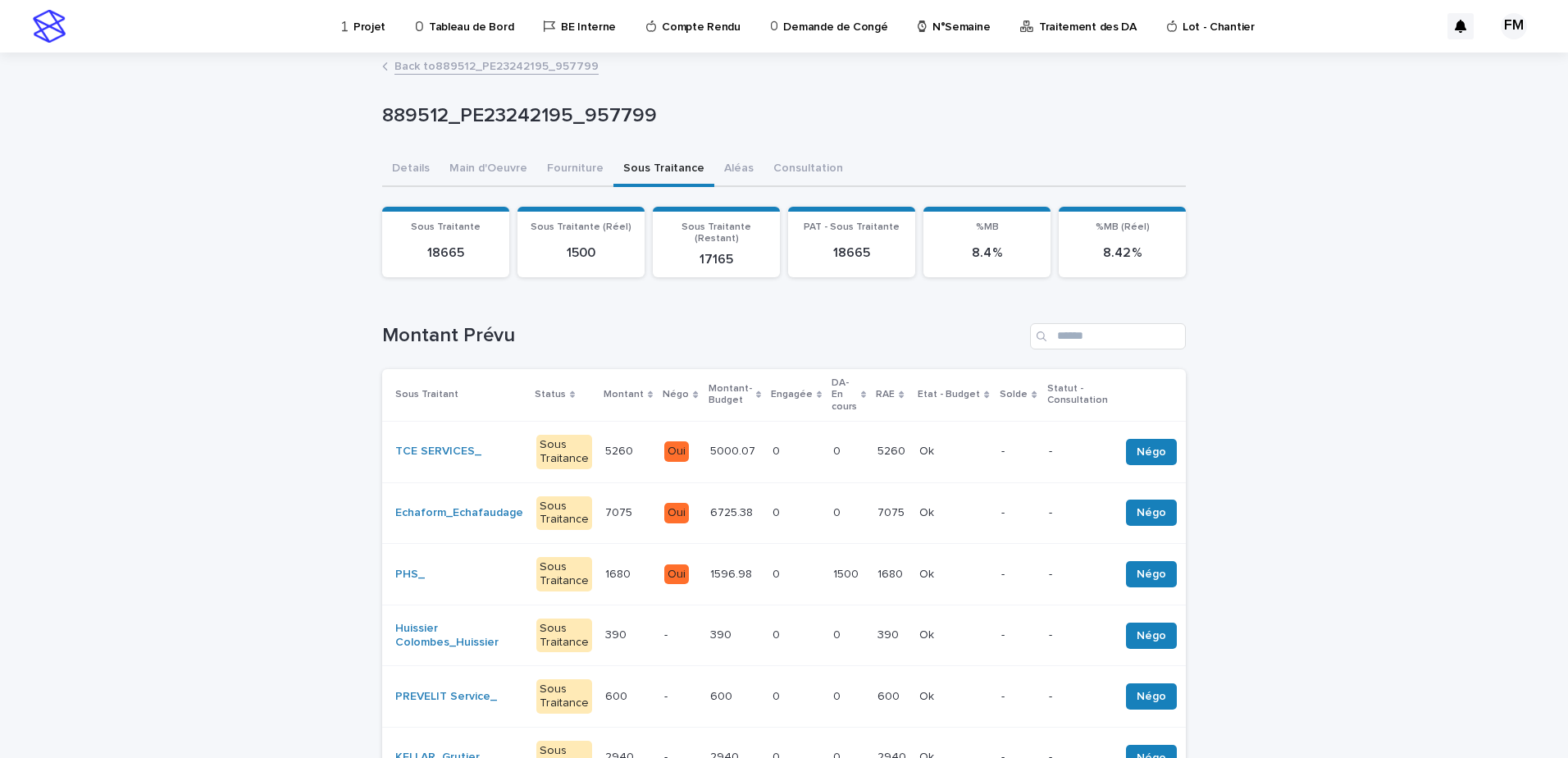
click at [496, 71] on link "Back to 889512_PE23242195_957799" at bounding box center [496, 66] width 204 height 19
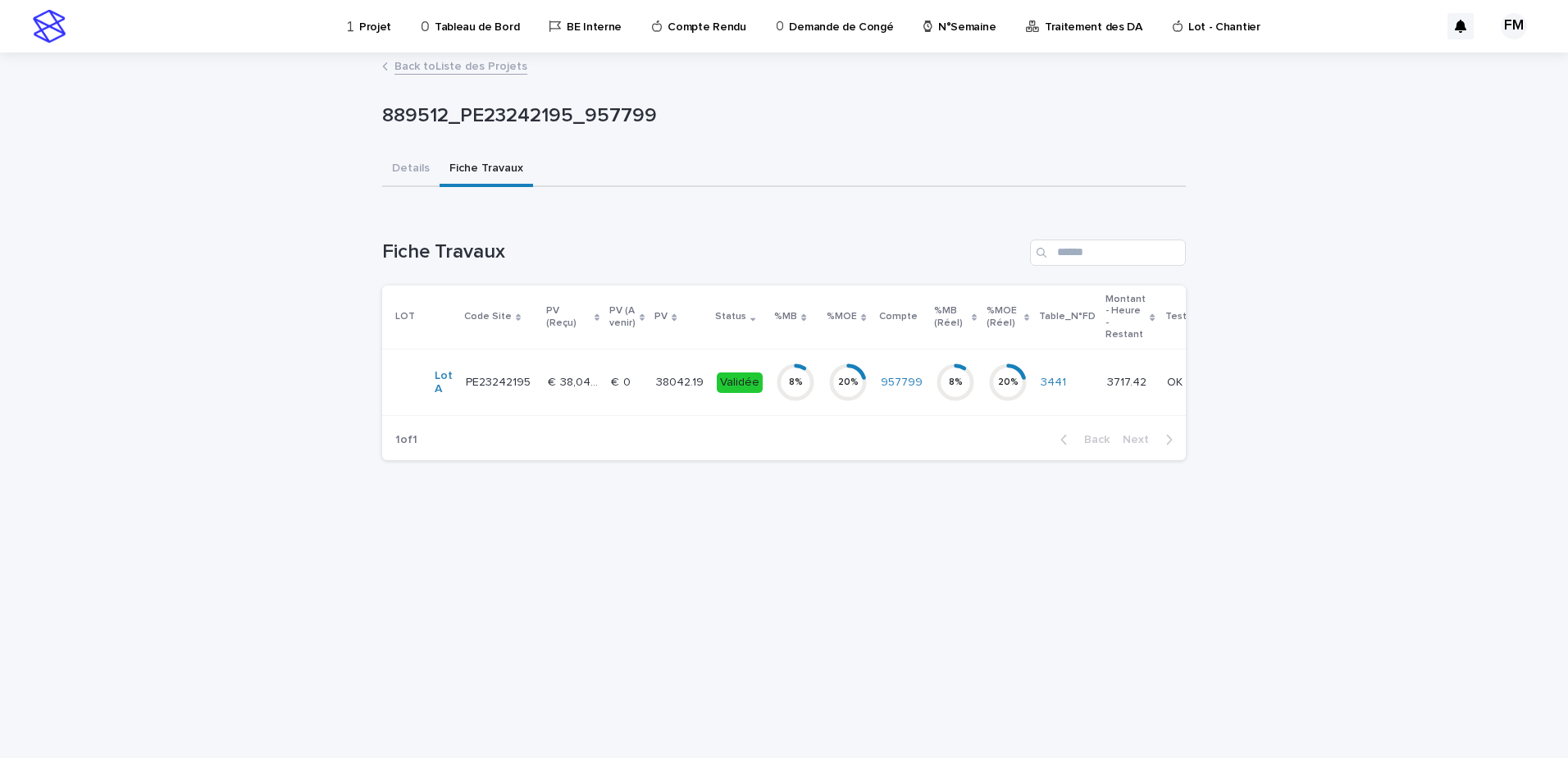
click at [496, 71] on link "Back to Liste des Projets" at bounding box center [461, 66] width 133 height 19
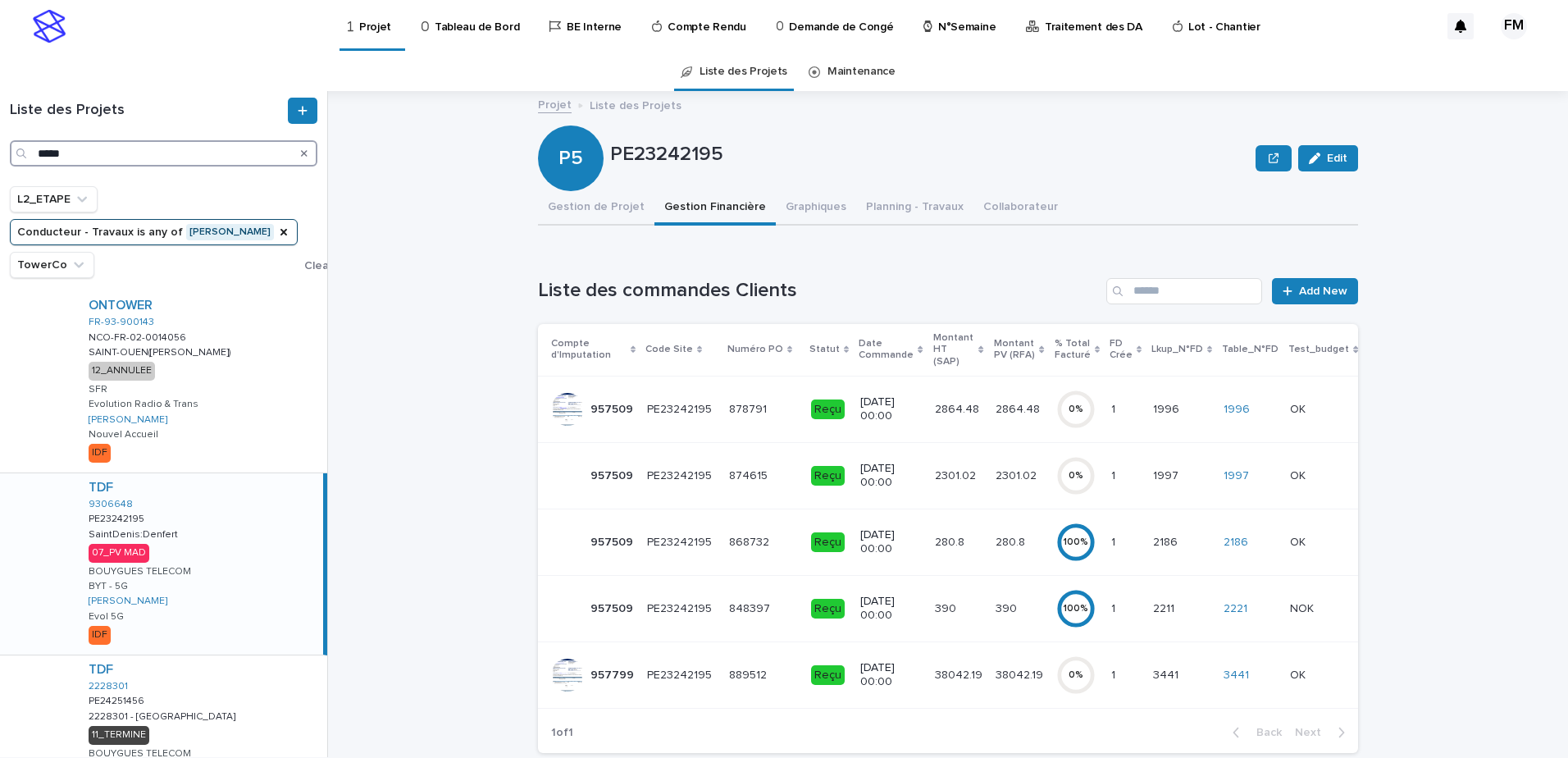
click at [153, 146] on input "*****" at bounding box center [163, 153] width 307 height 26
click at [152, 145] on input "*****" at bounding box center [163, 153] width 307 height 26
type input "*******"
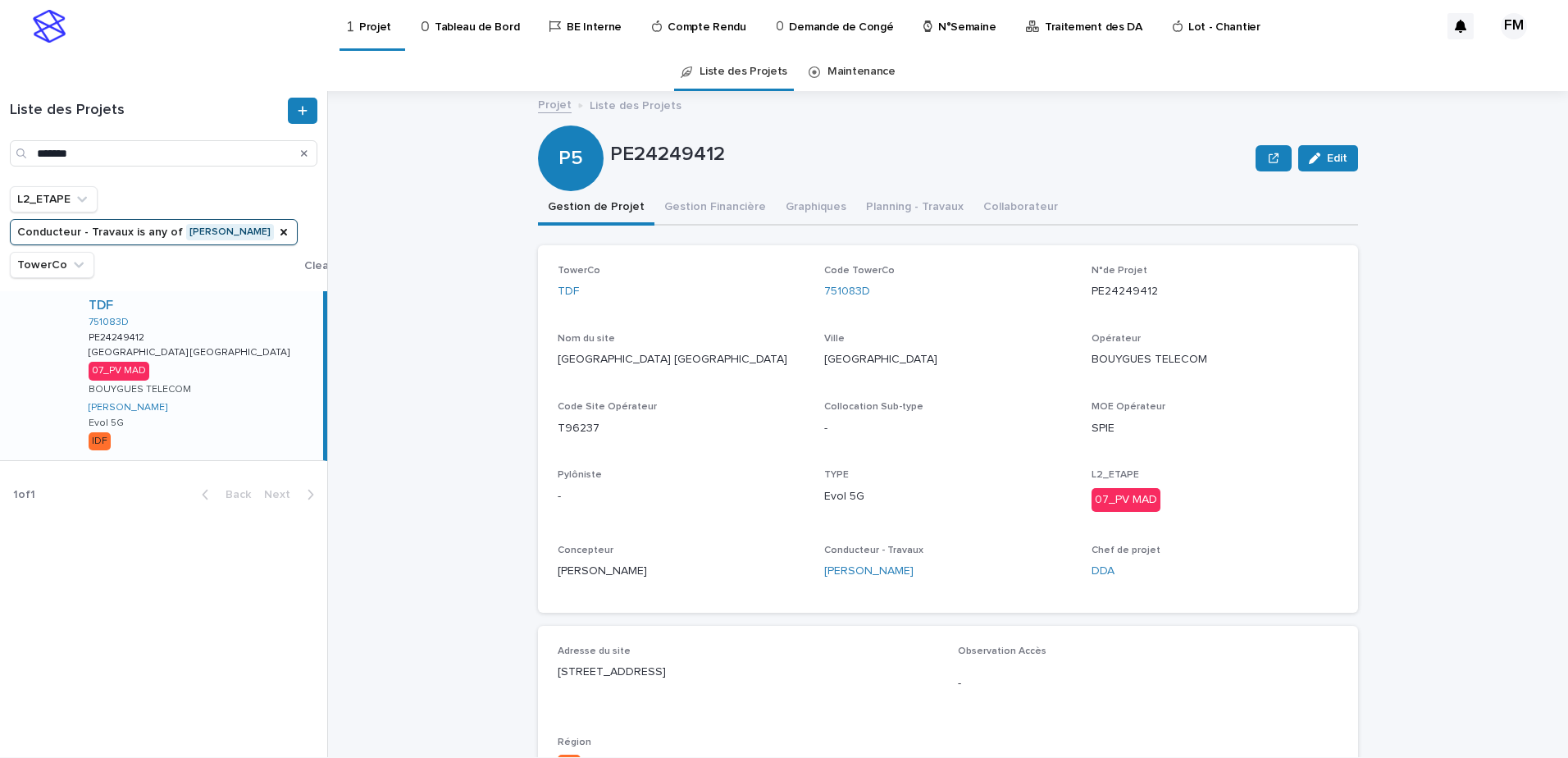
click at [189, 298] on div "TDF" at bounding box center [202, 305] width 228 height 16
click at [703, 206] on button "Gestion Financière" at bounding box center [715, 207] width 122 height 34
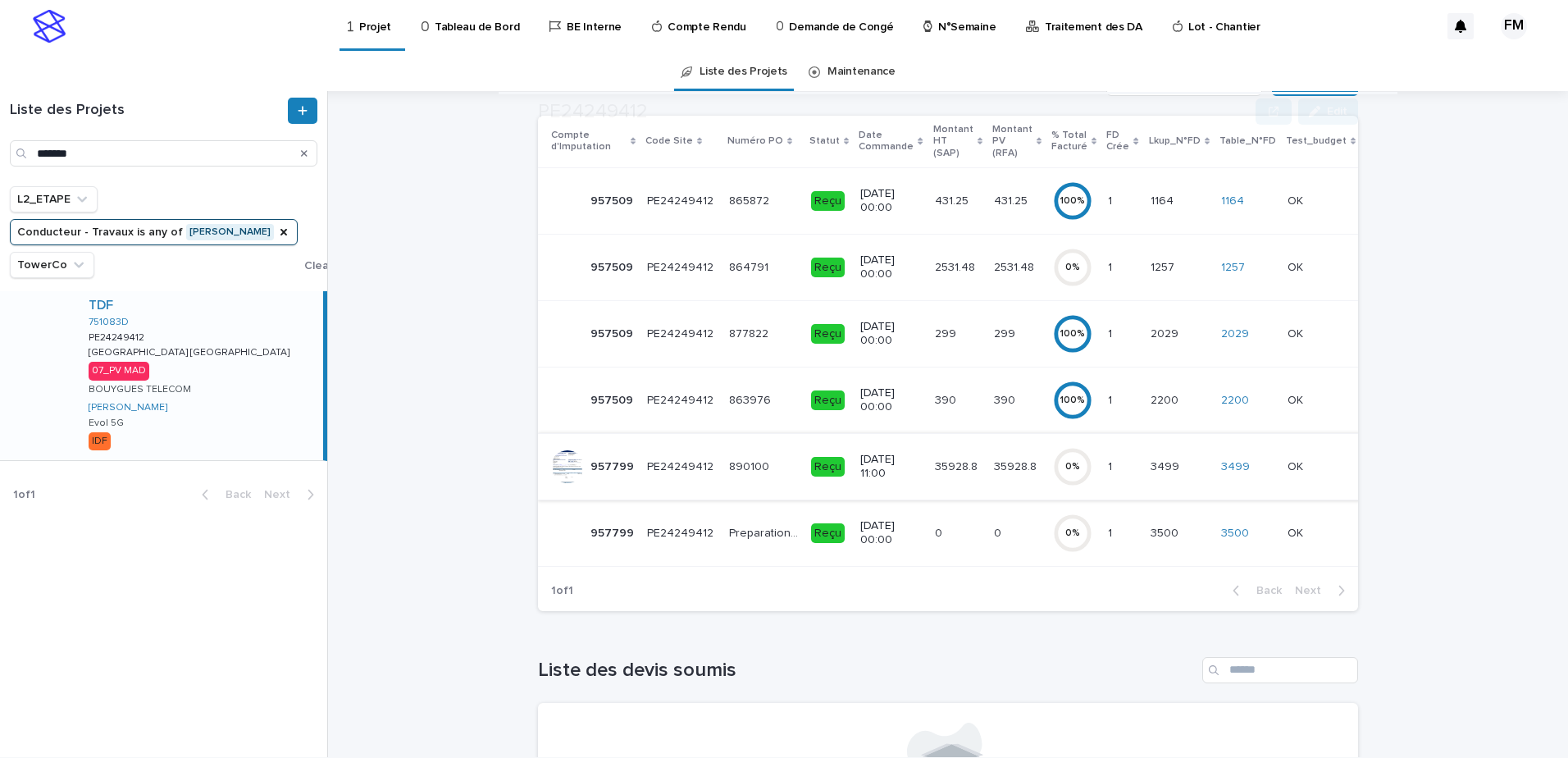
scroll to position [246, 0]
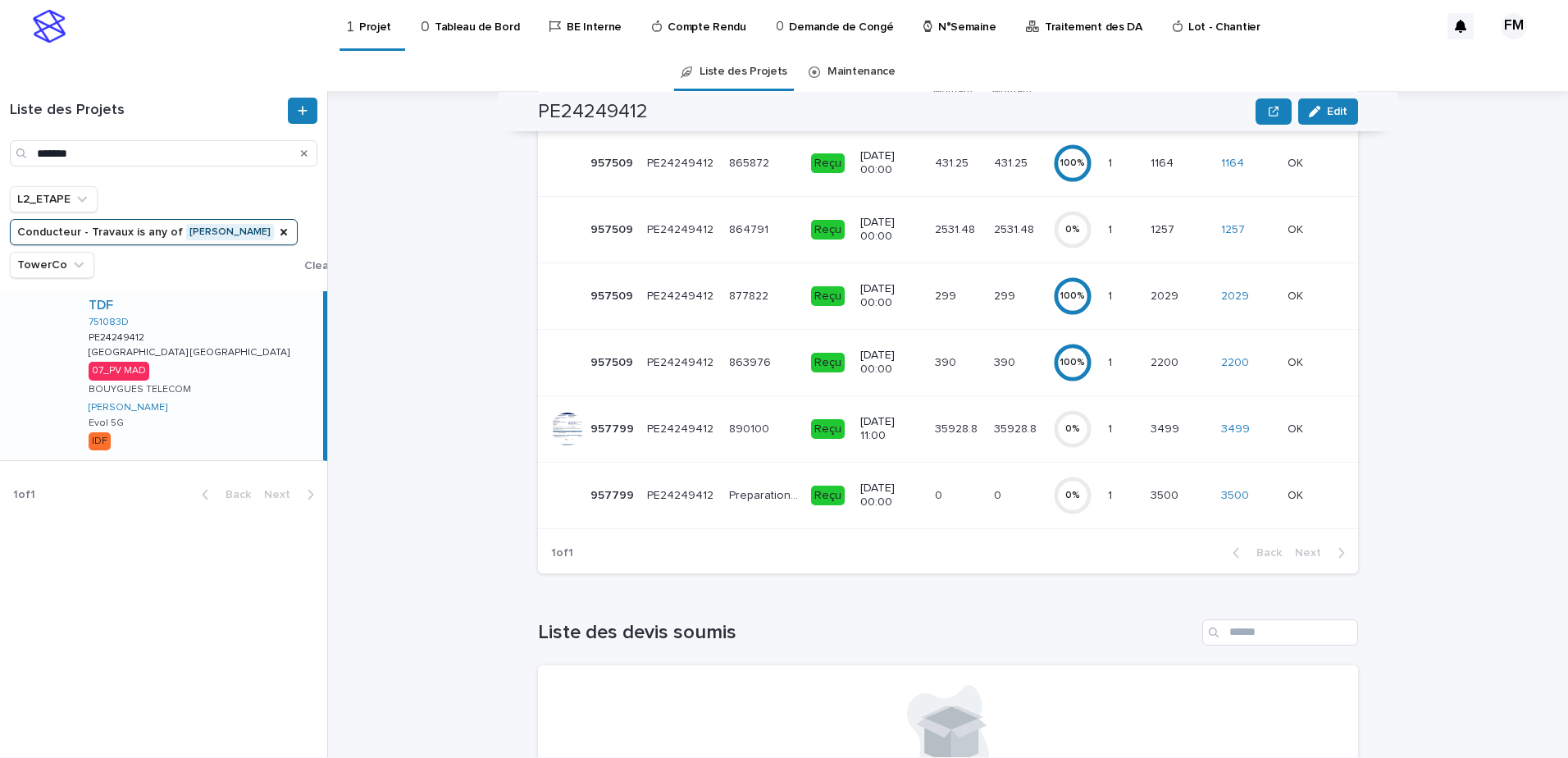
click at [935, 441] on div "35928.8 35928.8" at bounding box center [958, 429] width 46 height 27
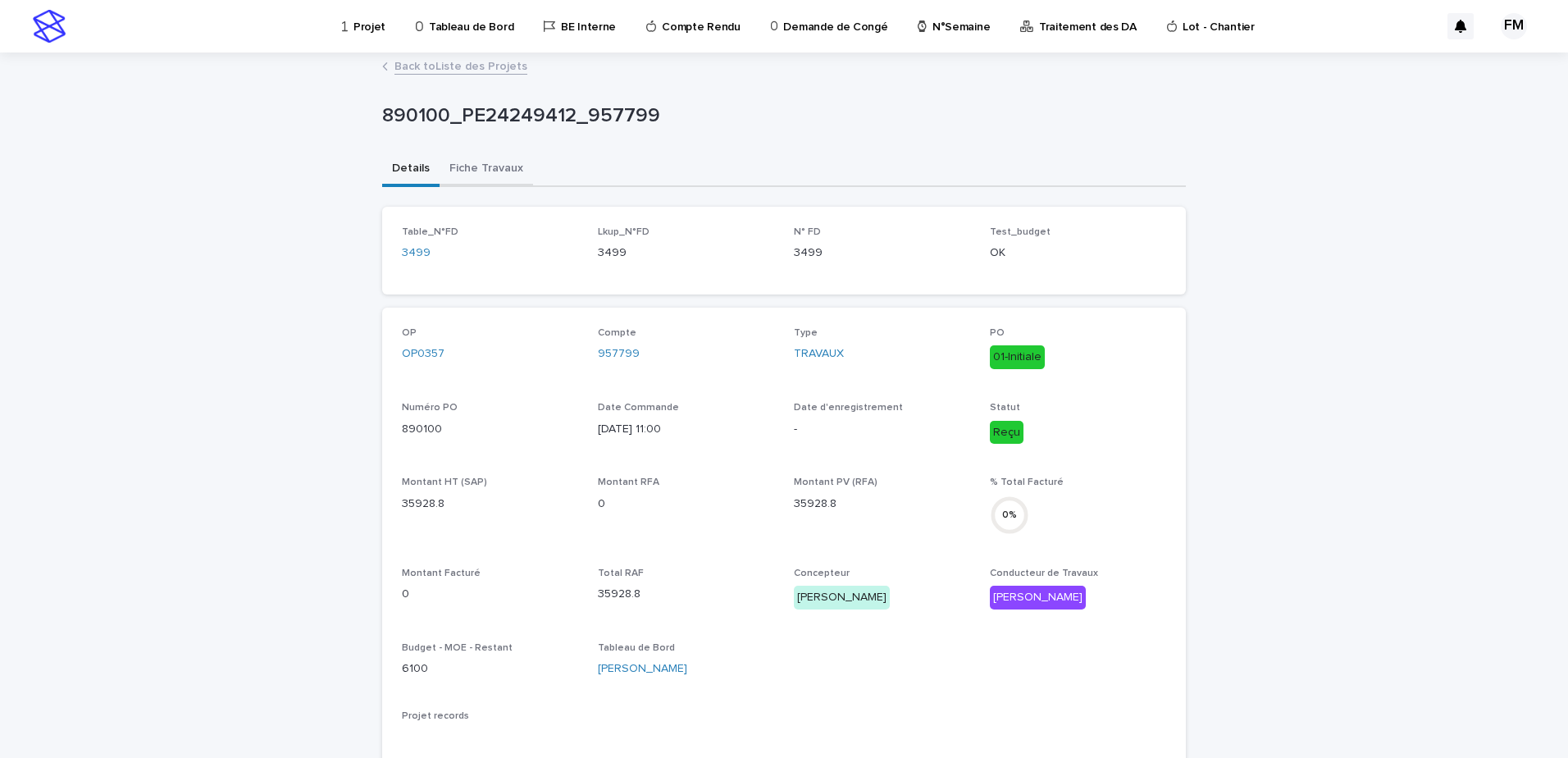
click at [476, 159] on button "Fiche Travaux" at bounding box center [486, 169] width 94 height 34
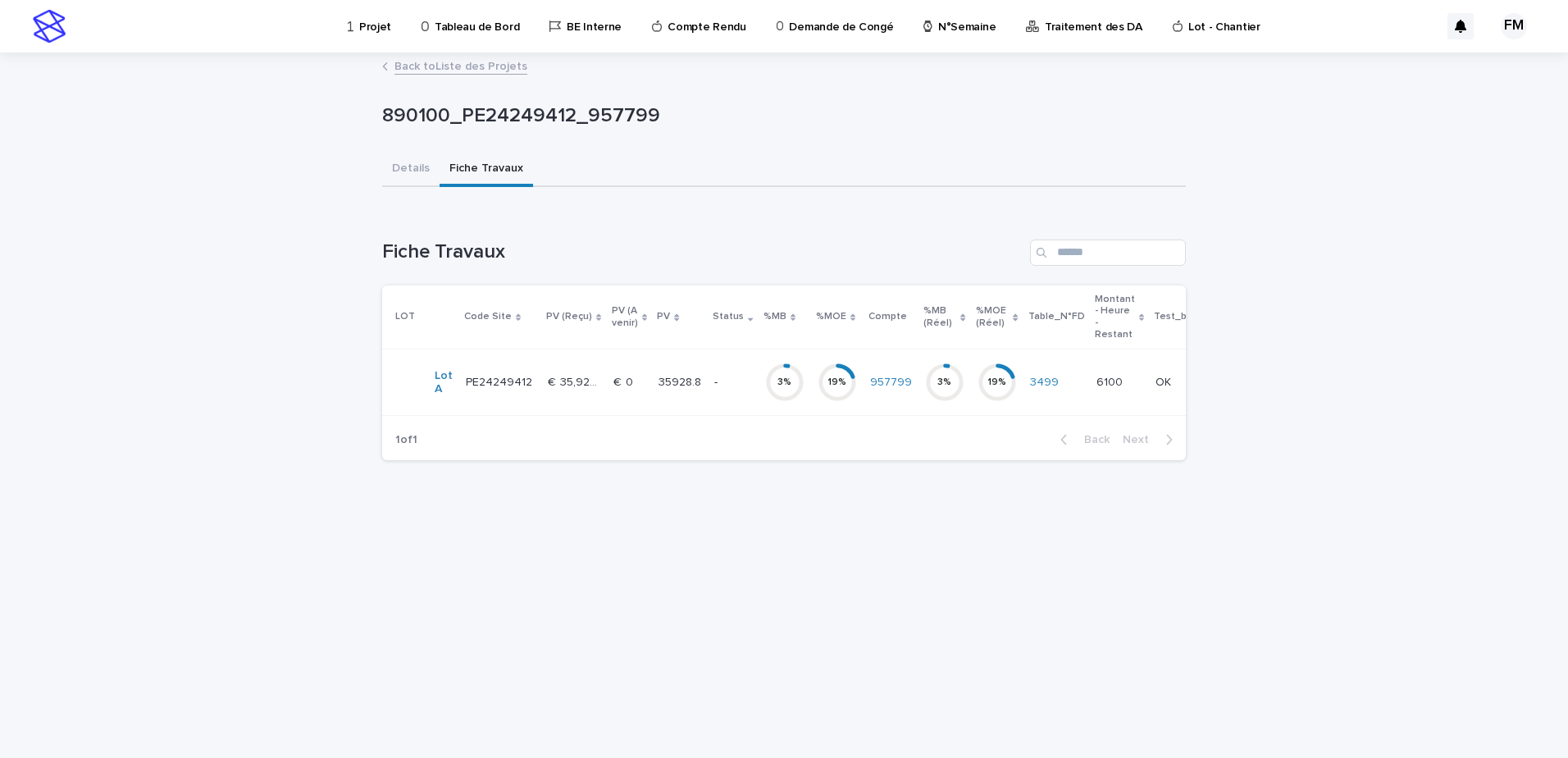
click at [758, 372] on td "3 %" at bounding box center [784, 383] width 53 height 67
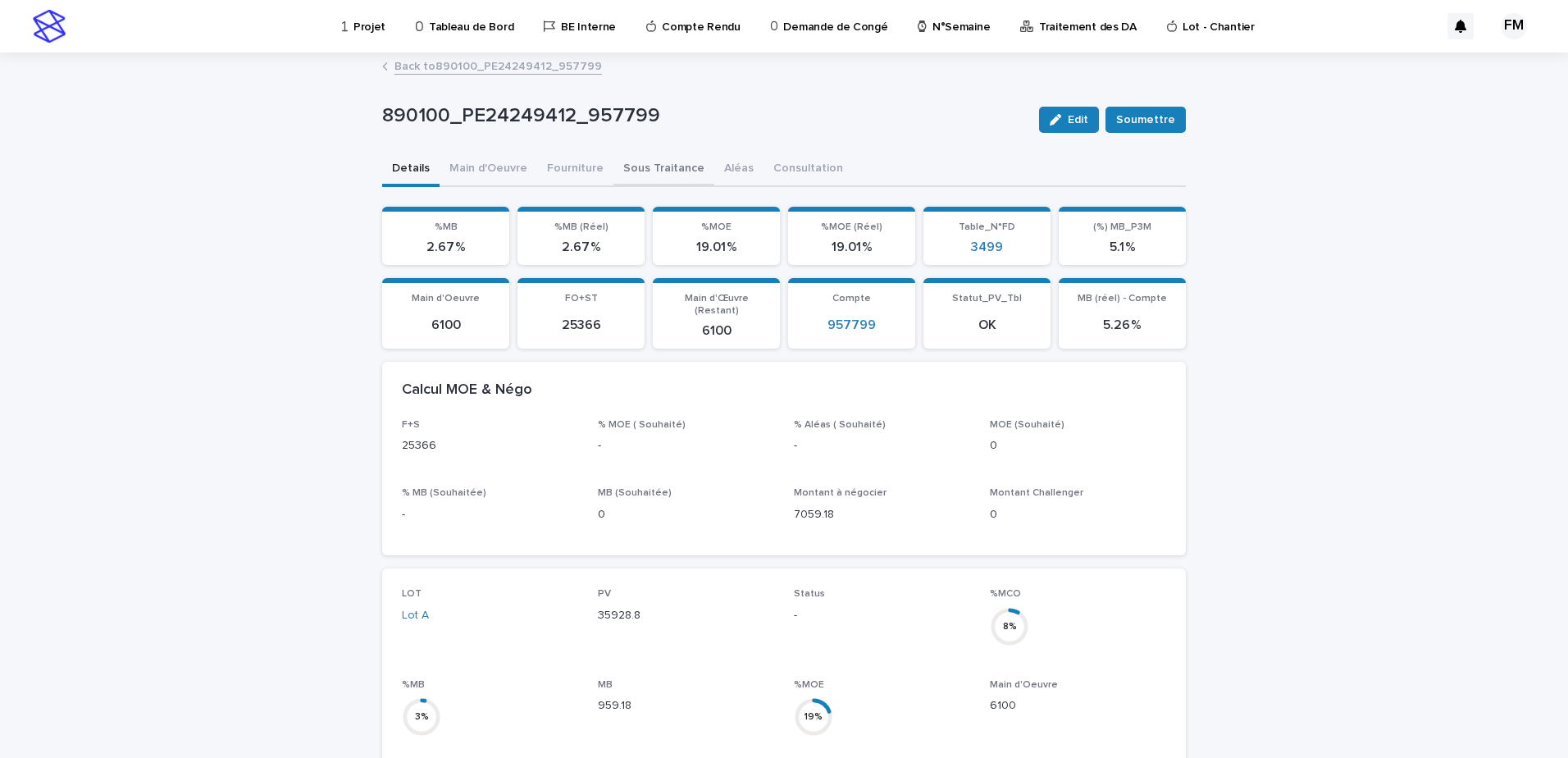
click at [654, 169] on button "Sous Traitance" at bounding box center [664, 169] width 101 height 34
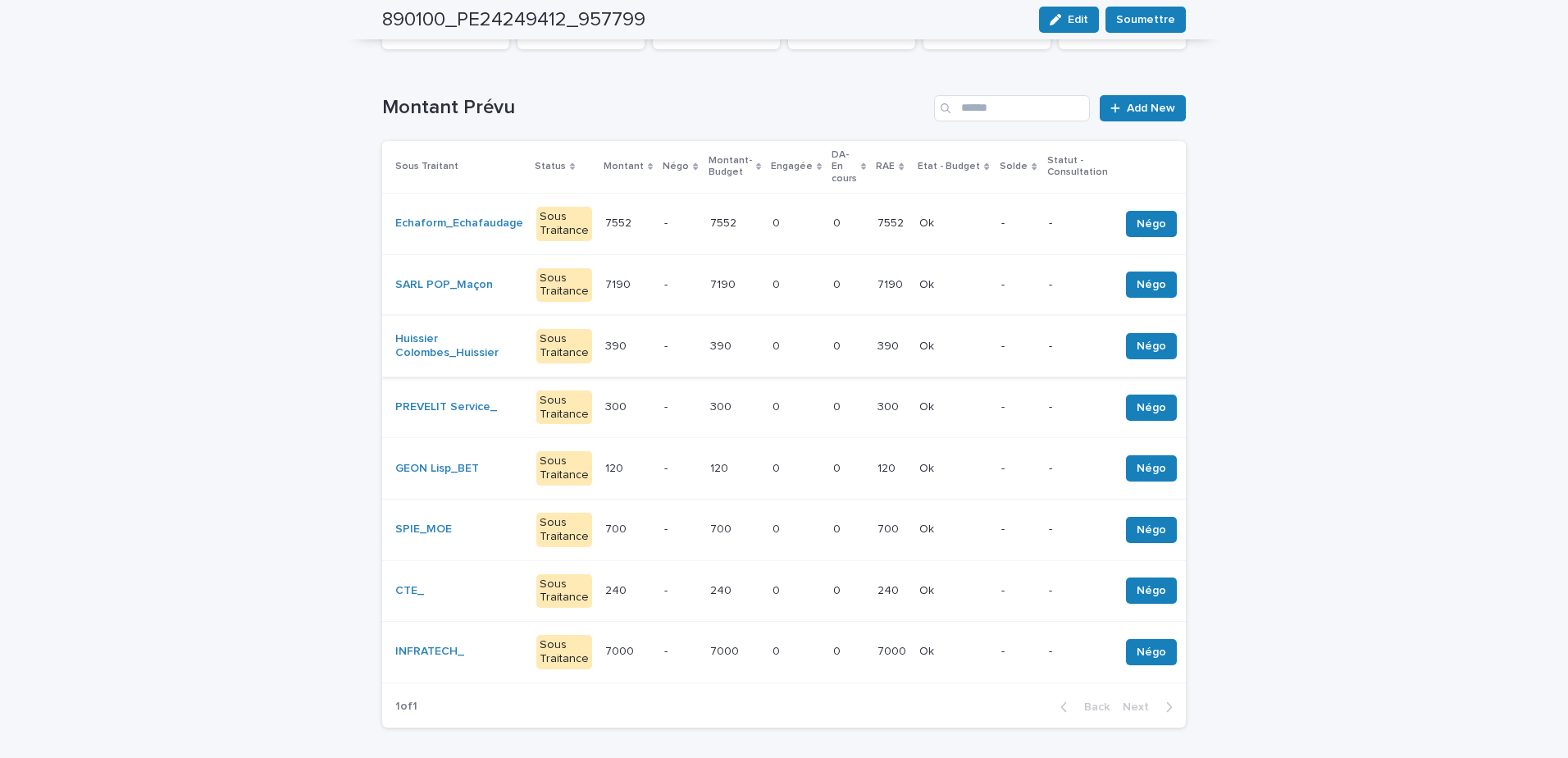
scroll to position [246, 0]
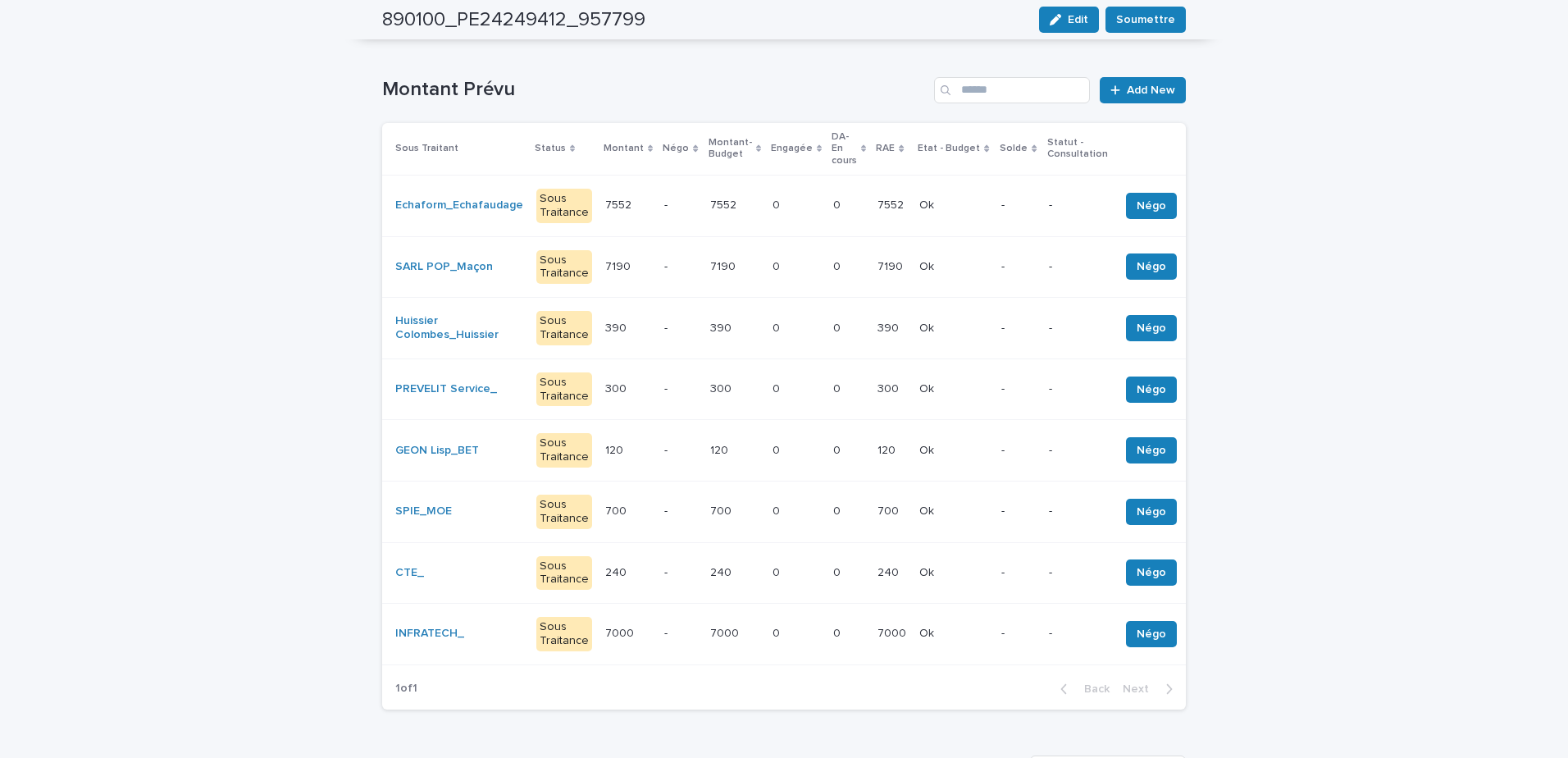
click at [826, 327] on td "0 0" at bounding box center [848, 328] width 45 height 61
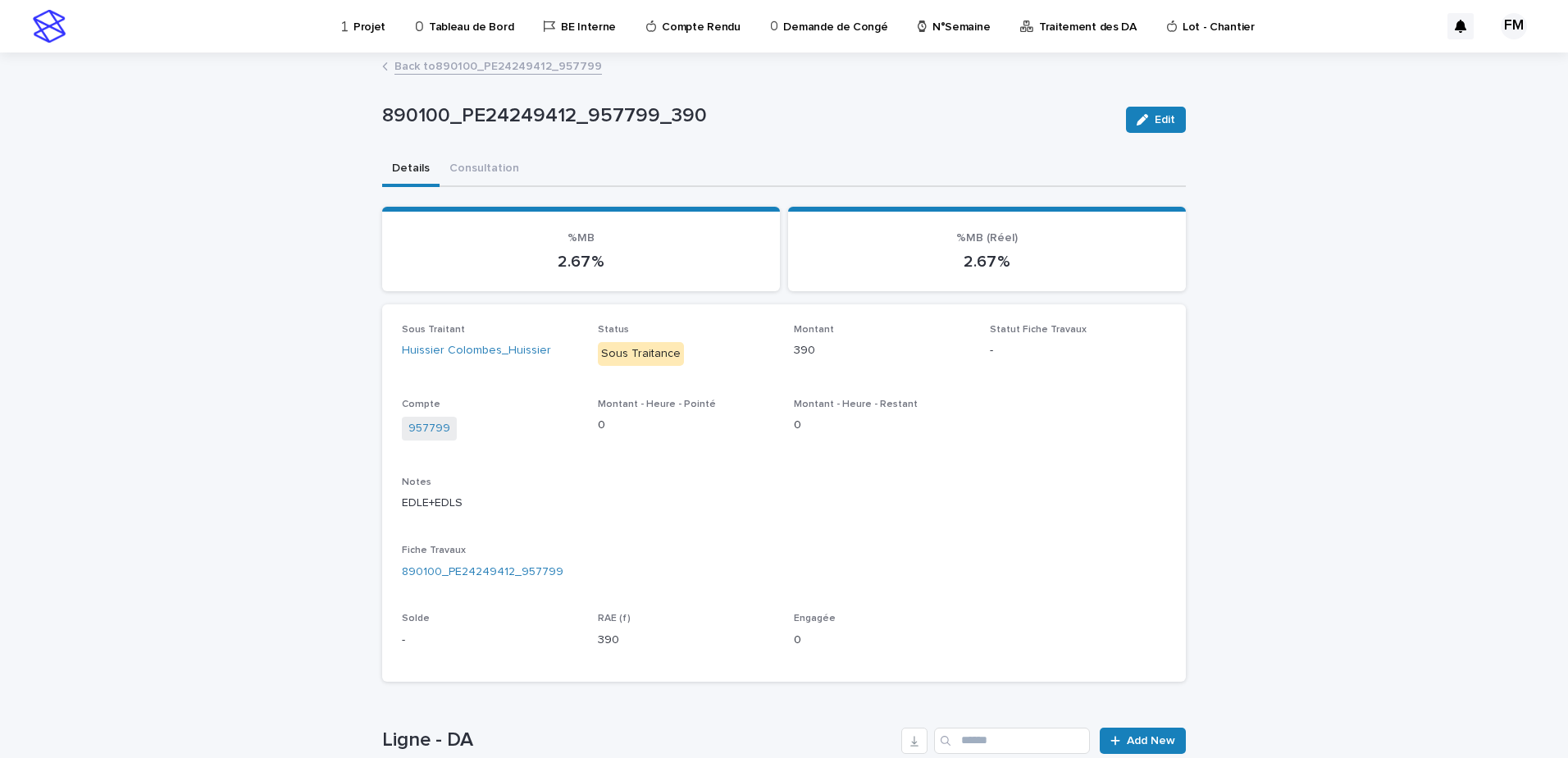
click at [450, 68] on link "Back to 890100_PE24249412_957799" at bounding box center [498, 66] width 207 height 19
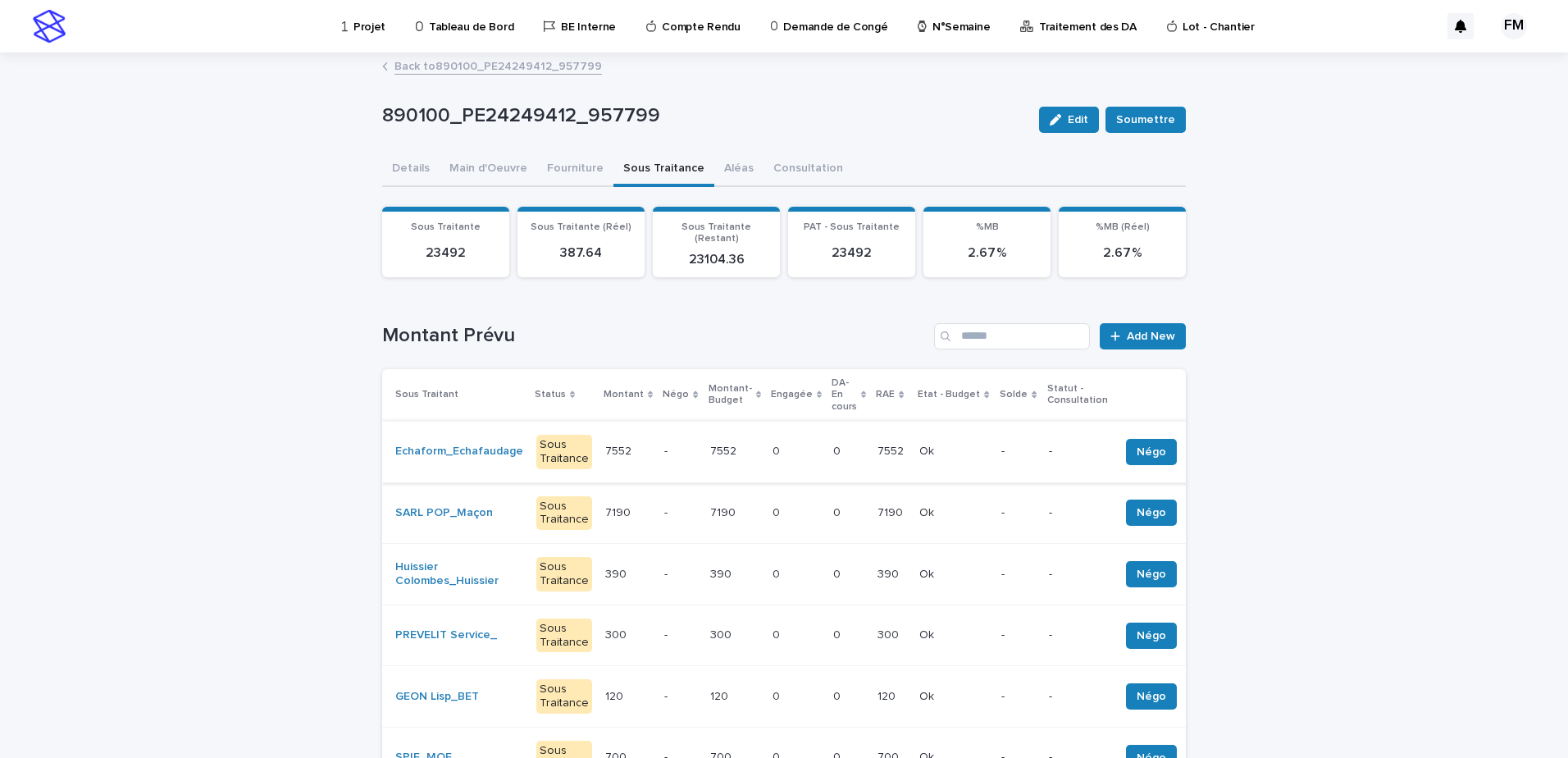
scroll to position [164, 0]
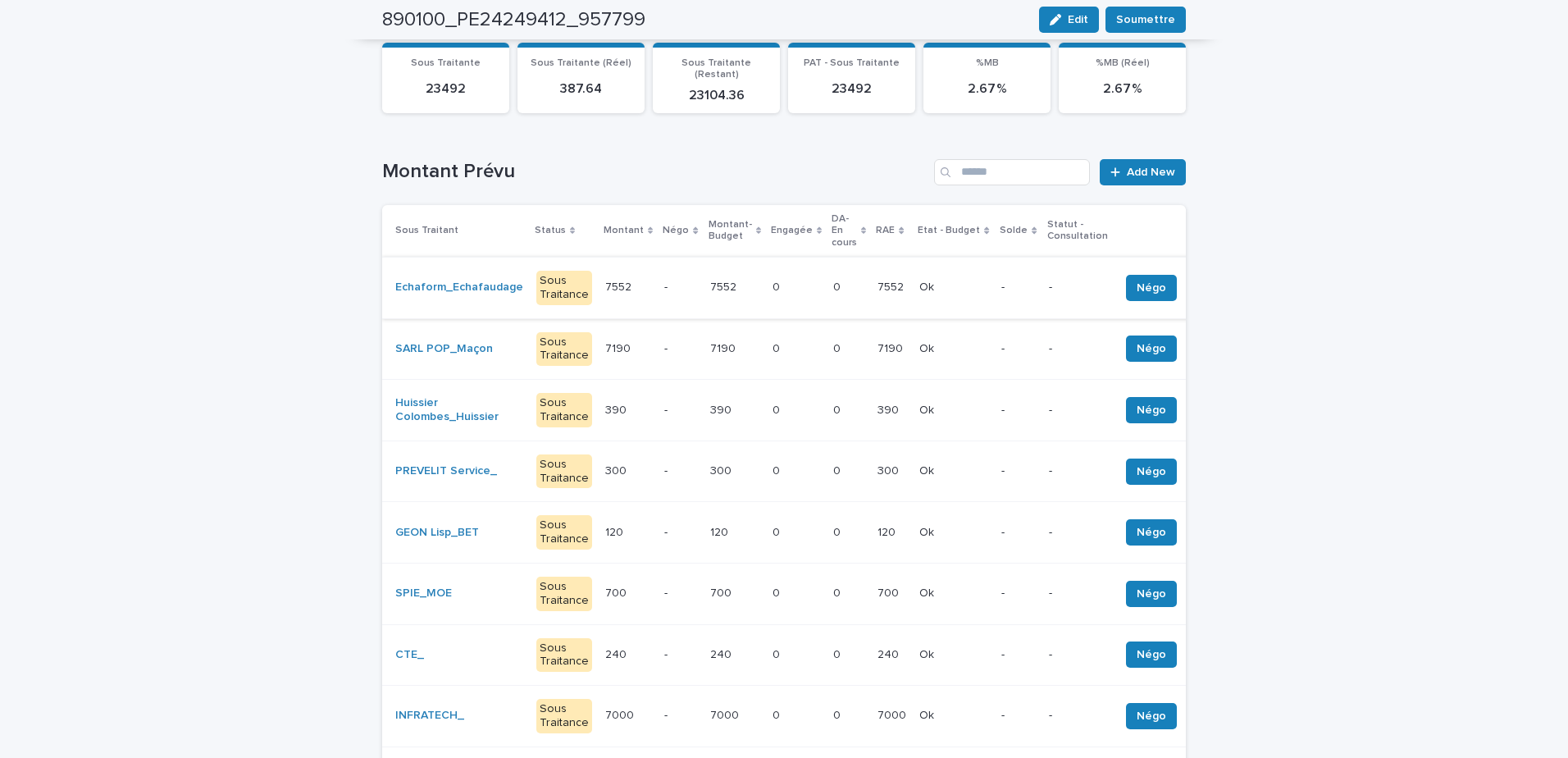
click at [704, 466] on td "300 300" at bounding box center [735, 471] width 62 height 61
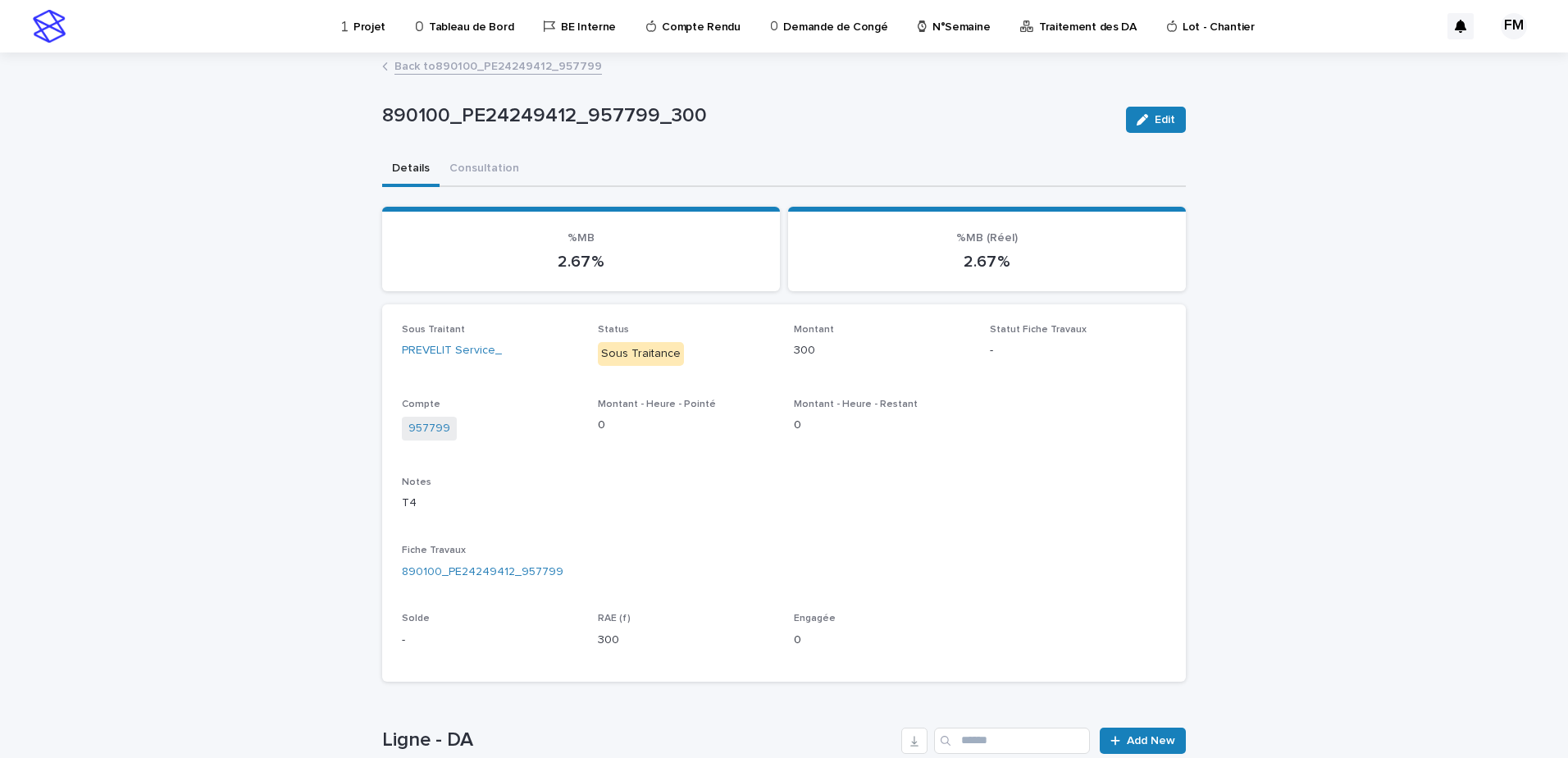
click at [437, 71] on link "Back to 890100_PE24249412_957799" at bounding box center [498, 66] width 207 height 19
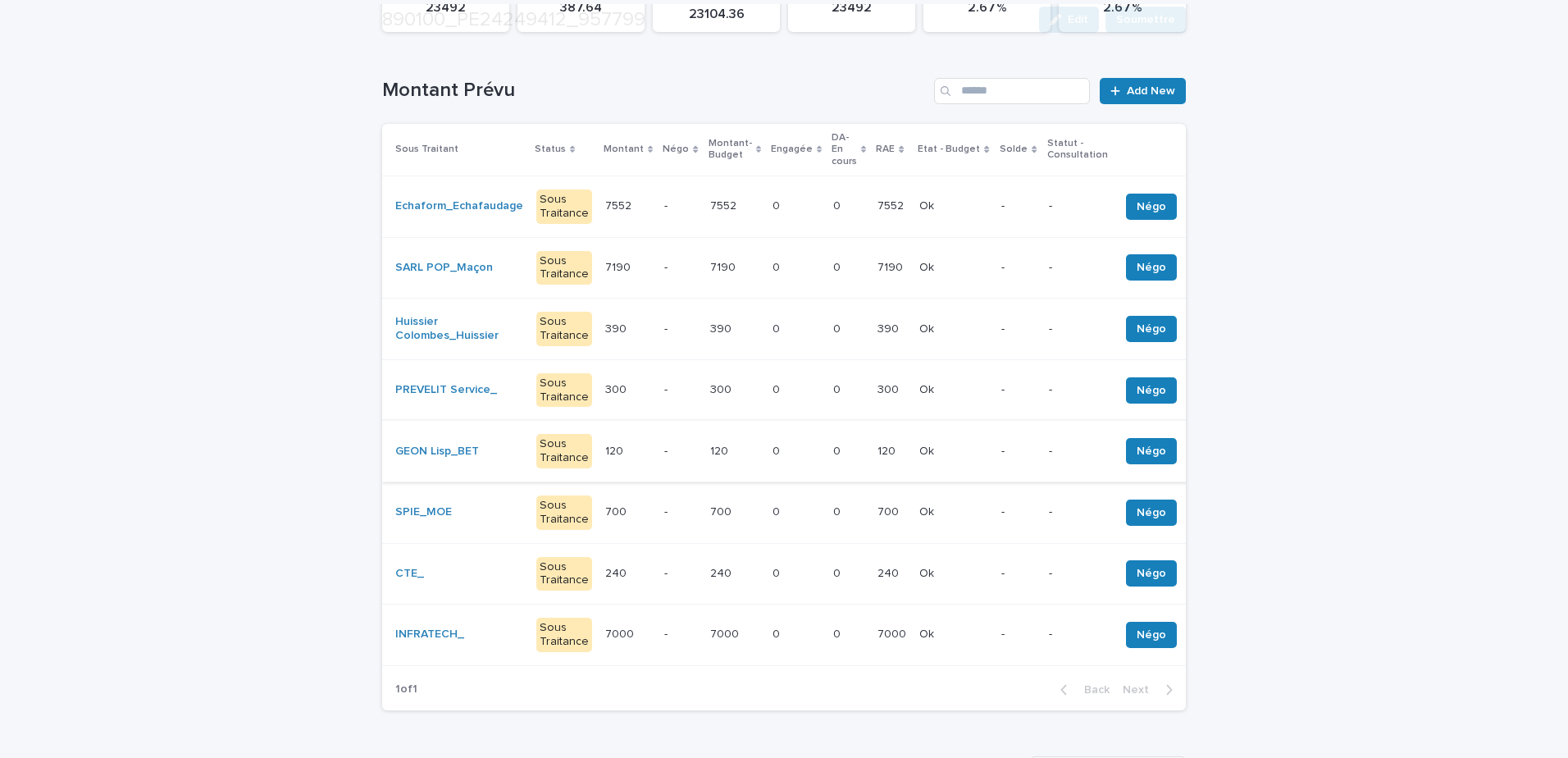
scroll to position [246, 0]
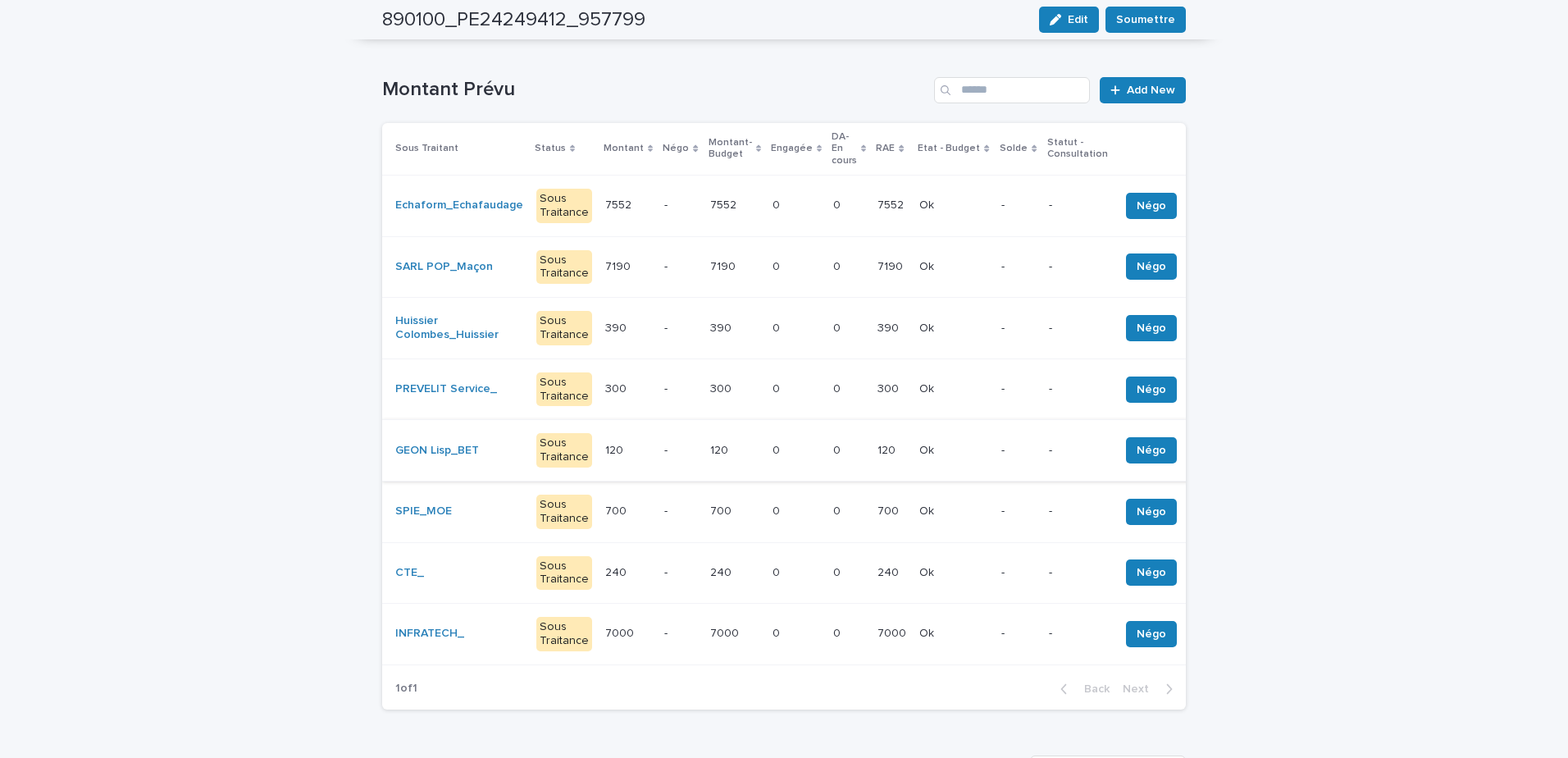
click at [638, 565] on td "240 240" at bounding box center [628, 572] width 59 height 61
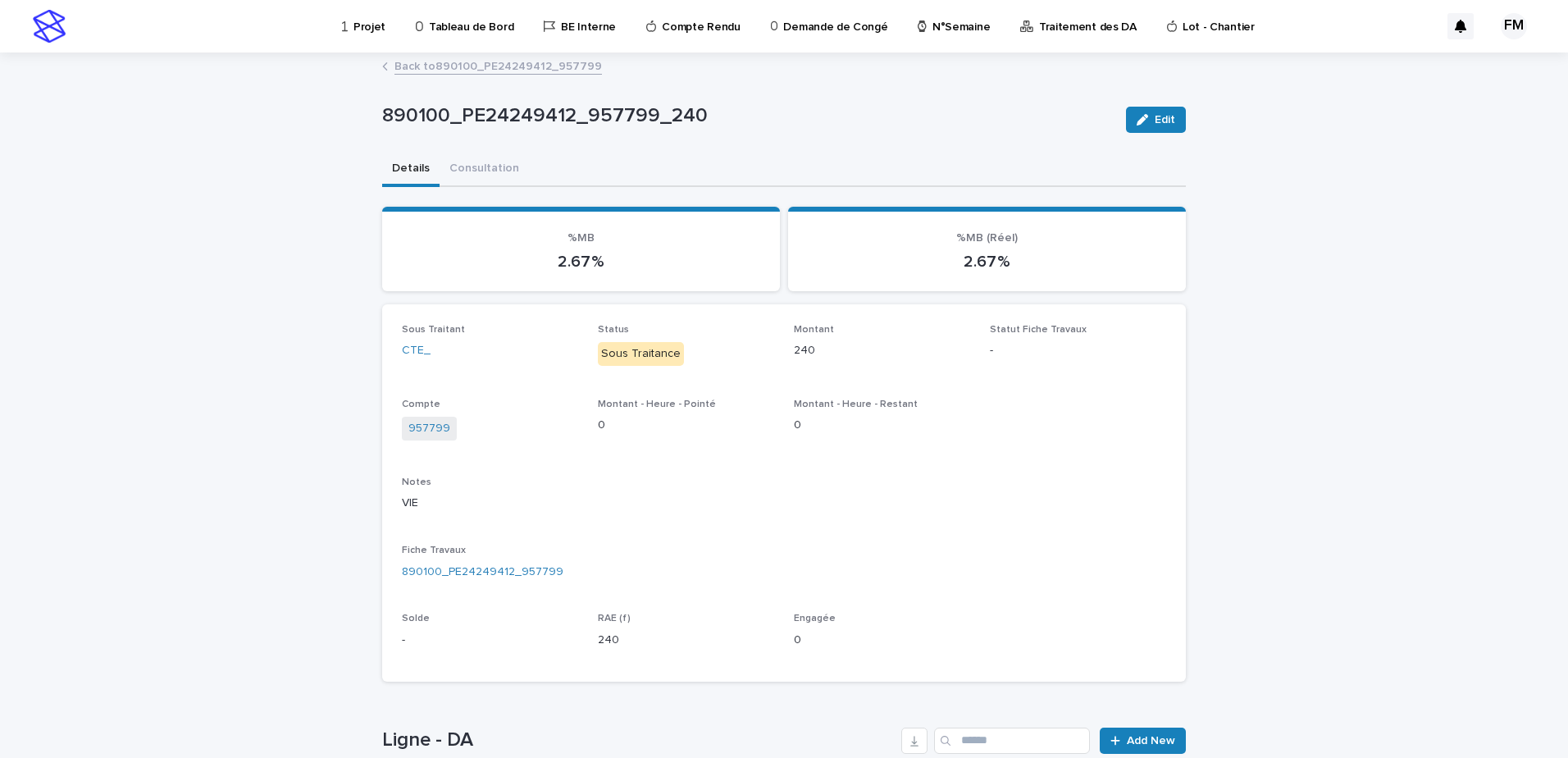
click at [491, 81] on div "890100_PE24249412_957799_240 Edit 890100_PE24249412_957799_240 Edit Sorry, ther…" at bounding box center [784, 514] width 804 height 920
click at [497, 73] on link "Back to 890100_PE24249412_957799" at bounding box center [498, 66] width 207 height 19
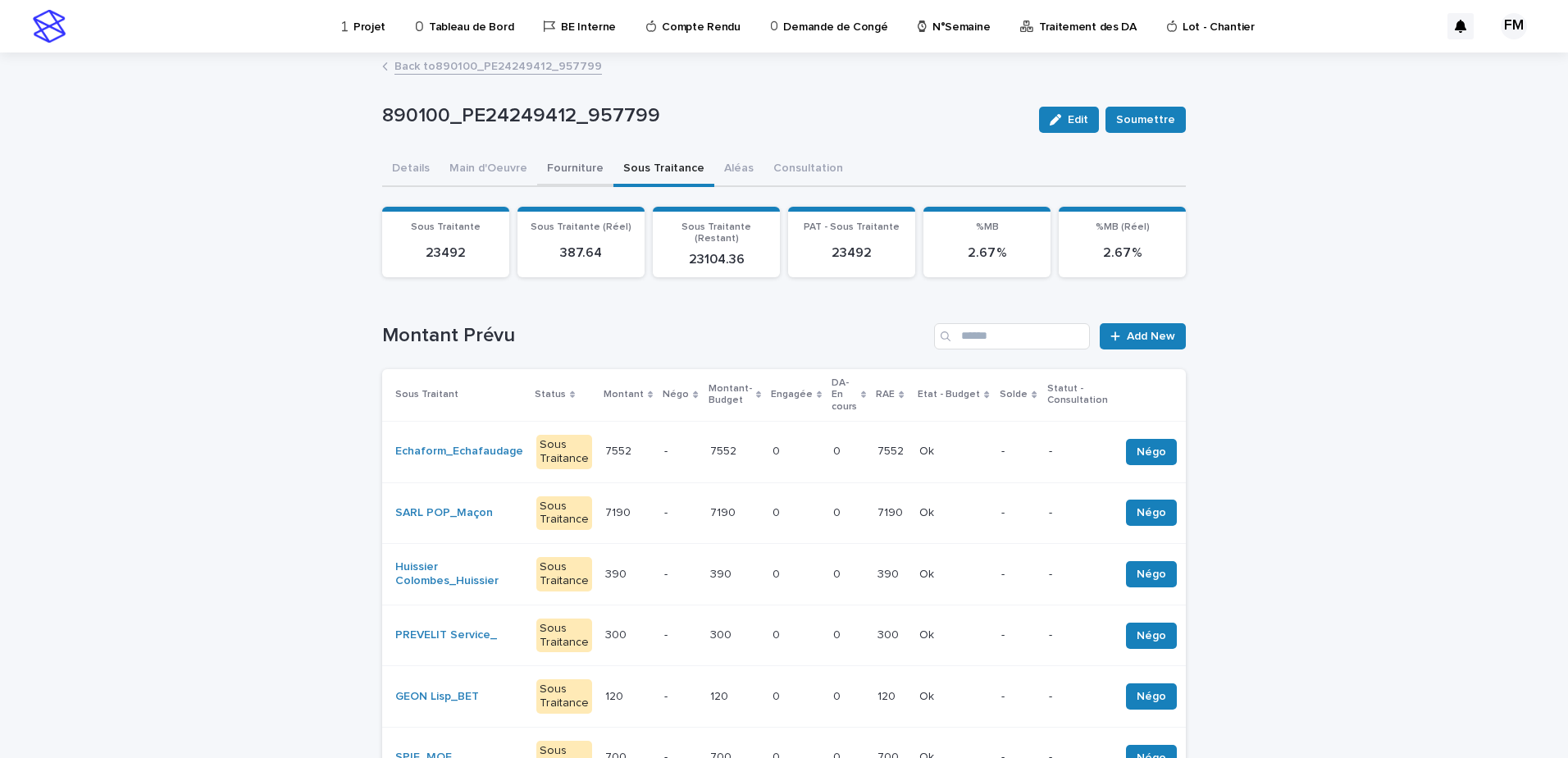
click at [562, 186] on button "Fourniture" at bounding box center [575, 169] width 76 height 34
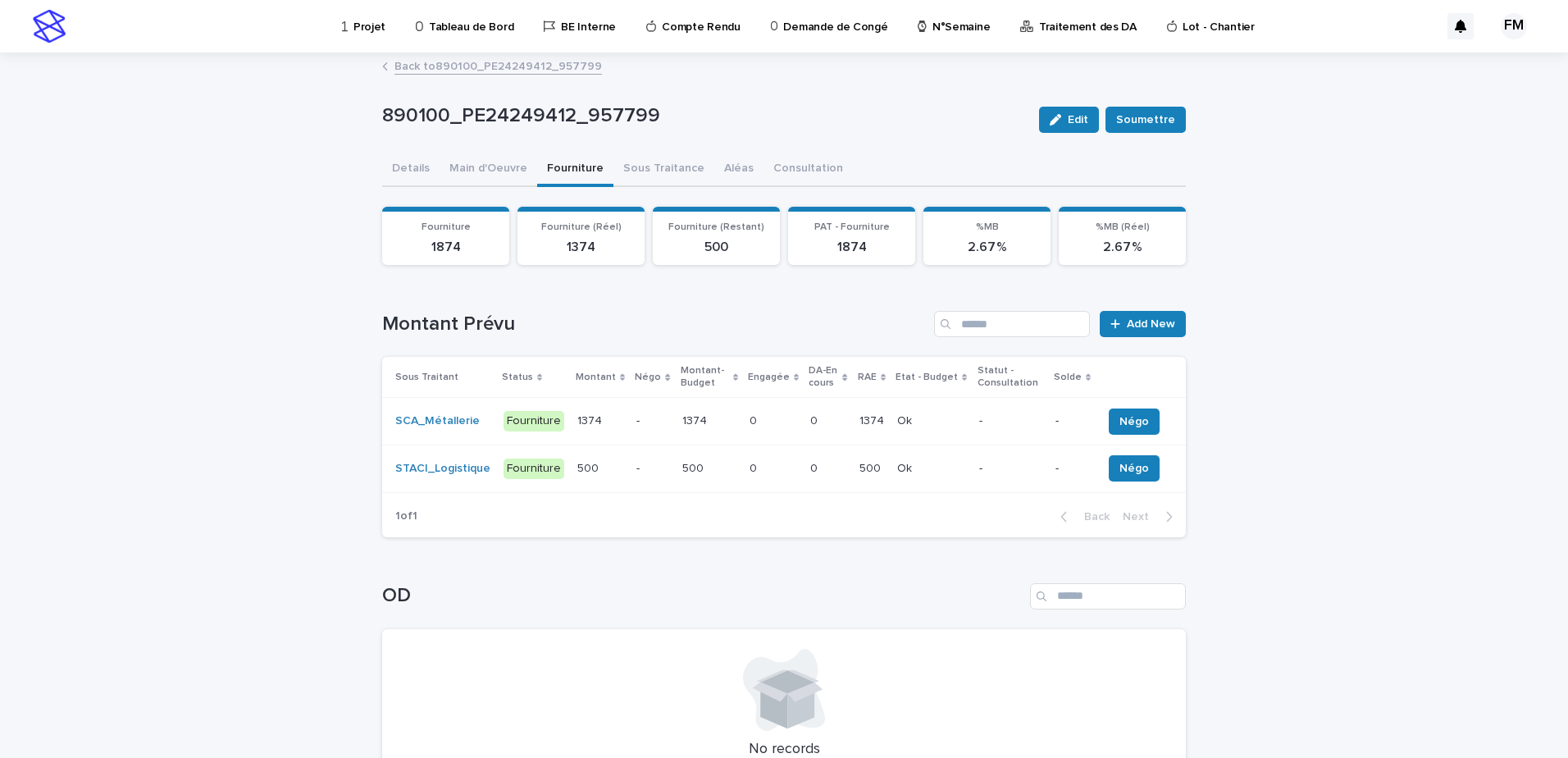
click at [695, 434] on div "1374 1374" at bounding box center [709, 421] width 54 height 27
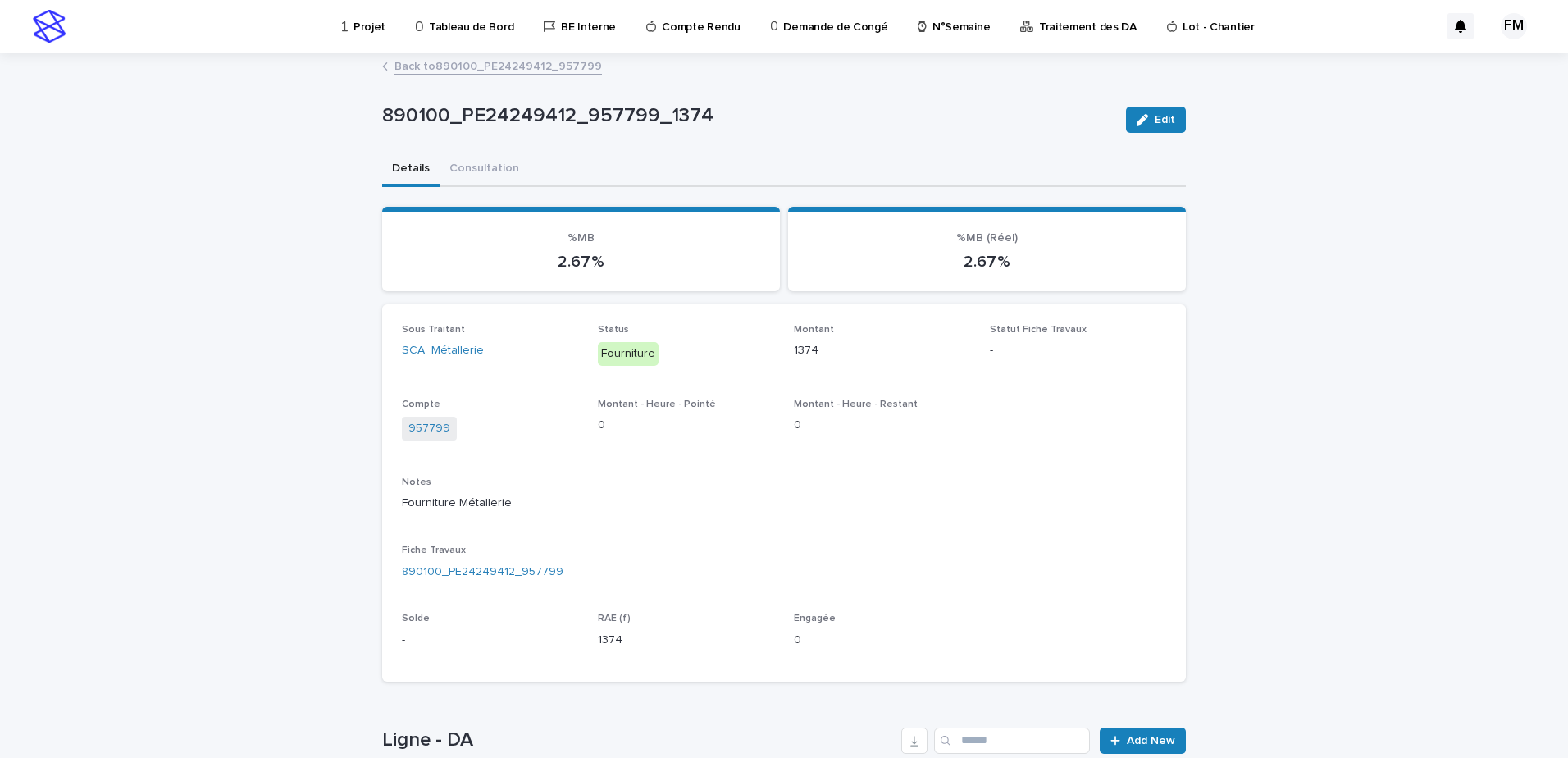
click at [461, 71] on link "Back to 890100_PE24249412_957799" at bounding box center [498, 66] width 207 height 19
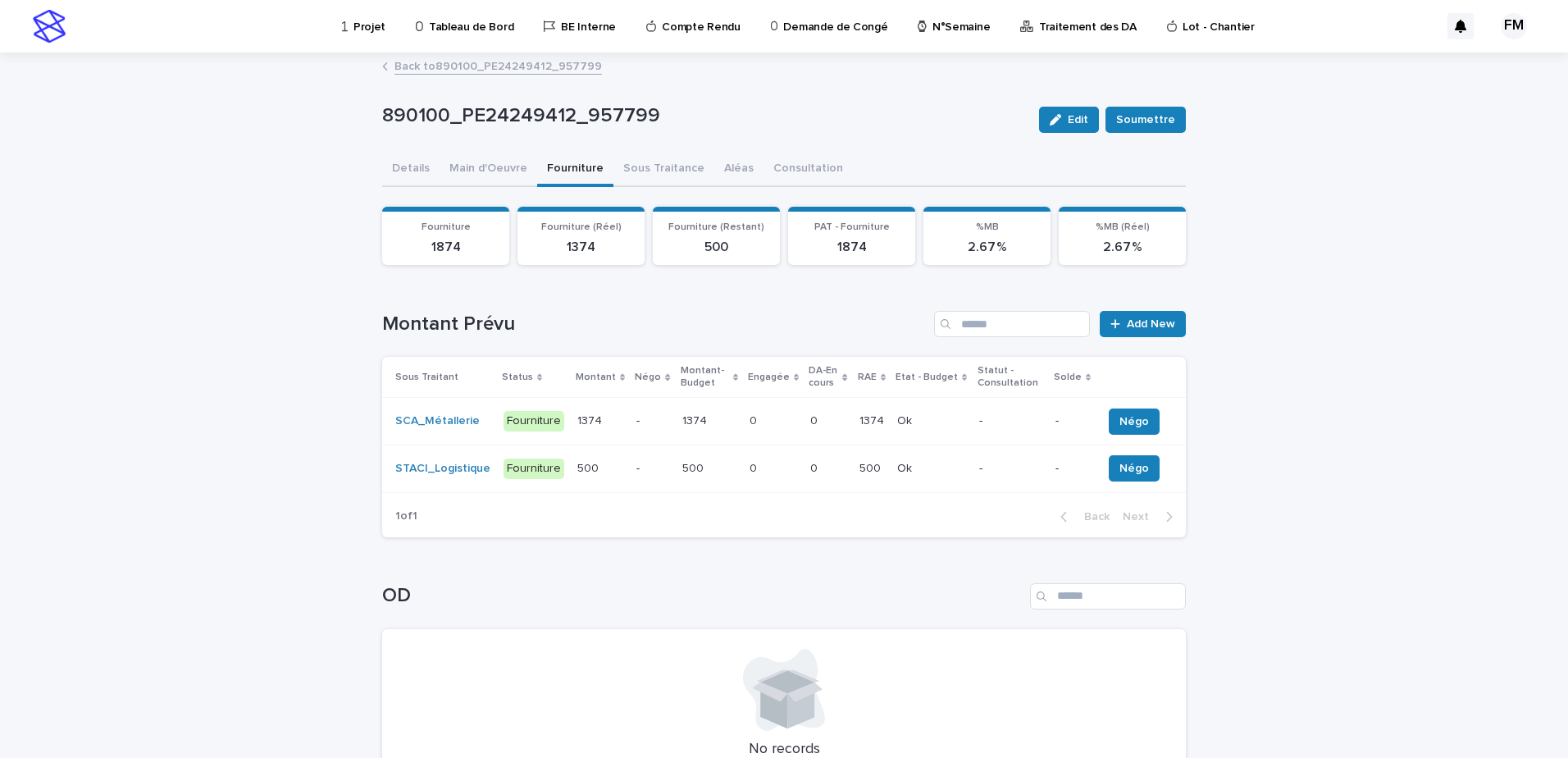
click at [461, 71] on link "Back to 890100_PE24249412_957799" at bounding box center [498, 66] width 207 height 19
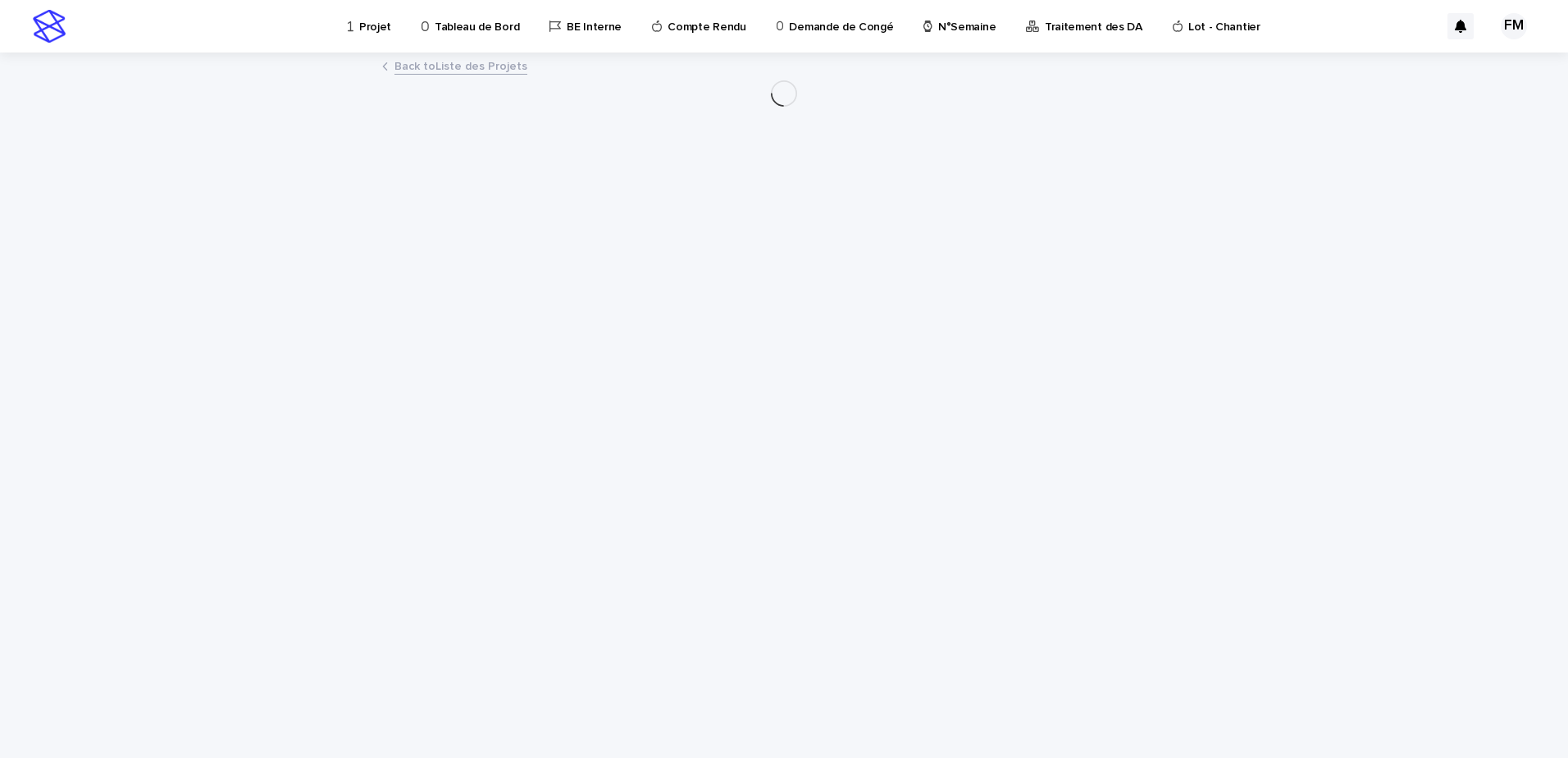
click at [375, 32] on p "Projet" at bounding box center [375, 17] width 32 height 34
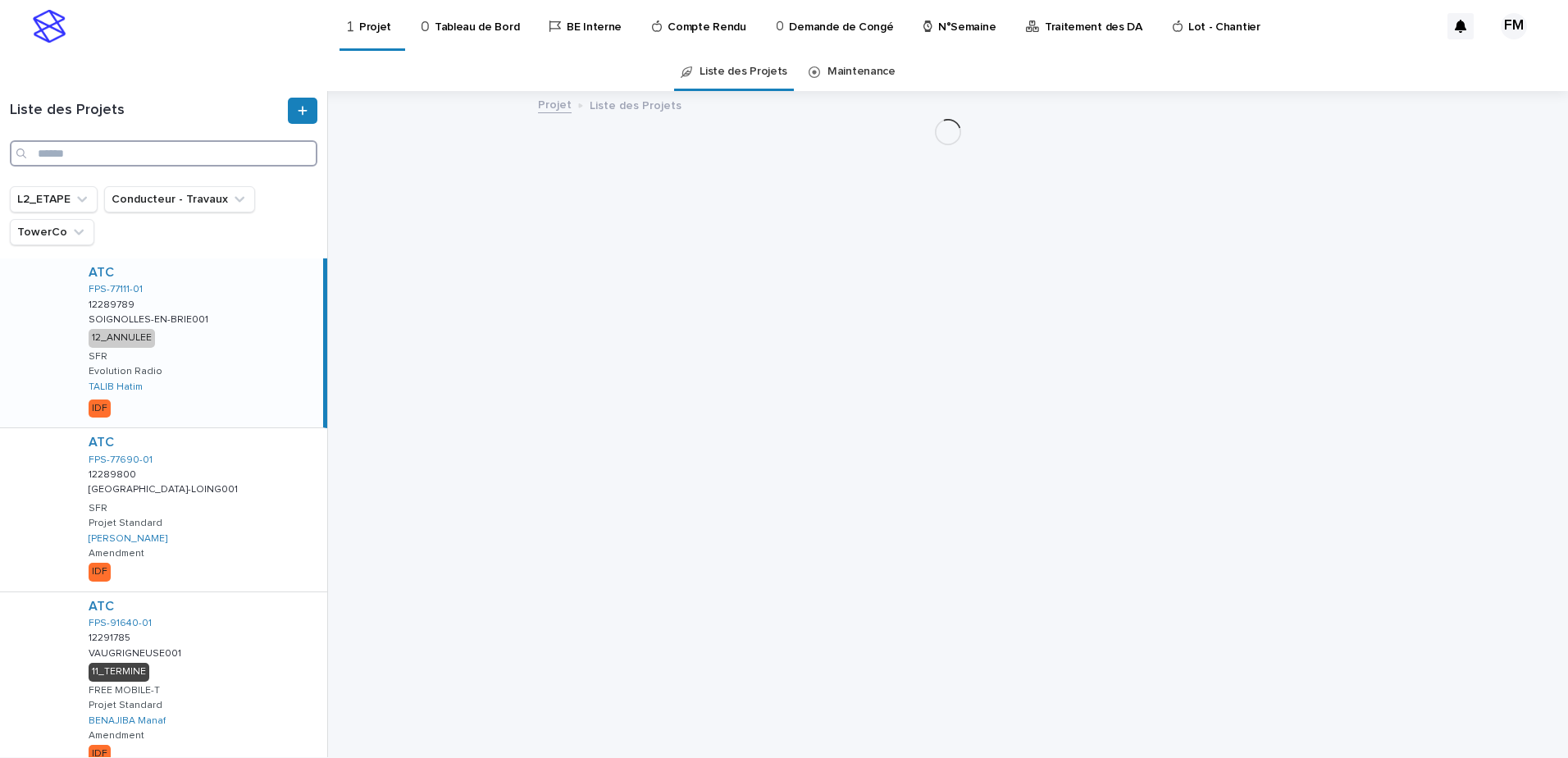
click at [118, 152] on input "Search" at bounding box center [163, 153] width 307 height 26
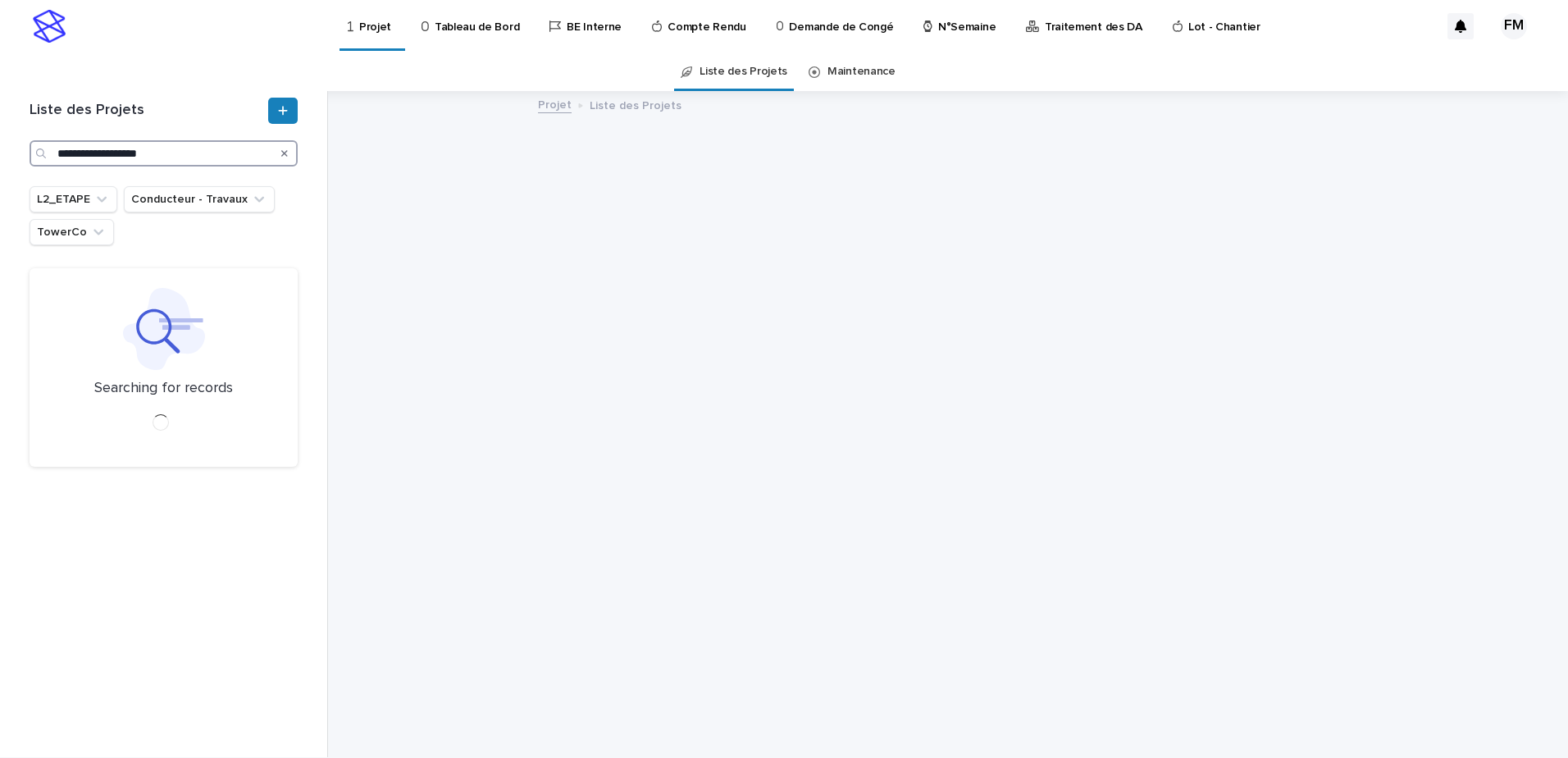
click at [121, 145] on input "**********" at bounding box center [164, 153] width 268 height 26
type input "*"
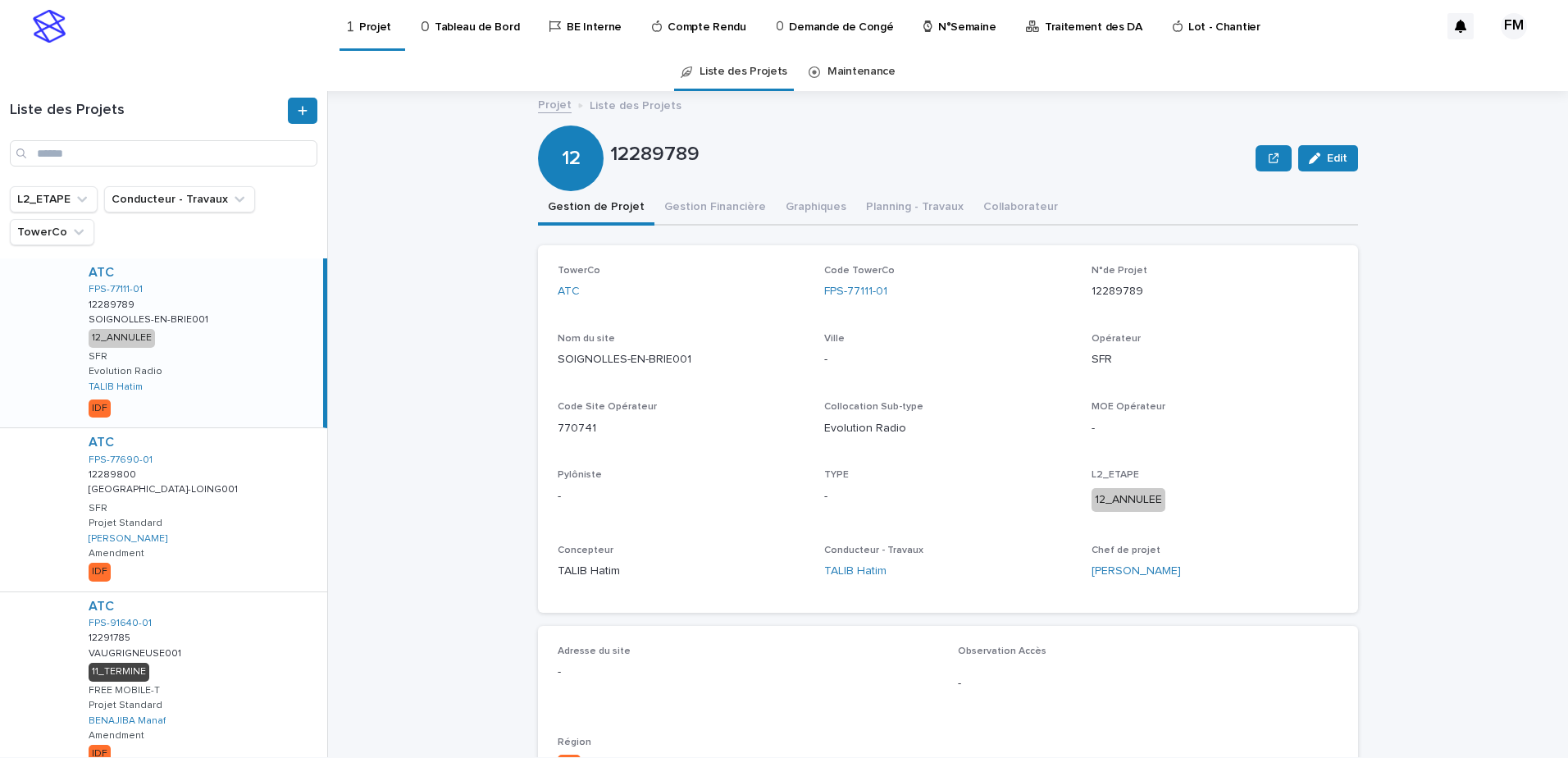
click at [93, 168] on div "Liste des Projets" at bounding box center [164, 138] width 327 height 95
click at [99, 158] on input "Search" at bounding box center [163, 153] width 307 height 26
click at [482, 38] on link "Tableau de Bord" at bounding box center [474, 25] width 107 height 51
